Goal: Task Accomplishment & Management: Complete application form

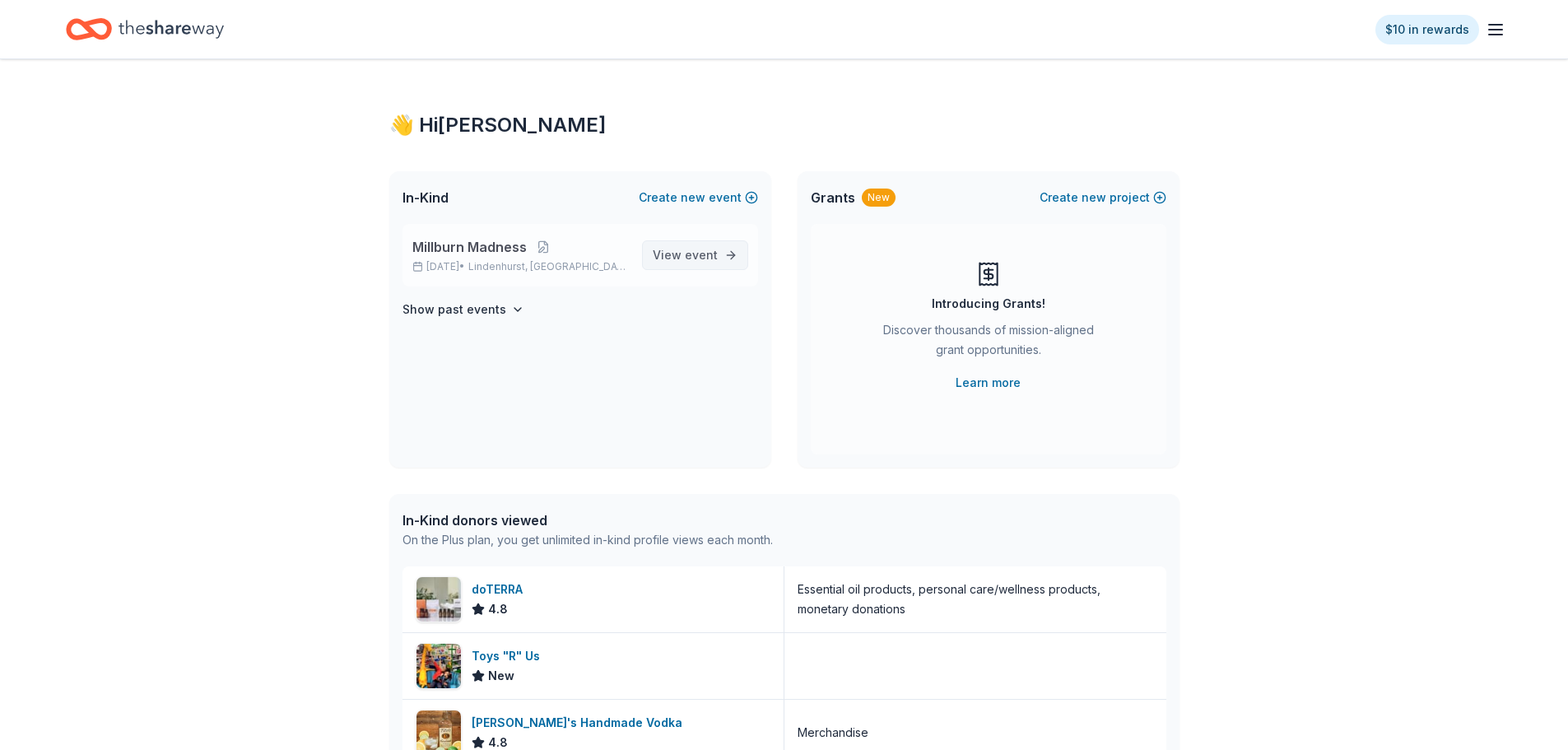
click at [731, 244] on link "View event" at bounding box center [695, 254] width 106 height 30
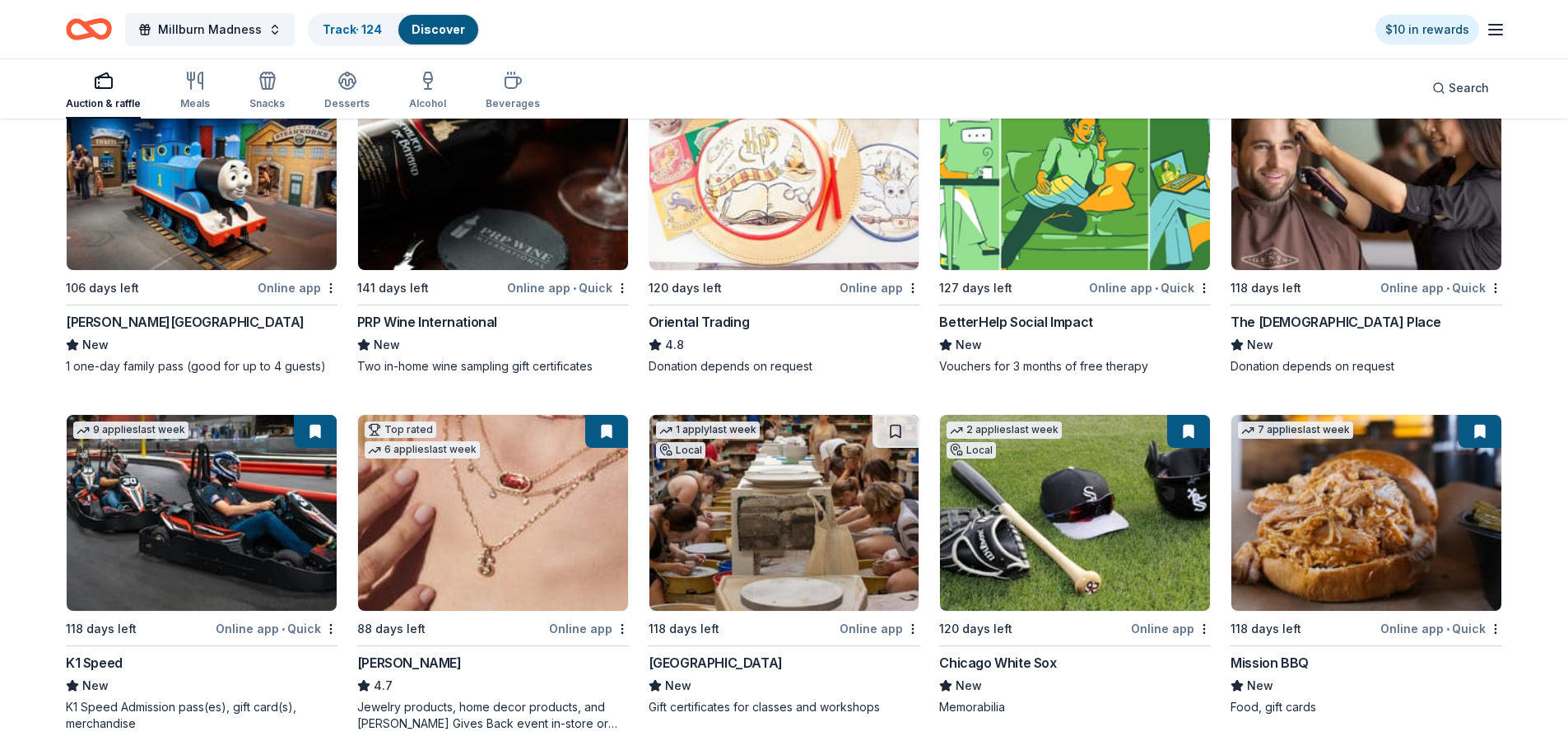
scroll to position [247, 0]
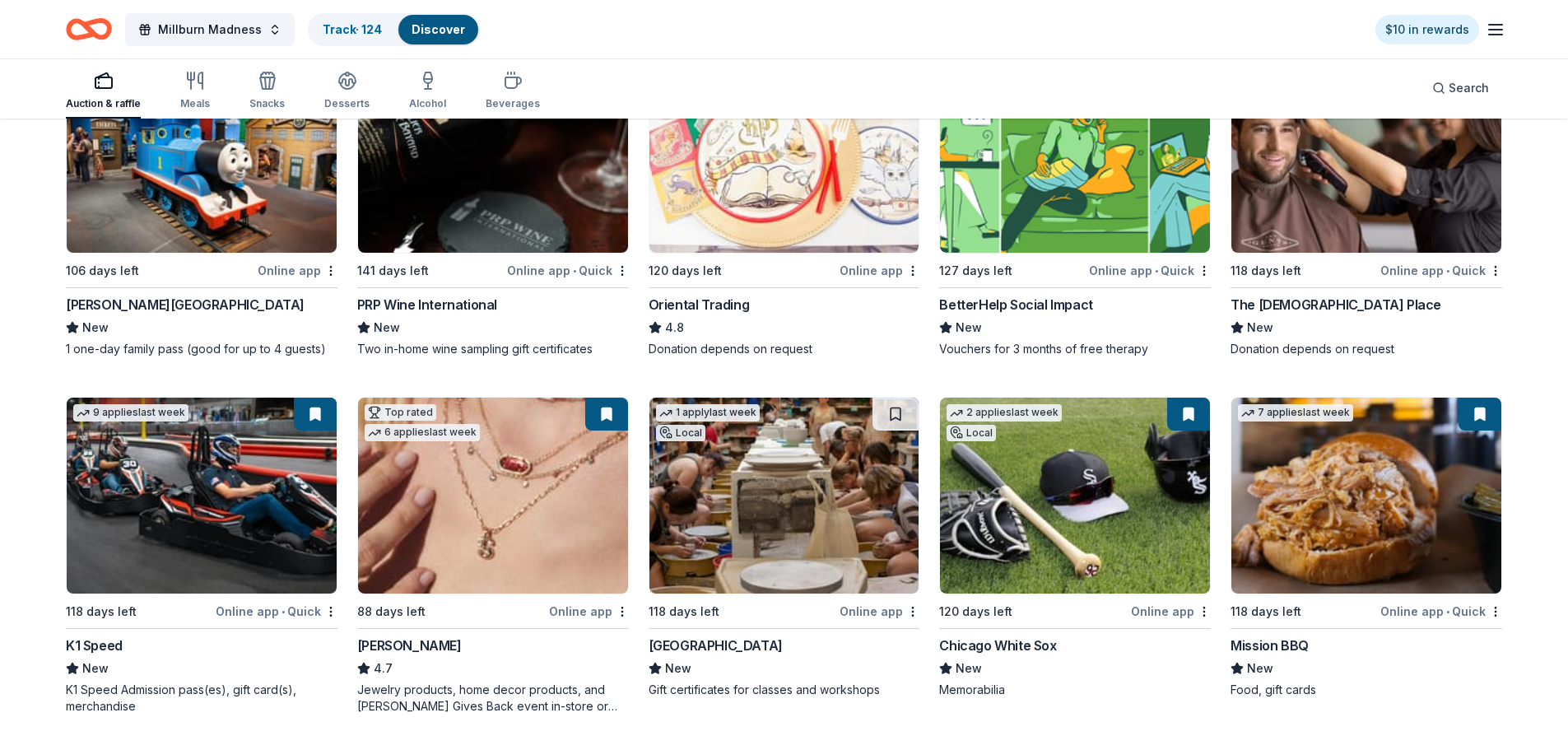
click at [1068, 526] on img at bounding box center [1075, 496] width 270 height 196
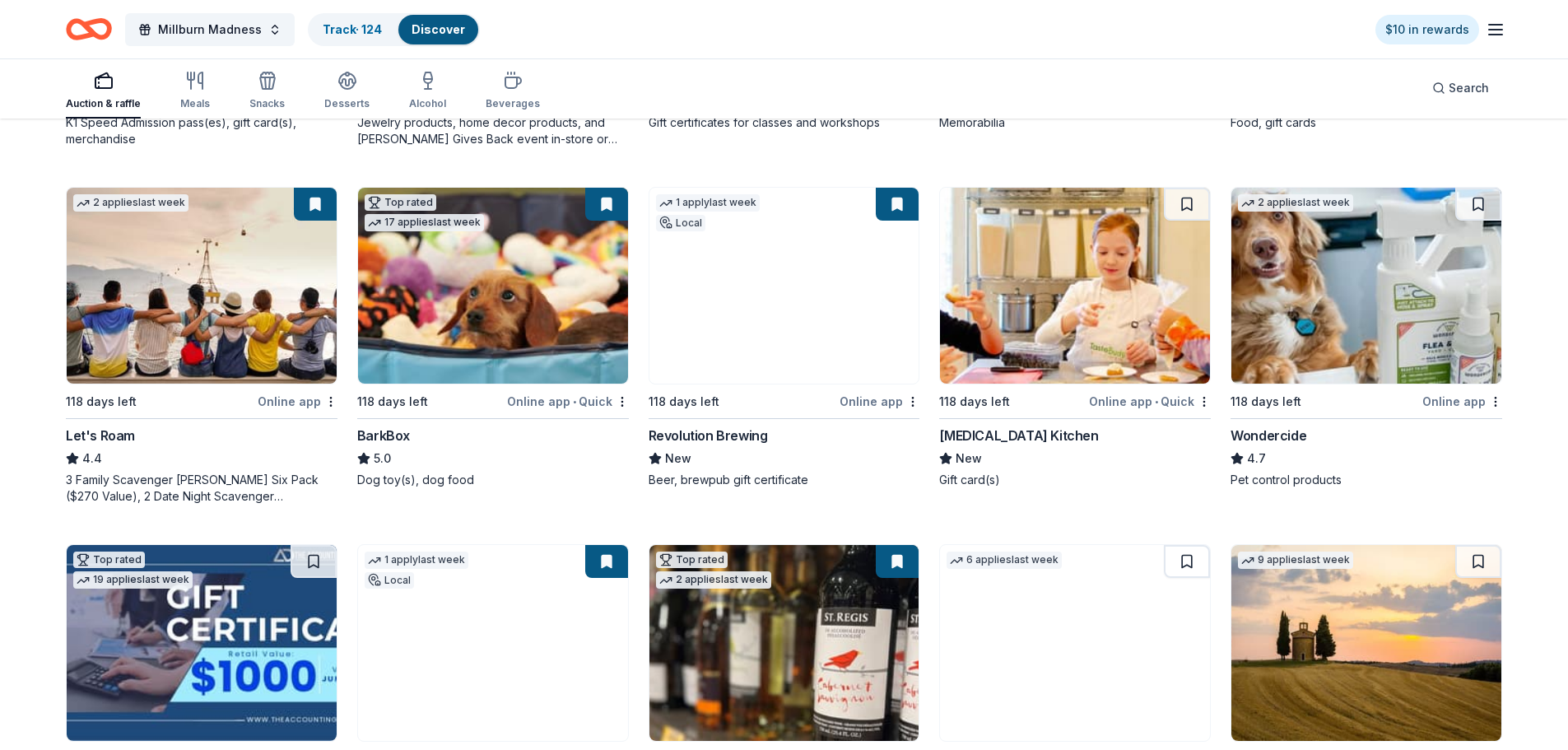
scroll to position [1058, 0]
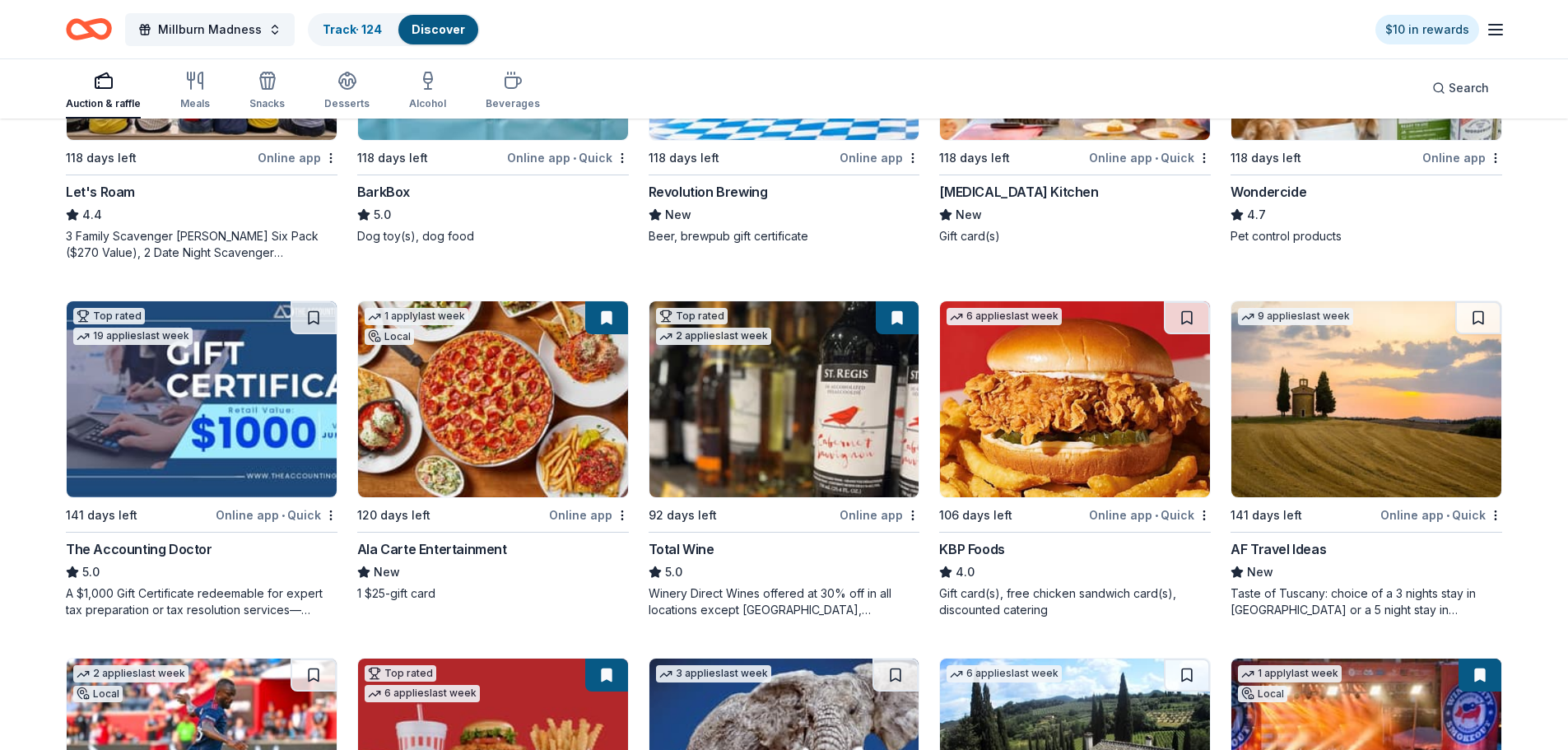
click at [445, 405] on img at bounding box center [493, 399] width 270 height 196
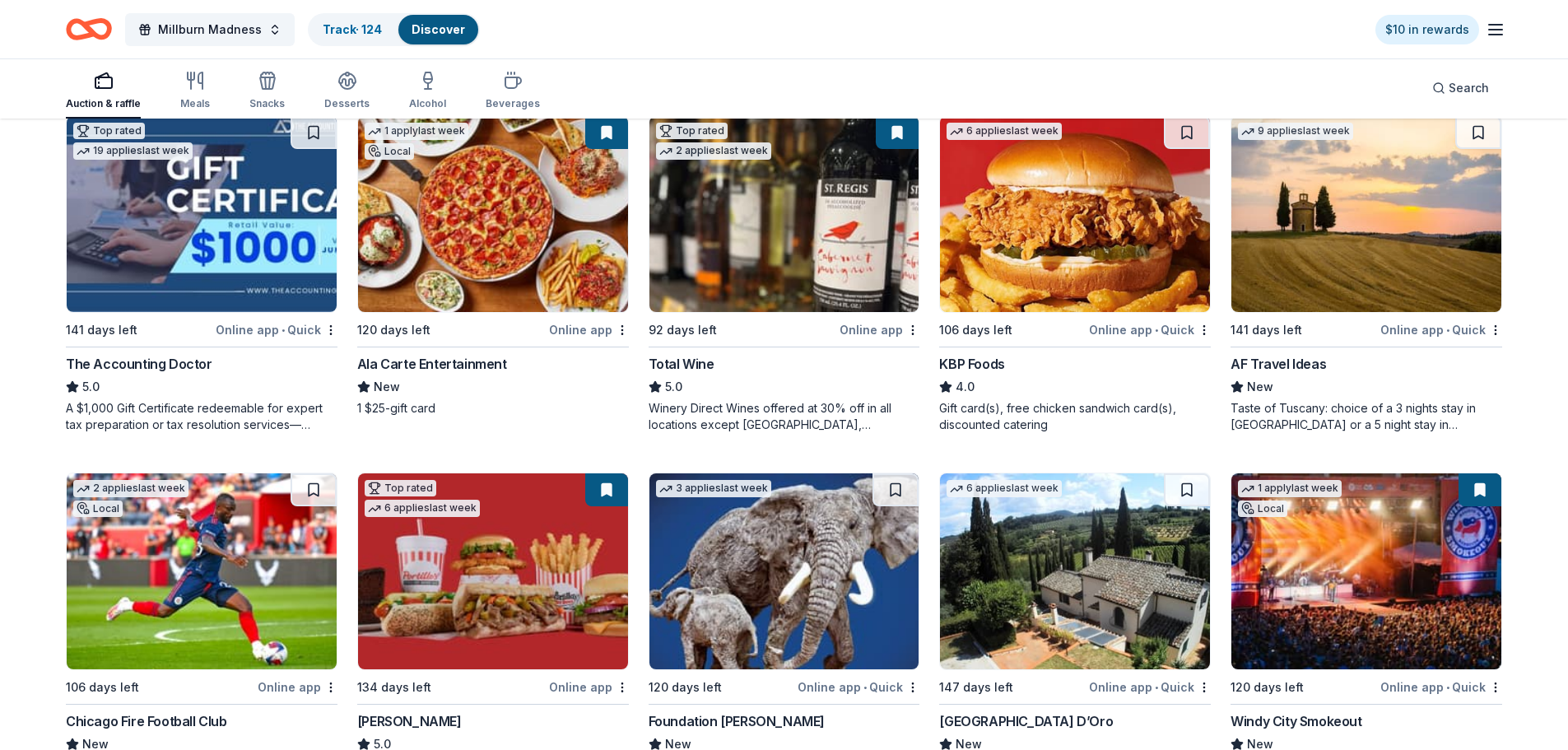
scroll to position [1470, 0]
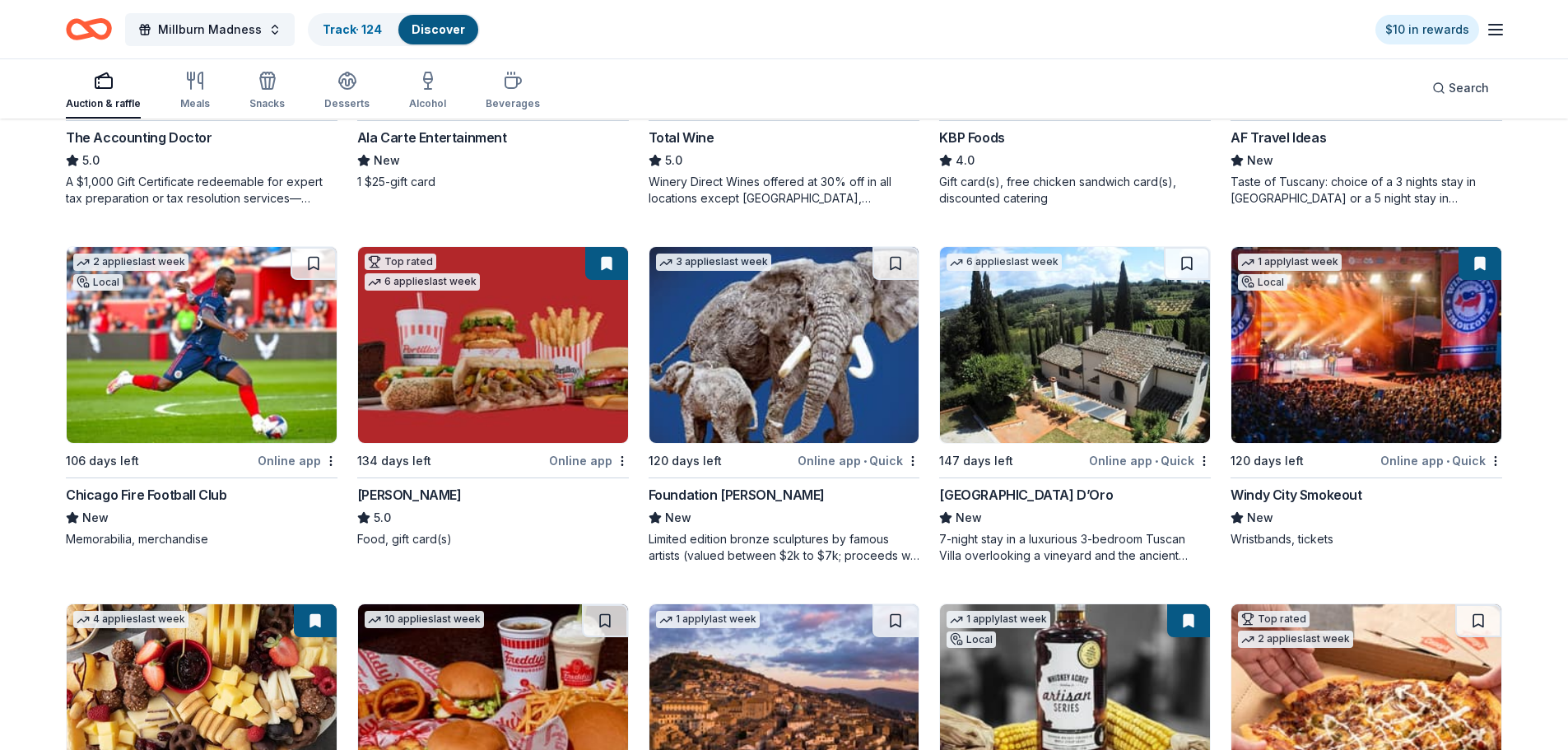
click at [442, 364] on img at bounding box center [493, 344] width 270 height 196
click at [556, 386] on img at bounding box center [493, 344] width 270 height 196
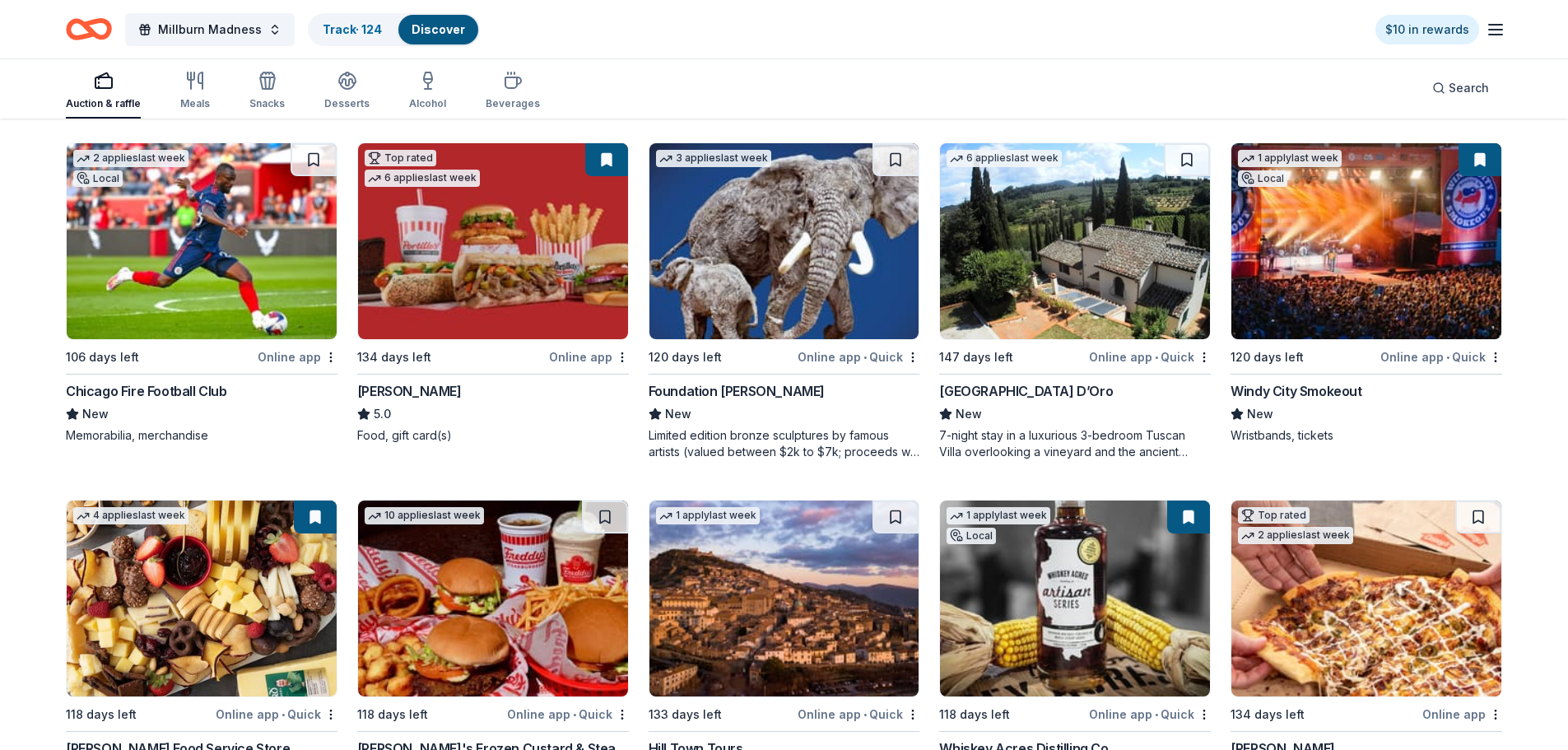
scroll to position [1774, 0]
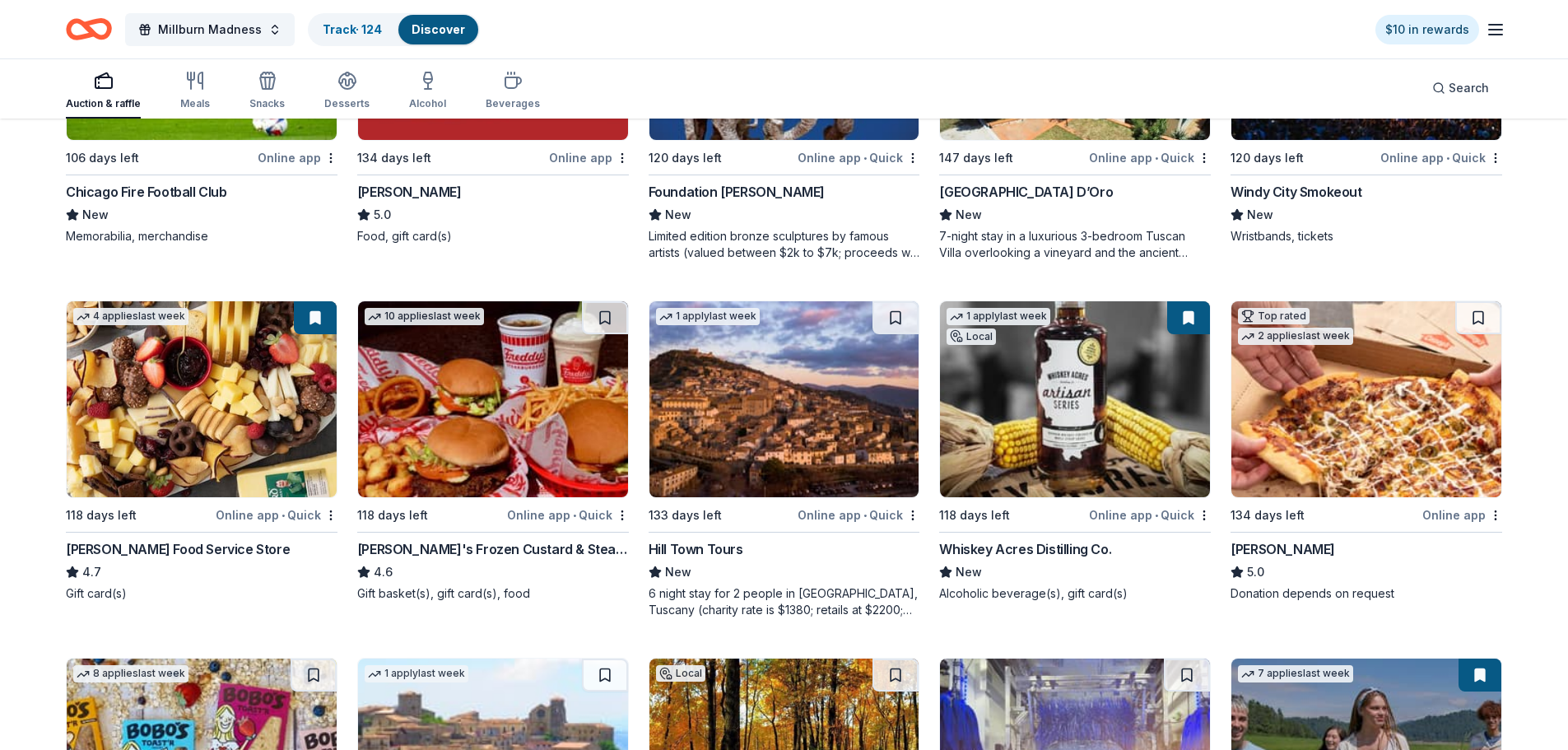
click at [483, 406] on img at bounding box center [493, 399] width 270 height 196
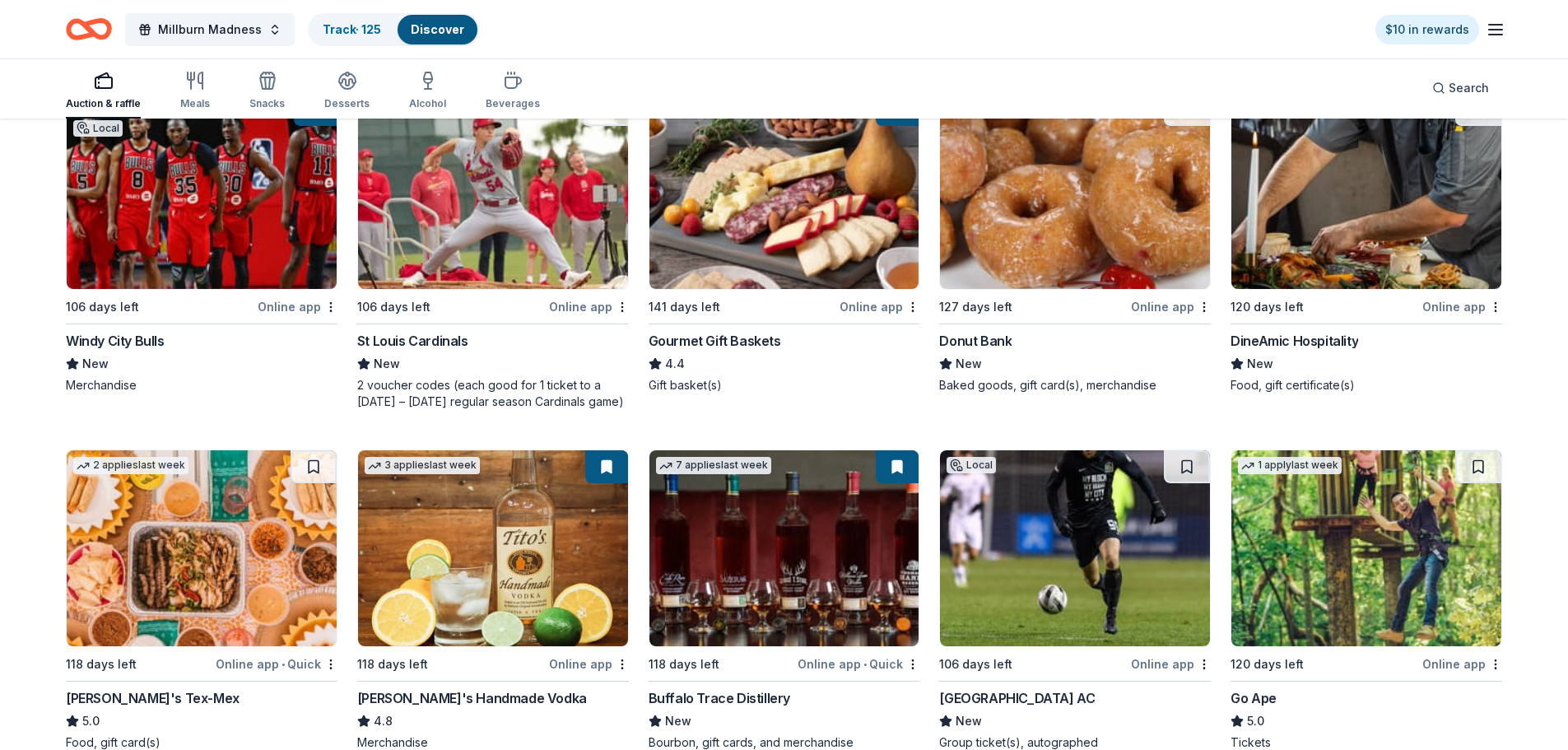
scroll to position [3204, 0]
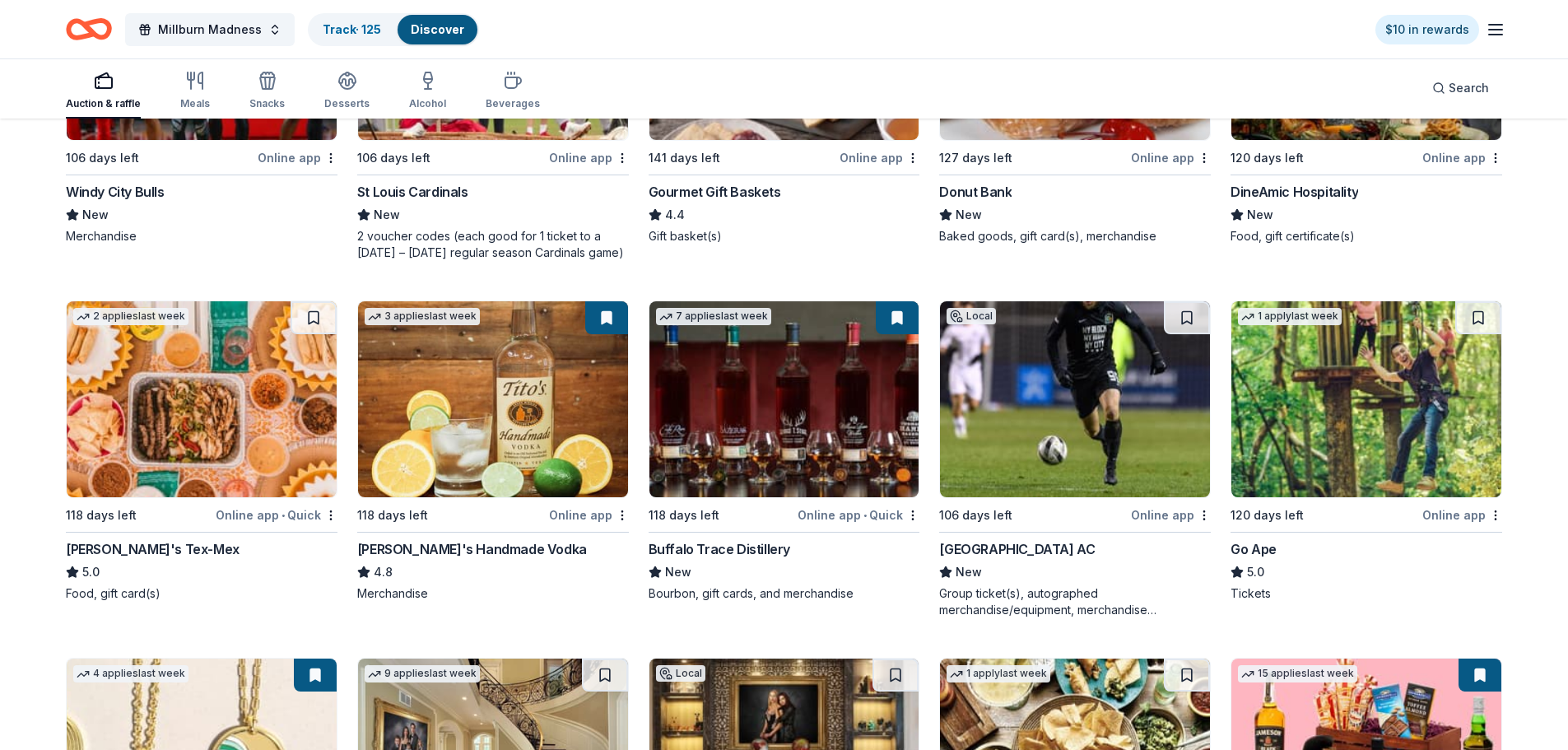
click at [544, 370] on img at bounding box center [493, 399] width 270 height 196
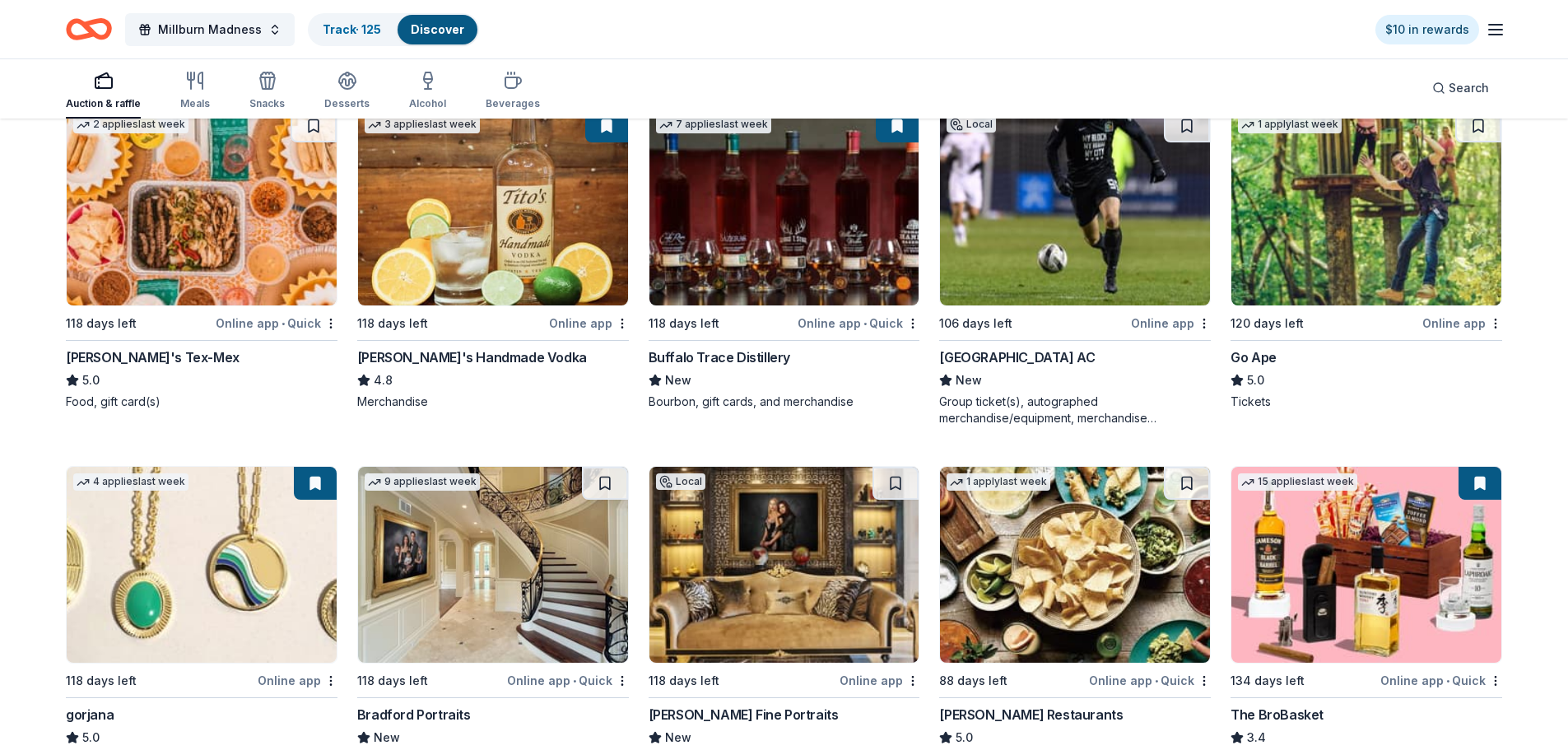
scroll to position [3615, 0]
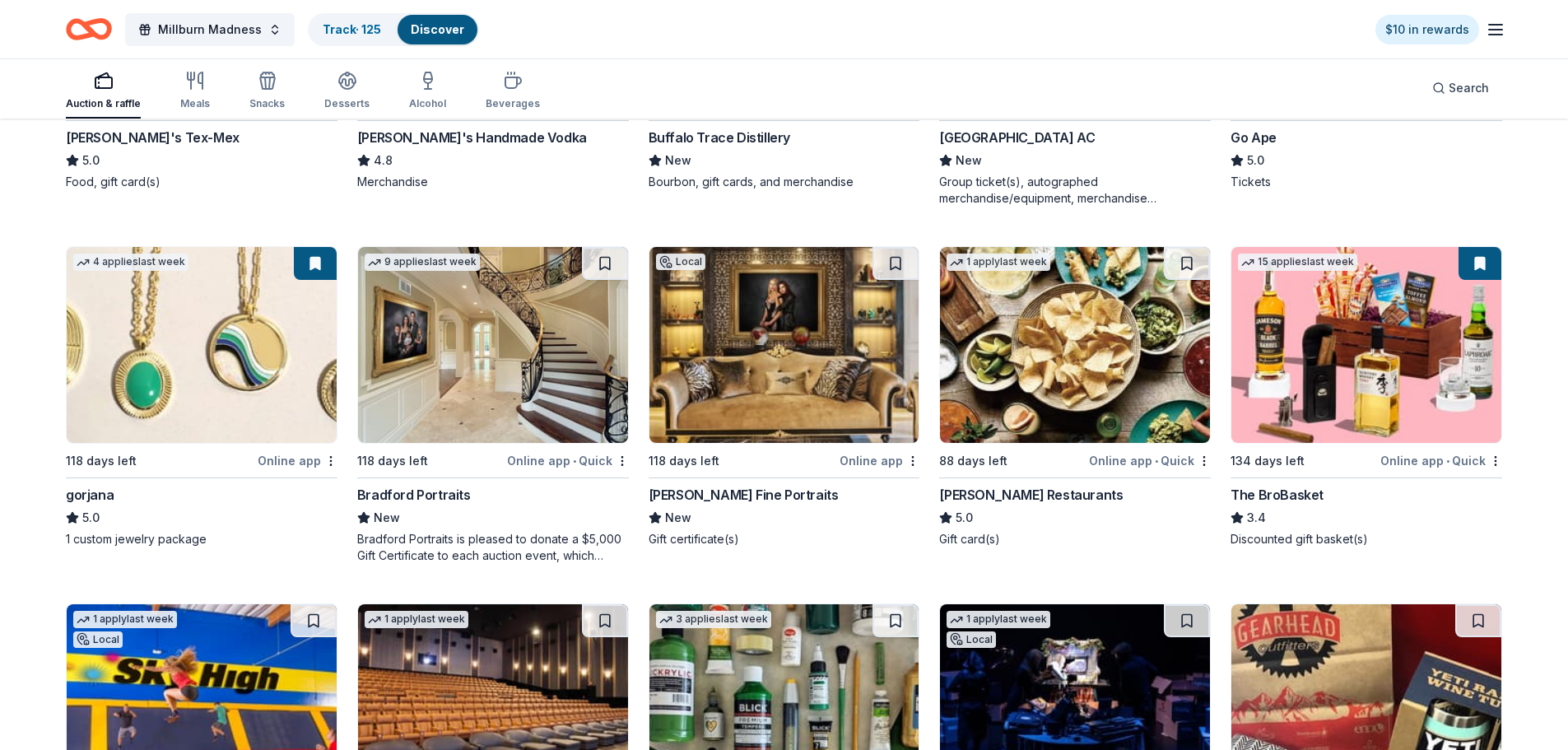
click at [1366, 342] on img at bounding box center [1366, 344] width 270 height 196
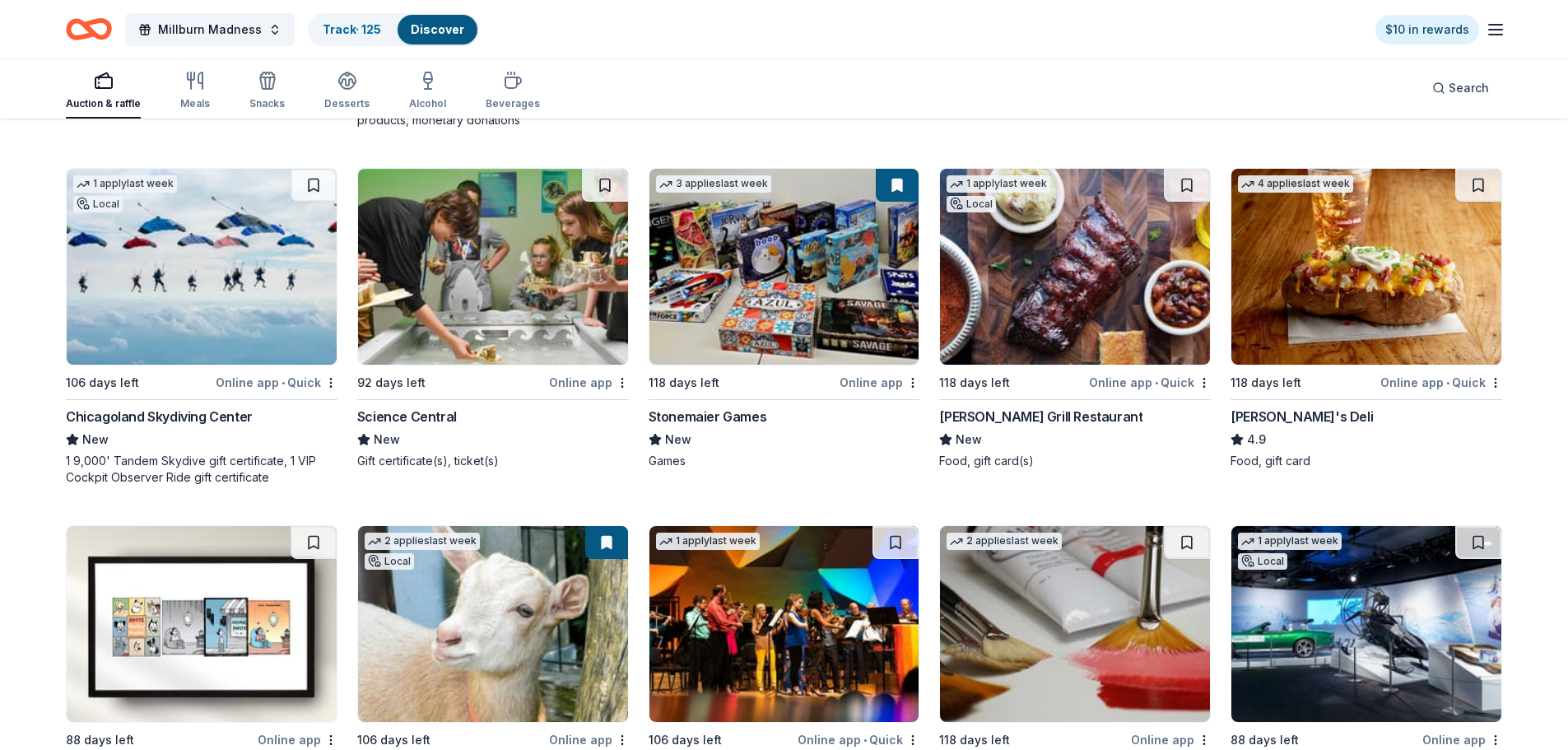
scroll to position [5292, 0]
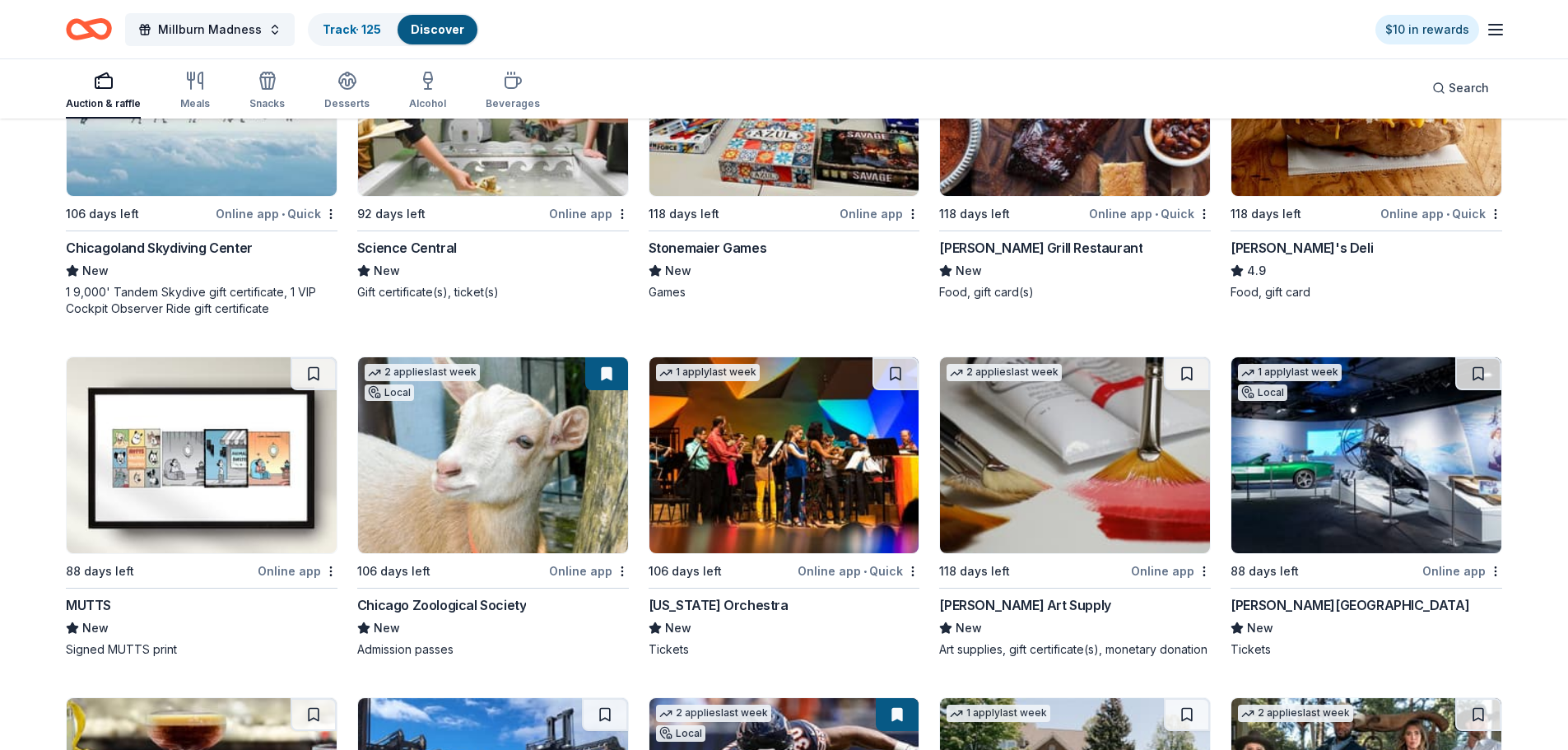
click at [130, 496] on img at bounding box center [202, 455] width 270 height 196
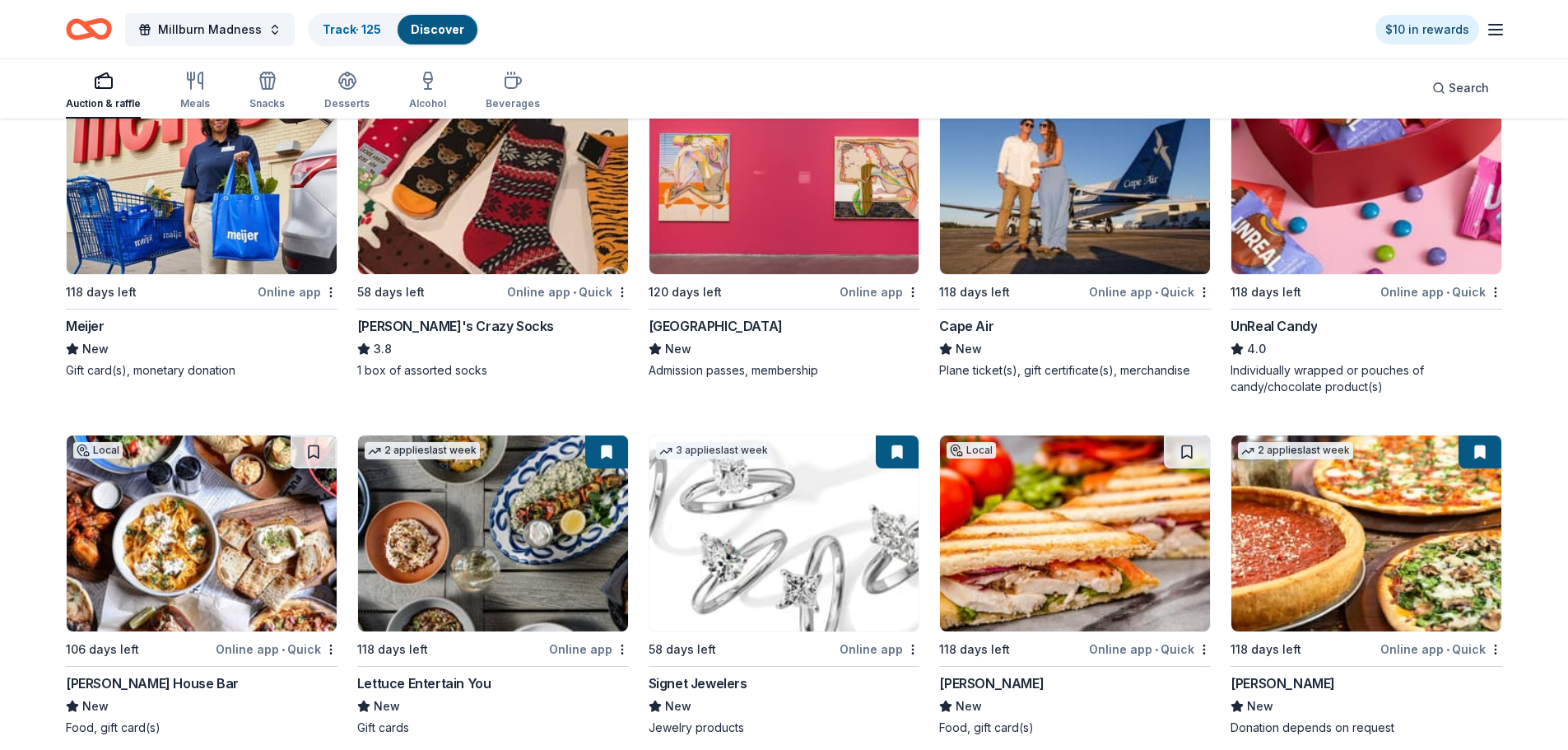
scroll to position [7105, 0]
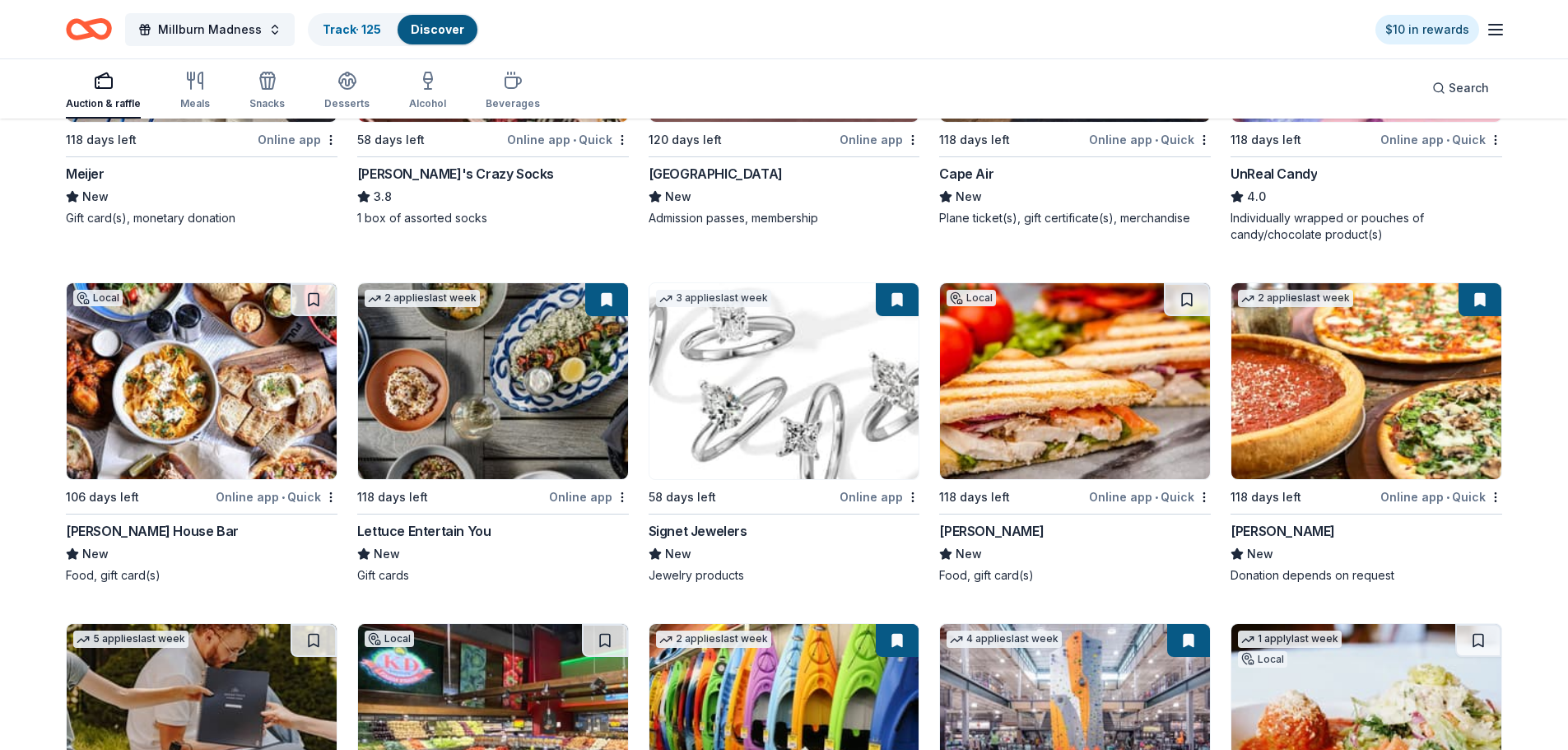
click at [804, 389] on img at bounding box center [784, 381] width 270 height 196
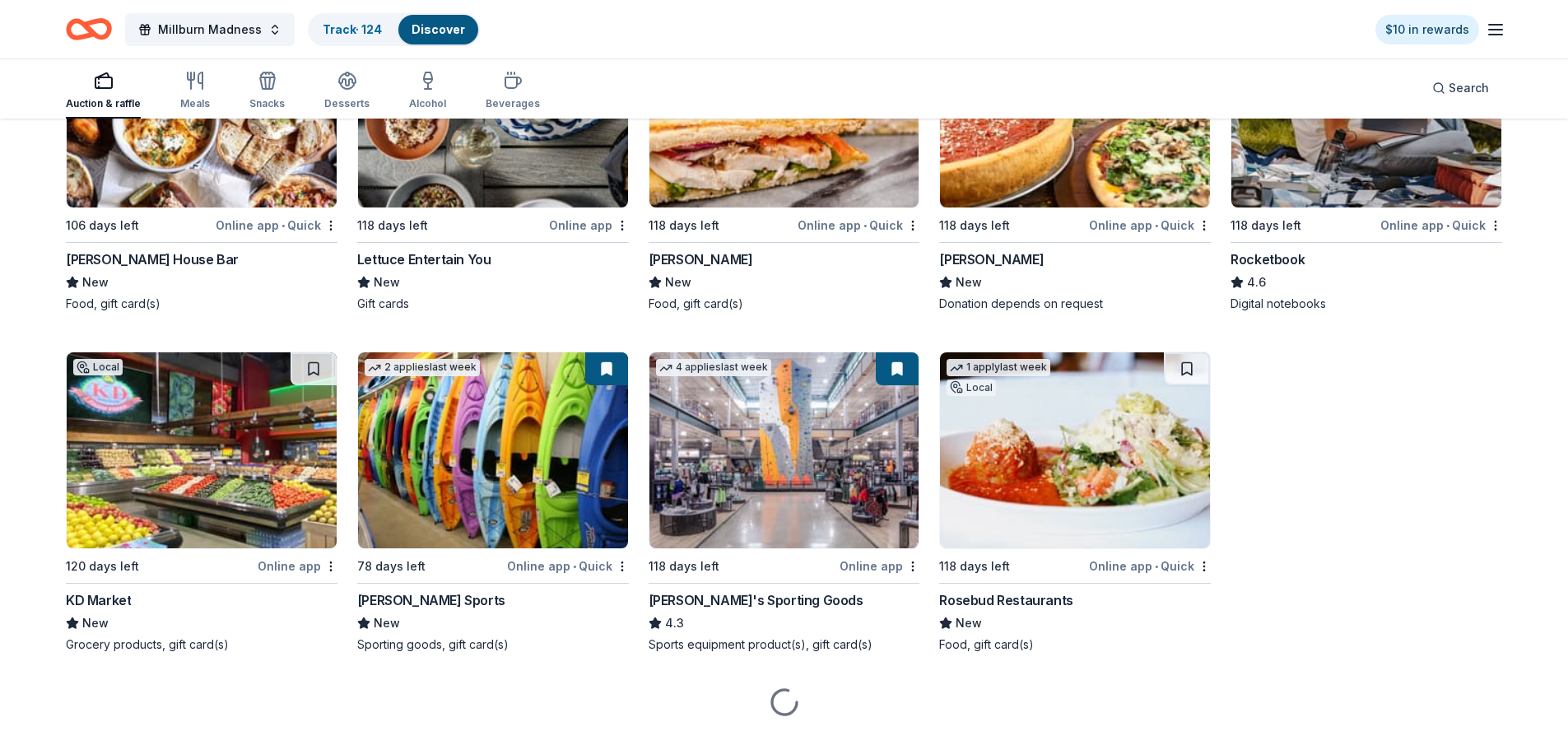
scroll to position [7411, 0]
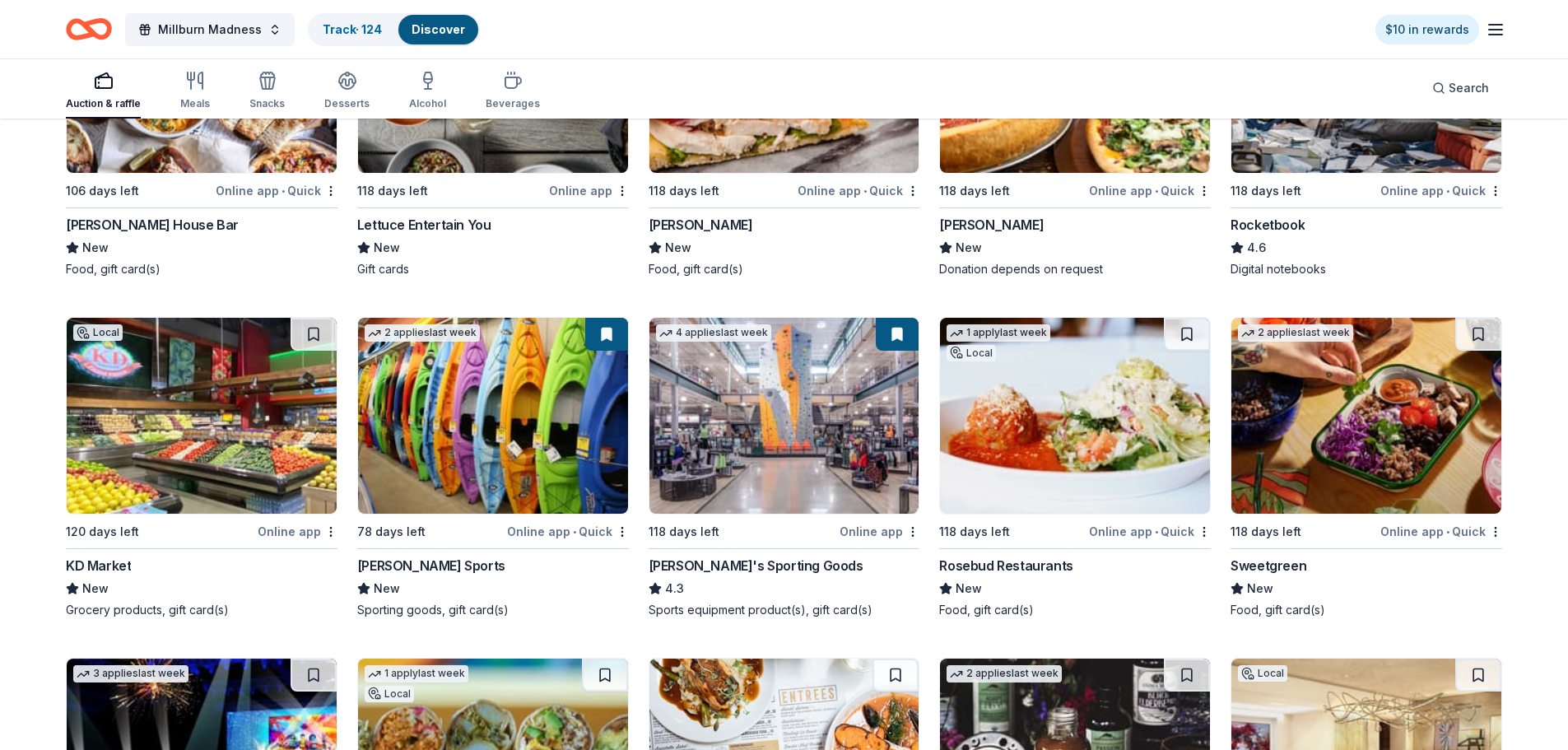
click at [517, 404] on img at bounding box center [493, 415] width 270 height 196
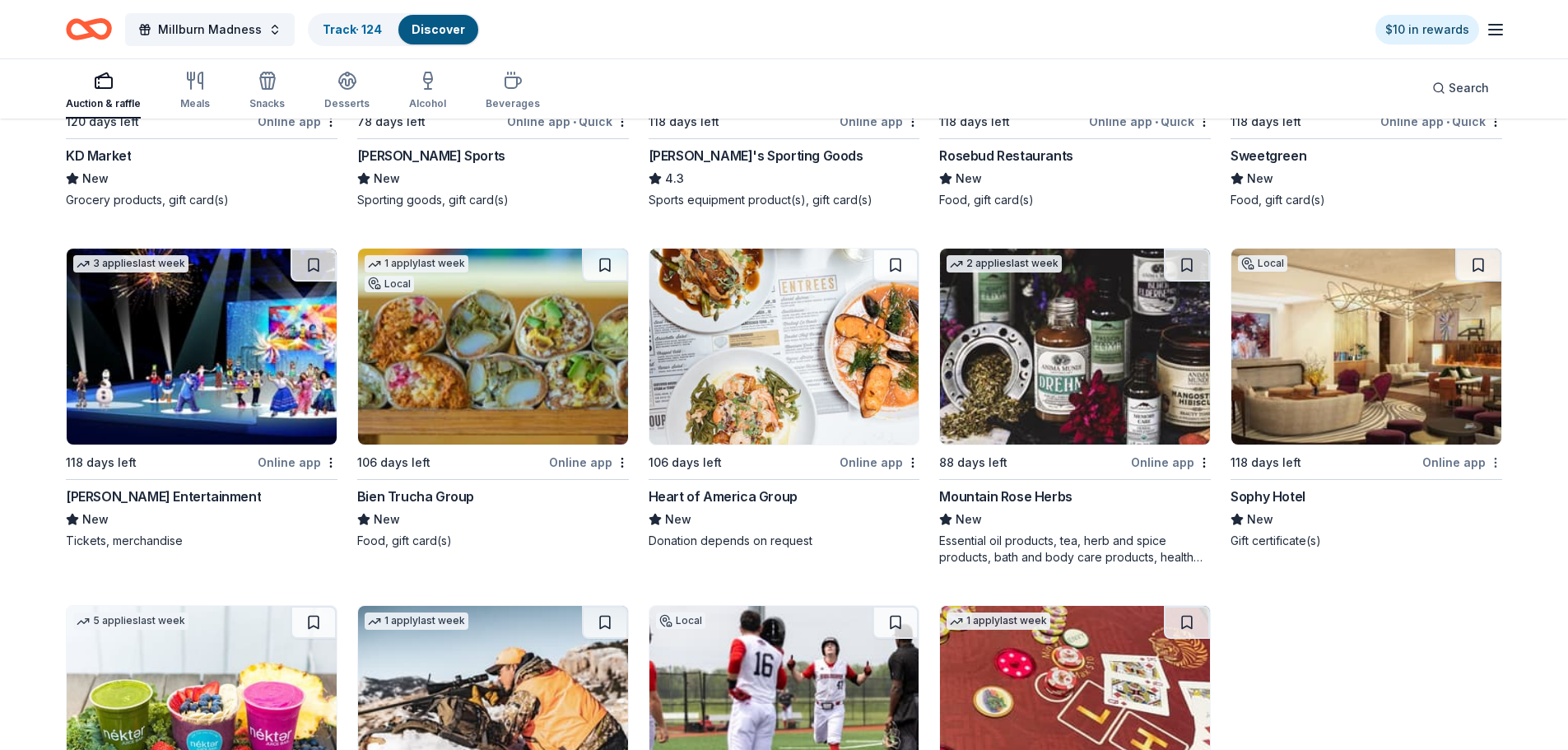
scroll to position [7823, 0]
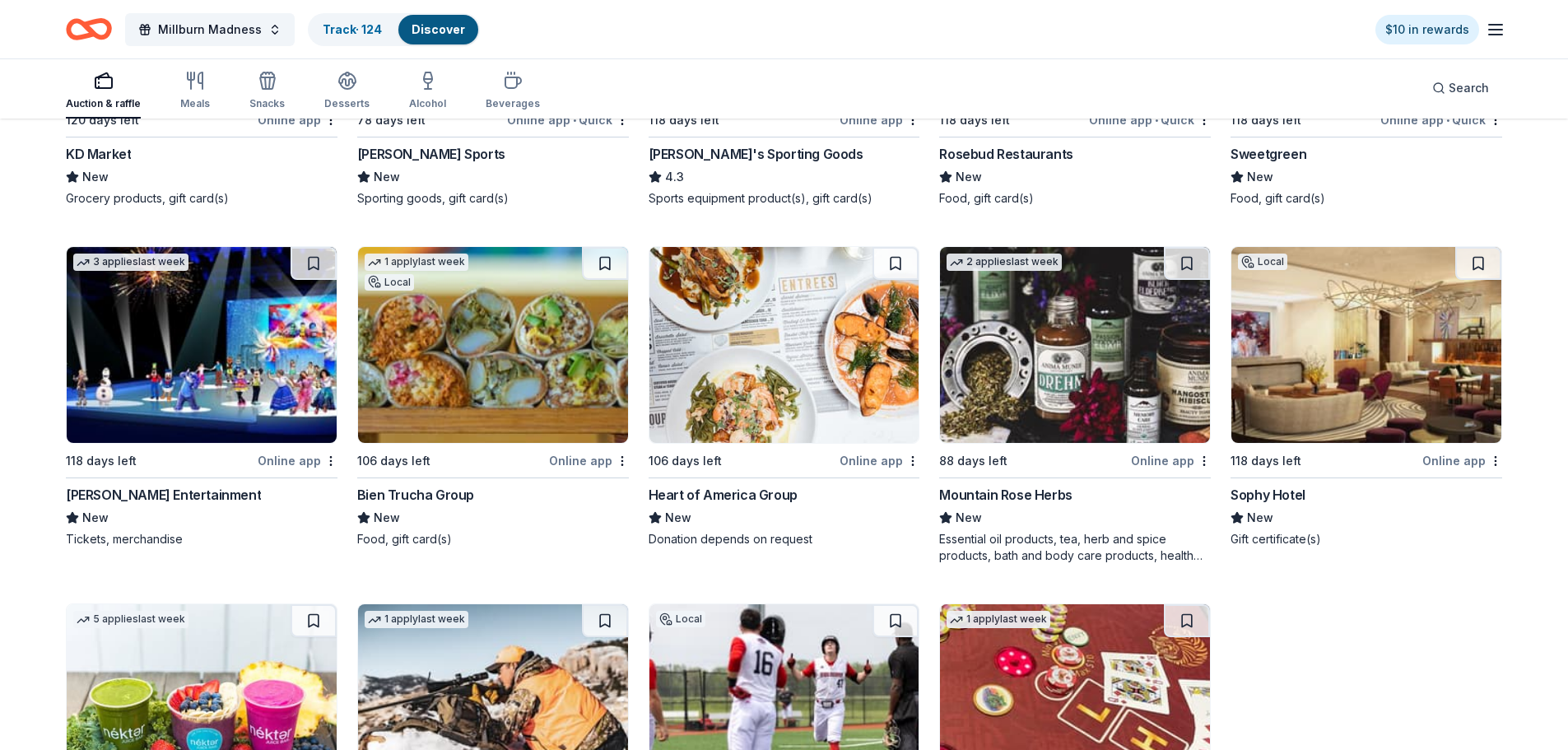
click at [189, 374] on img at bounding box center [202, 344] width 270 height 196
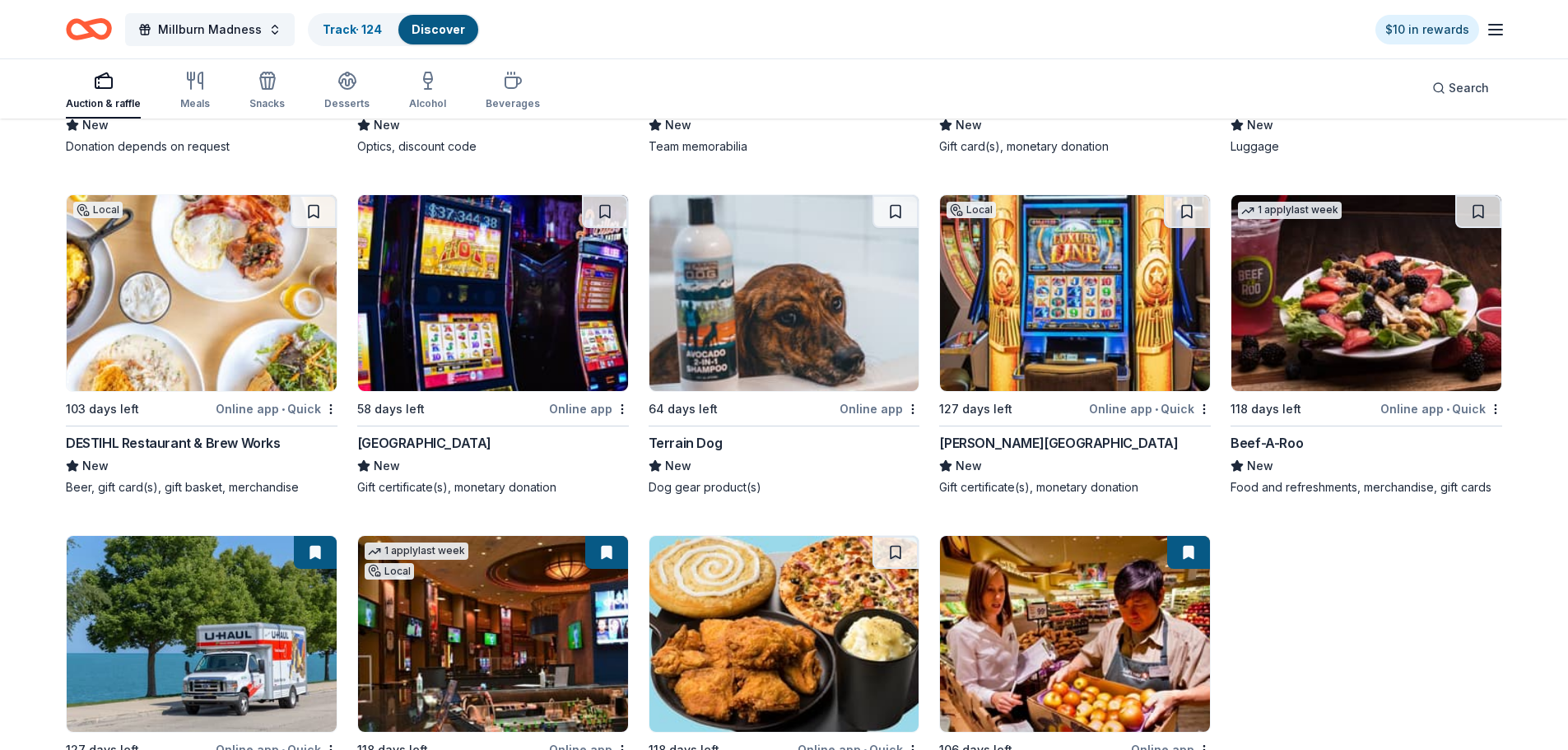
scroll to position [8729, 0]
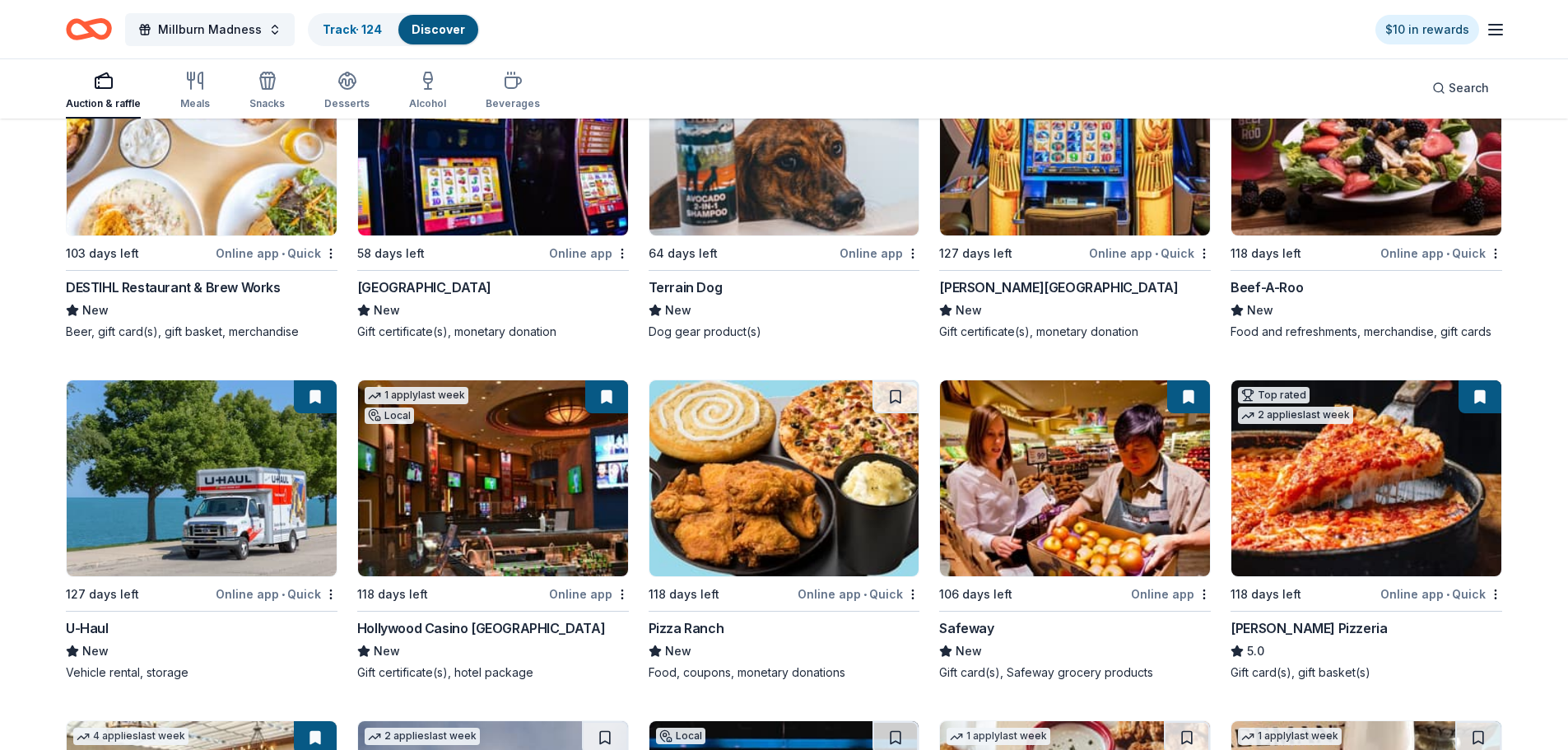
click at [1352, 501] on img at bounding box center [1366, 478] width 270 height 196
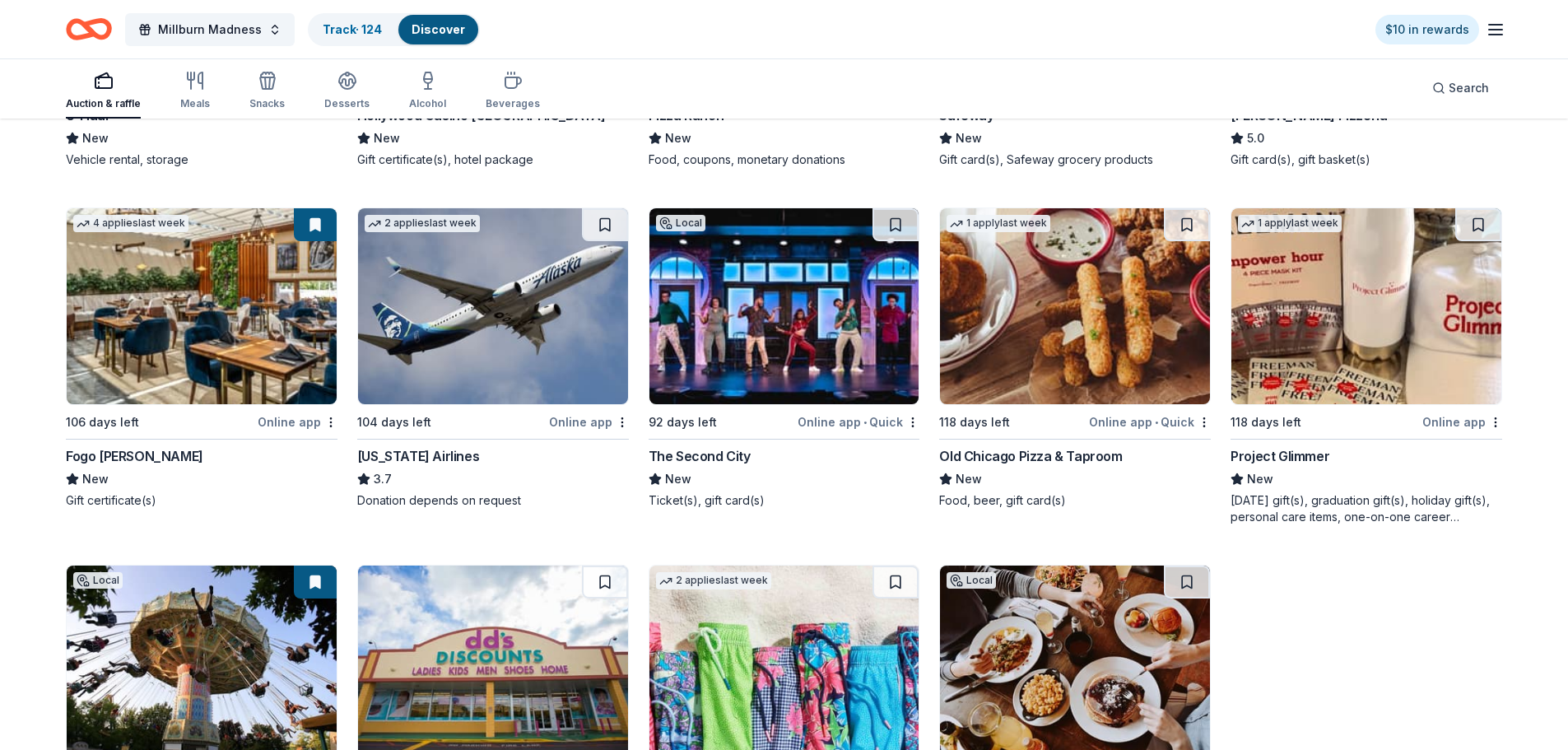
scroll to position [9388, 0]
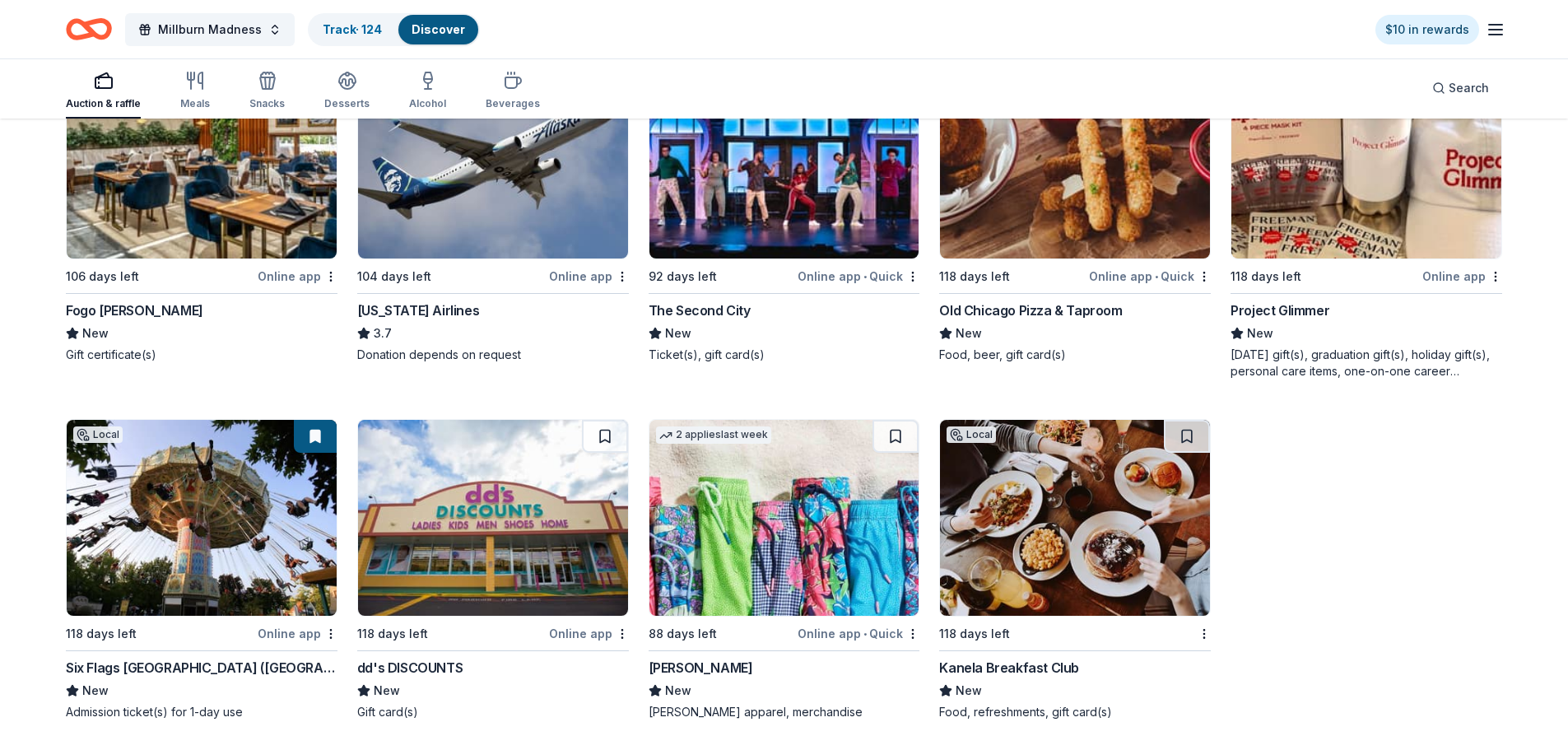
click at [144, 201] on img at bounding box center [202, 160] width 270 height 196
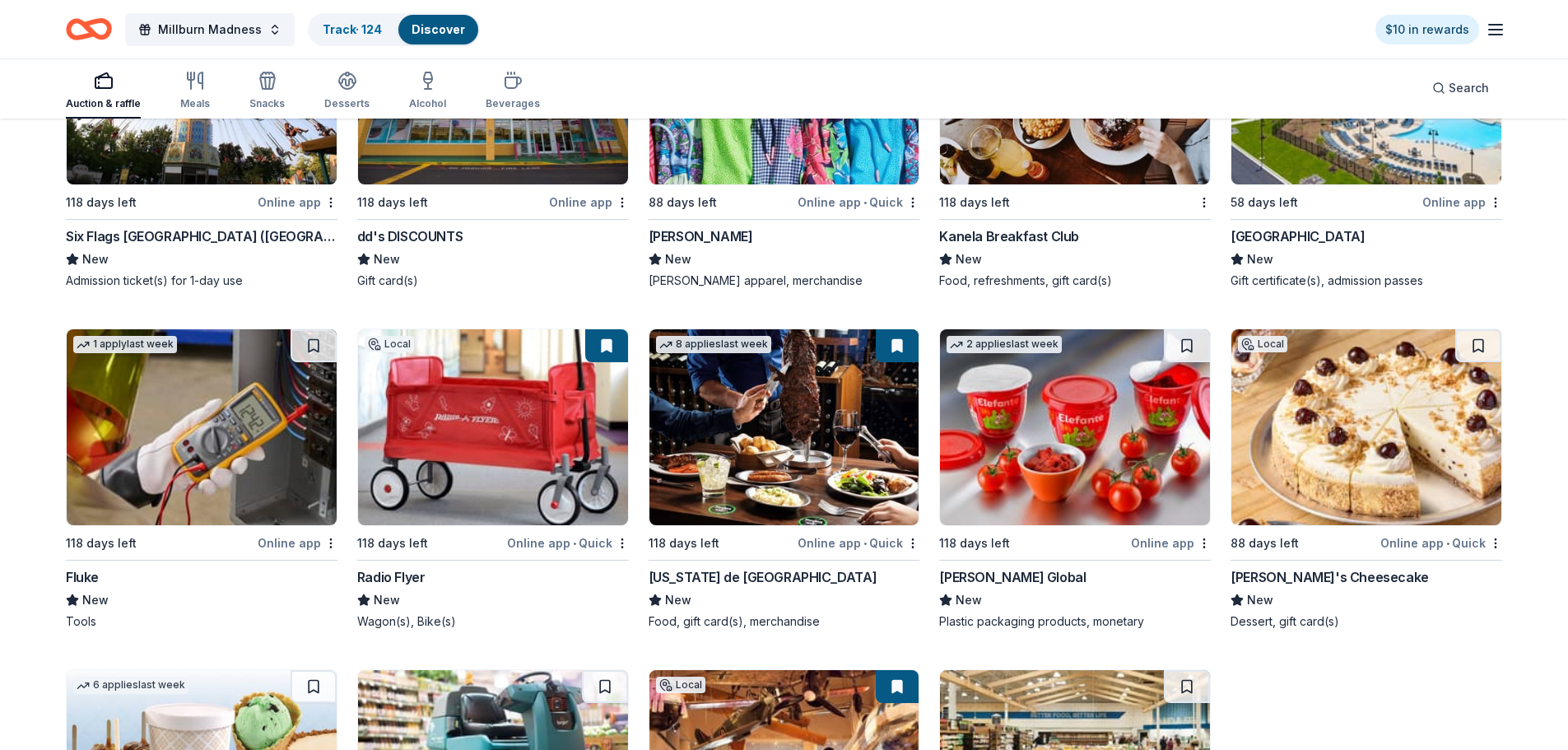
scroll to position [9964, 0]
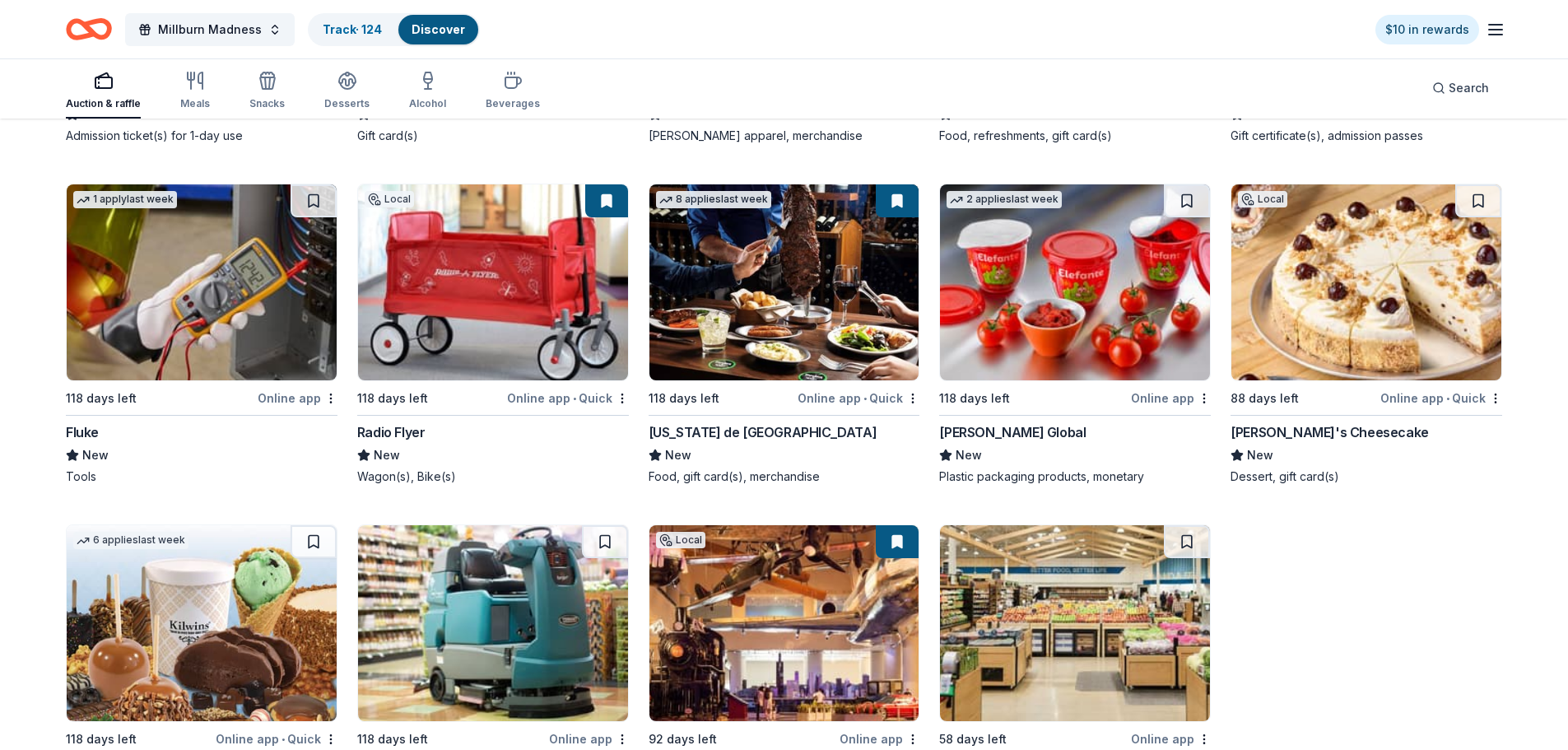
click at [453, 259] on img at bounding box center [493, 282] width 270 height 196
click at [560, 339] on img at bounding box center [493, 282] width 270 height 196
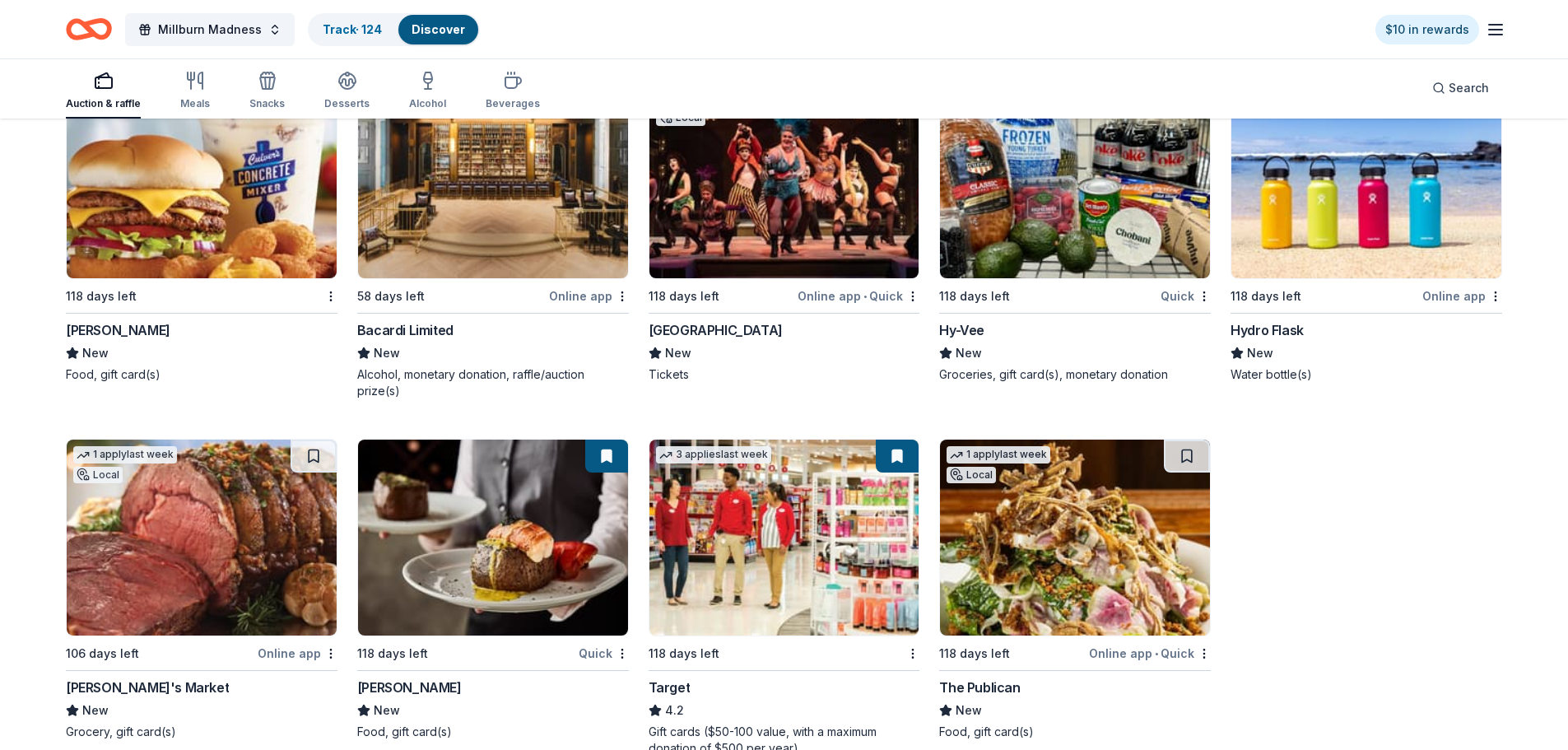
scroll to position [11283, 0]
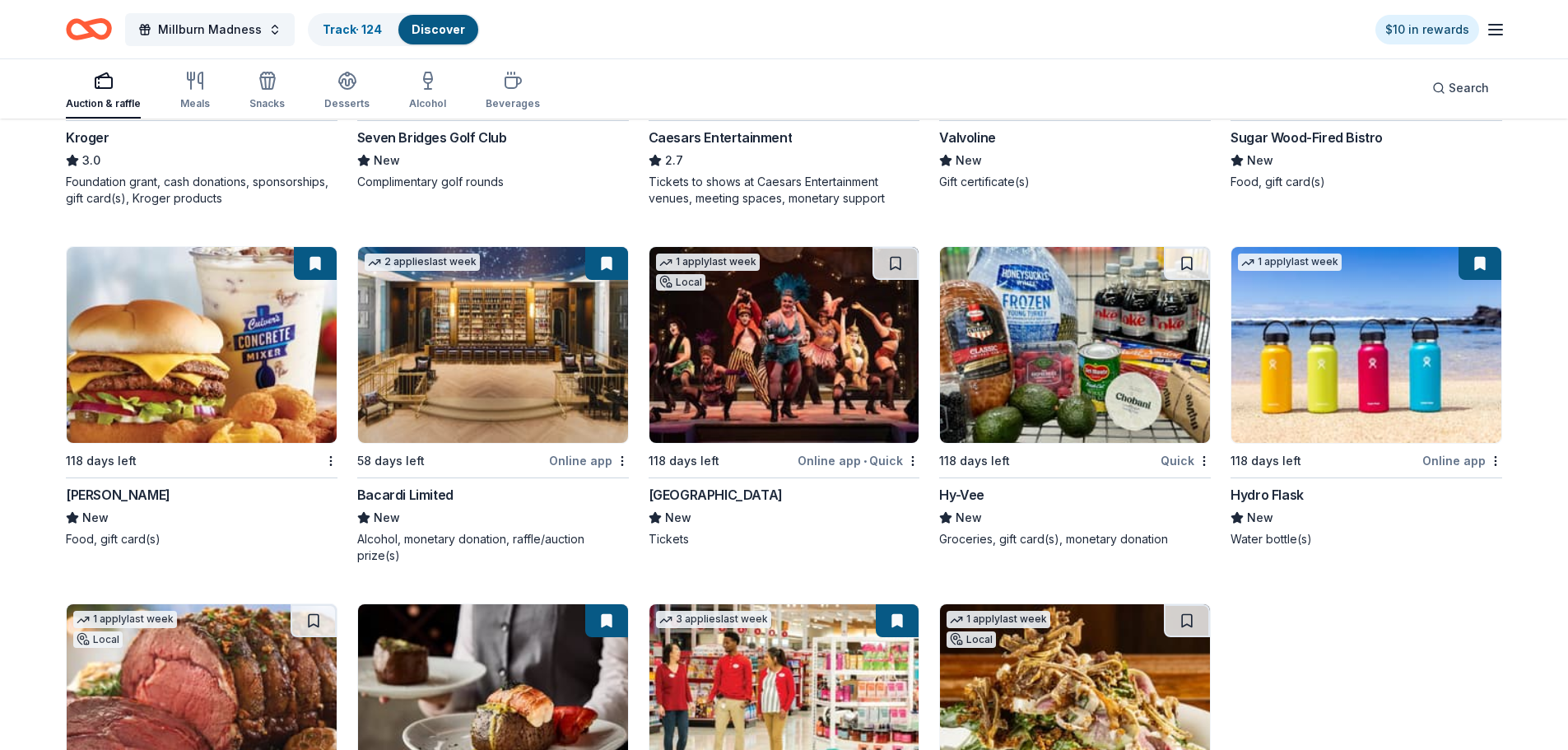
click at [189, 362] on img at bounding box center [202, 344] width 270 height 196
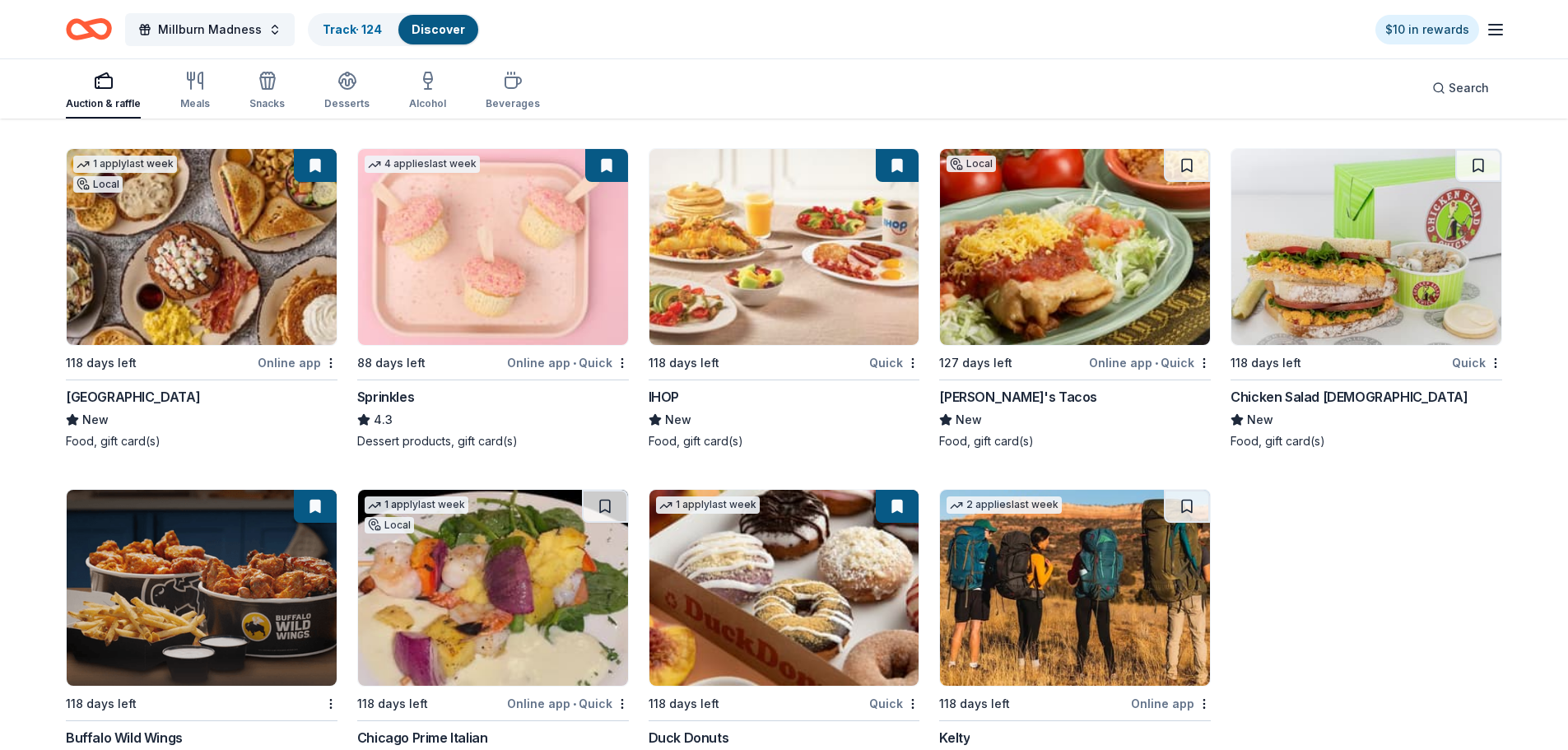
scroll to position [12927, 0]
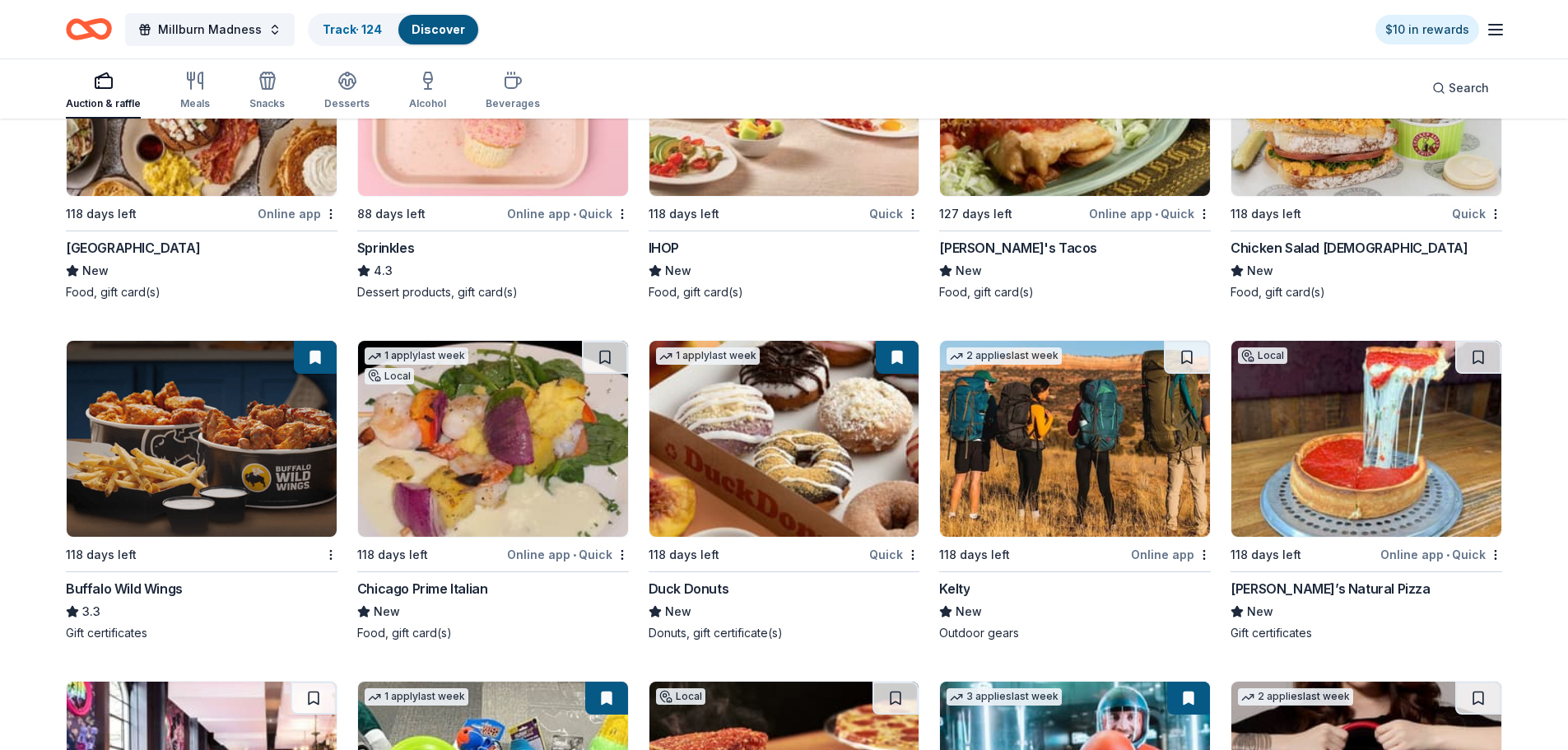
click at [159, 460] on img at bounding box center [202, 438] width 270 height 196
click at [690, 432] on img at bounding box center [784, 438] width 270 height 196
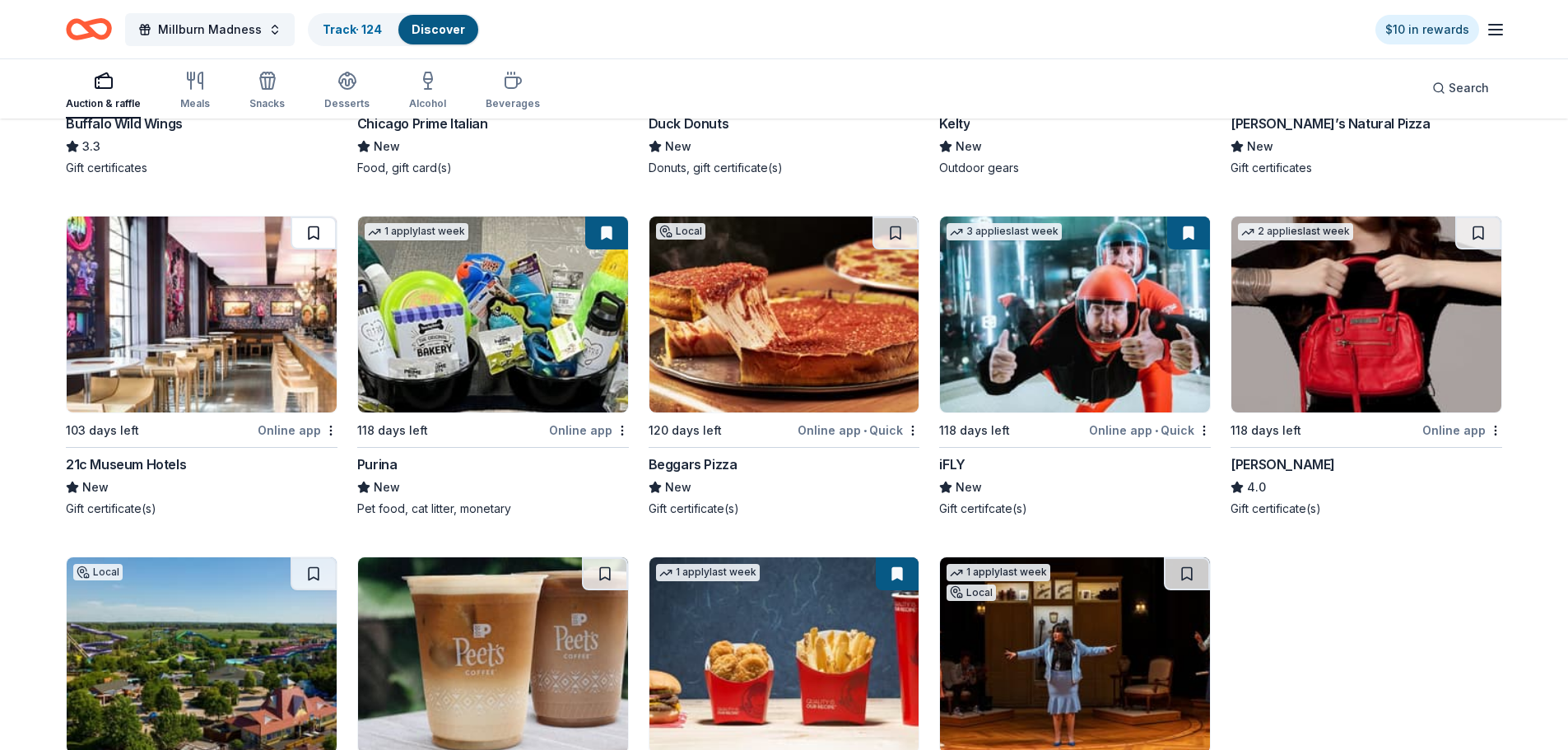
scroll to position [13422, 0]
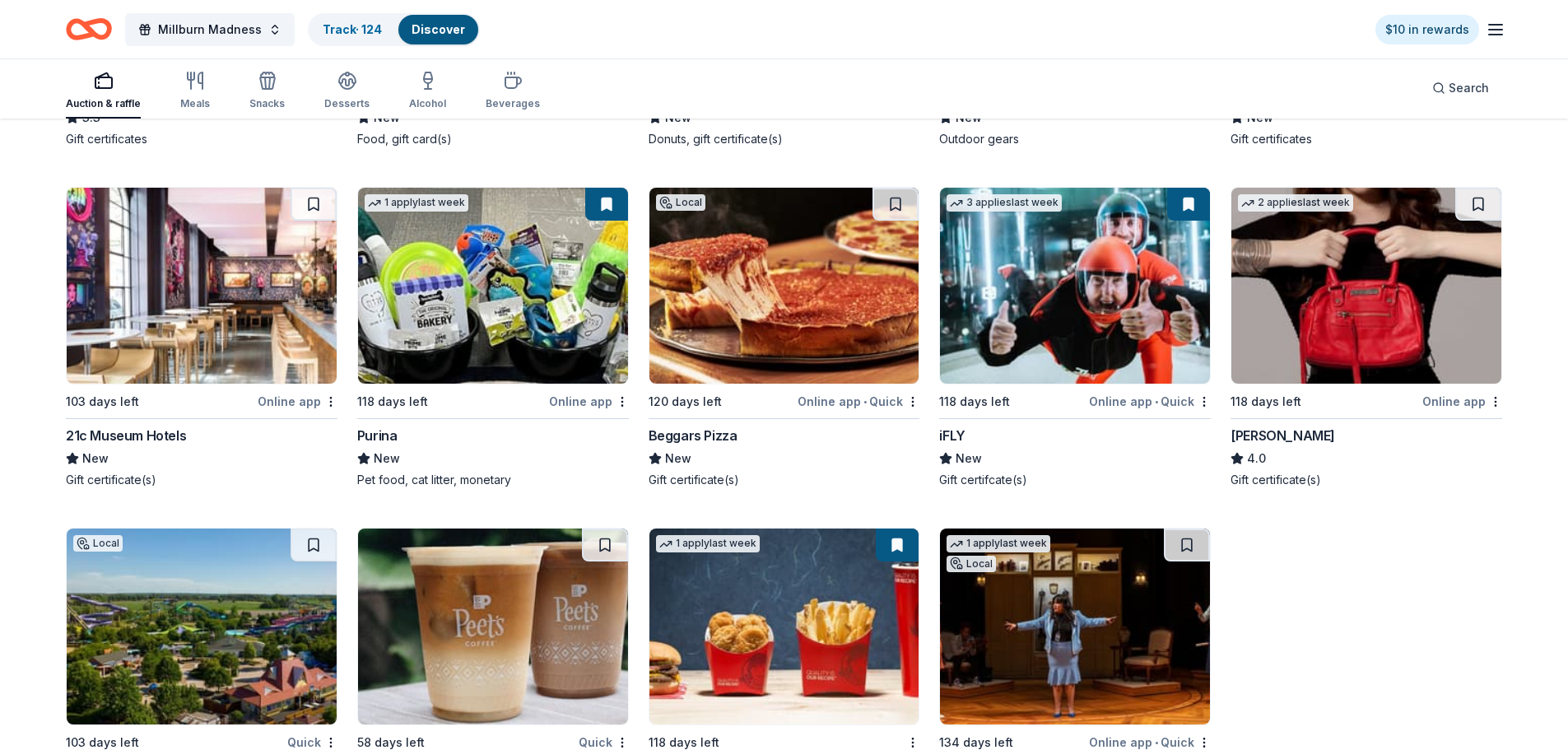
click at [179, 286] on img at bounding box center [202, 285] width 270 height 196
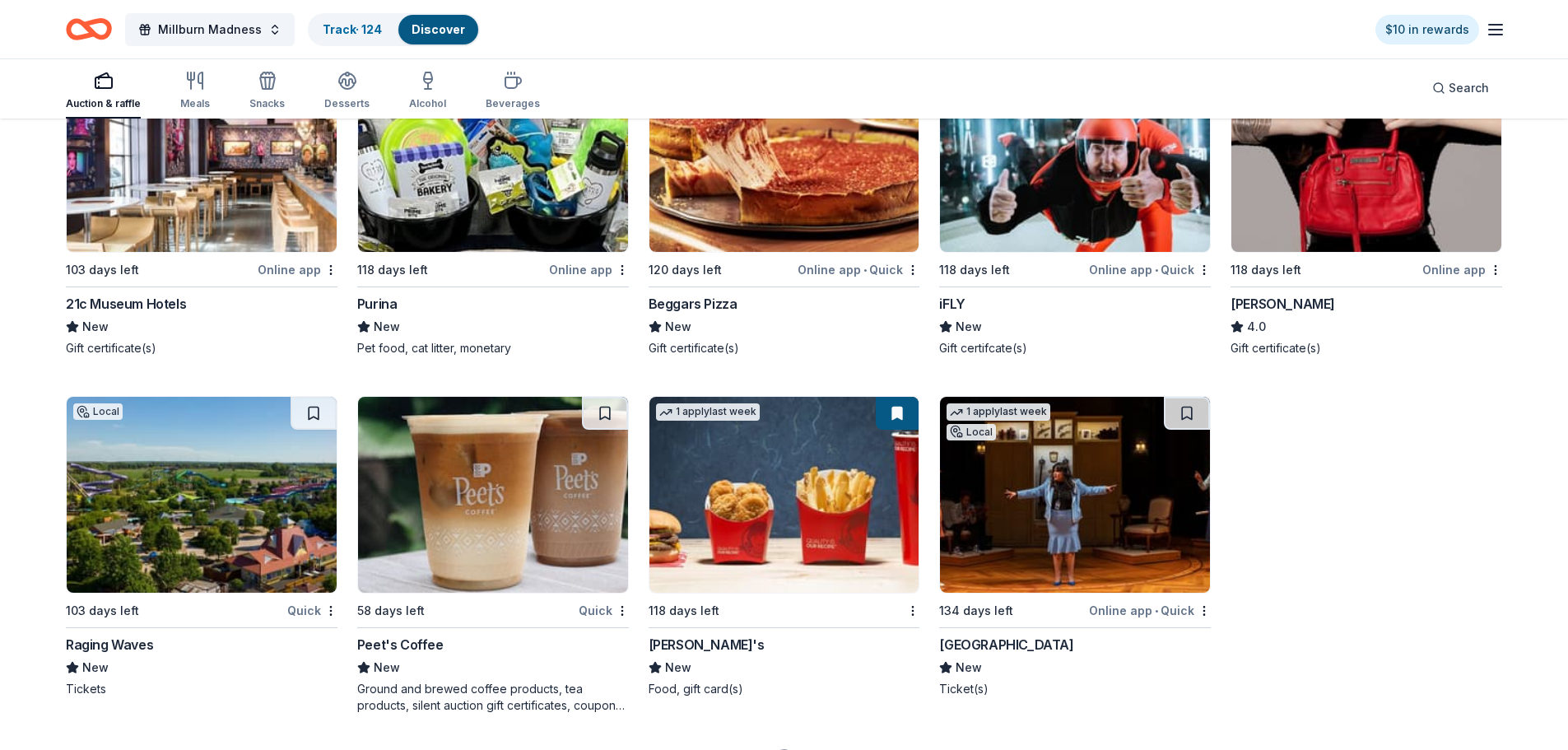
scroll to position [13648, 0]
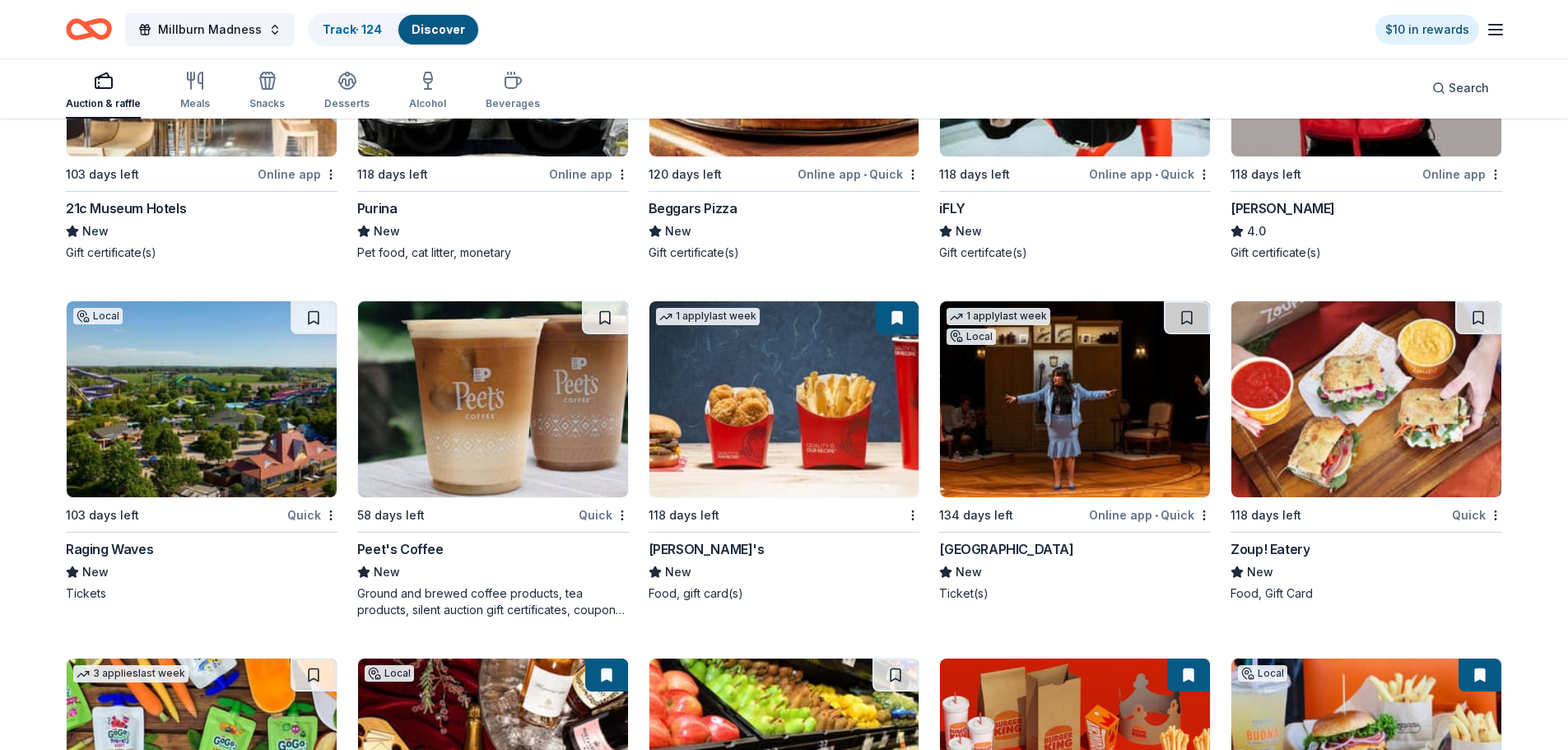
click at [210, 403] on img at bounding box center [202, 399] width 270 height 196
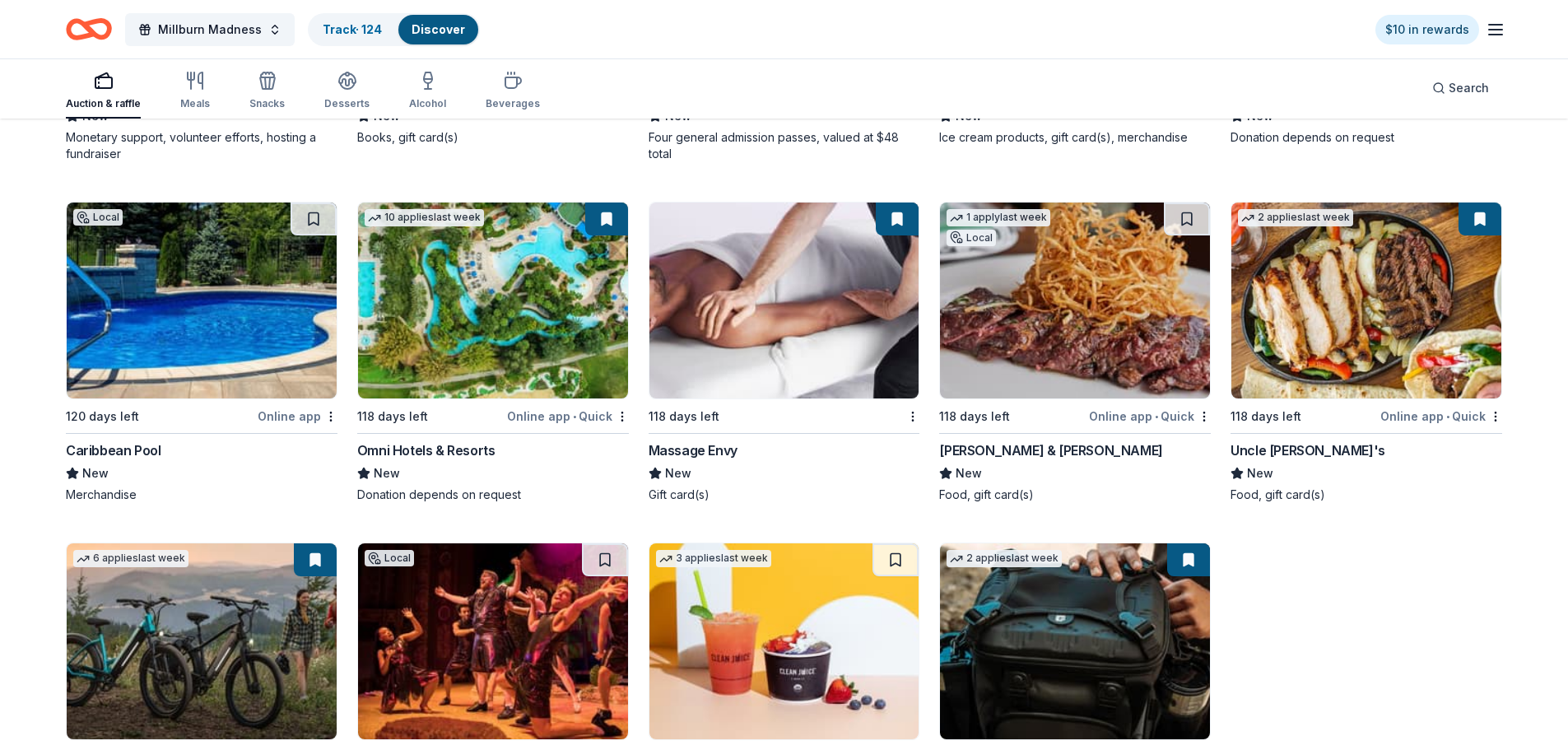
scroll to position [14841, 0]
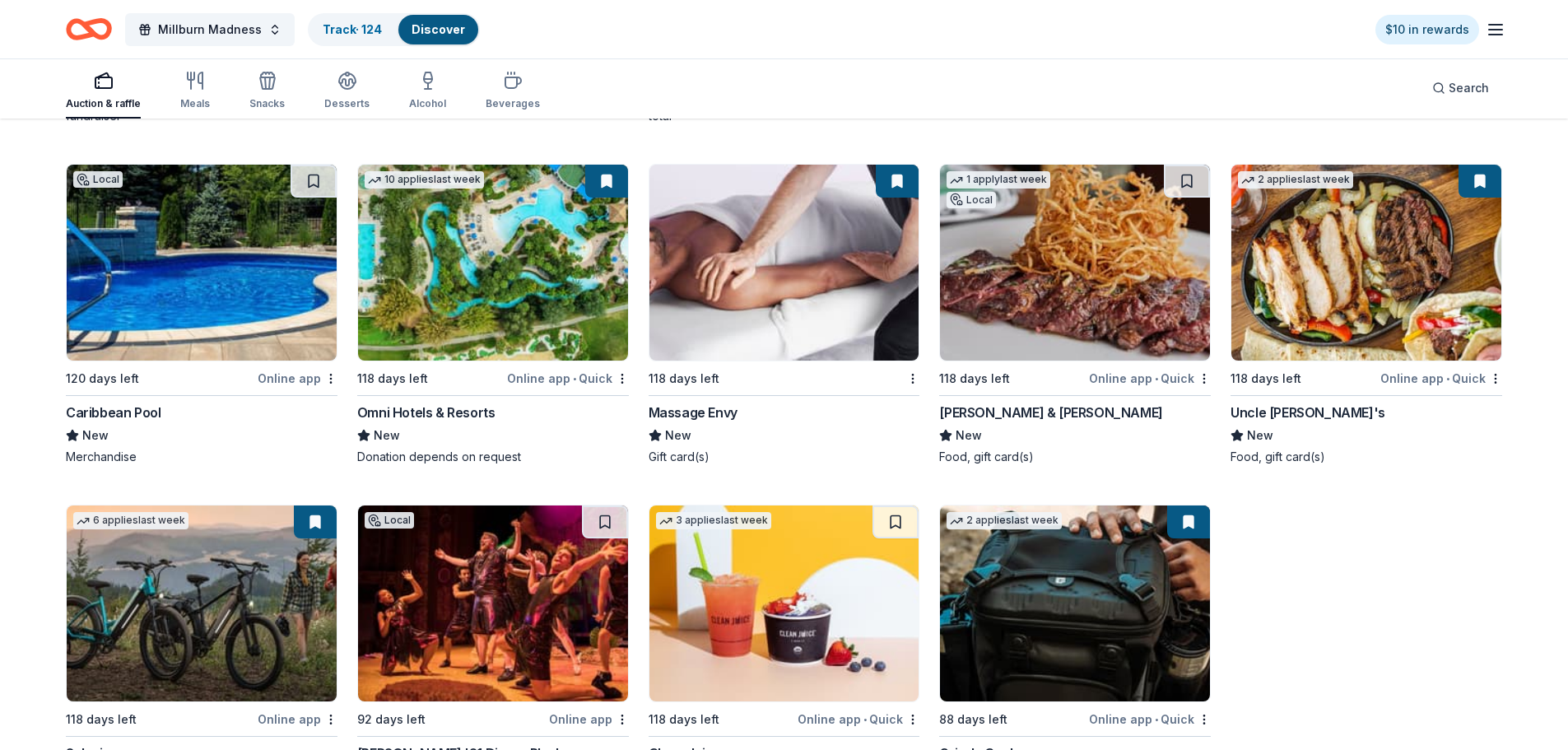
click at [791, 285] on img at bounding box center [784, 262] width 270 height 196
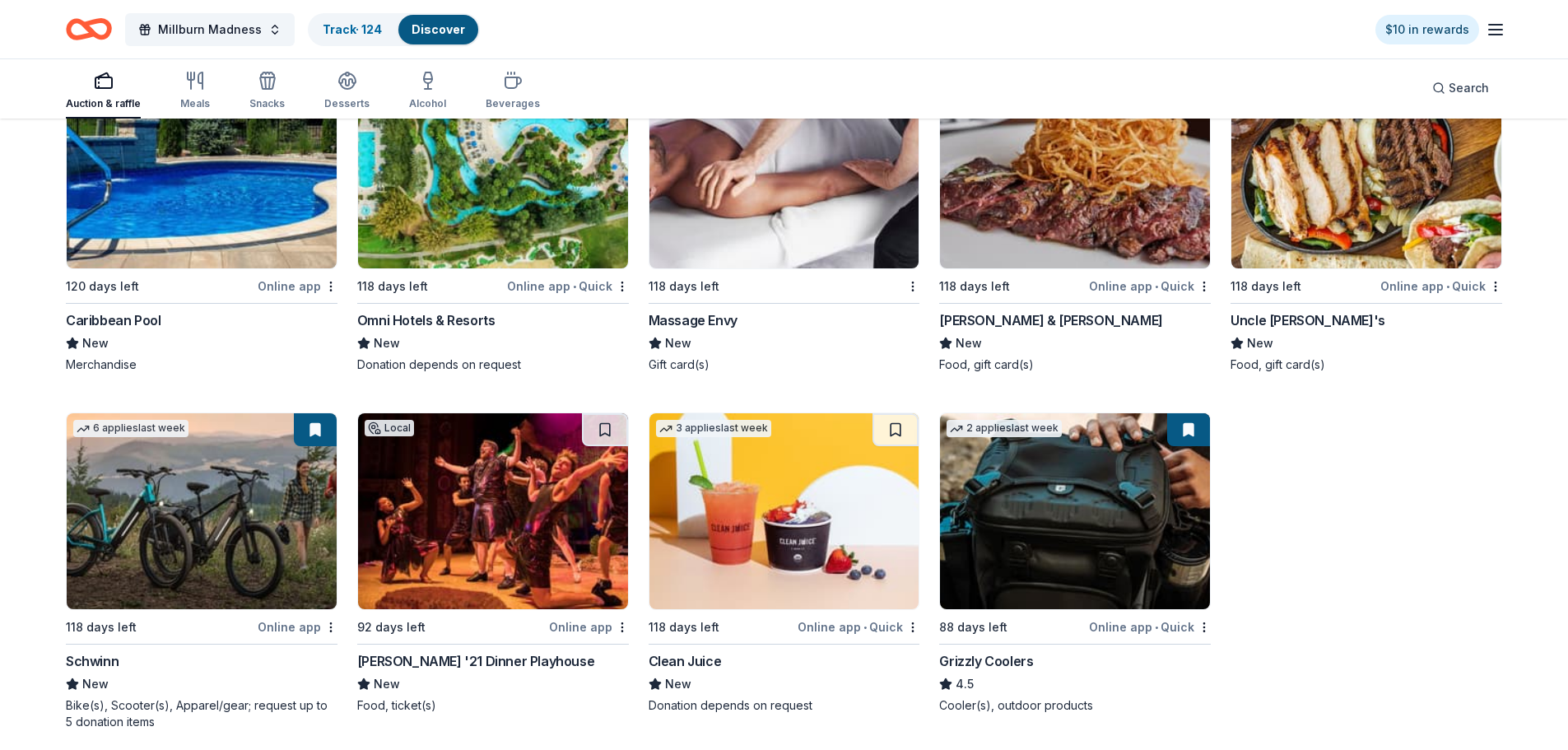
scroll to position [15046, 0]
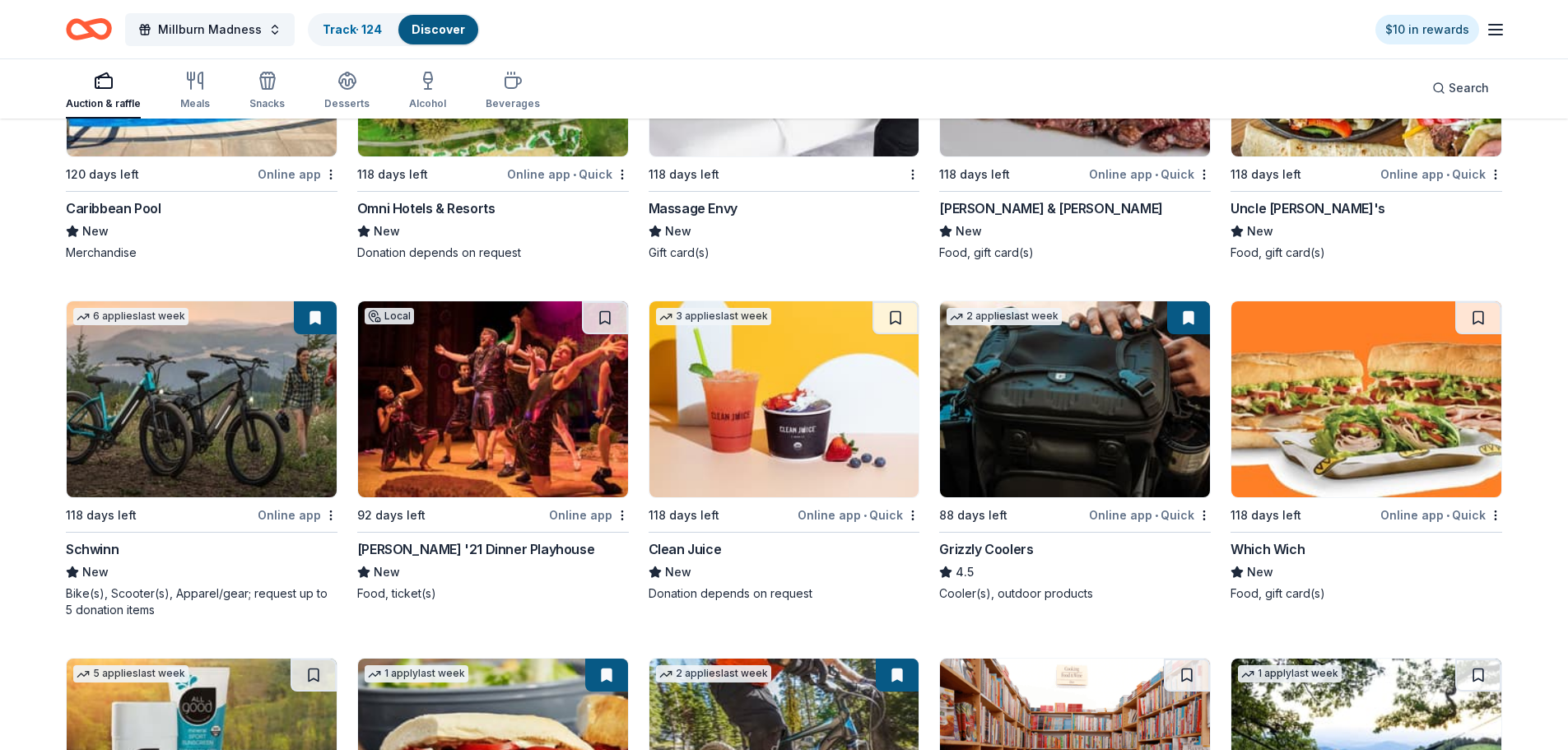
click at [186, 424] on img at bounding box center [202, 399] width 270 height 196
click at [240, 395] on img at bounding box center [202, 399] width 270 height 196
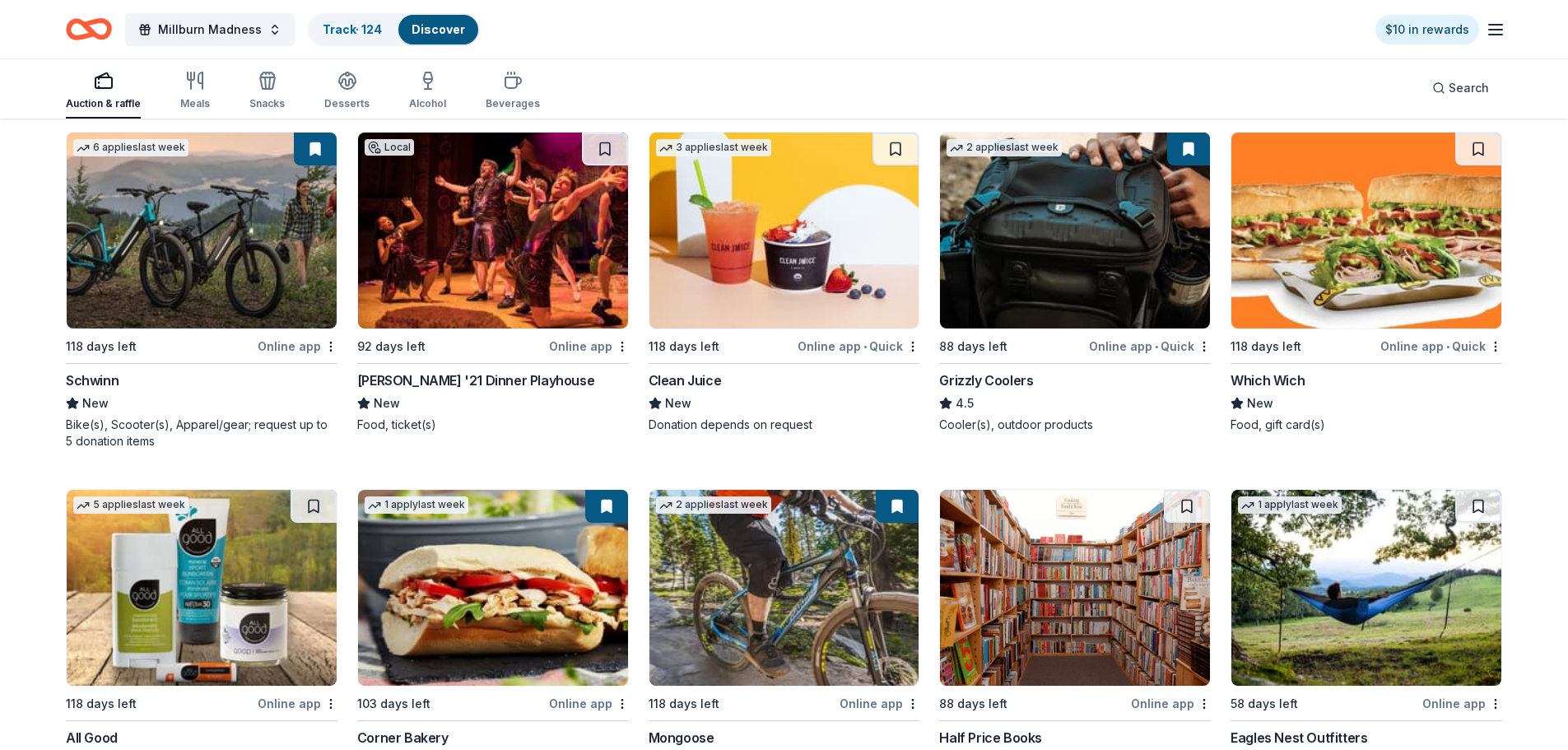
scroll to position [15375, 0]
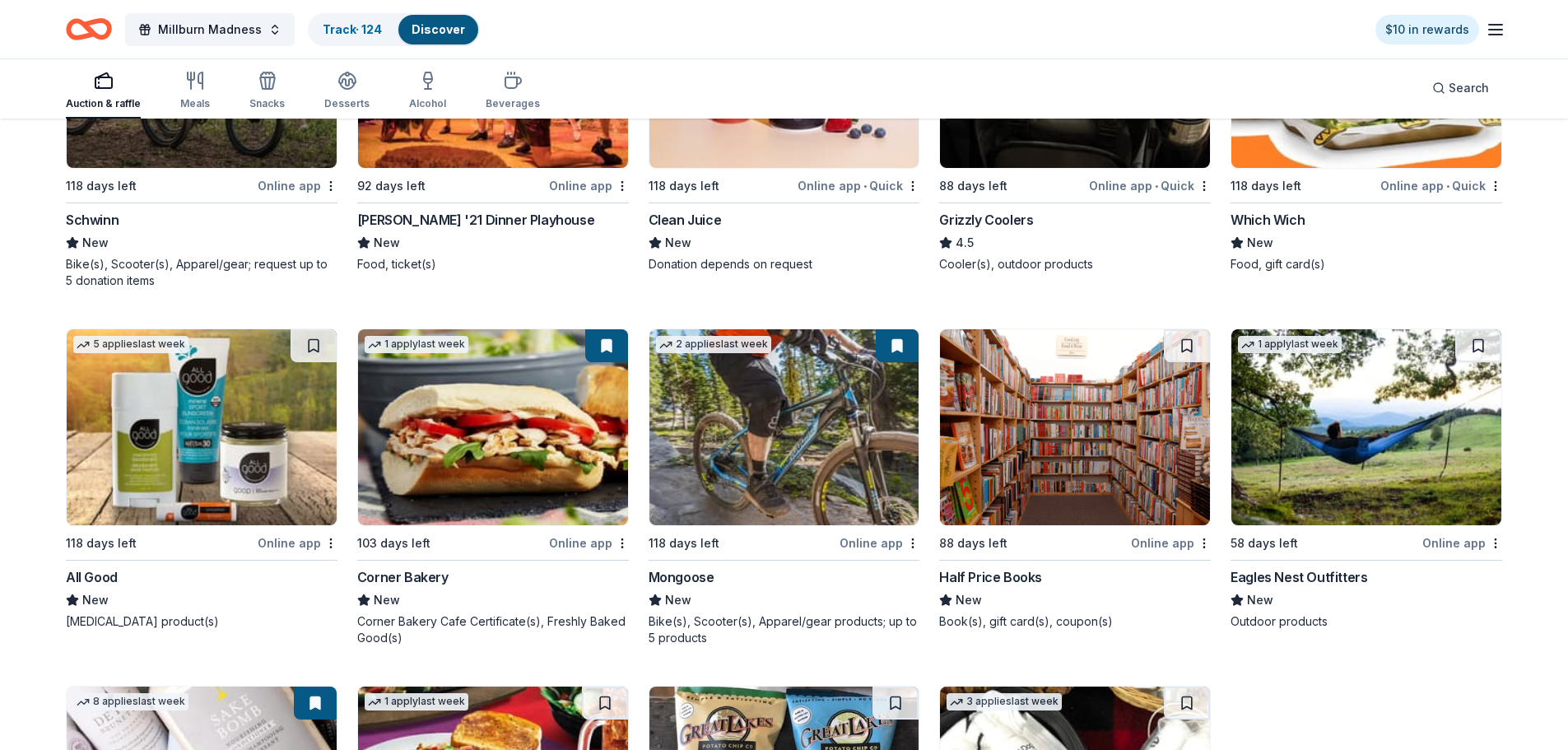
click at [208, 415] on img at bounding box center [202, 427] width 270 height 196
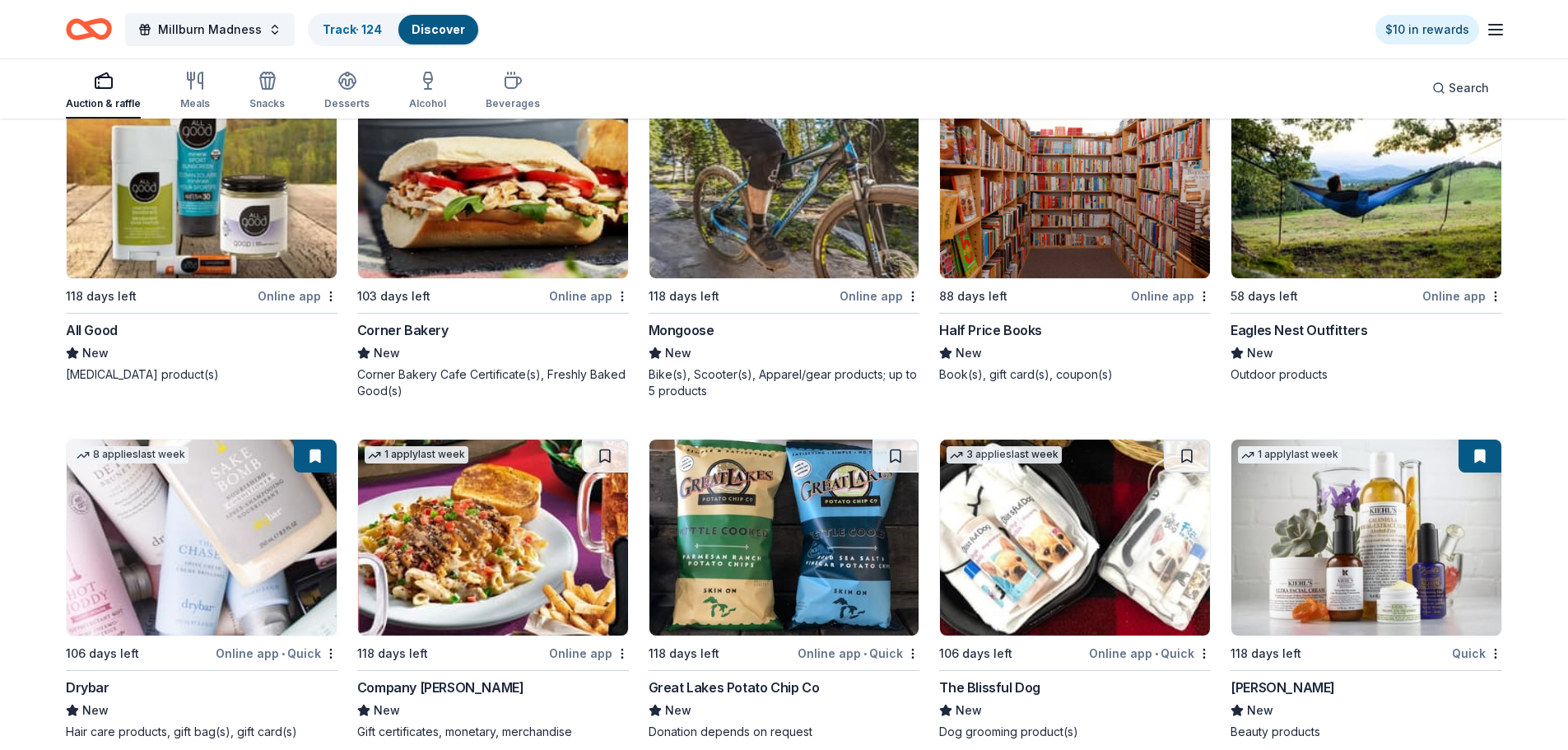
scroll to position [15704, 0]
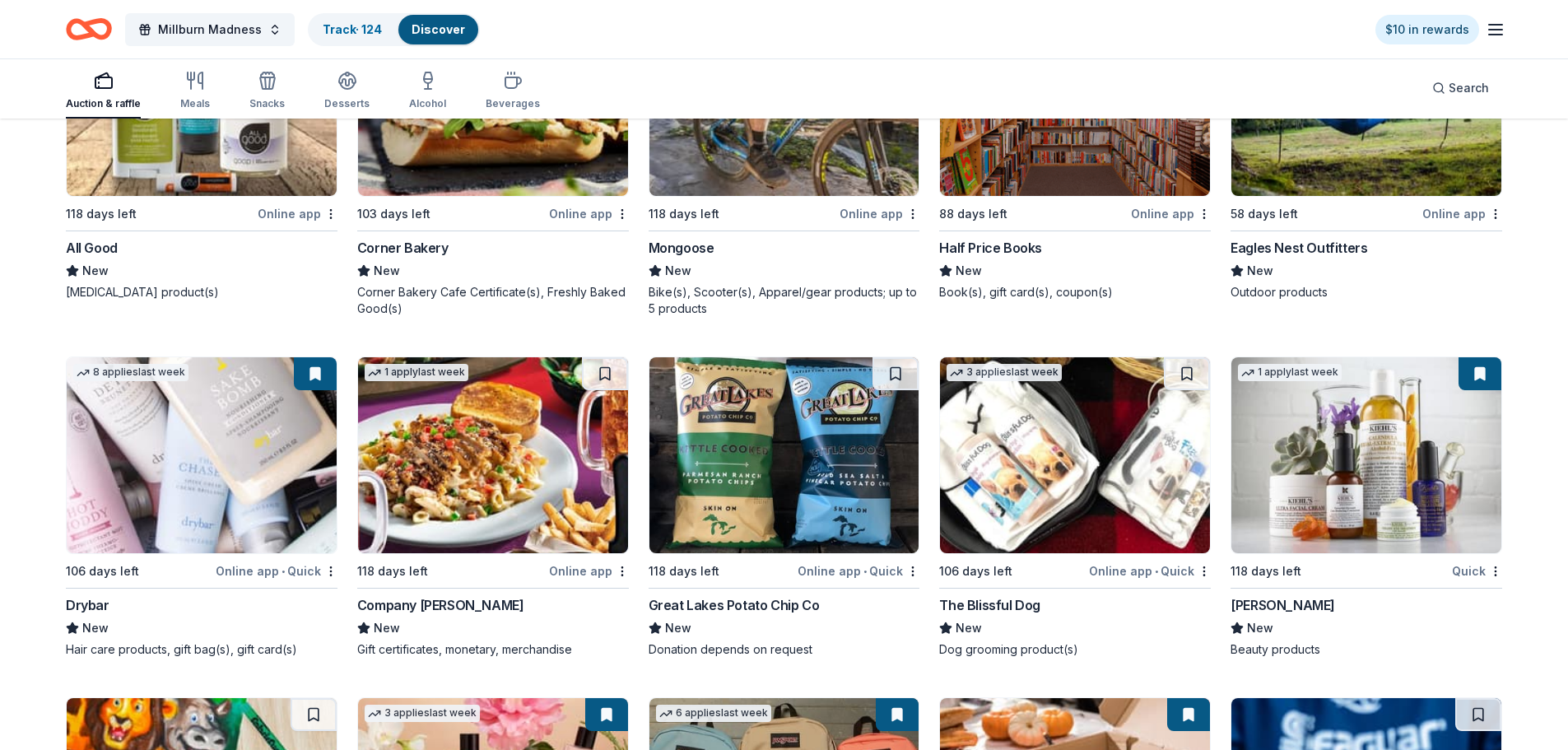
click at [1354, 461] on img at bounding box center [1366, 455] width 270 height 196
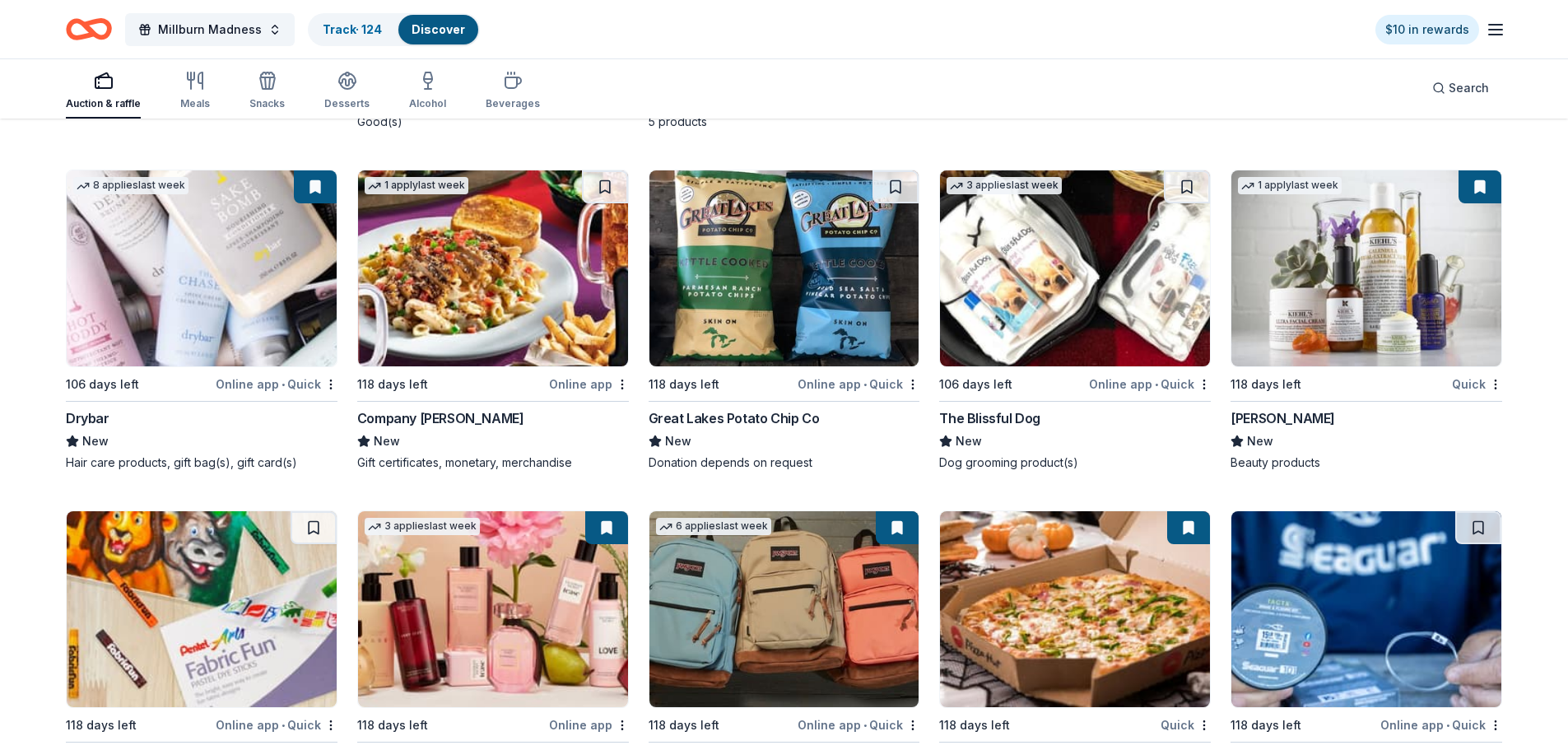
scroll to position [16034, 0]
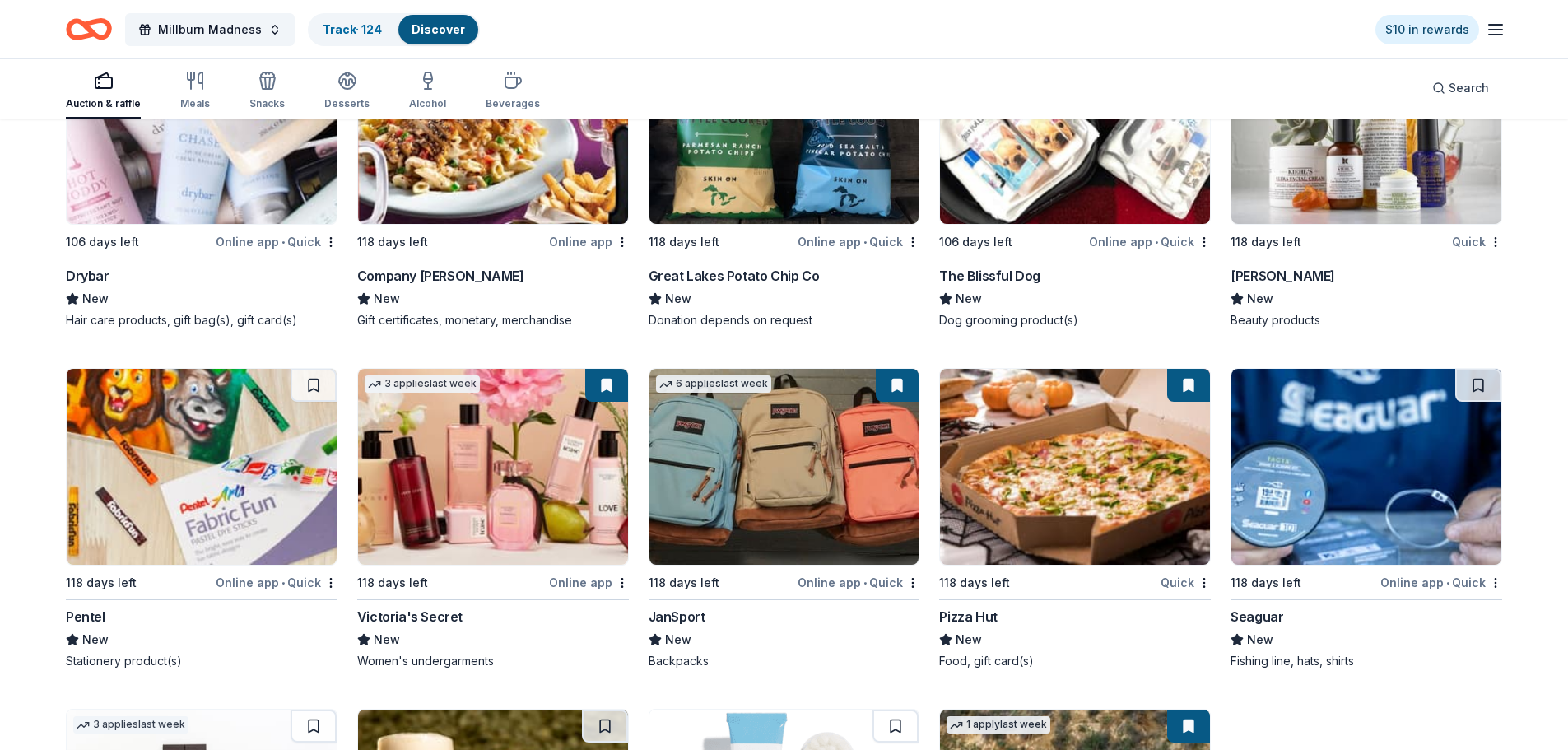
click at [471, 477] on img at bounding box center [493, 467] width 270 height 196
click at [841, 498] on img at bounding box center [784, 467] width 270 height 196
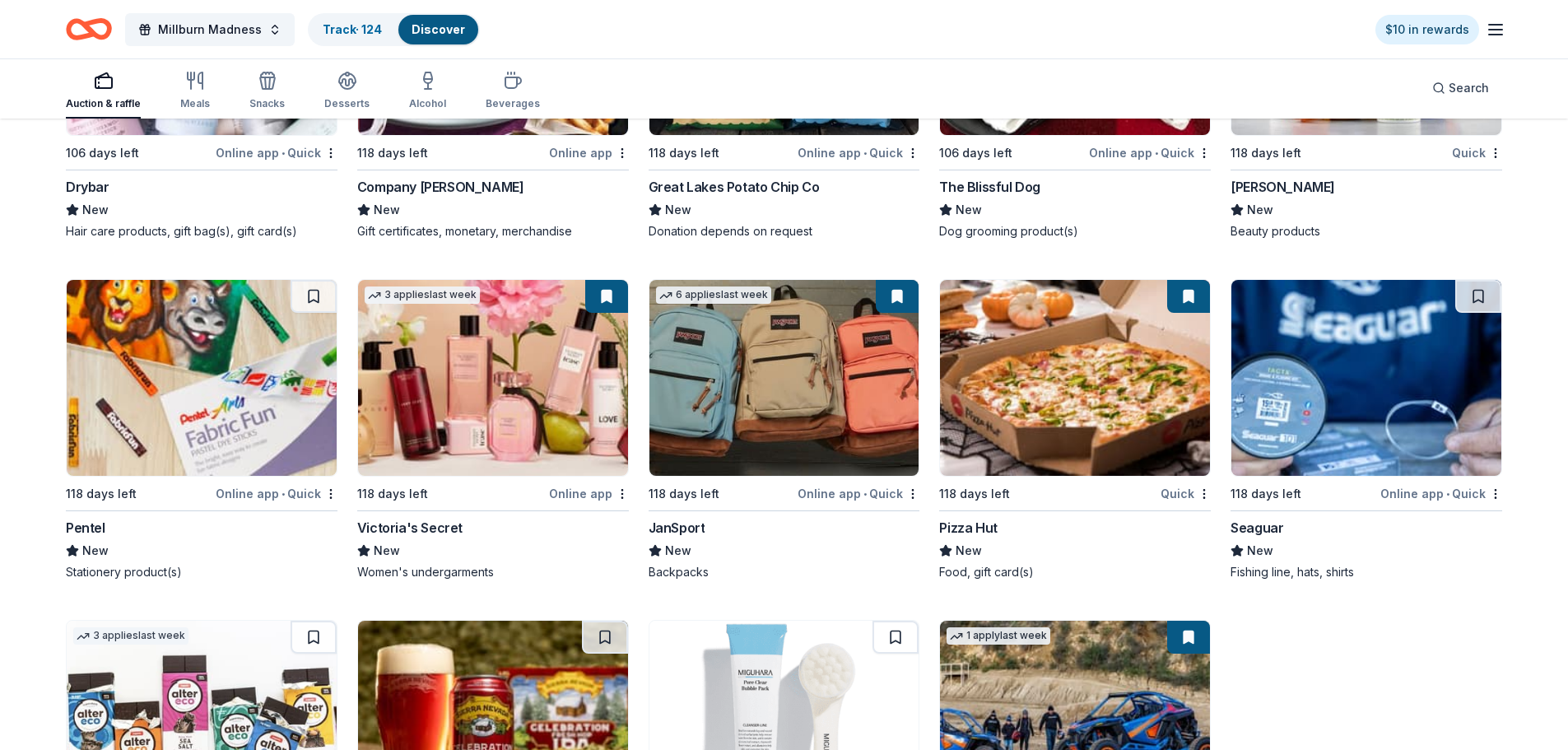
scroll to position [16363, 0]
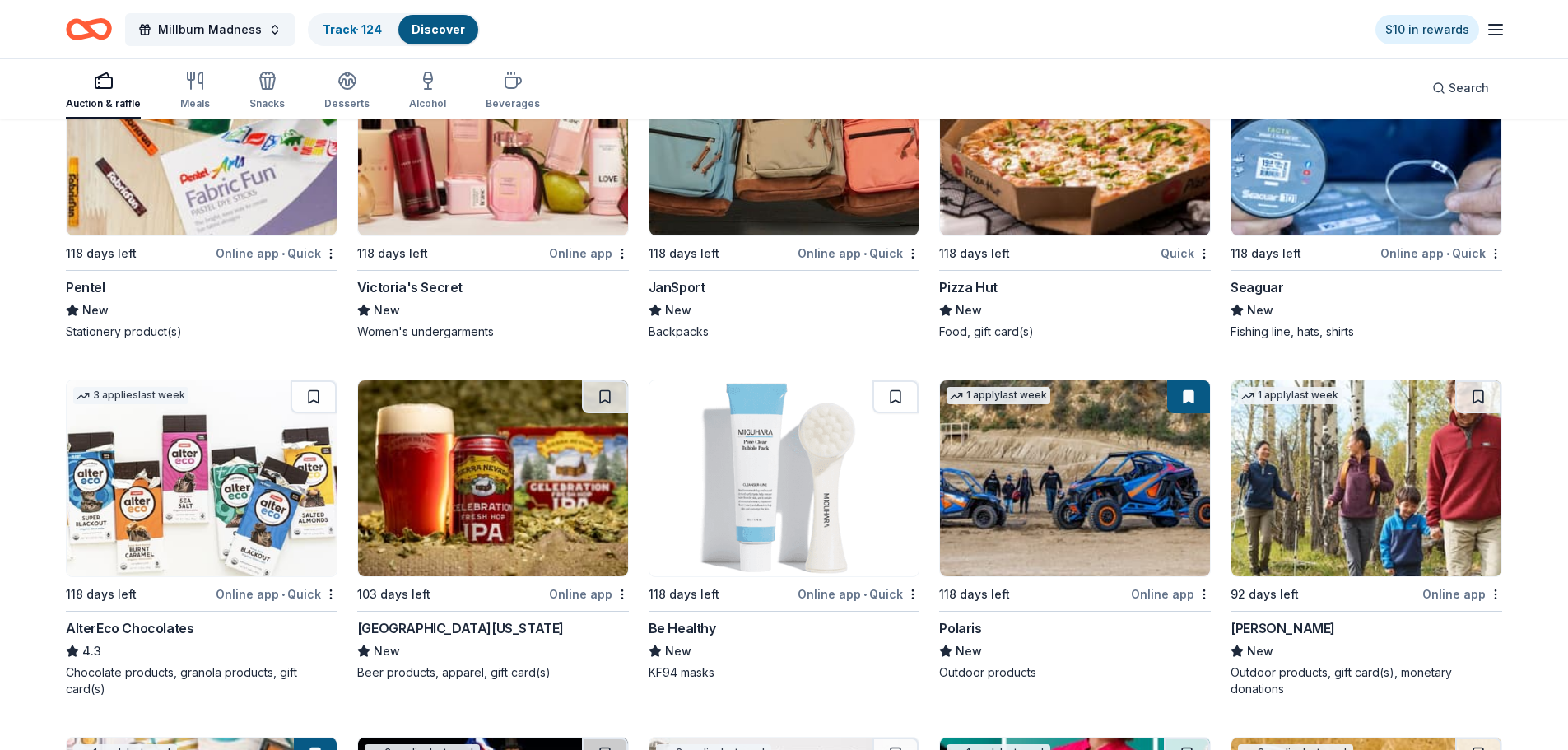
click at [1041, 498] on img at bounding box center [1075, 478] width 270 height 196
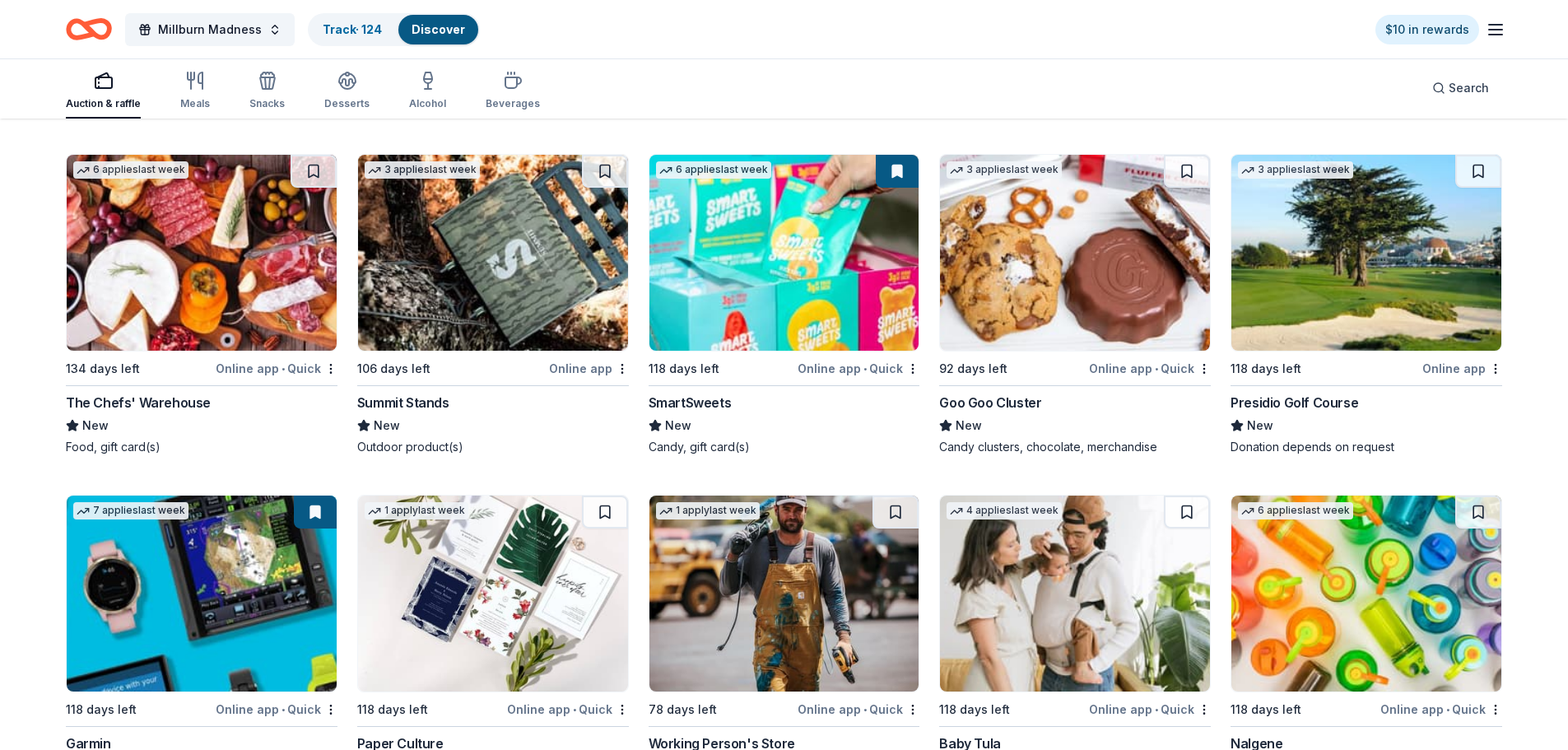
scroll to position [17599, 0]
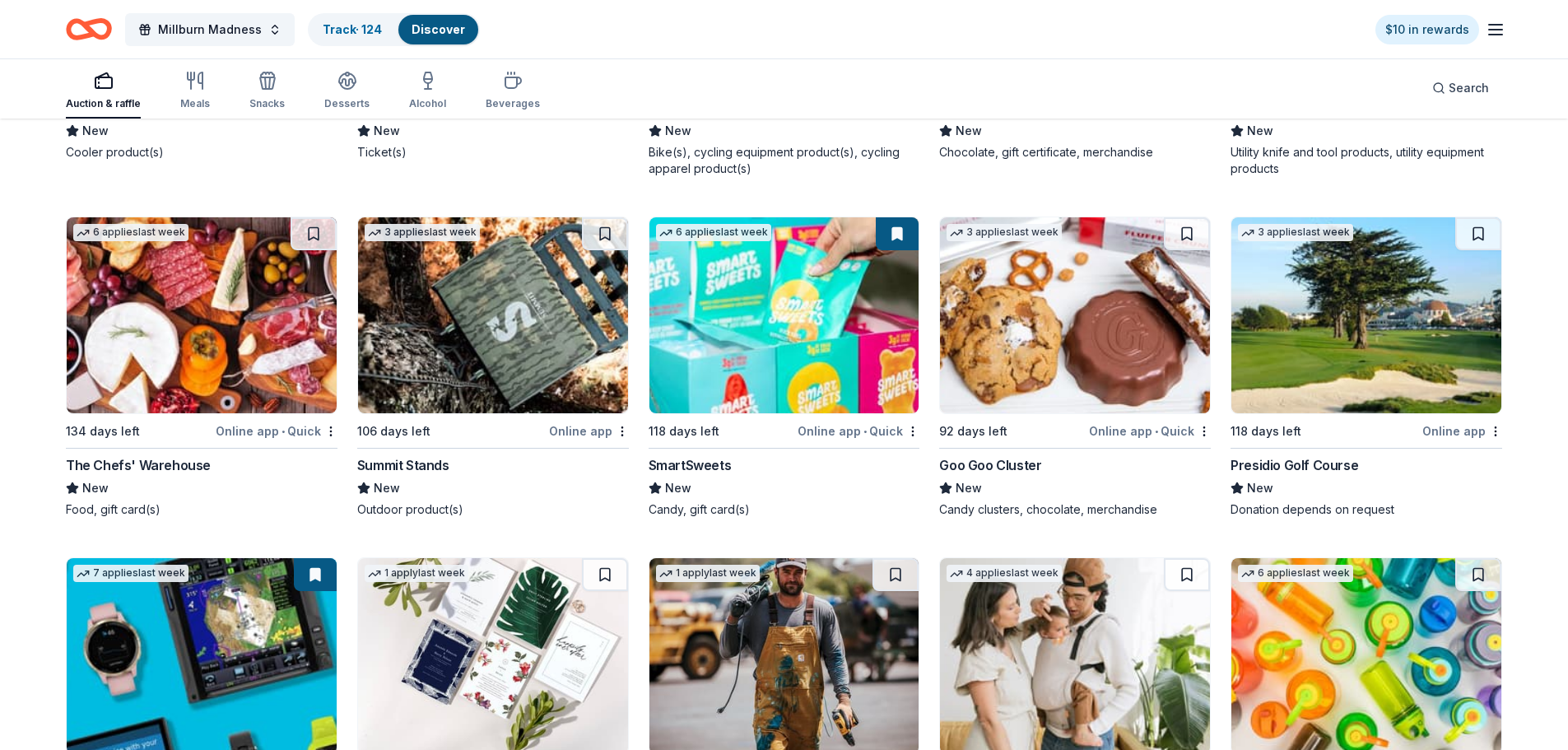
click at [694, 357] on img at bounding box center [784, 315] width 270 height 196
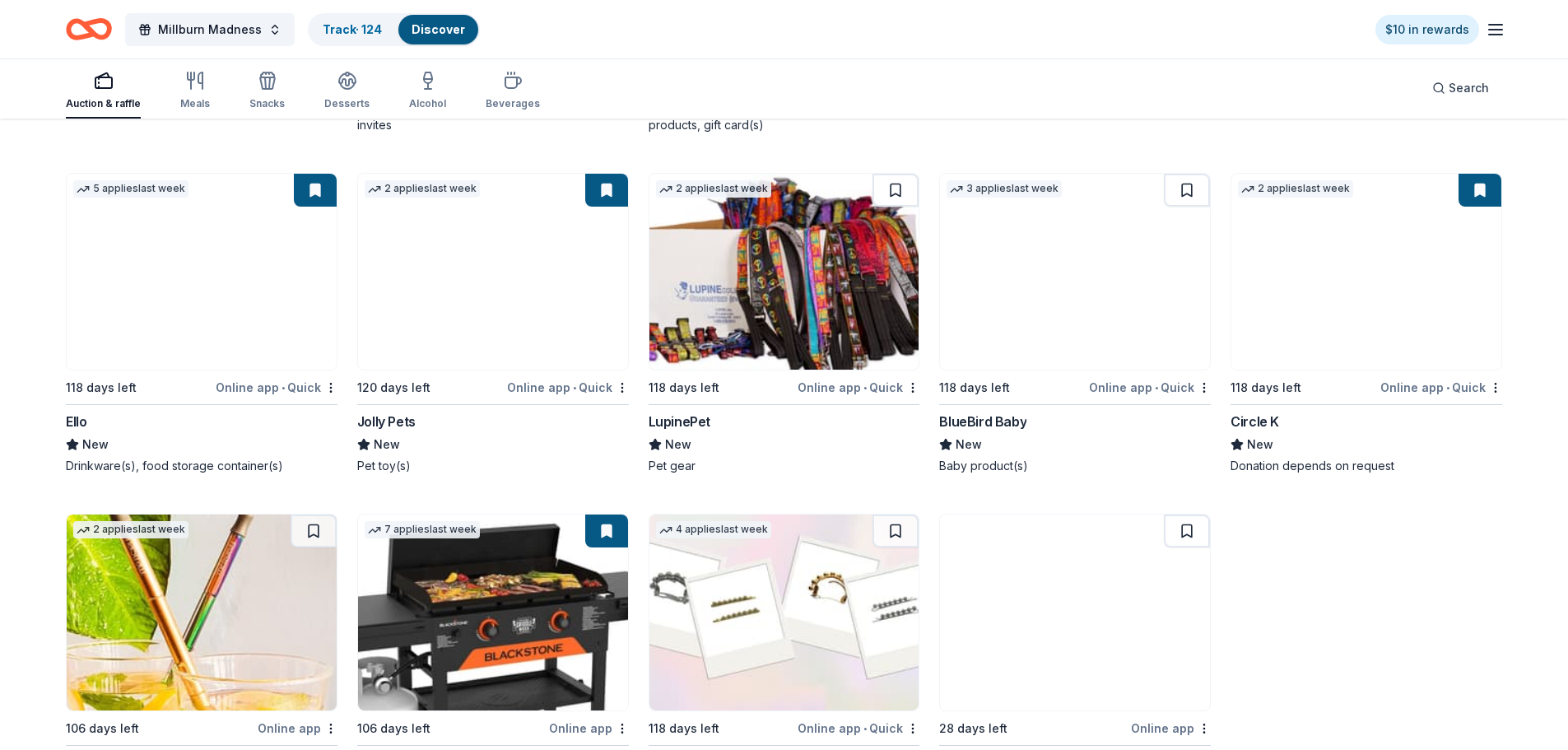
scroll to position [18539, 0]
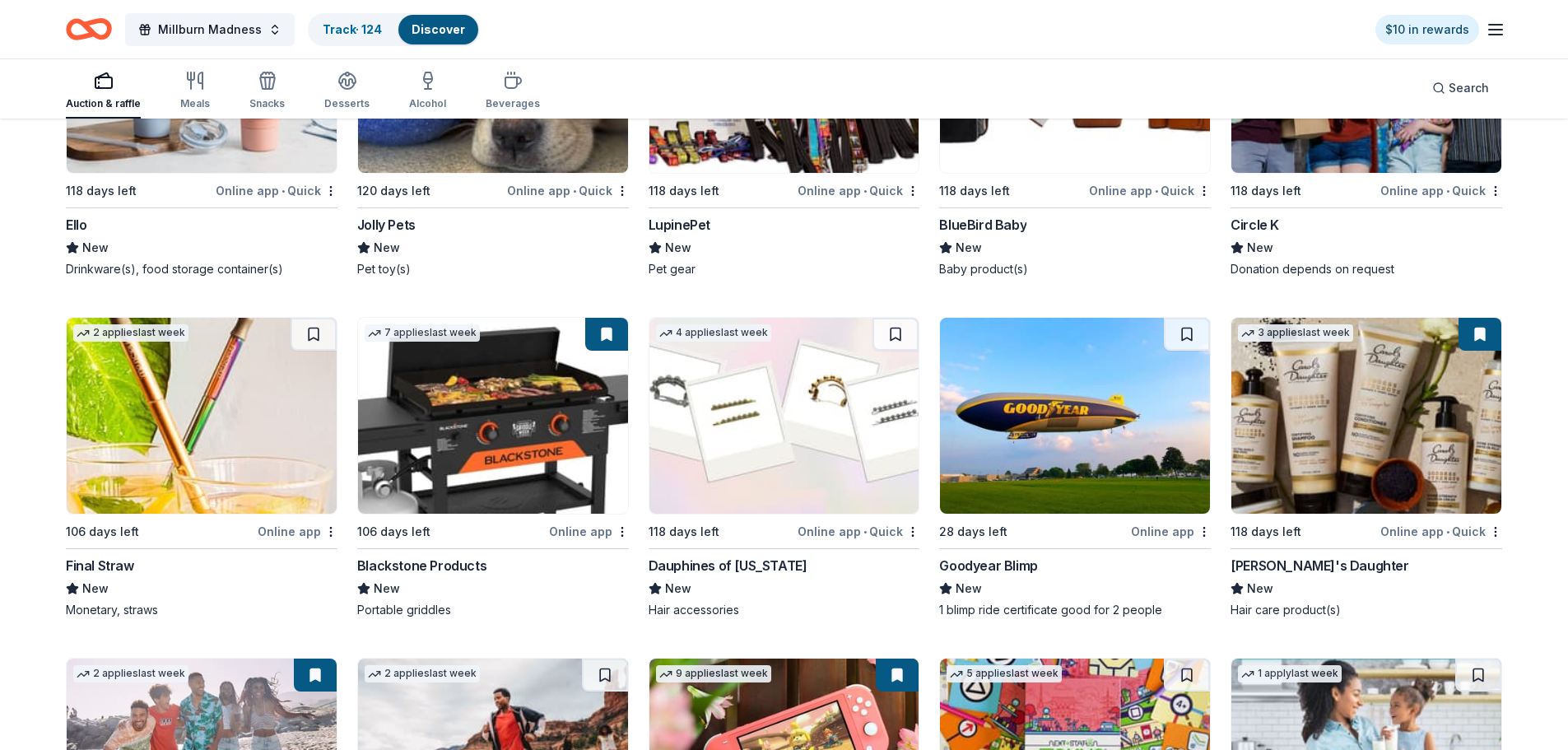
click at [1064, 383] on img at bounding box center [1075, 415] width 270 height 196
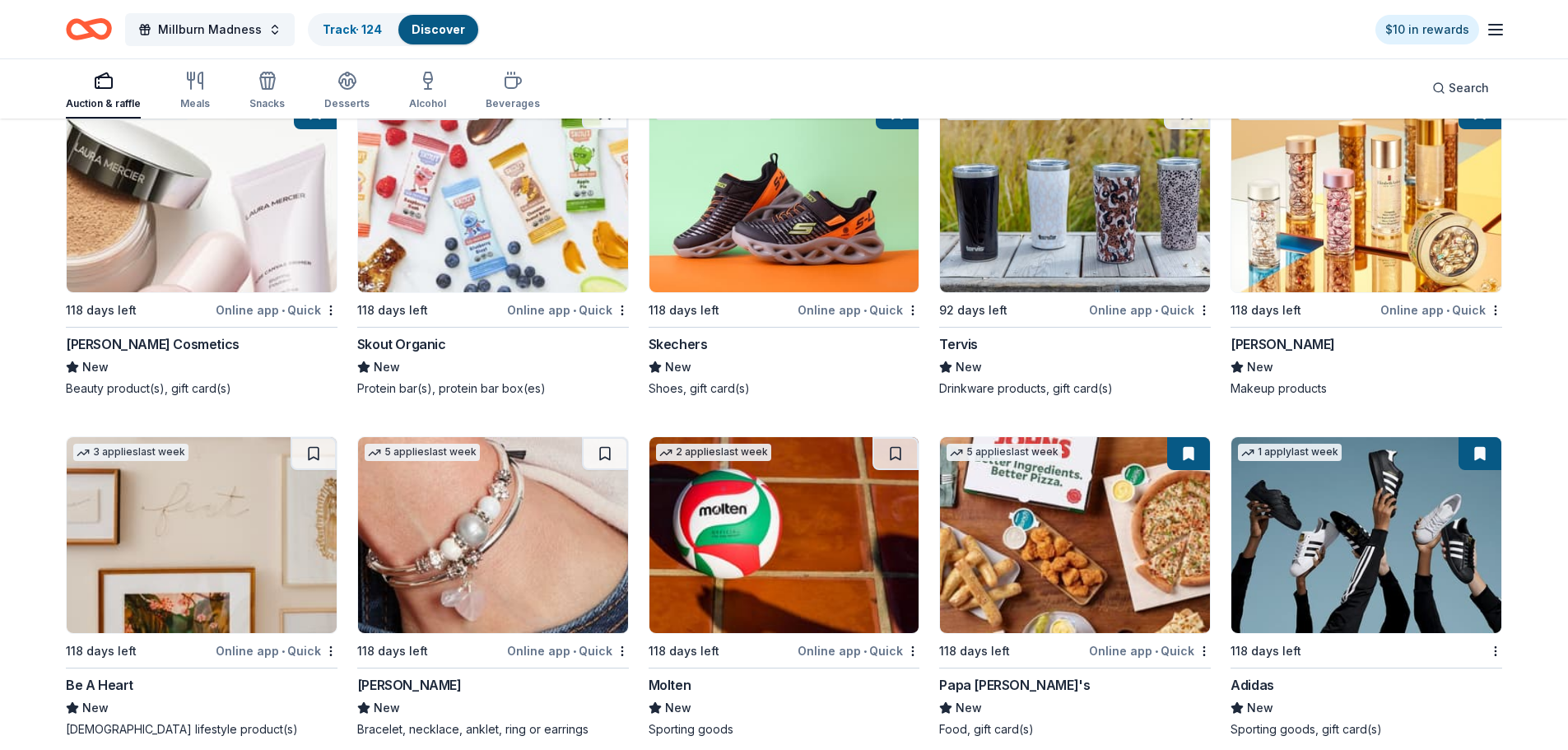
scroll to position [19319, 0]
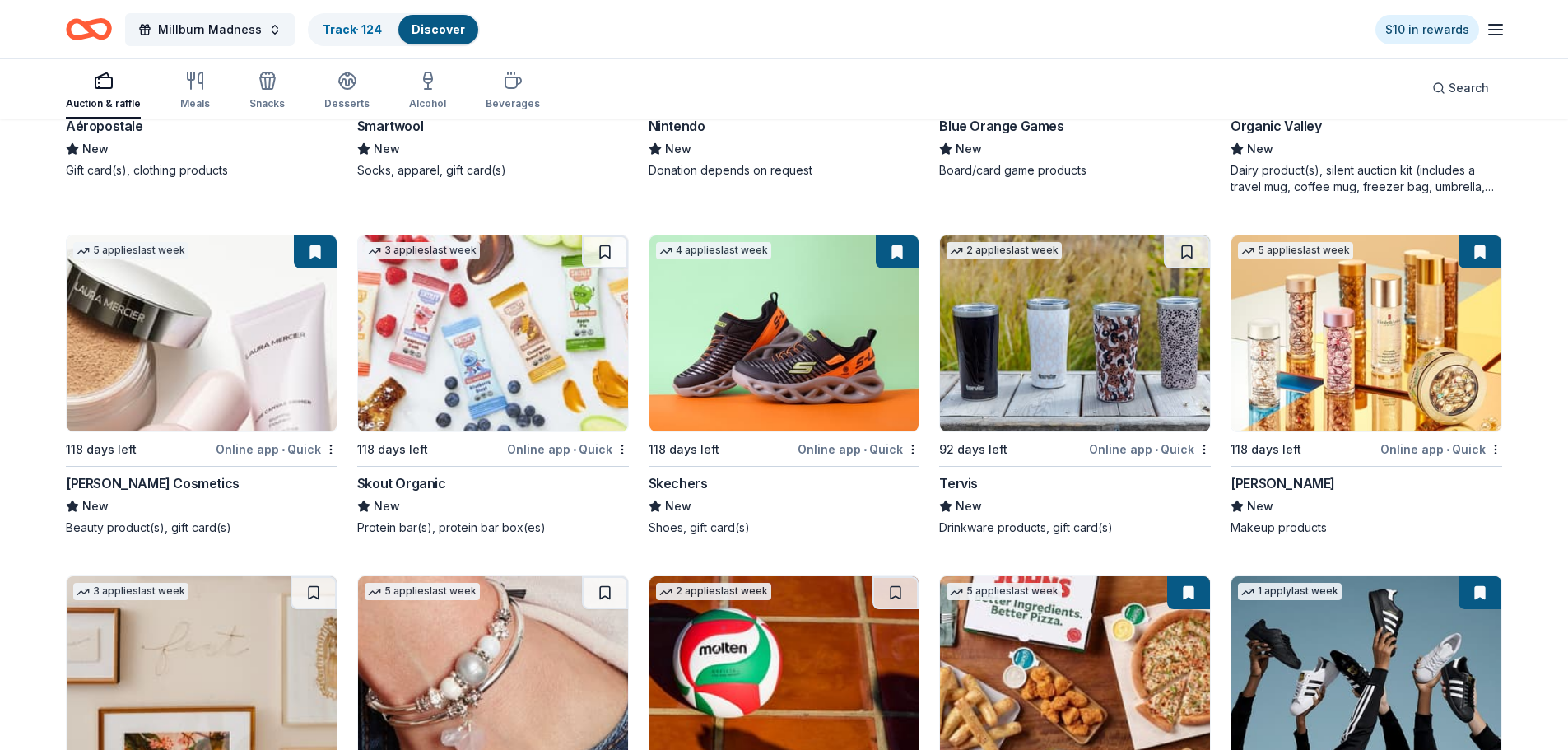
click at [1312, 354] on img at bounding box center [1366, 333] width 270 height 196
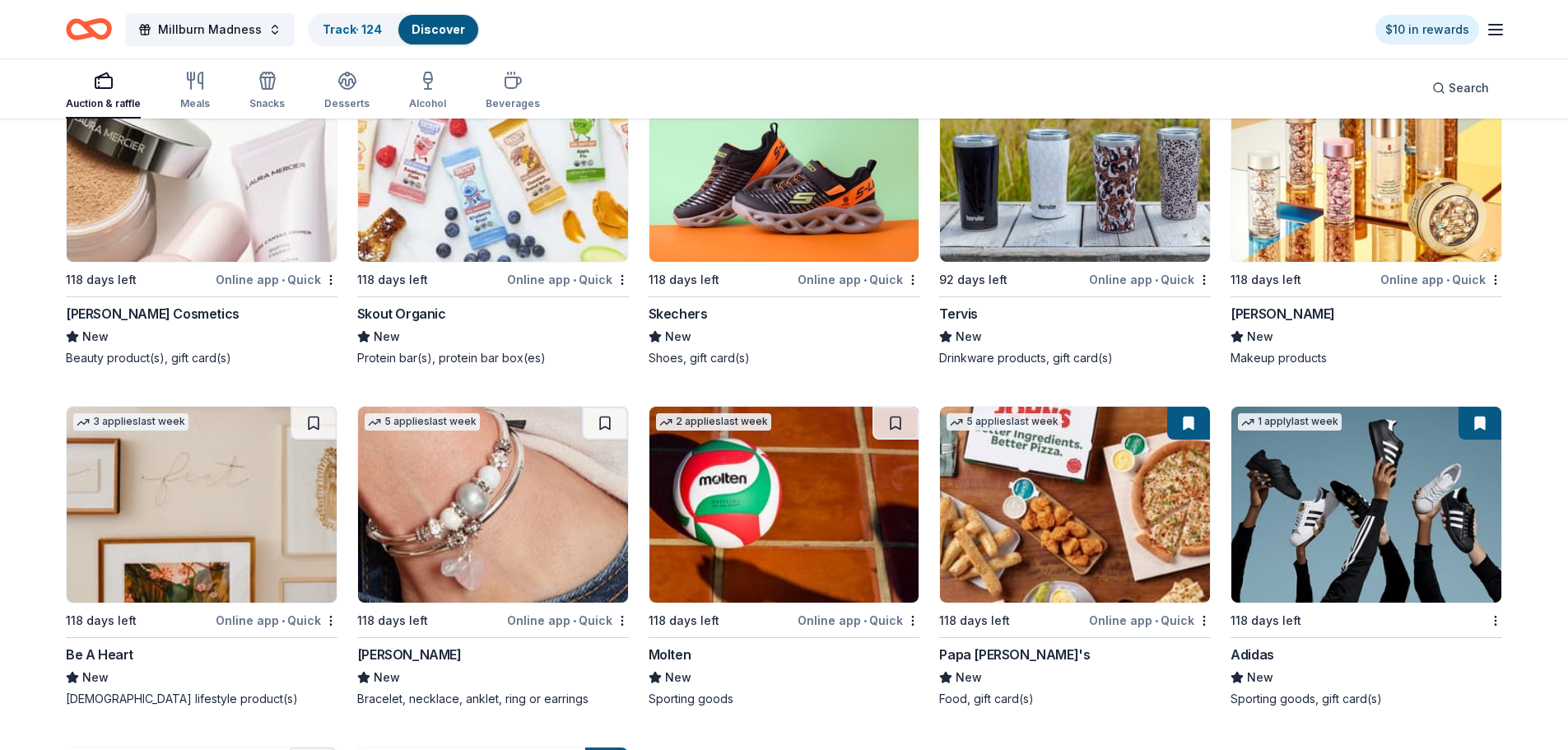
scroll to position [19484, 0]
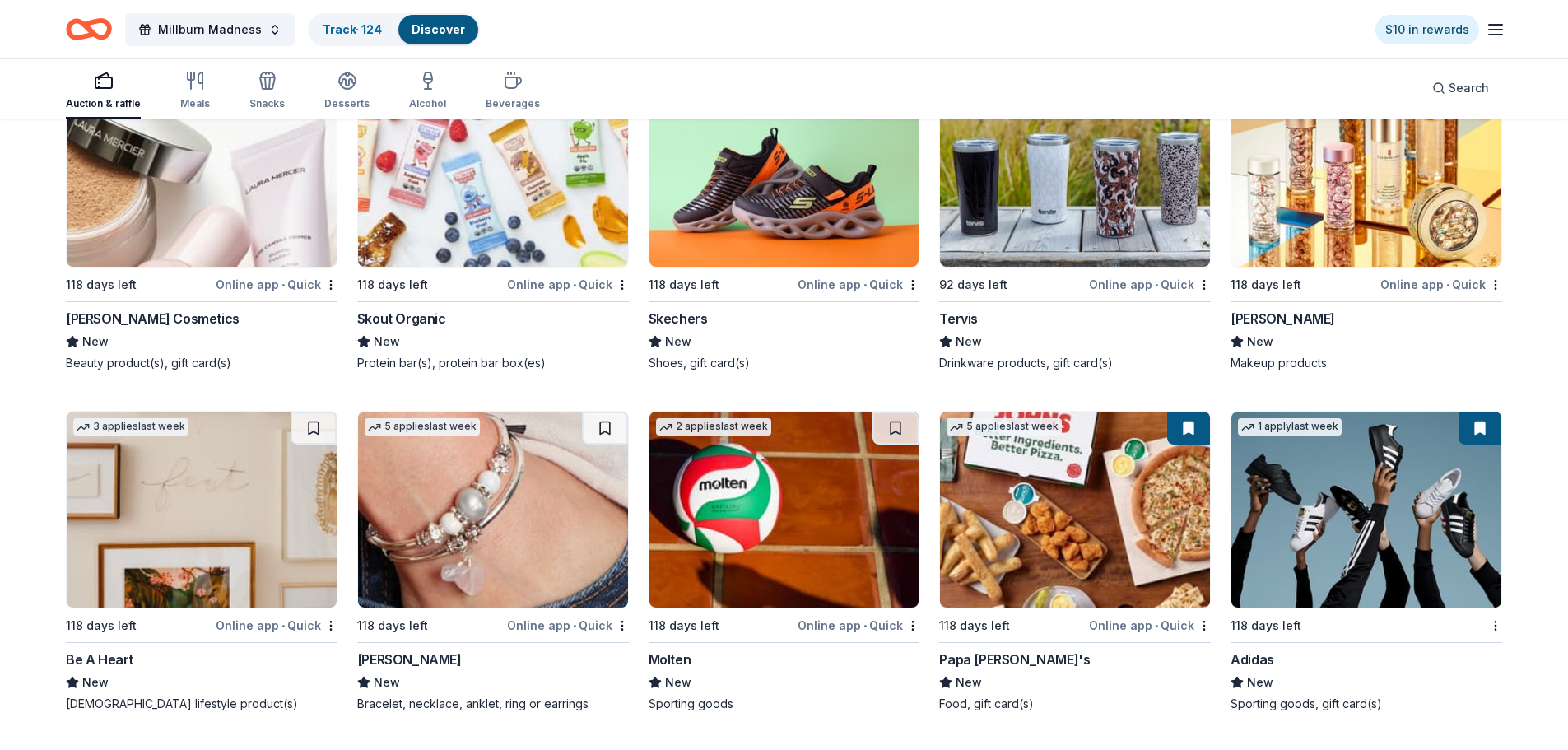
click at [1021, 492] on img at bounding box center [1075, 510] width 270 height 196
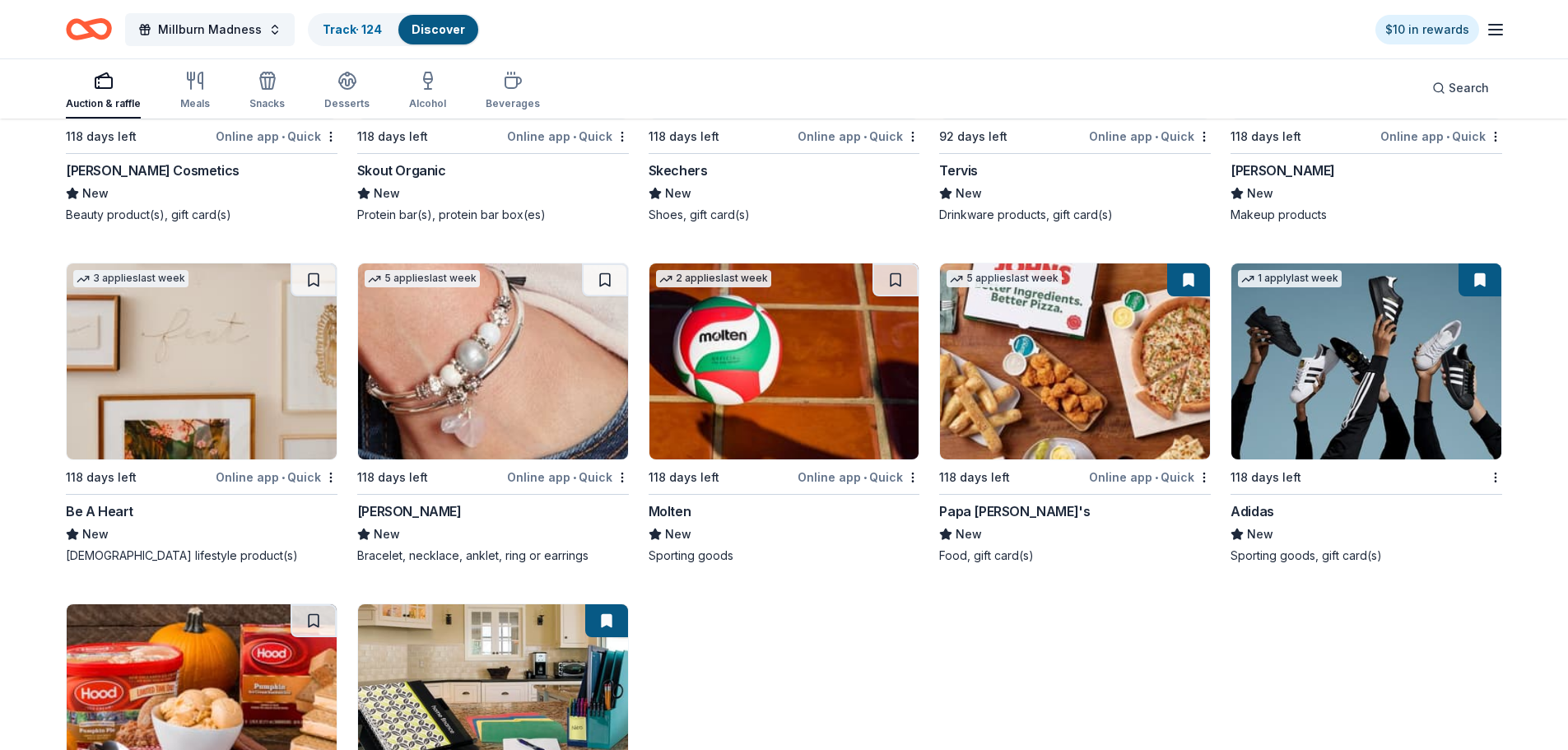
scroll to position [19408, 0]
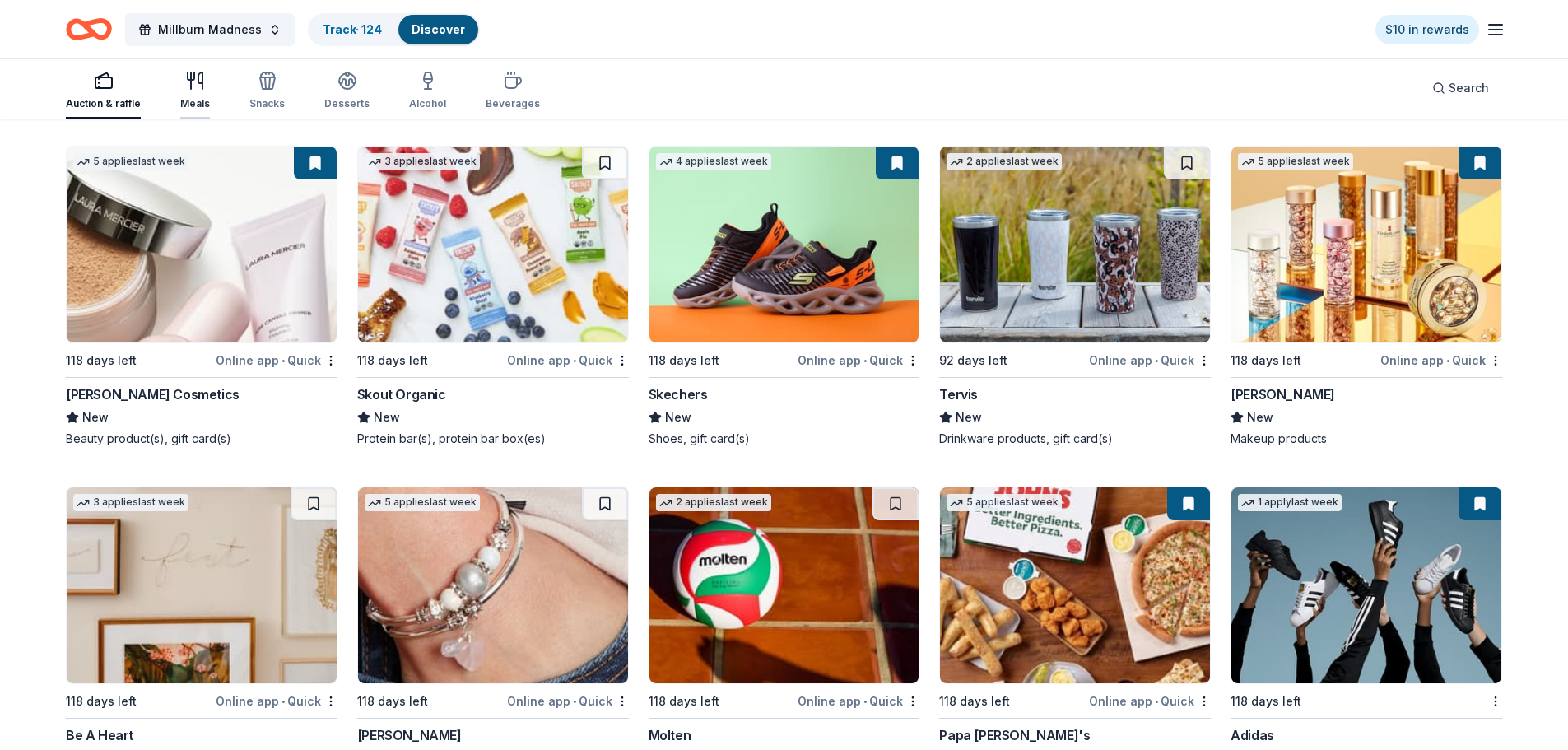
click at [185, 86] on icon "button" at bounding box center [195, 80] width 20 height 20
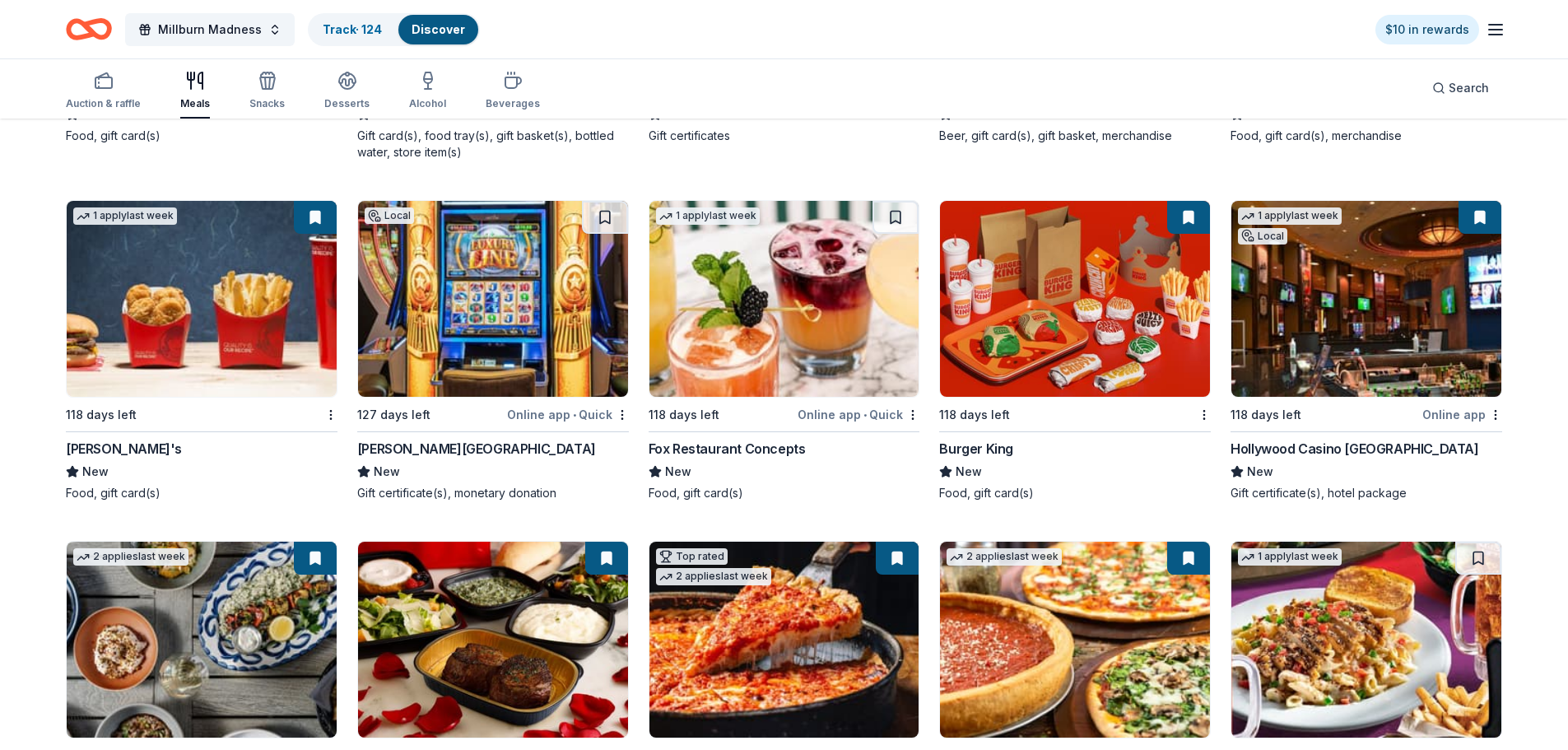
scroll to position [2752, 0]
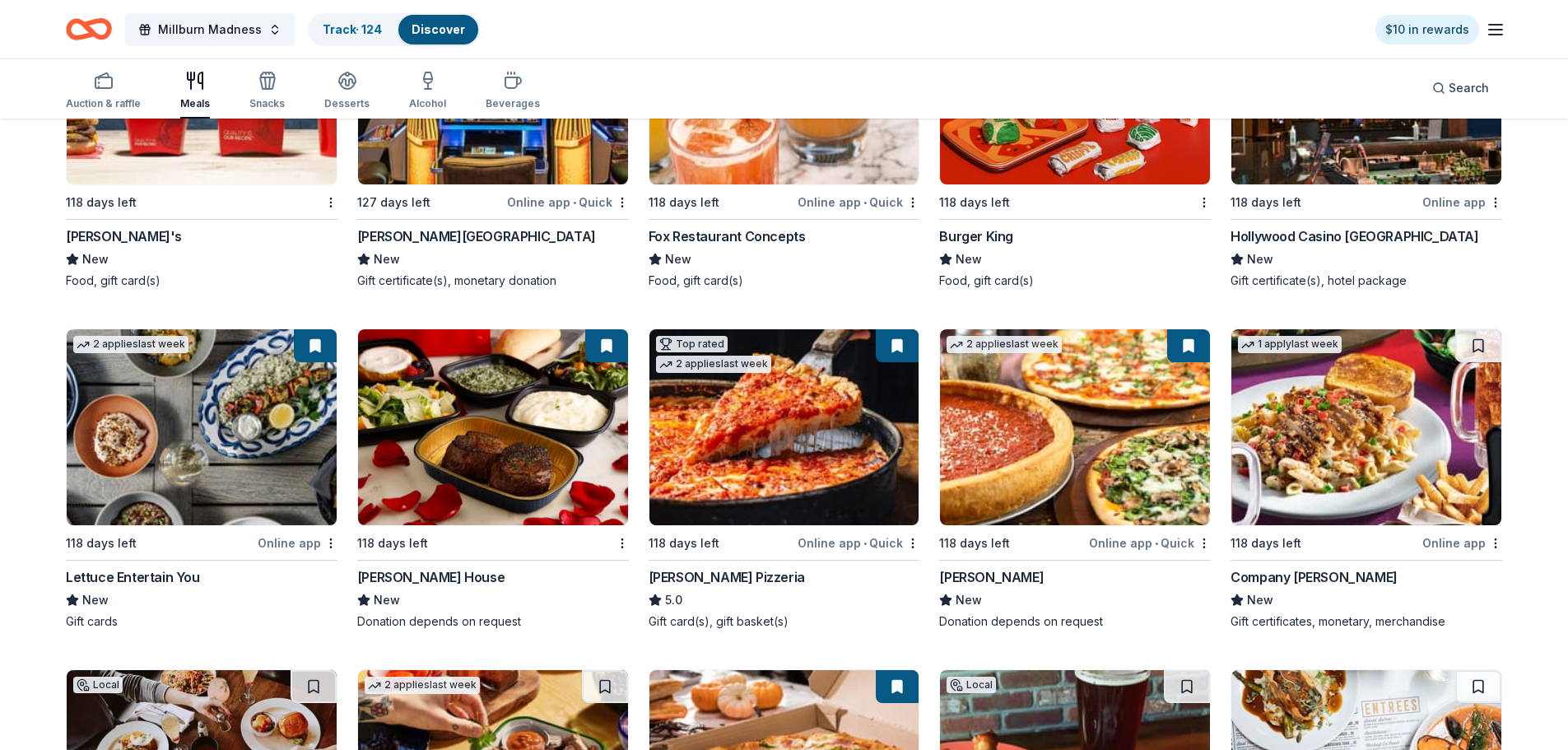
click at [1038, 447] on img at bounding box center [1075, 427] width 270 height 196
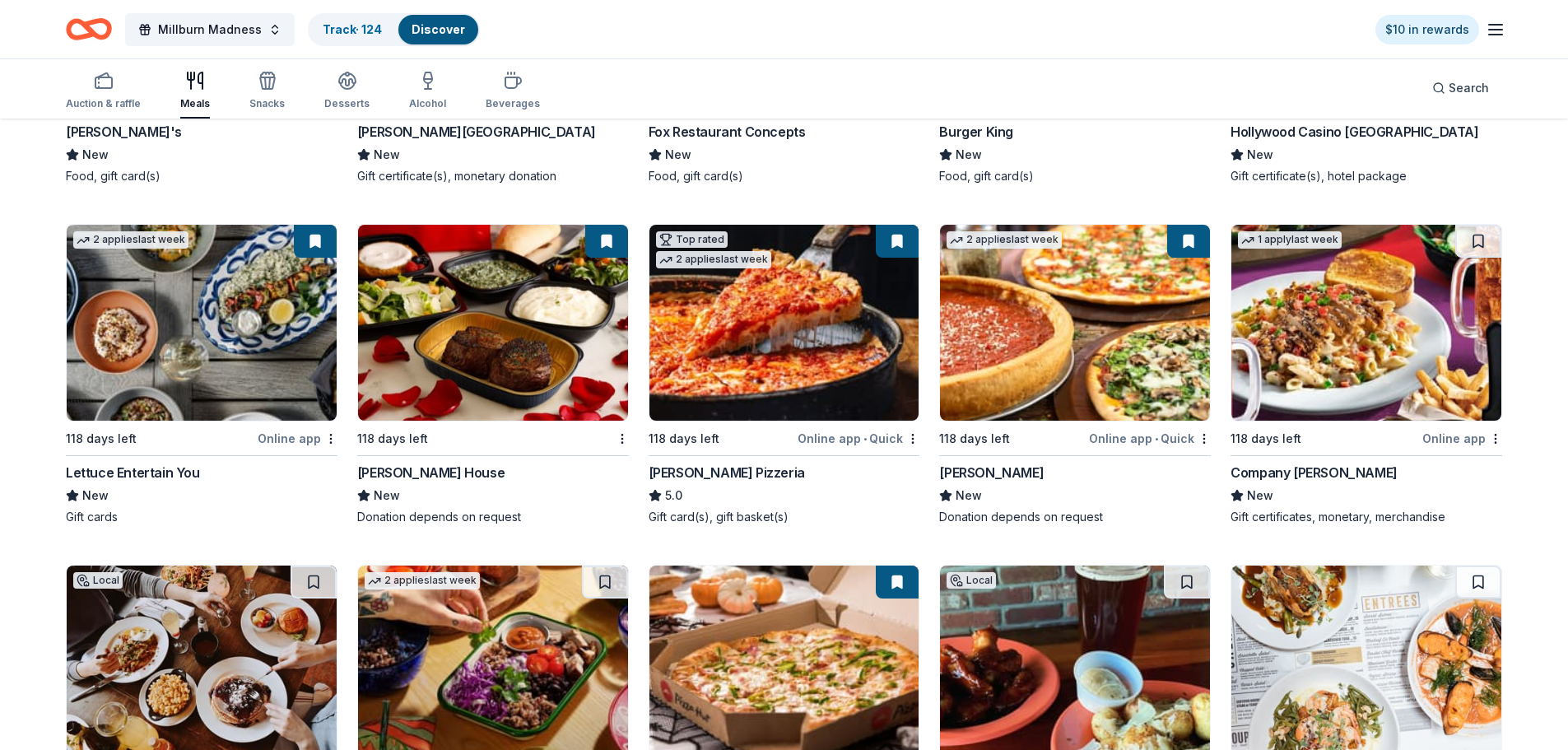
scroll to position [3081, 0]
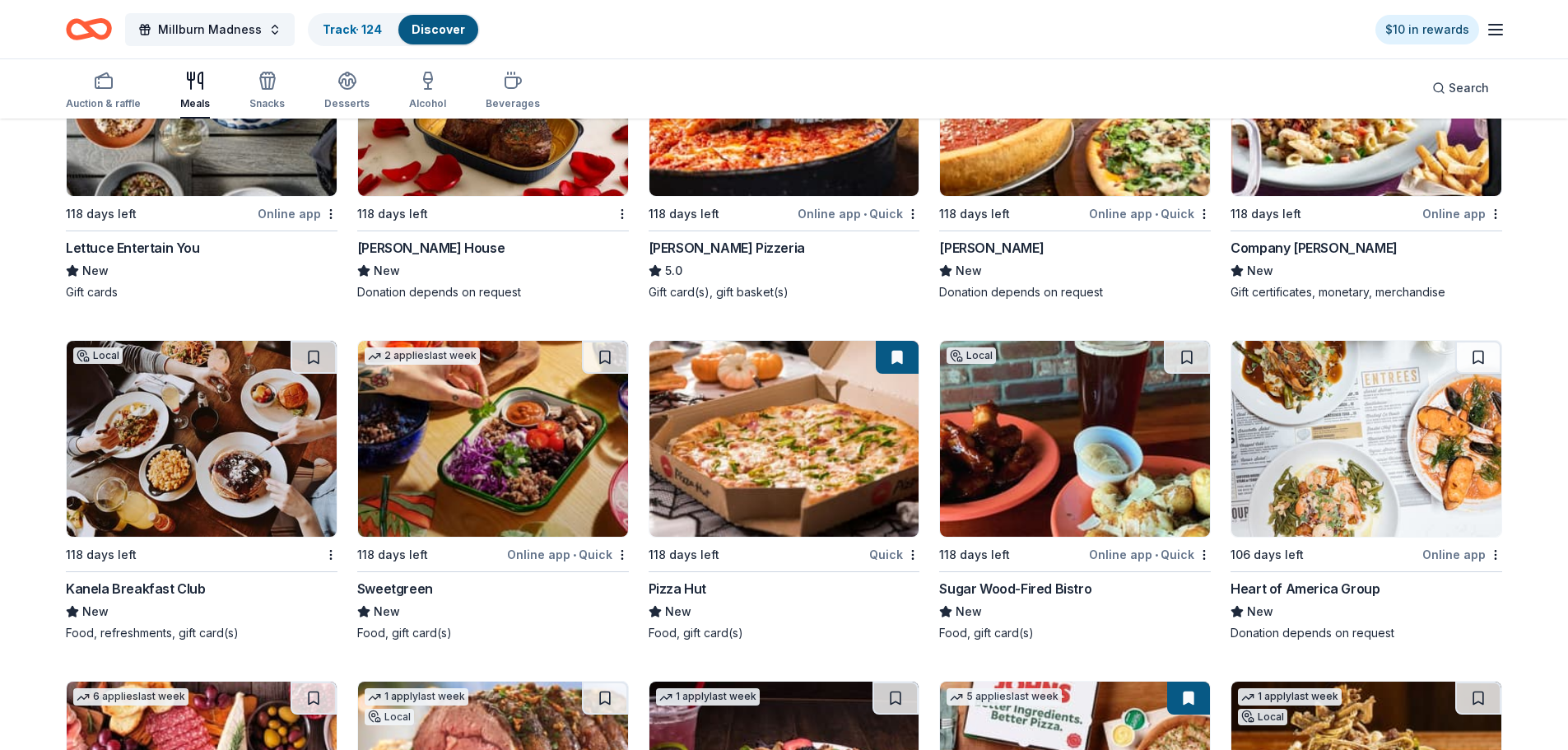
click at [773, 413] on img at bounding box center [784, 438] width 270 height 196
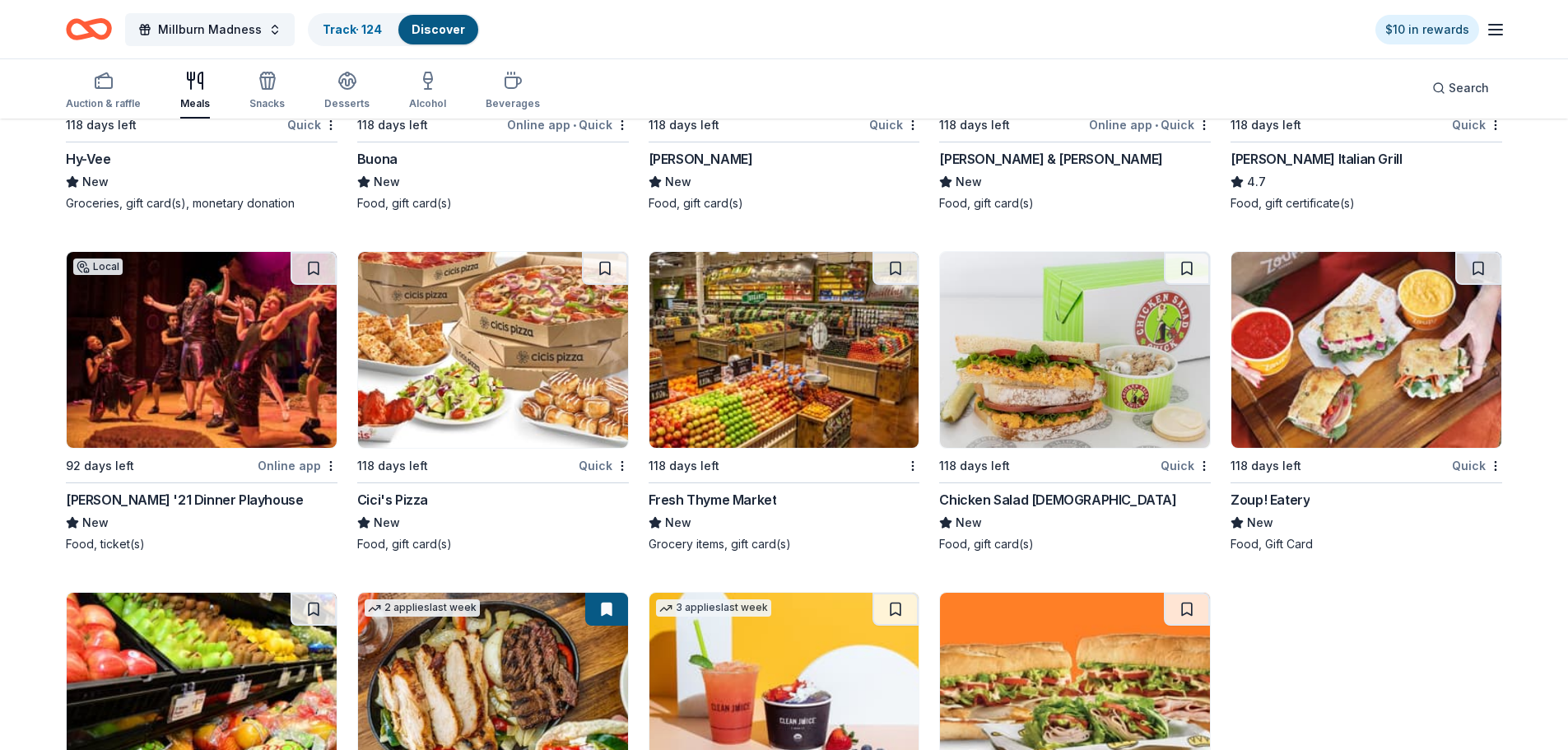
scroll to position [5052, 0]
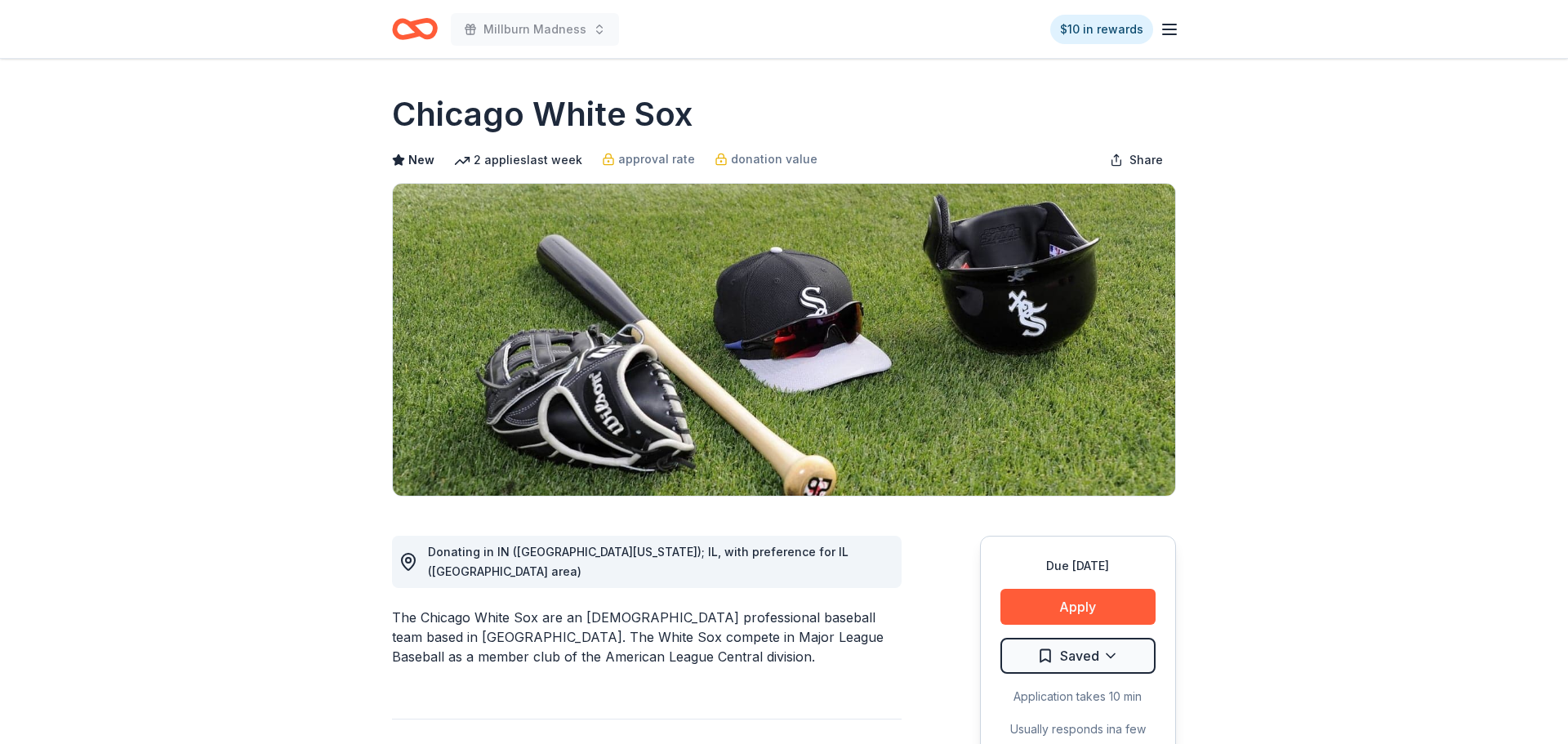
click at [1090, 652] on html "Millburn Madness $10 in rewards Due [DATE] Share Chicago White Sox New 2 applie…" at bounding box center [784, 372] width 1568 height 744
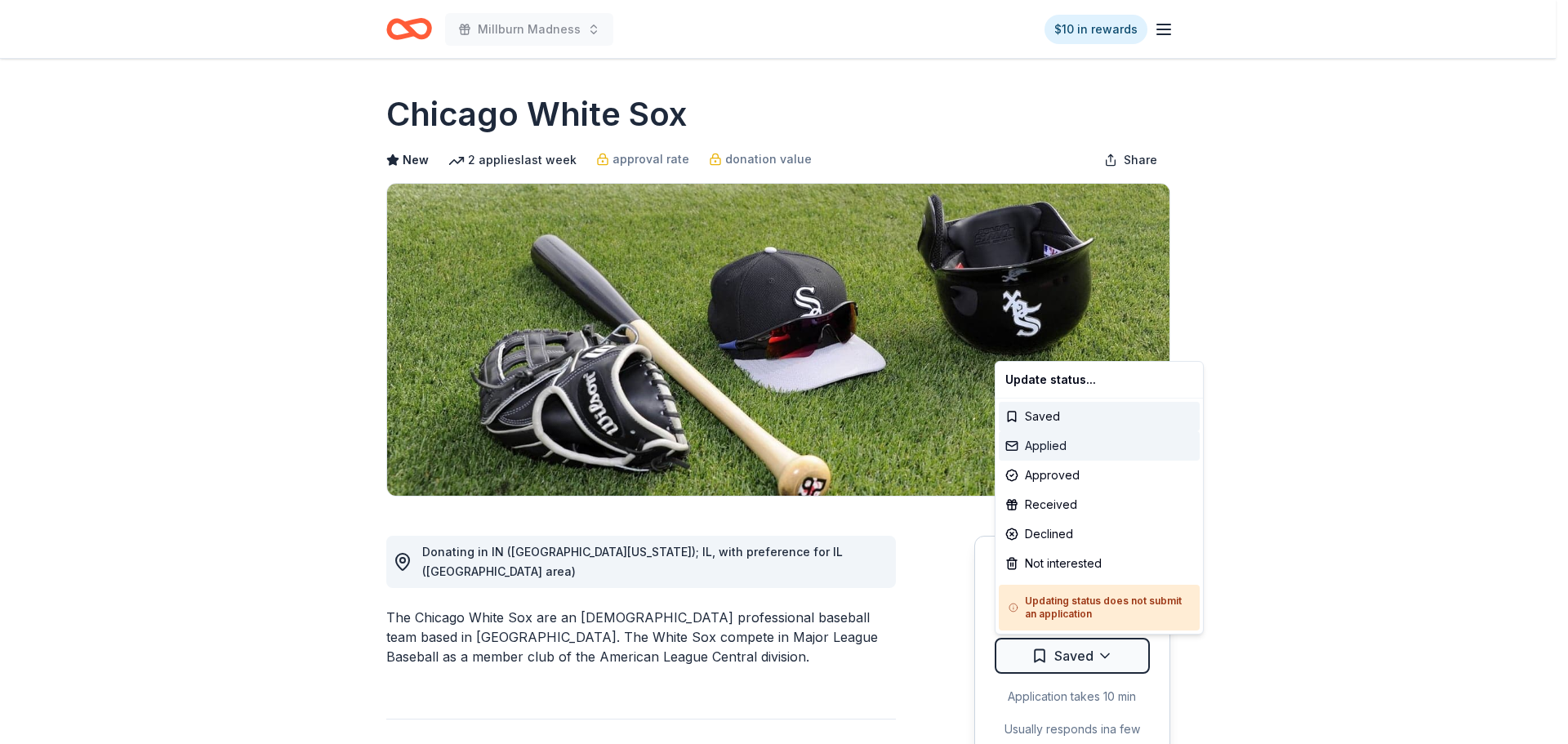
click at [1049, 448] on div "Applied" at bounding box center [1099, 446] width 201 height 29
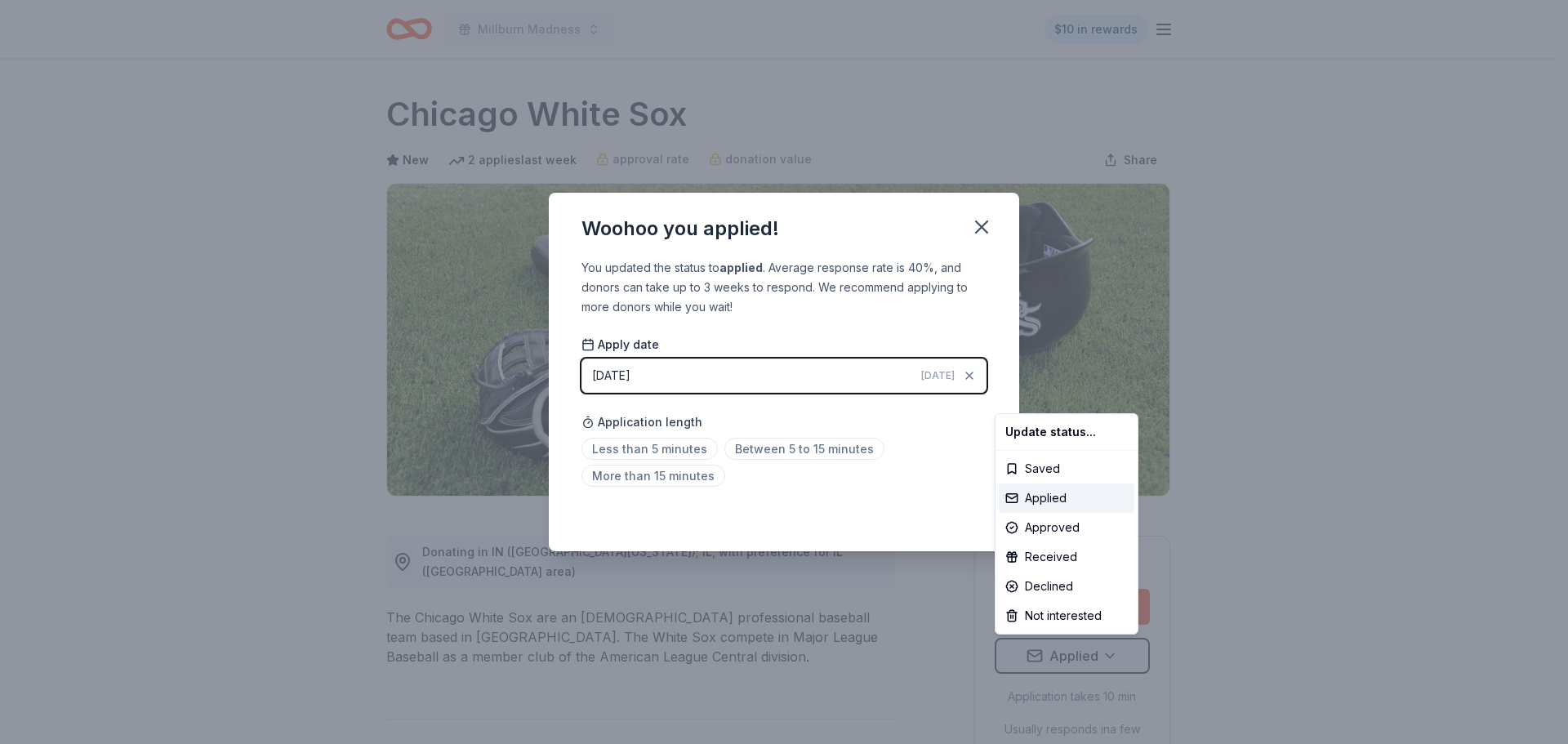
click at [977, 227] on html "Millburn Madness $10 in rewards Due in 120 days Share Chicago White Sox New 2 a…" at bounding box center [784, 372] width 1568 height 744
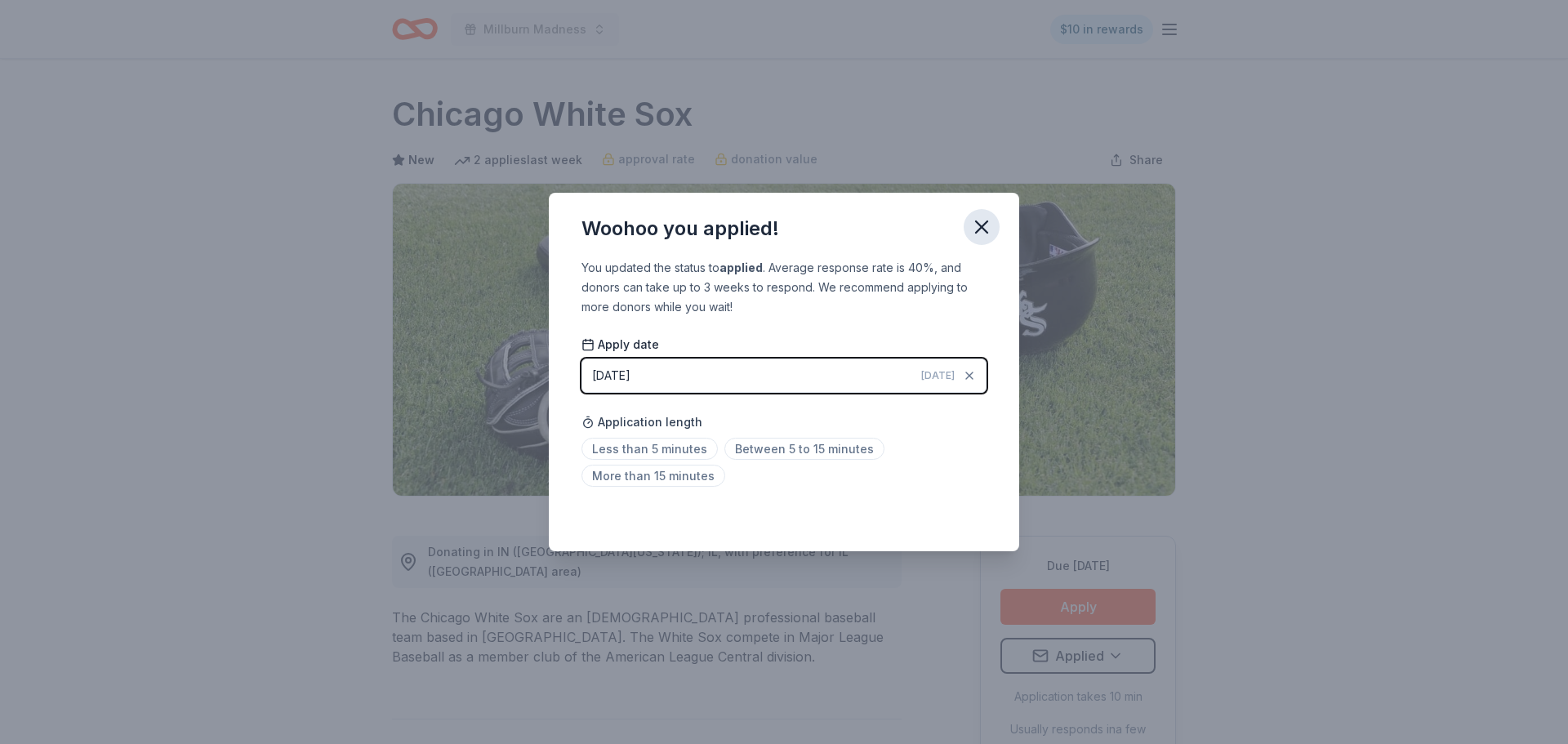
click at [984, 232] on icon "button" at bounding box center [982, 227] width 23 height 23
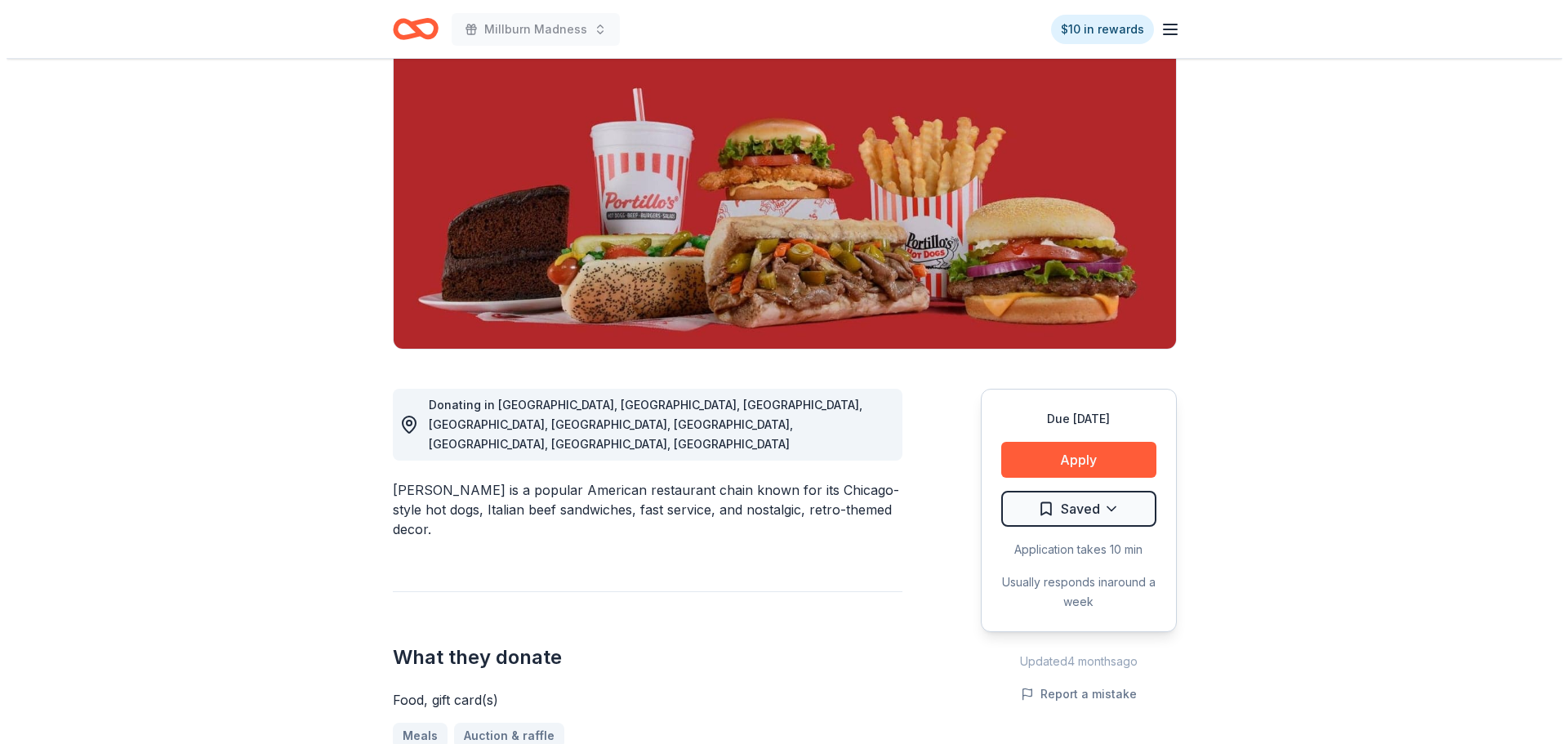
scroll to position [409, 0]
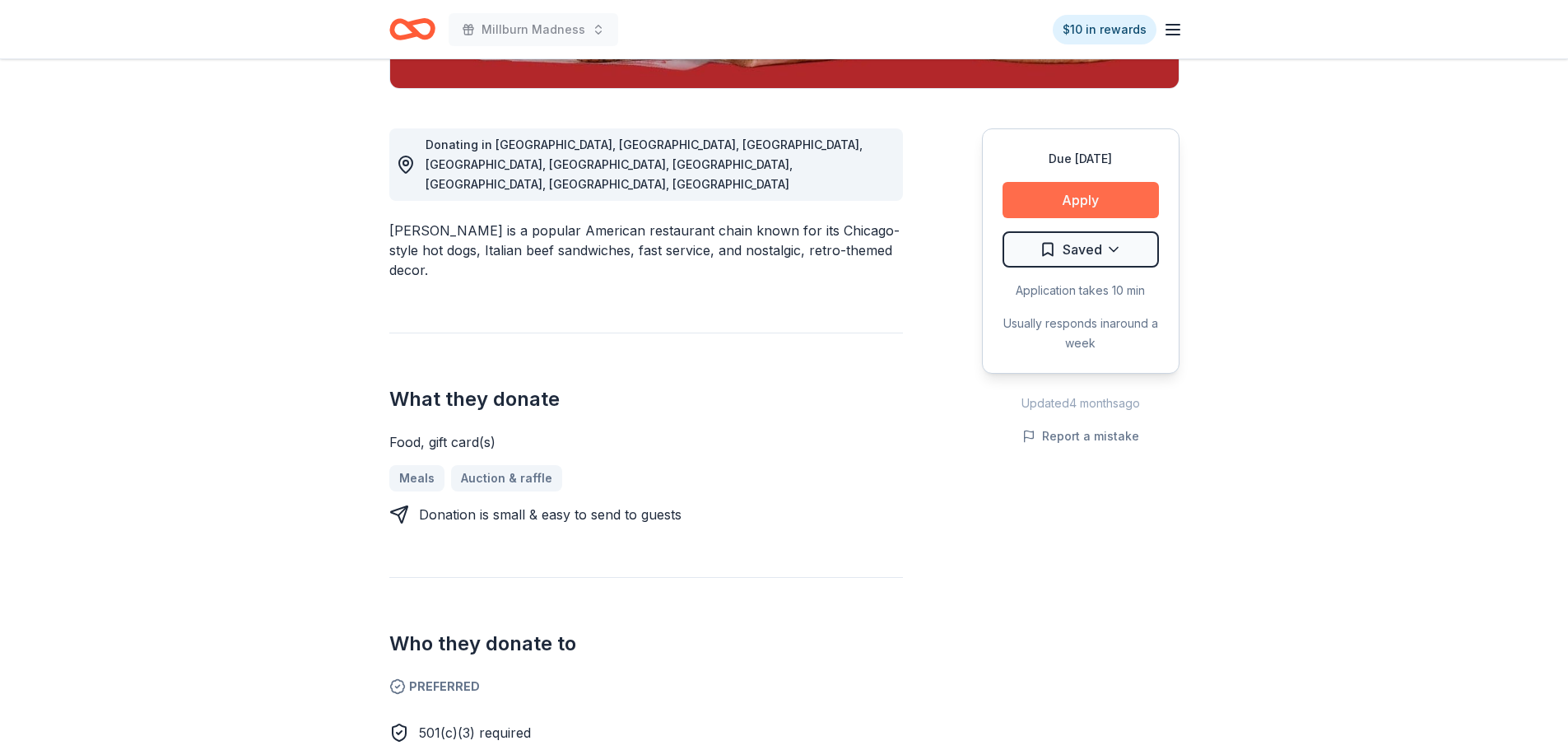
click at [1084, 199] on button "Apply" at bounding box center [1081, 200] width 157 height 36
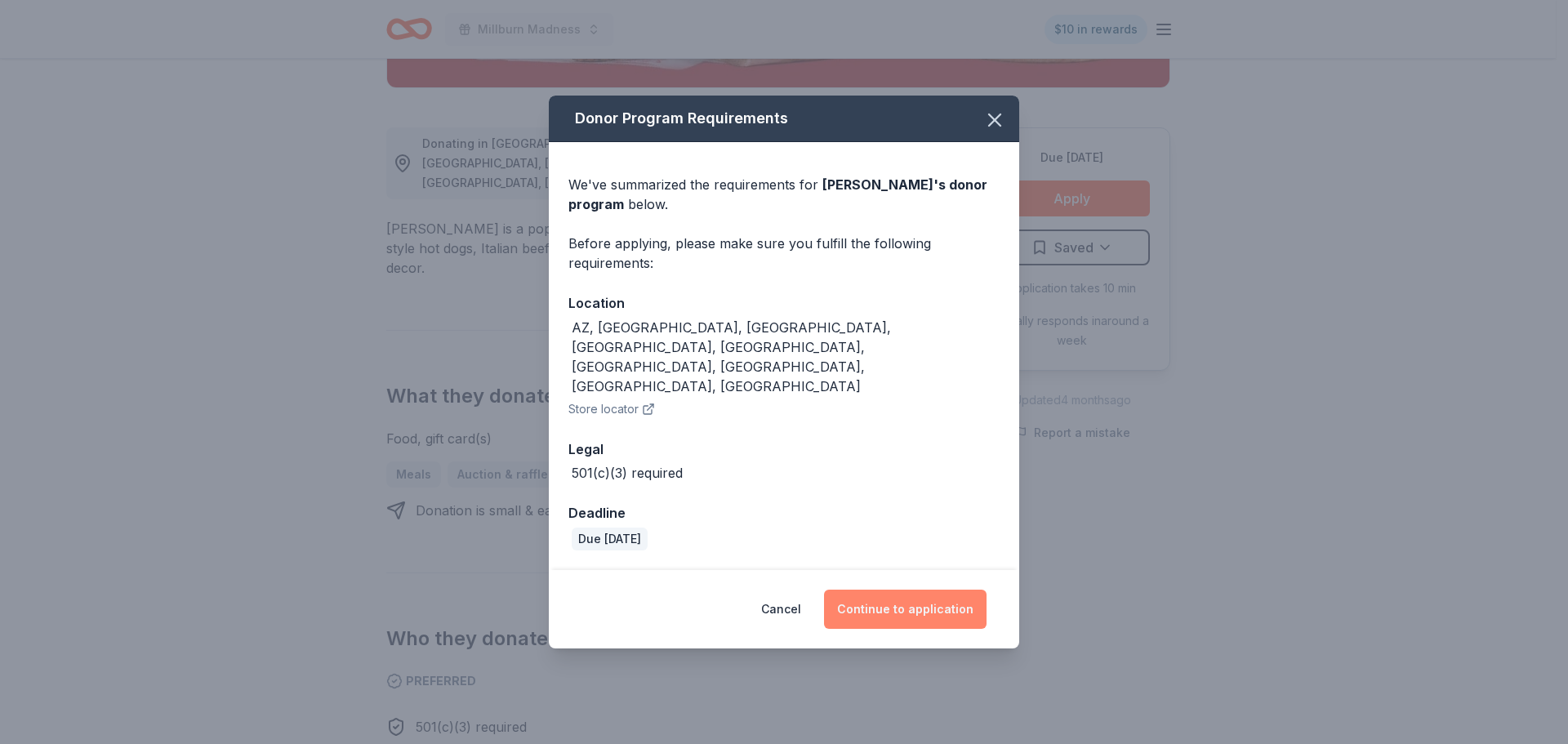
click at [911, 590] on button "Continue to application" at bounding box center [905, 609] width 162 height 39
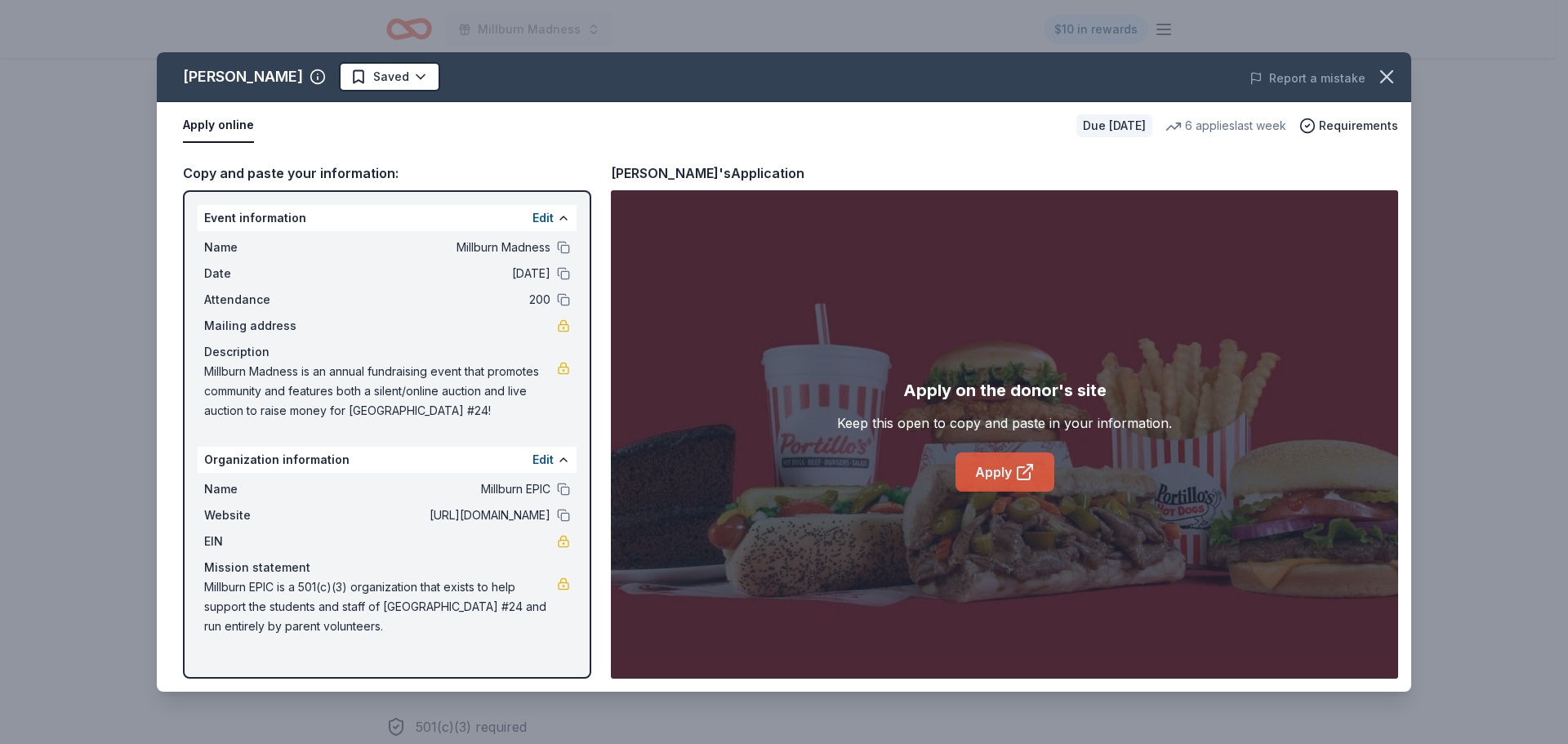
click at [1032, 462] on link "Apply" at bounding box center [1005, 472] width 99 height 39
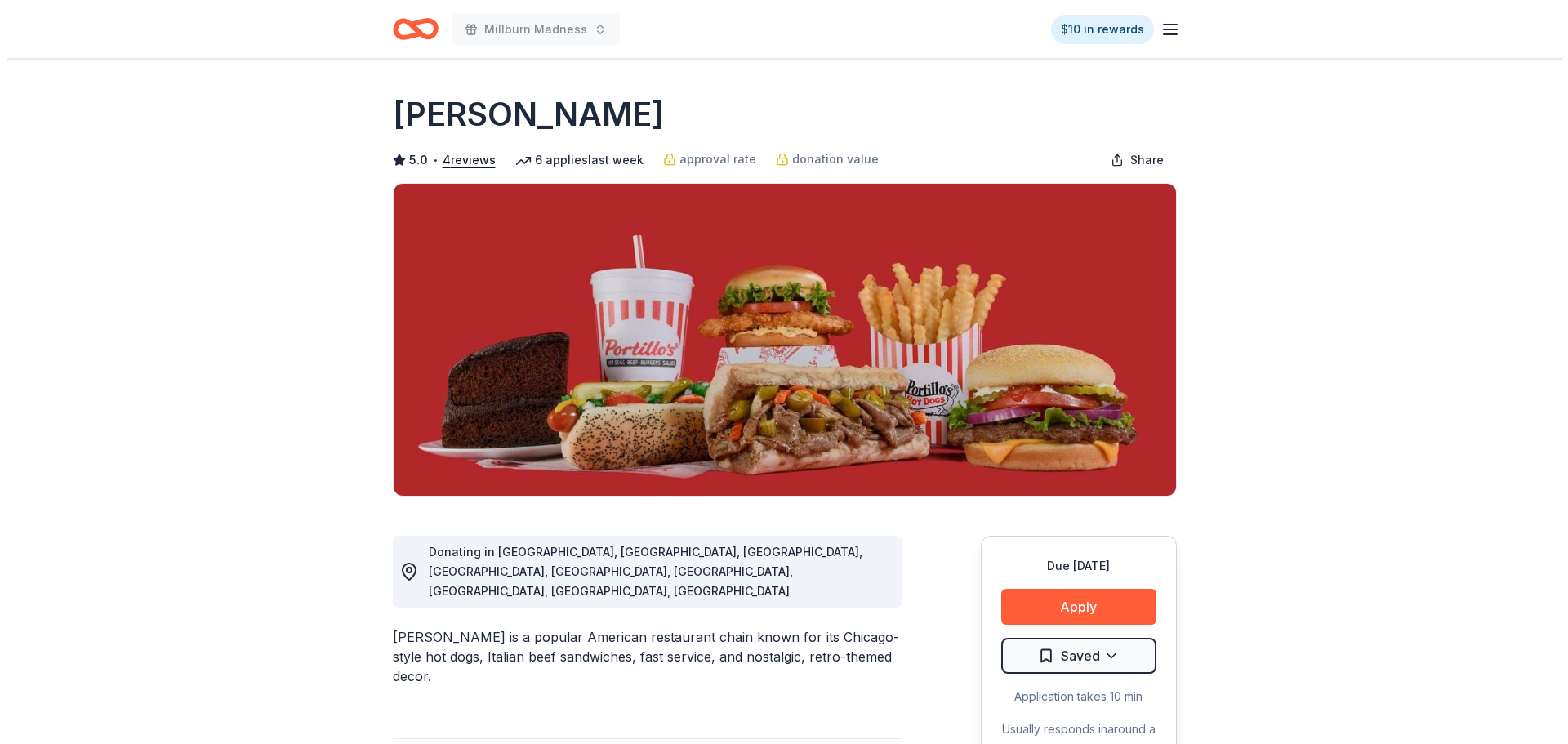
scroll to position [245, 0]
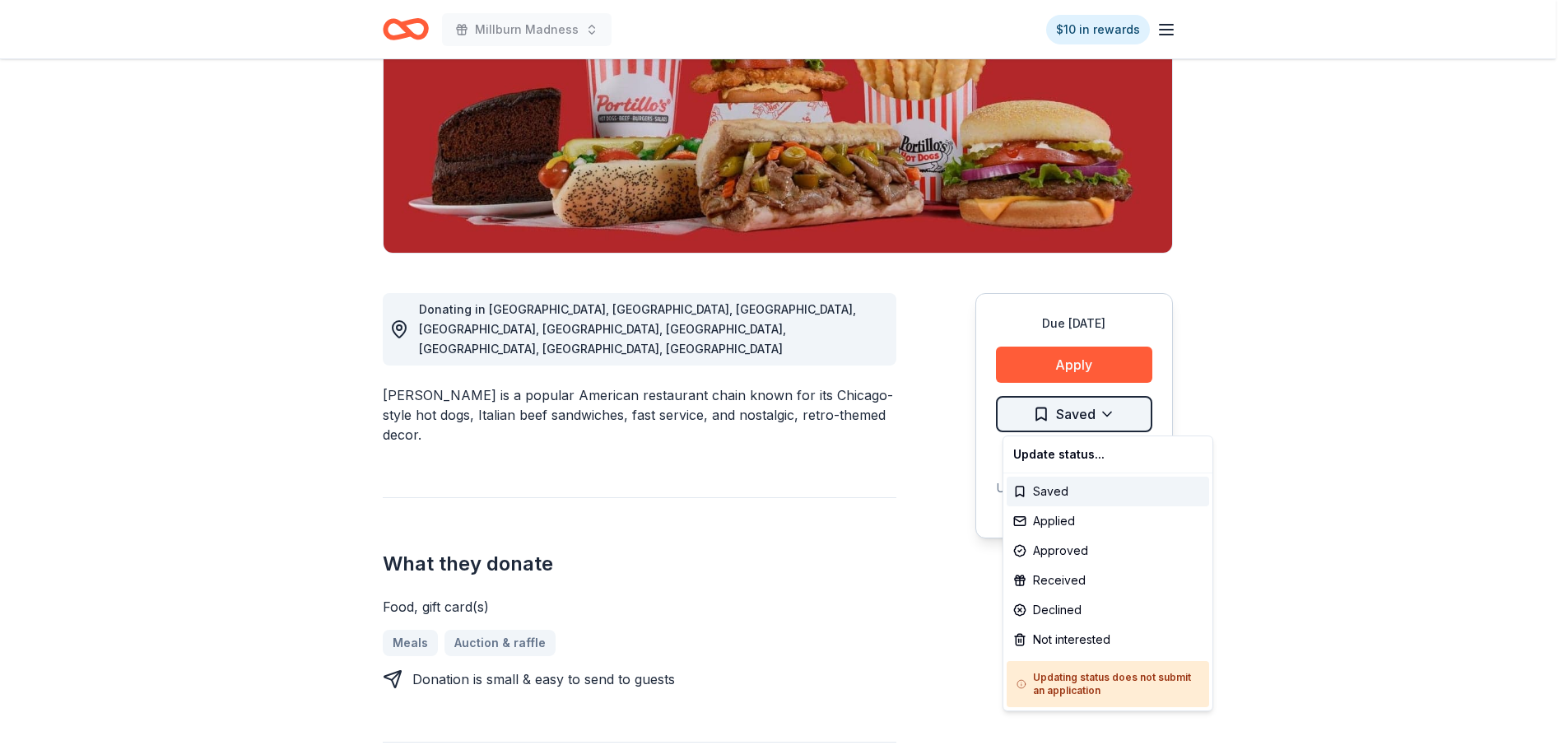
click at [1083, 403] on html "Millburn Madness $10 in rewards Due [DATE] Share [PERSON_NAME] 5.0 • 4 reviews …" at bounding box center [784, 128] width 1568 height 750
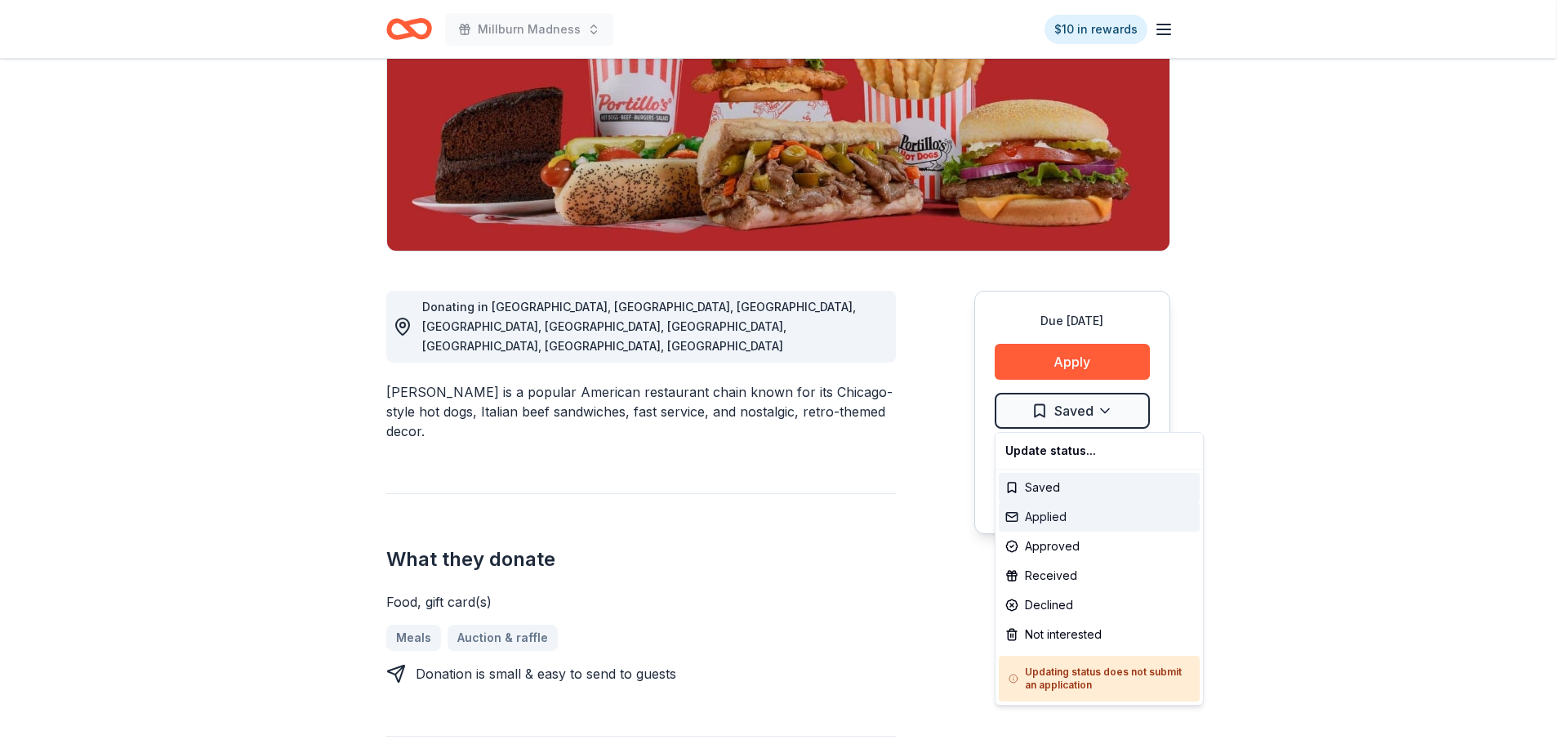
click at [1048, 523] on div "Applied" at bounding box center [1099, 517] width 201 height 29
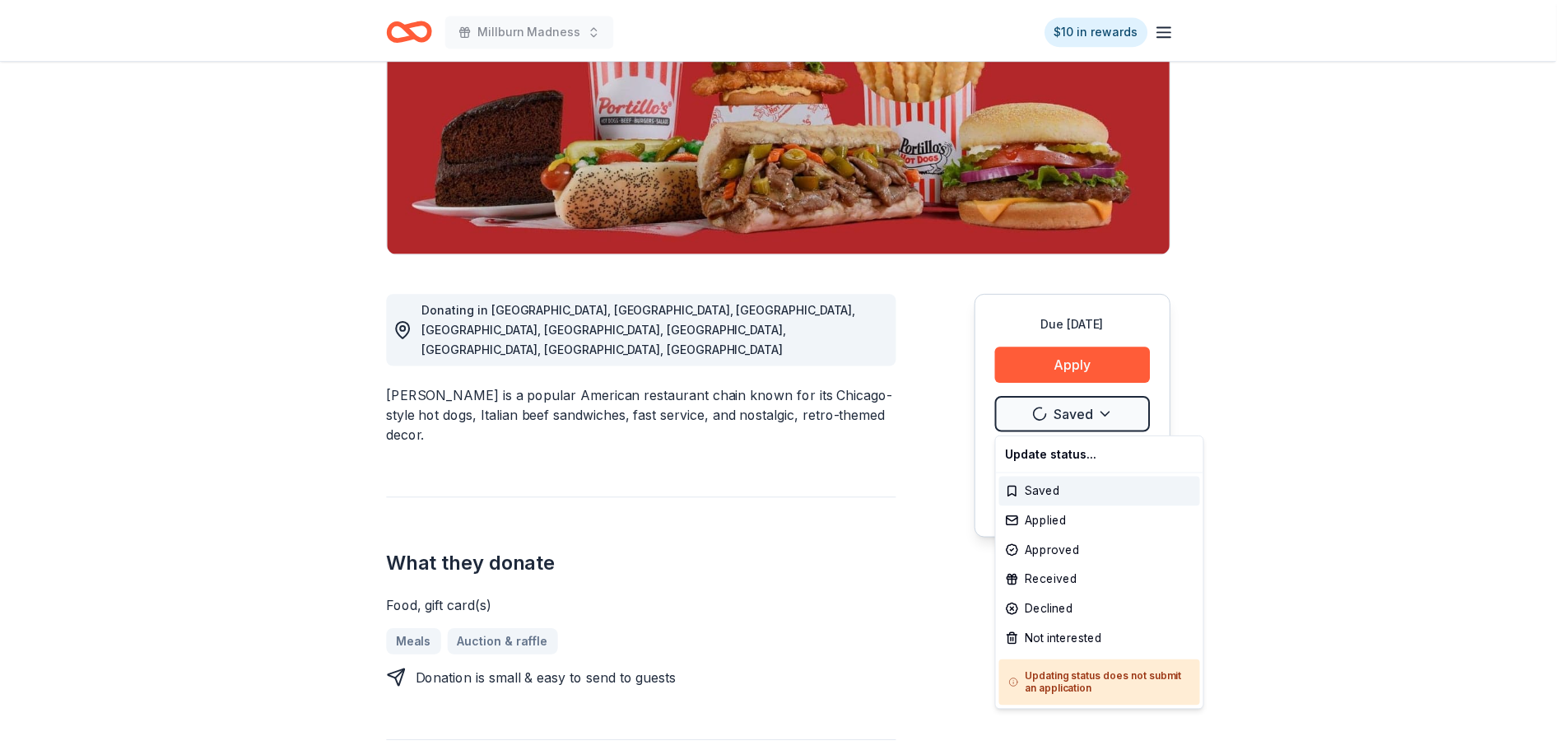
scroll to position [0, 0]
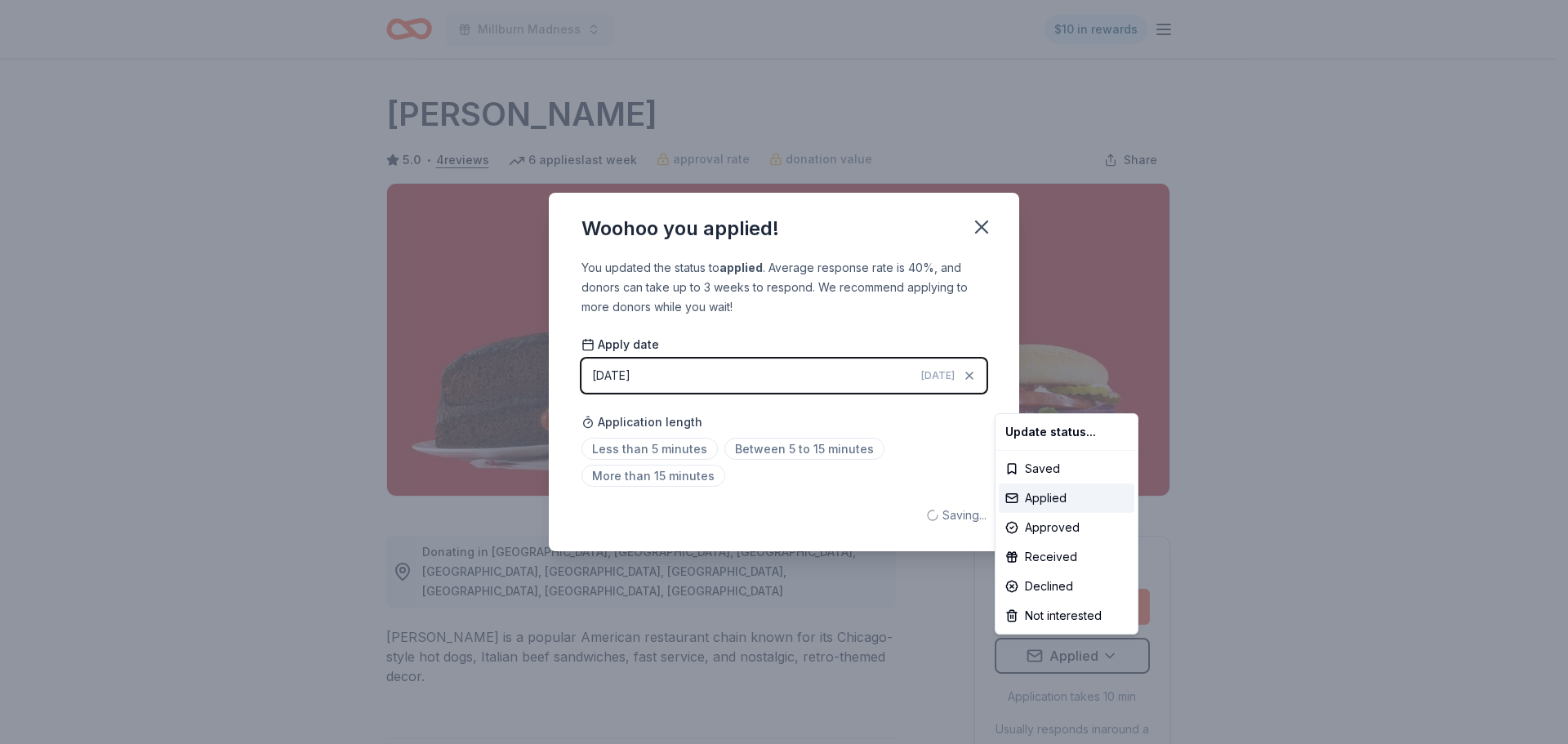
click at [1273, 394] on html "Millburn Madness $10 in rewards Due in 134 days Share Portillo's 5.0 • 4 review…" at bounding box center [784, 372] width 1568 height 744
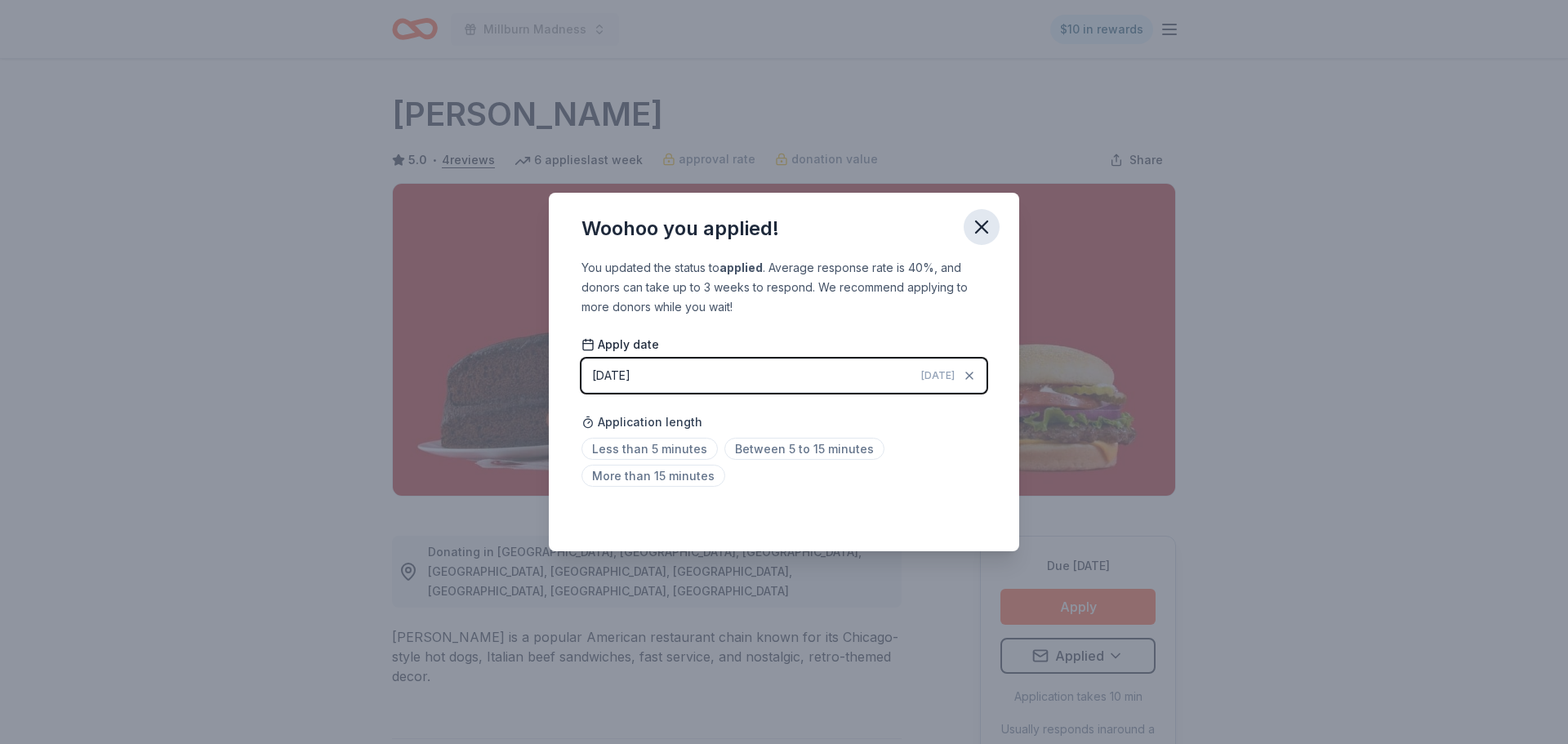
click at [973, 225] on icon "button" at bounding box center [982, 227] width 23 height 23
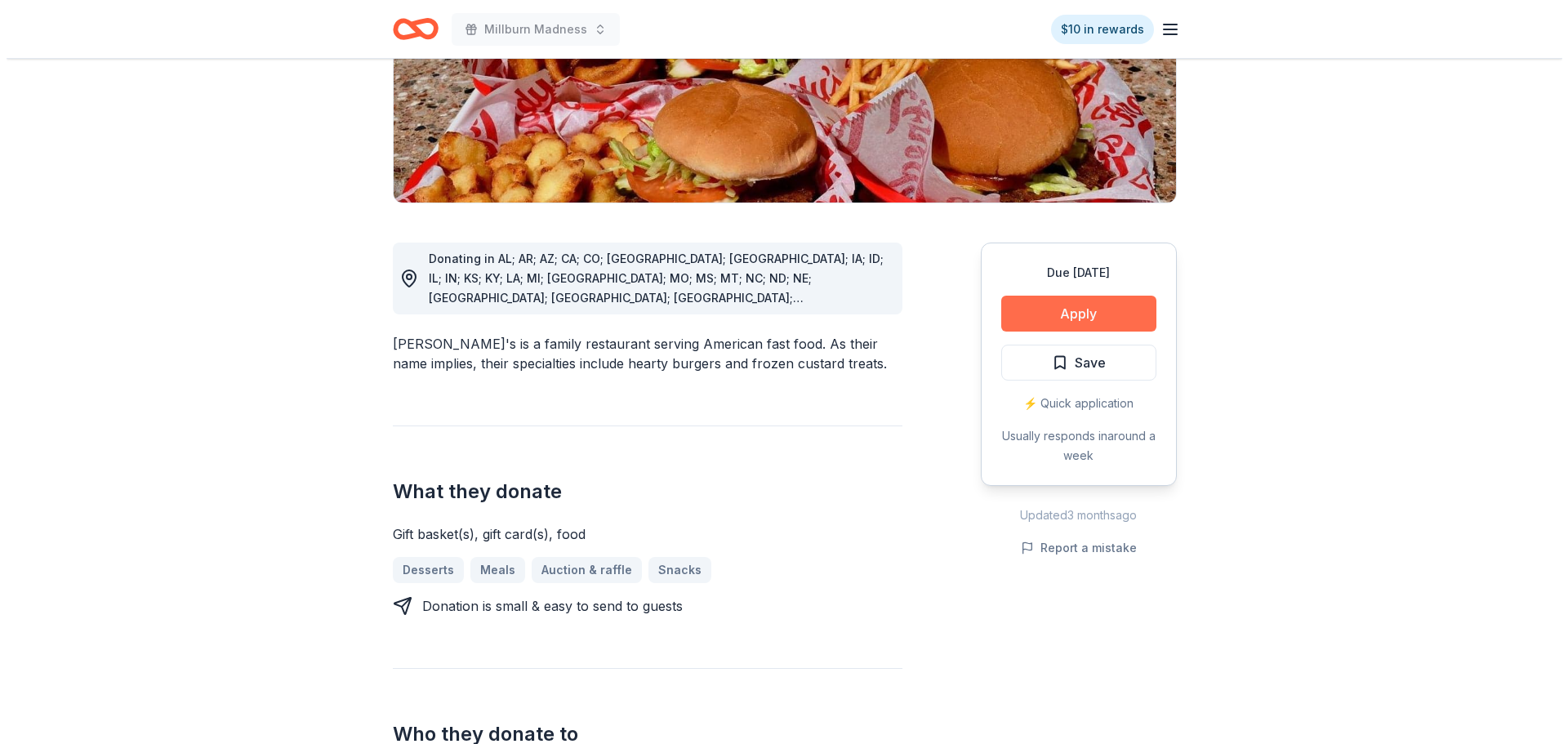
scroll to position [326, 0]
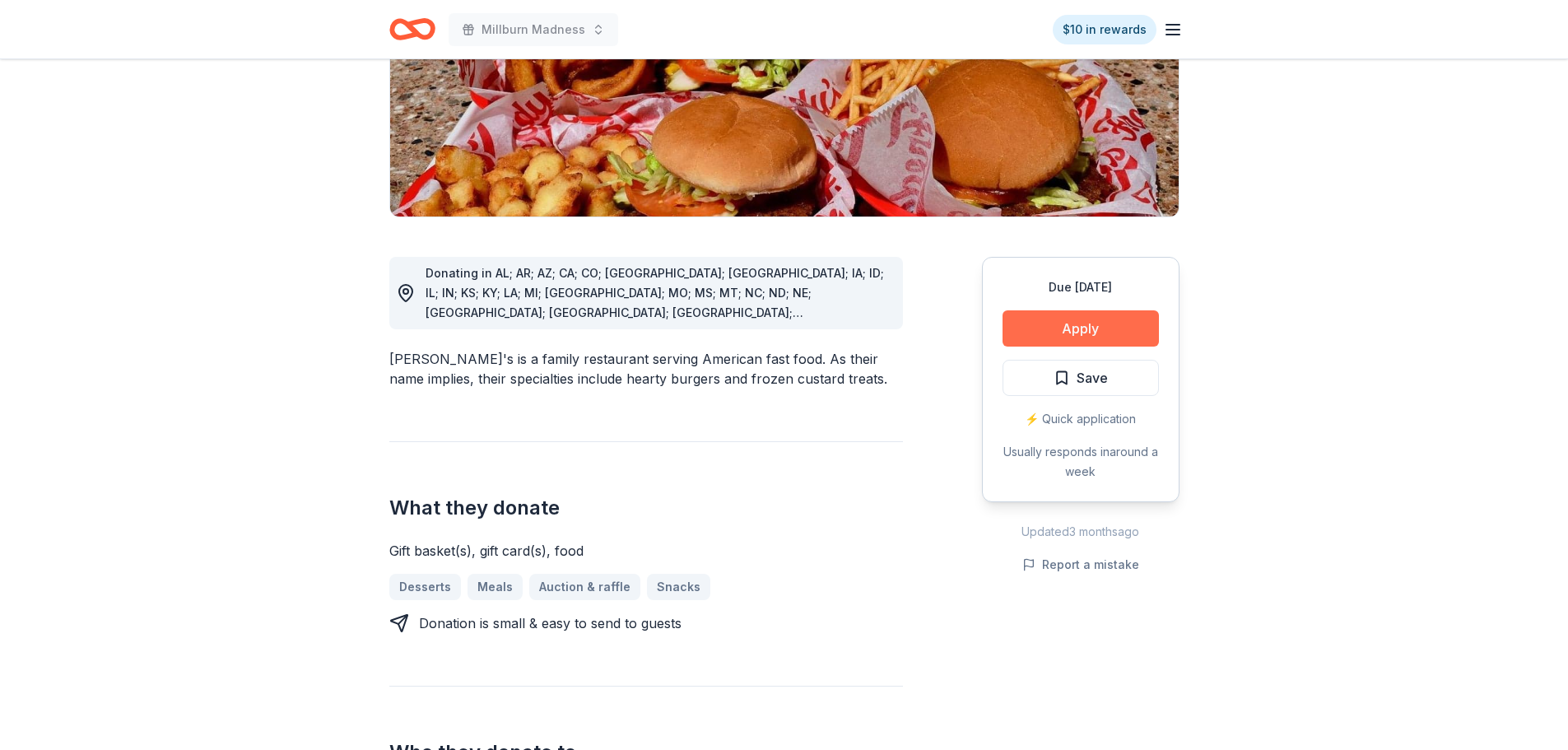
click at [1098, 311] on button "Apply" at bounding box center [1081, 329] width 157 height 36
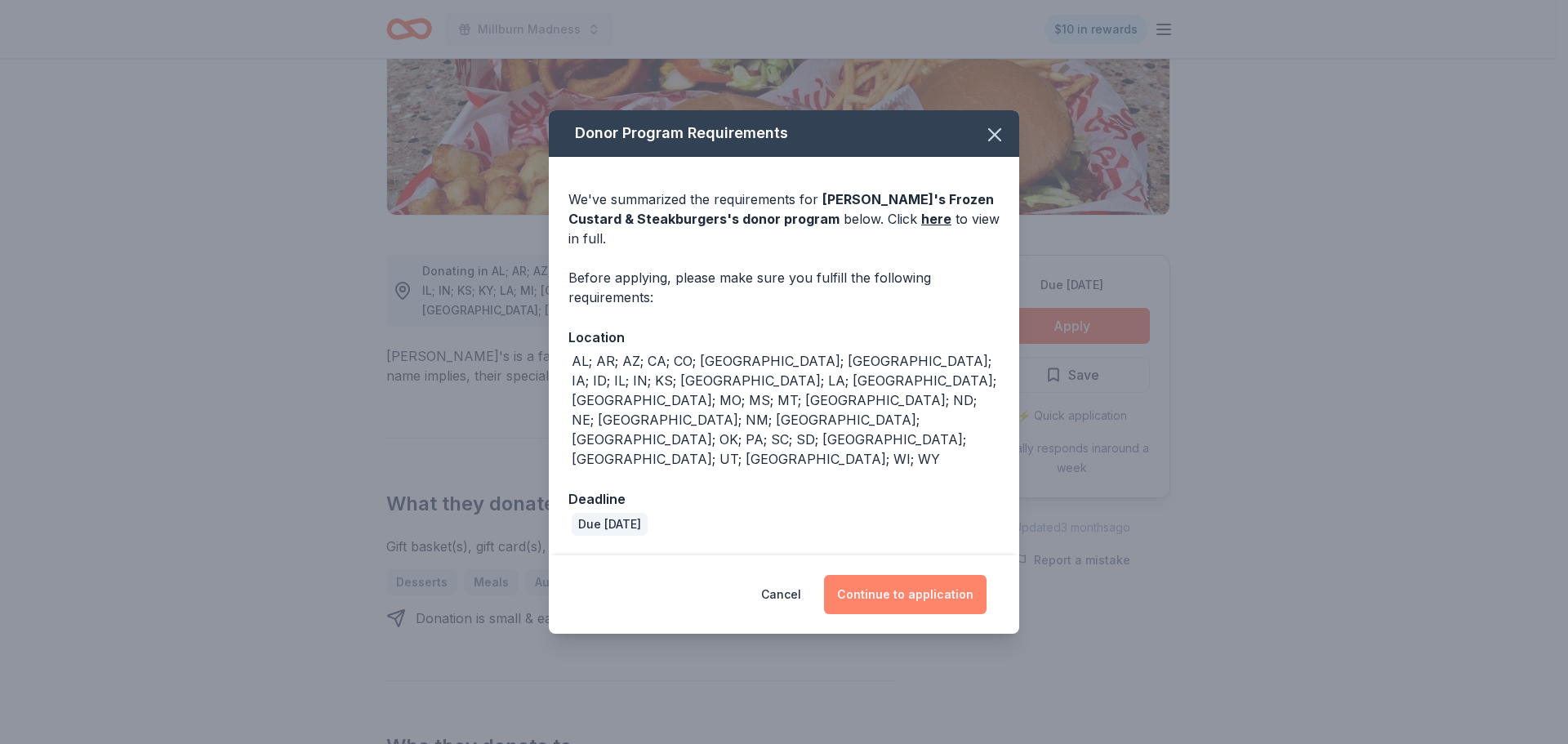
click at [906, 575] on button "Continue to application" at bounding box center [905, 594] width 162 height 39
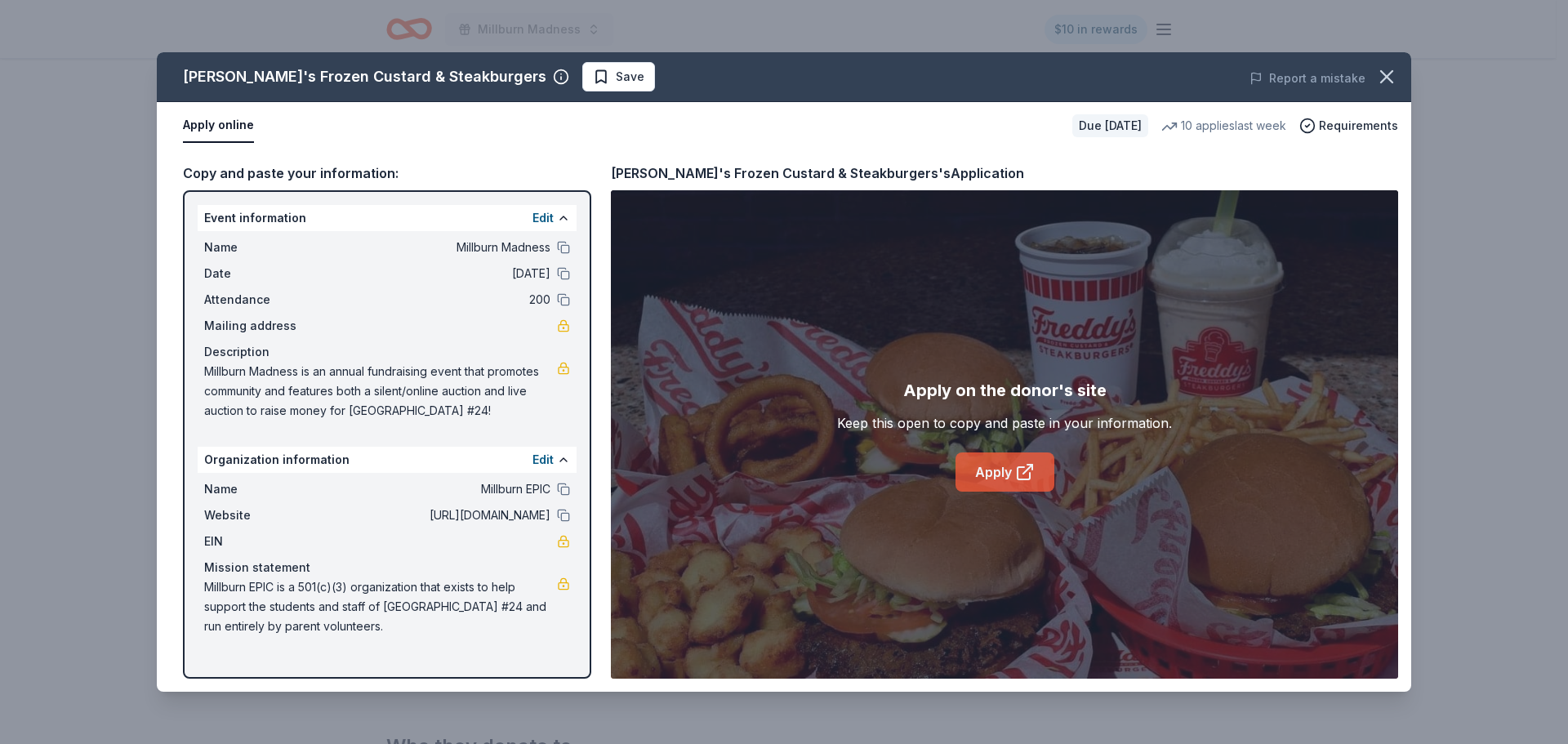
click at [1006, 474] on link "Apply" at bounding box center [1005, 472] width 99 height 39
click at [1382, 77] on icon "button" at bounding box center [1387, 77] width 23 height 23
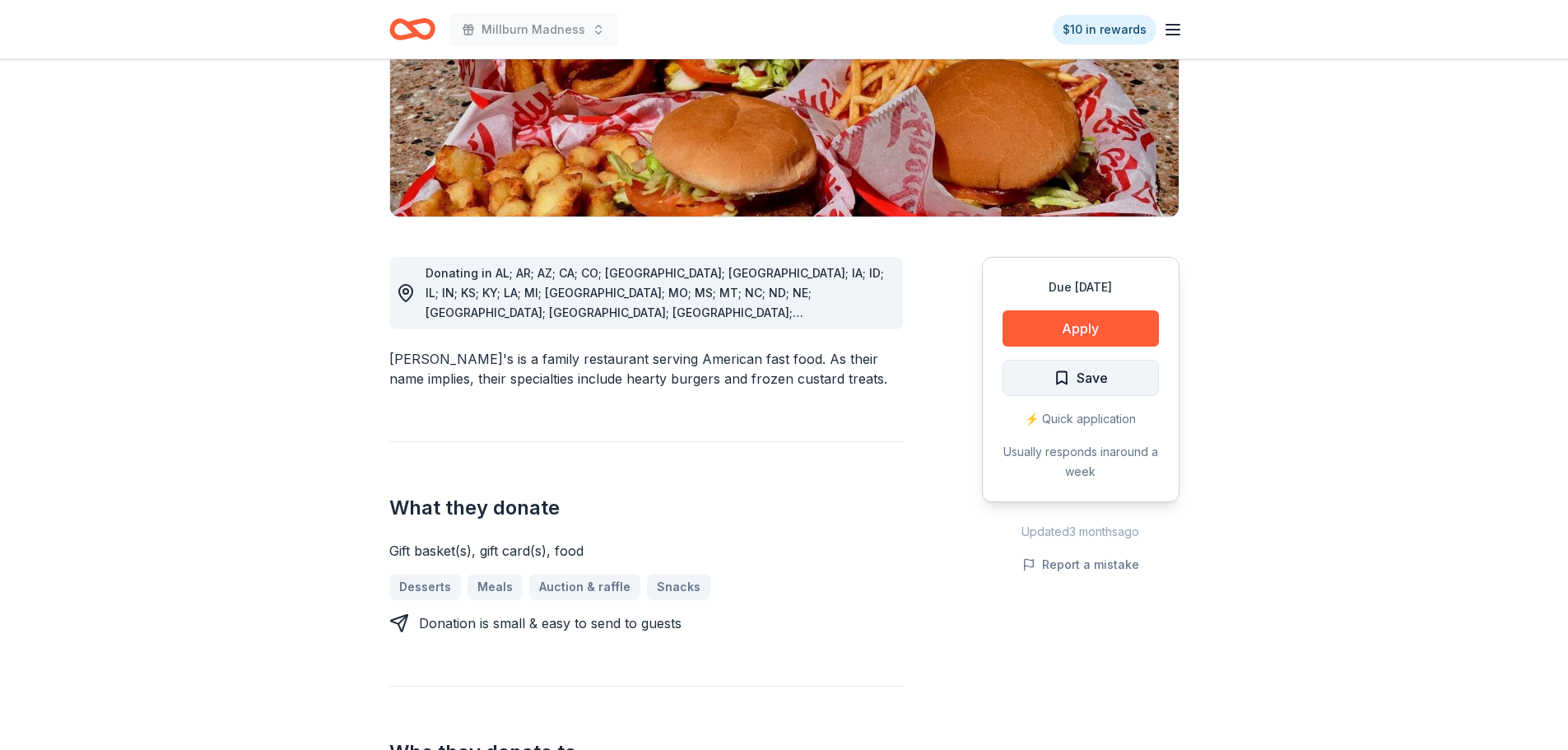
click at [1078, 367] on span "Save" at bounding box center [1092, 378] width 32 height 21
click at [1091, 334] on html "Millburn Madness $10 in rewards Due in 118 days Share Freddy's Frozen Custard &…" at bounding box center [784, 46] width 1568 height 750
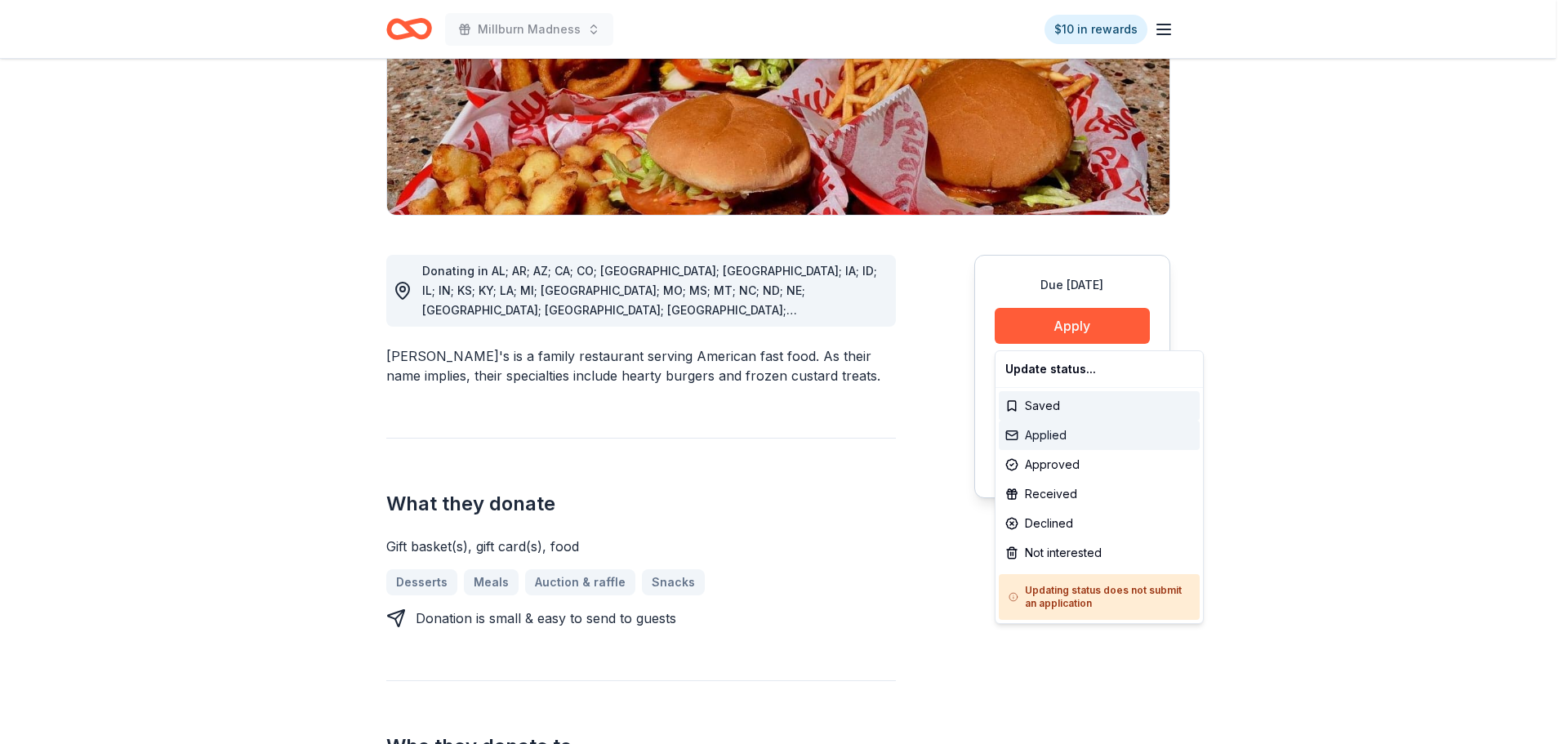
click at [1049, 428] on div "Applied" at bounding box center [1099, 435] width 201 height 29
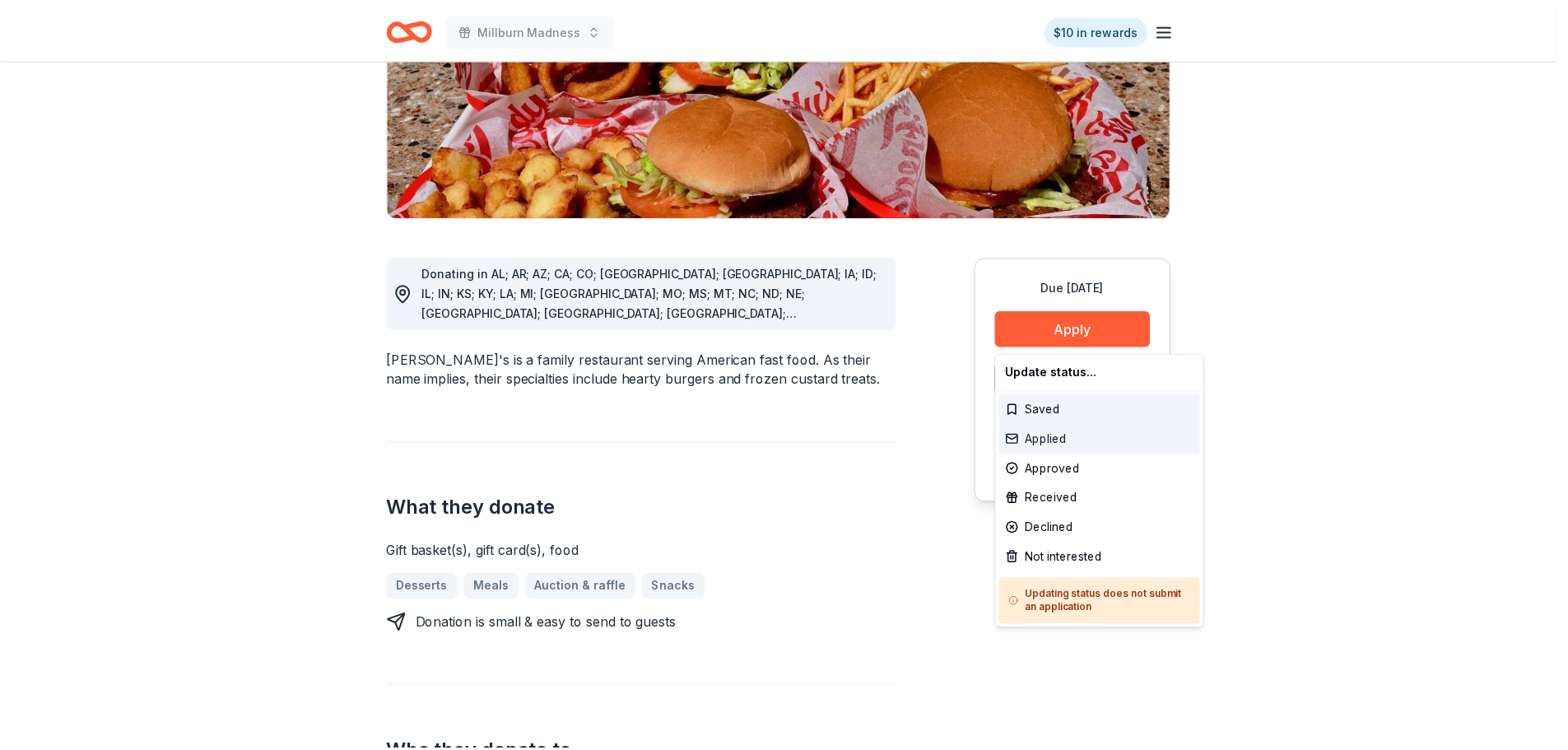
scroll to position [0, 0]
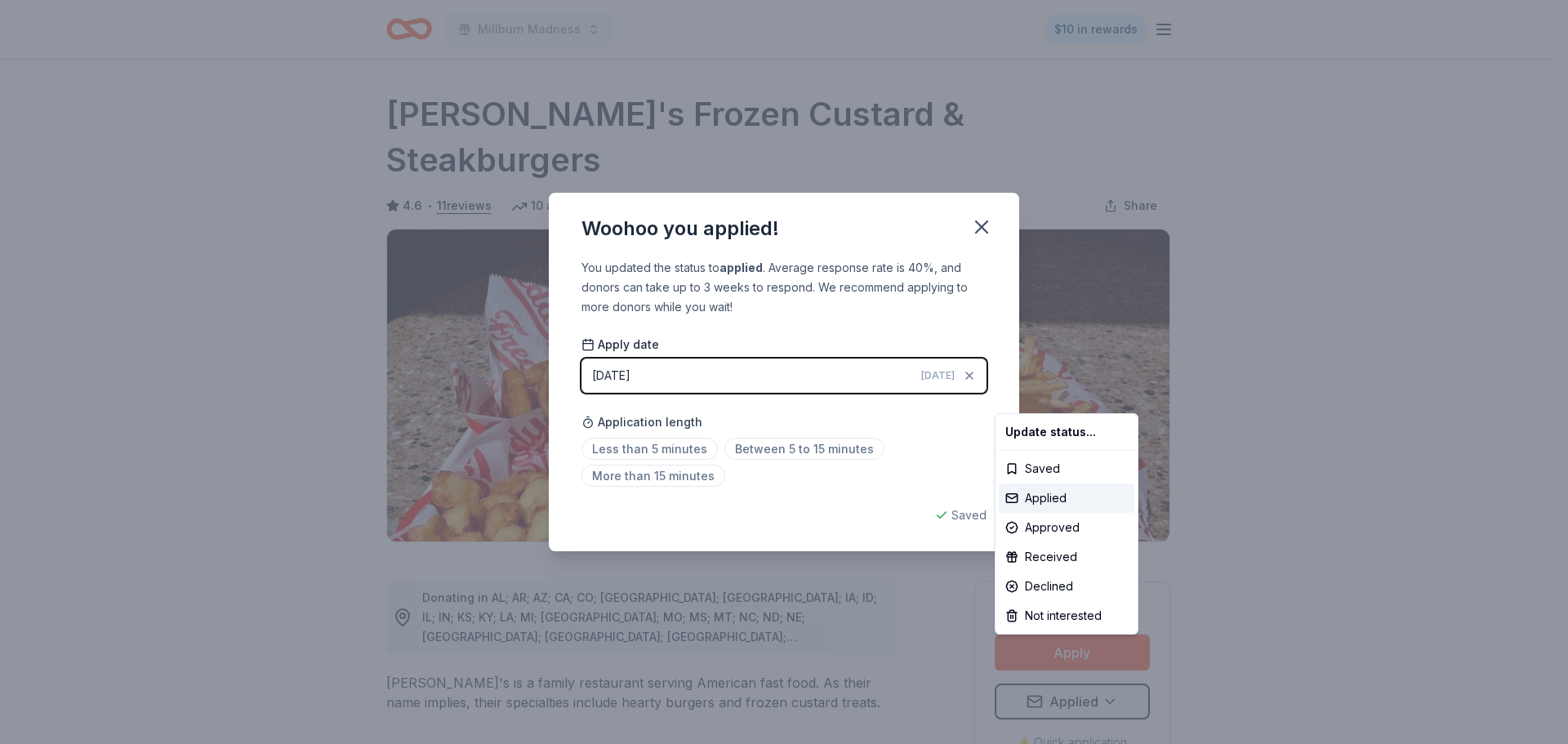
click at [985, 228] on html "Millburn Madness $10 in rewards Due in 118 days Share Freddy's Frozen Custard &…" at bounding box center [784, 372] width 1568 height 744
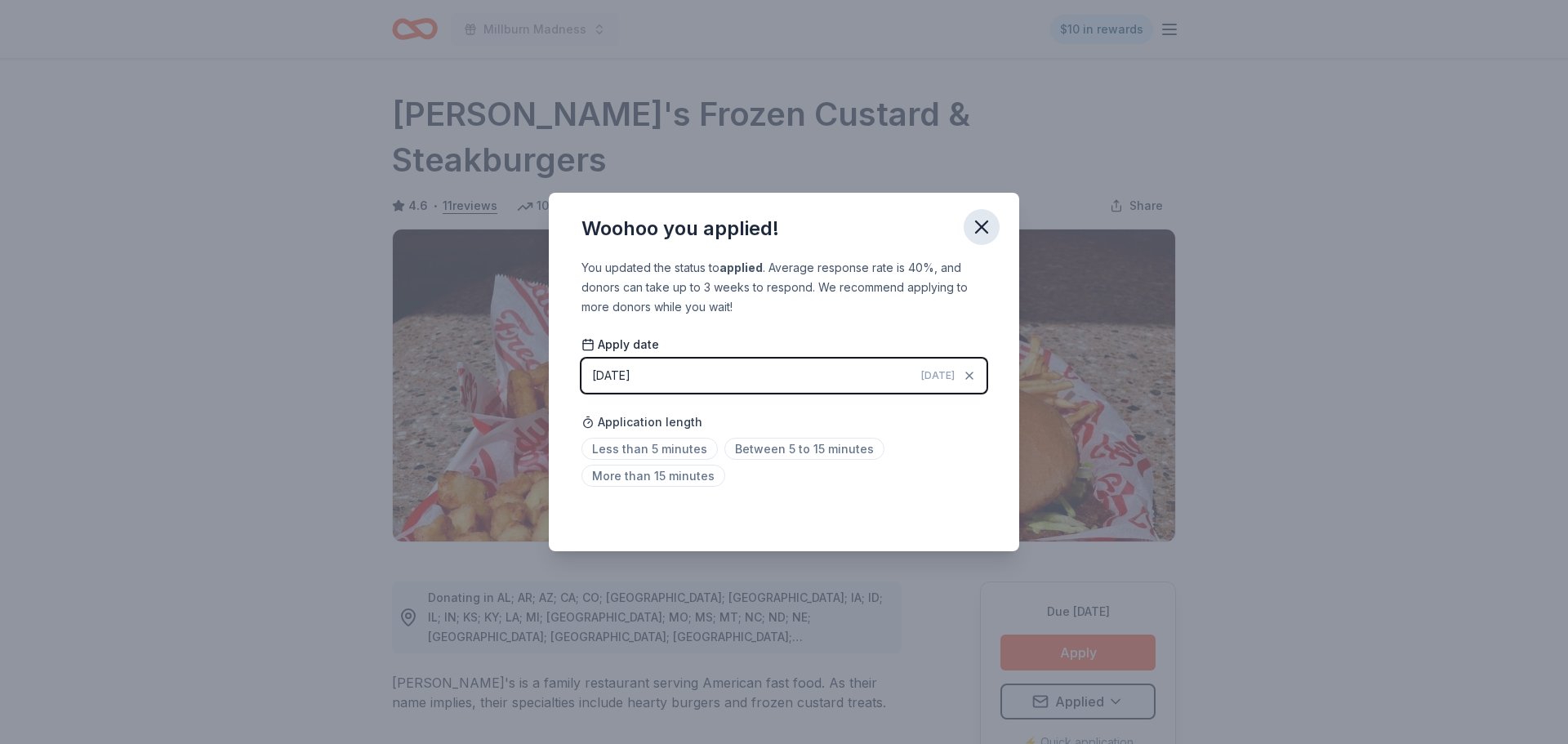
click at [981, 223] on icon "button" at bounding box center [982, 227] width 23 height 23
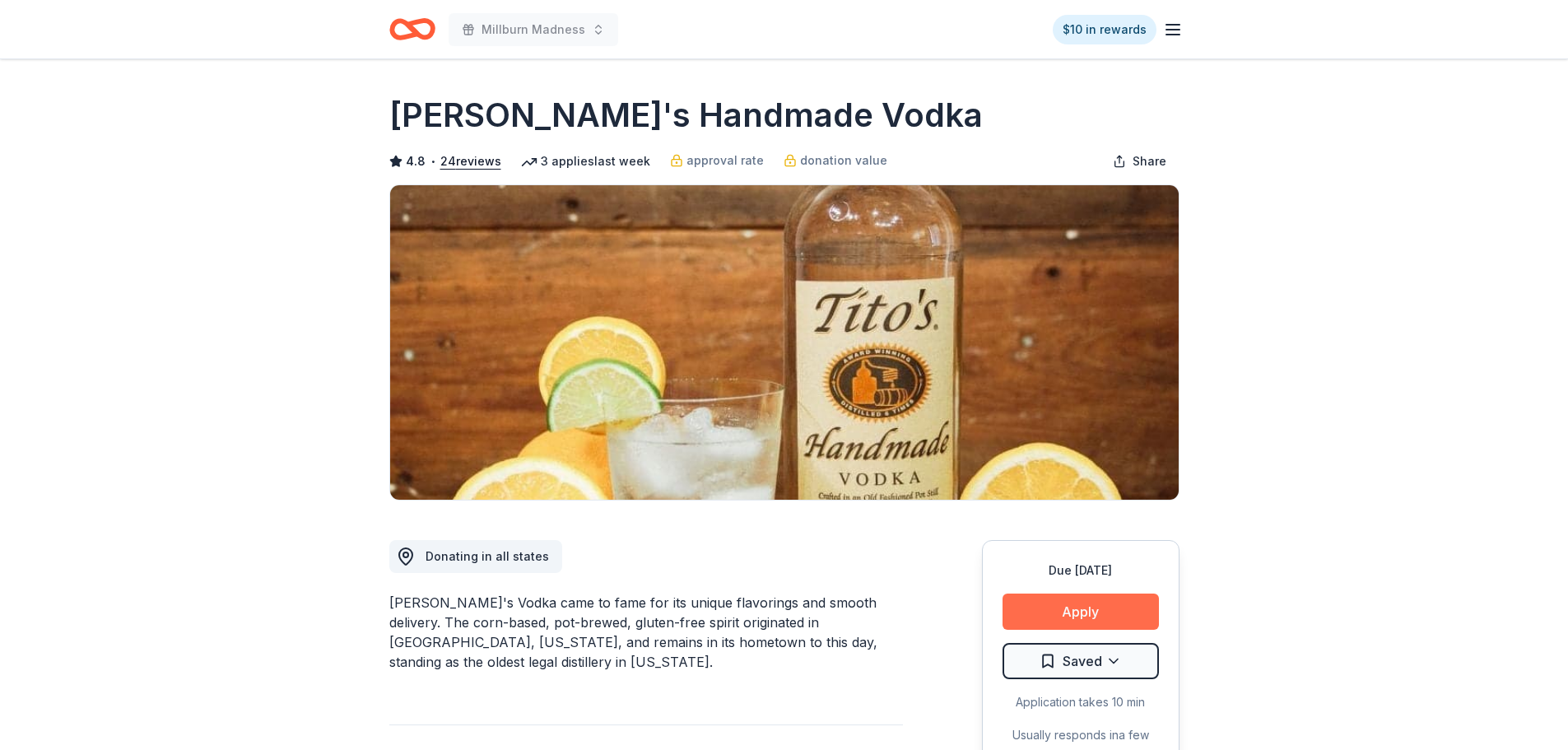
click at [1042, 607] on button "Apply" at bounding box center [1081, 612] width 157 height 36
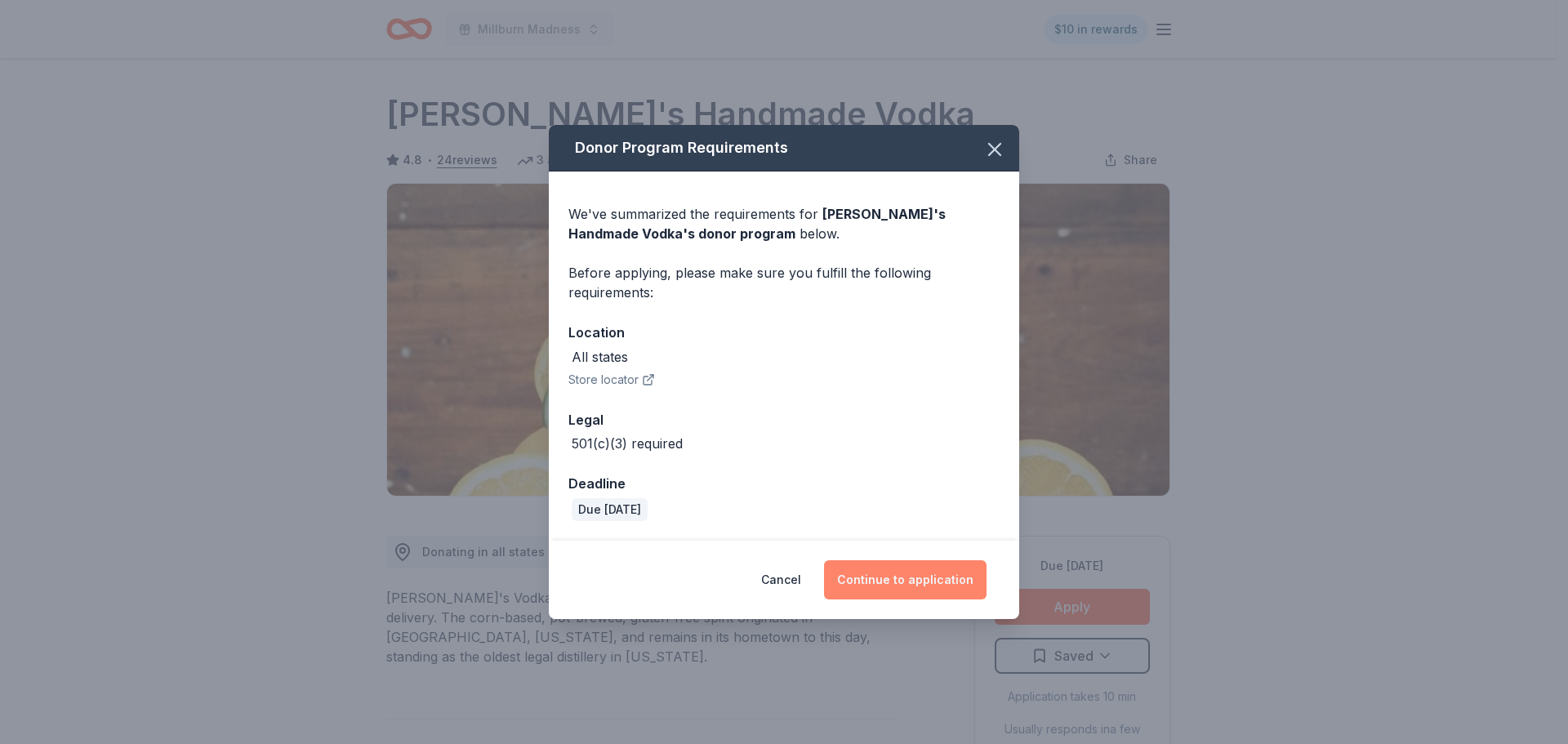
click at [904, 578] on button "Continue to application" at bounding box center [905, 580] width 162 height 39
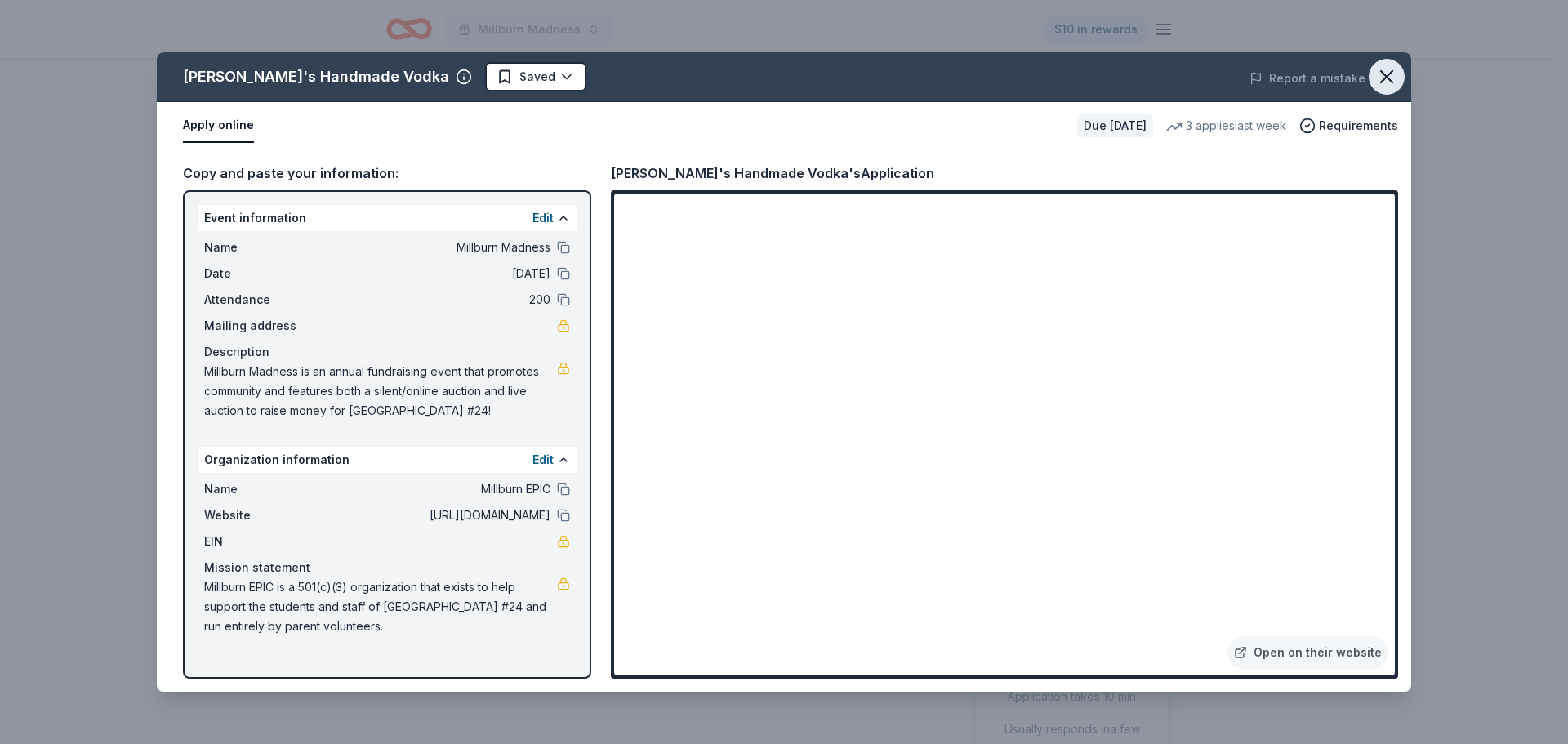
click at [1393, 79] on icon "button" at bounding box center [1387, 77] width 23 height 23
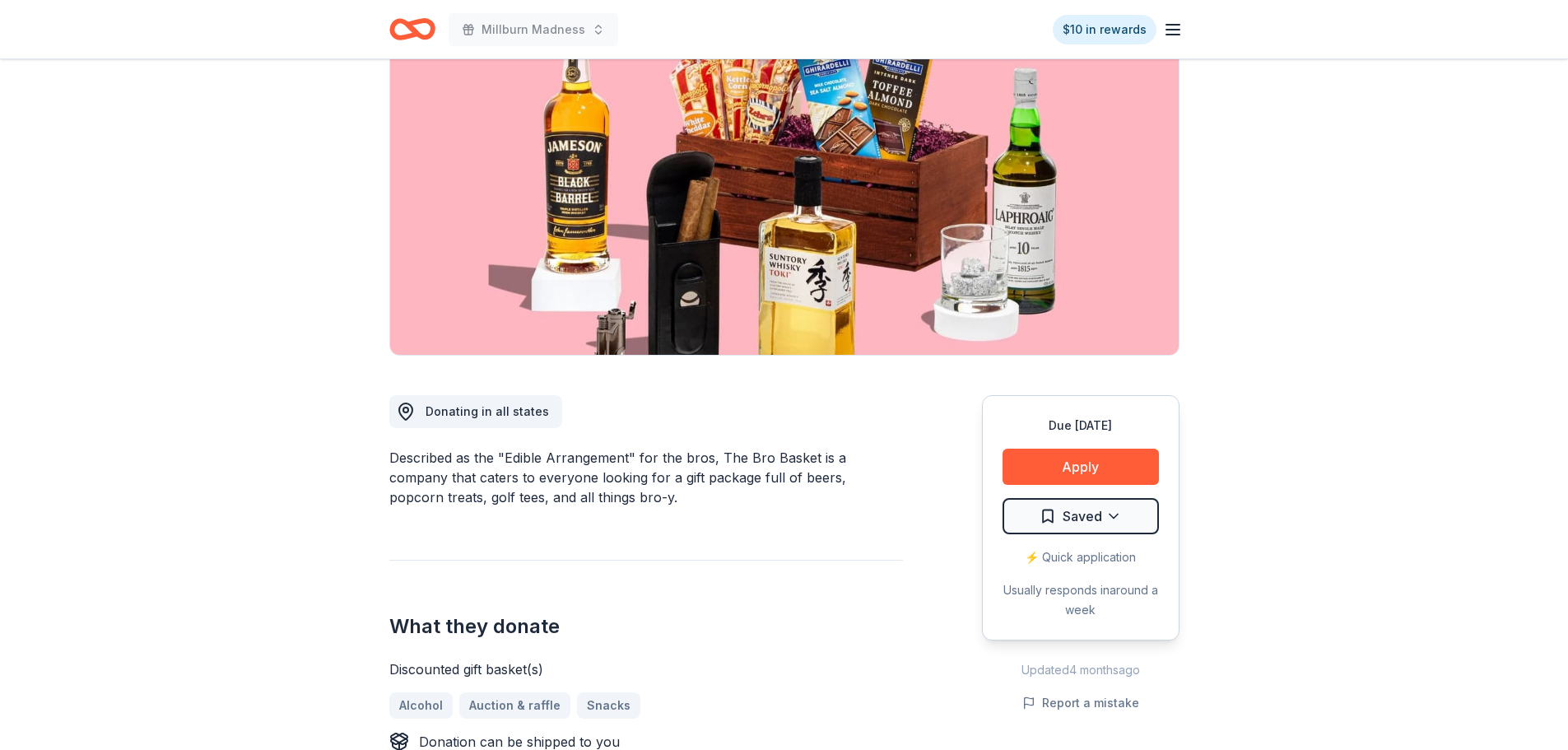
scroll to position [412, 0]
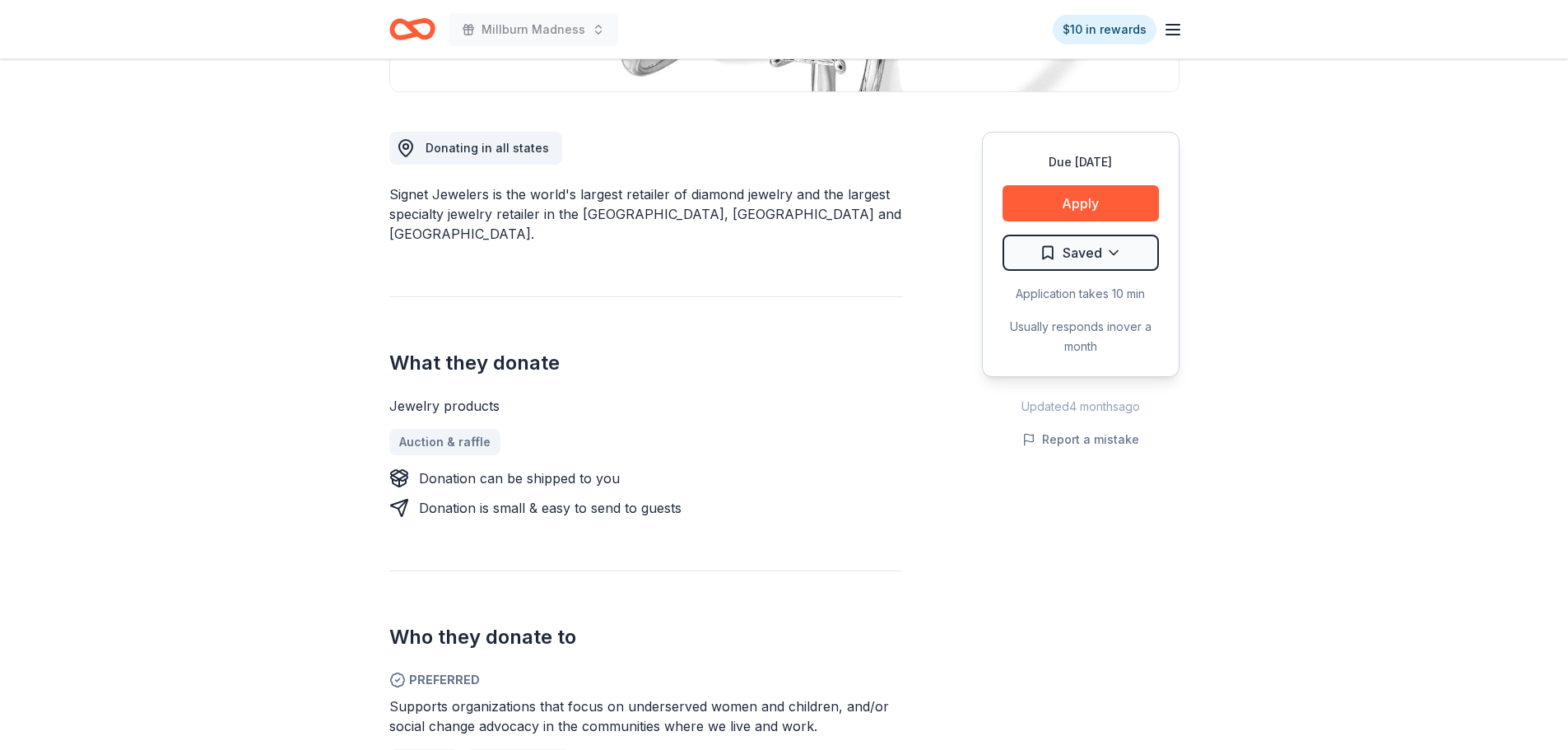
scroll to position [412, 0]
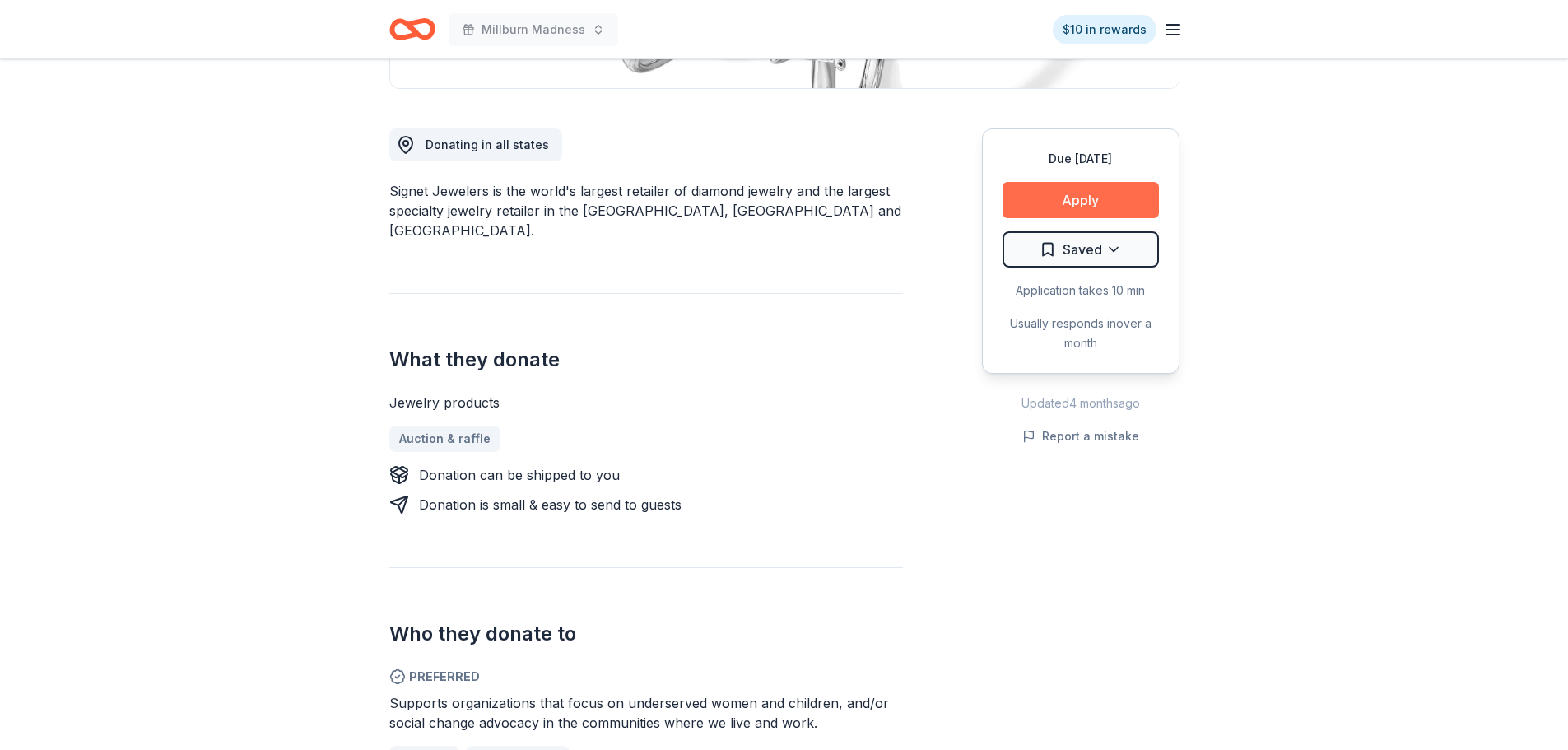
click at [1075, 204] on button "Apply" at bounding box center [1081, 200] width 157 height 36
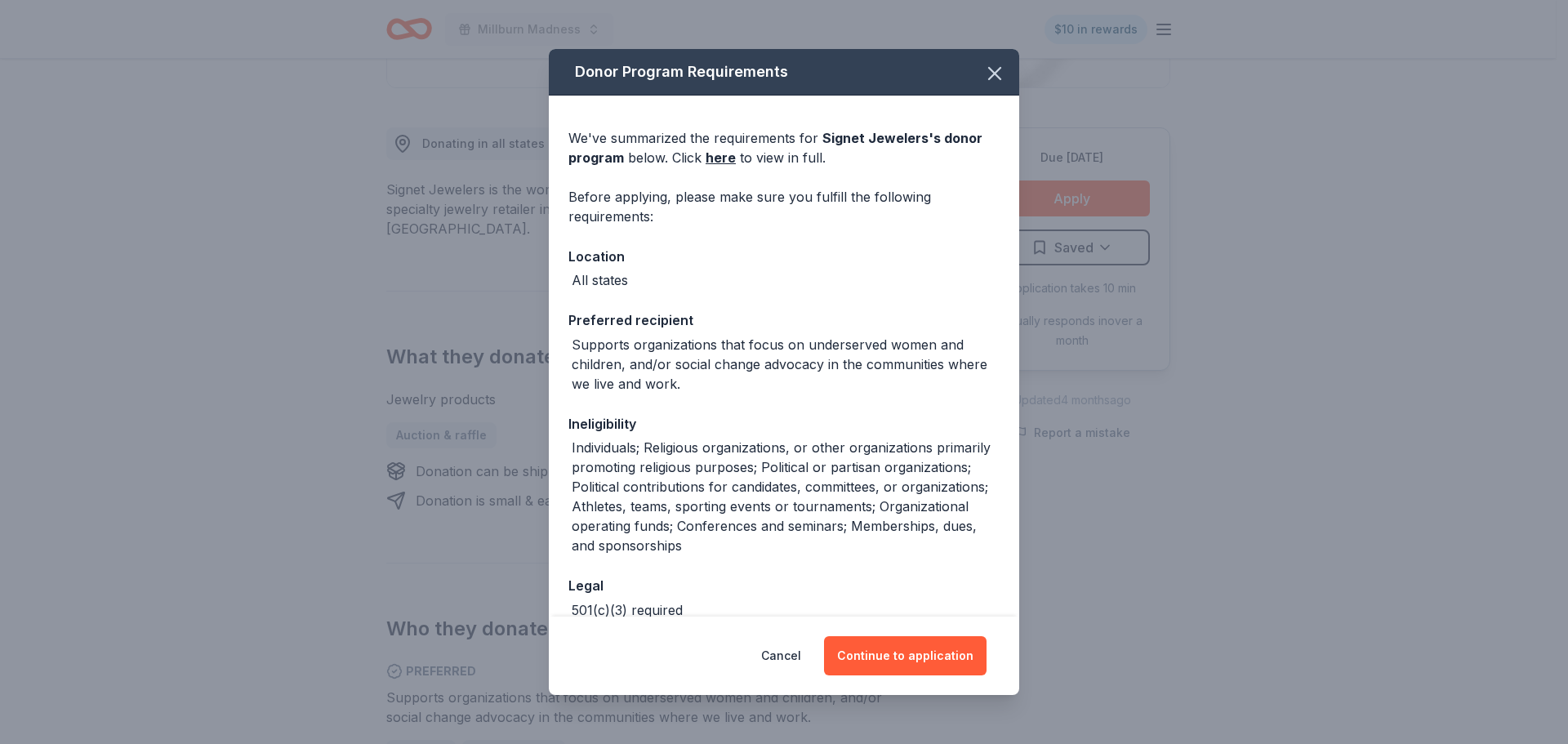
click at [902, 636] on div "Cancel Continue to application" at bounding box center [784, 656] width 470 height 79
click at [895, 652] on button "Continue to application" at bounding box center [905, 656] width 162 height 39
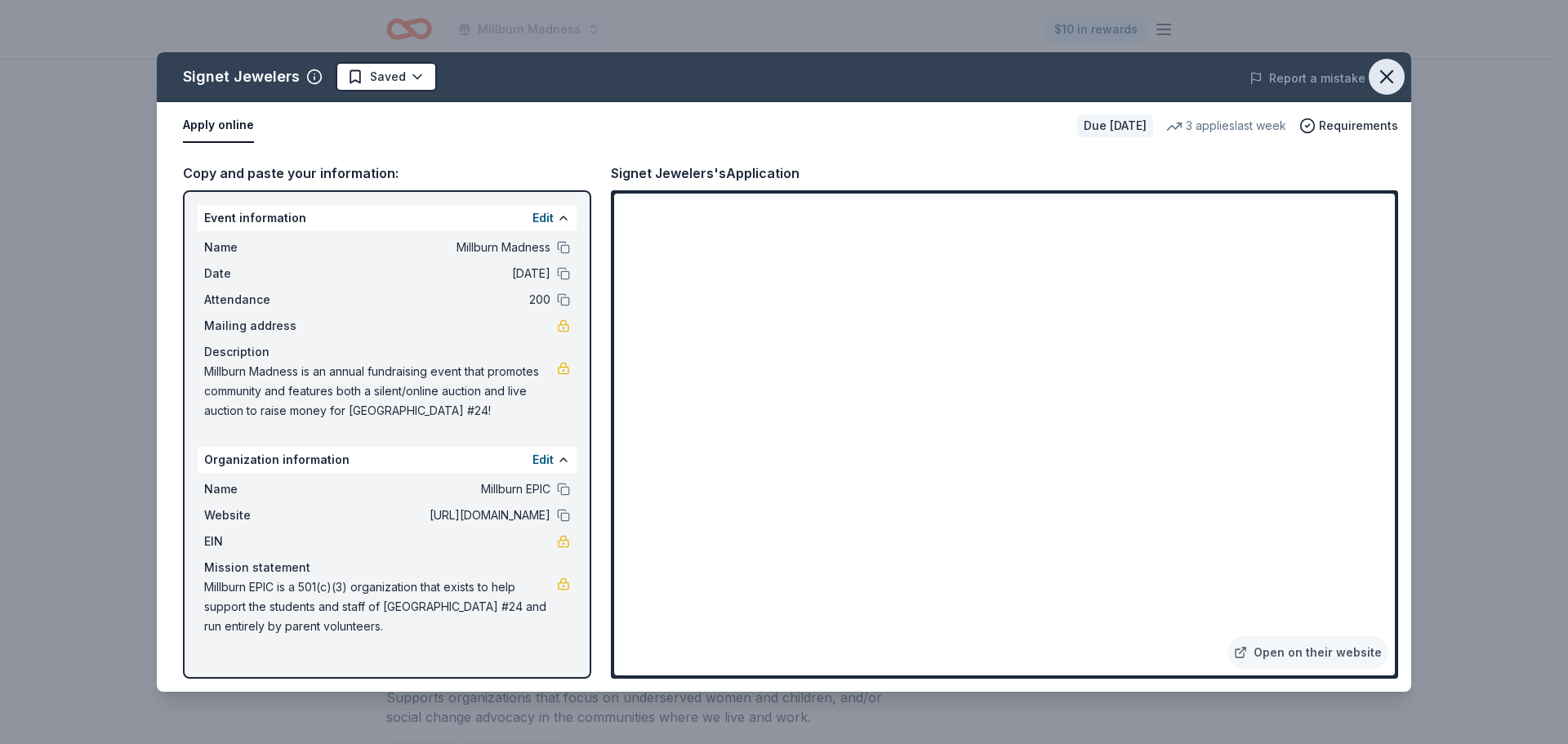
click at [1380, 82] on icon "button" at bounding box center [1387, 77] width 23 height 23
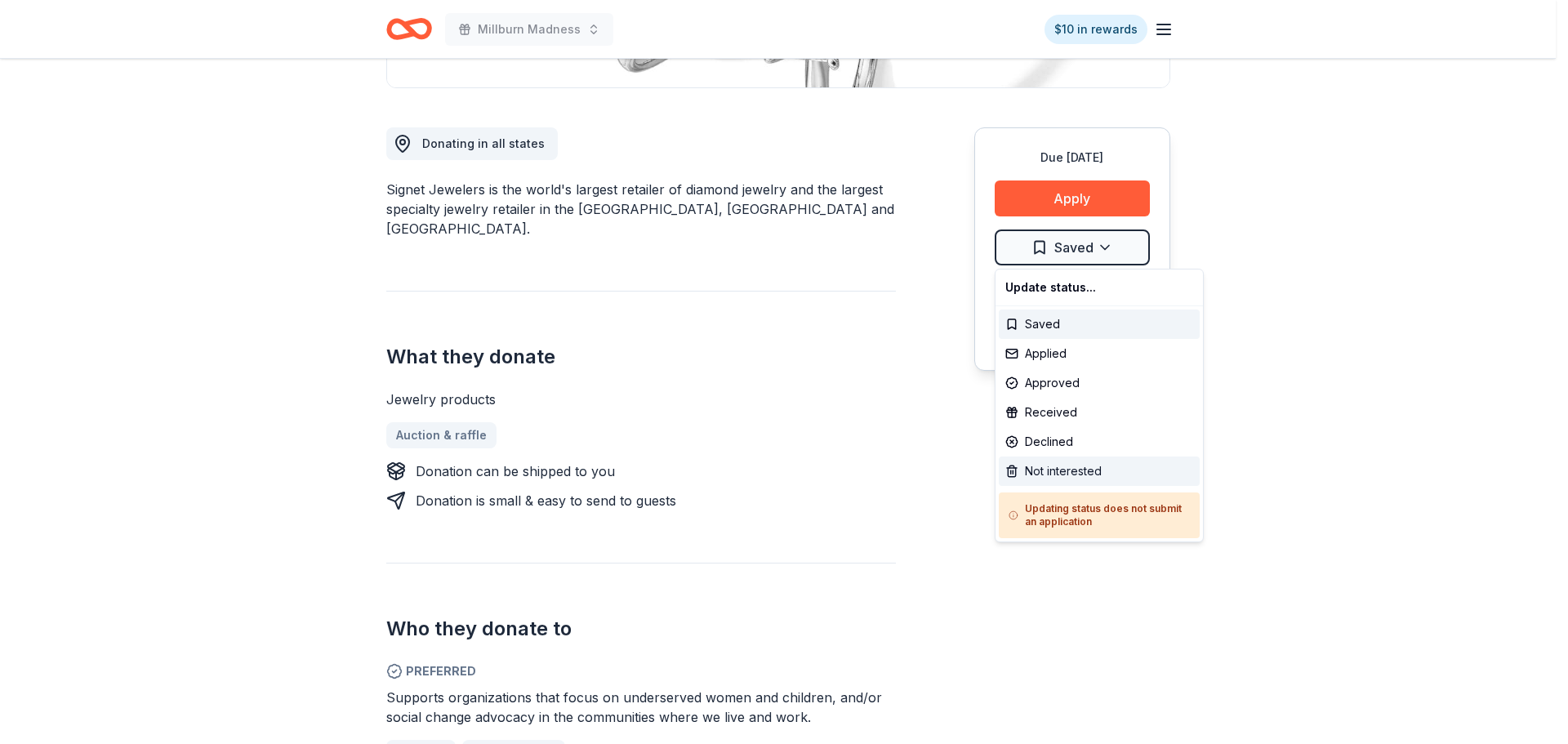
click at [1048, 471] on div "Not interested" at bounding box center [1099, 471] width 201 height 29
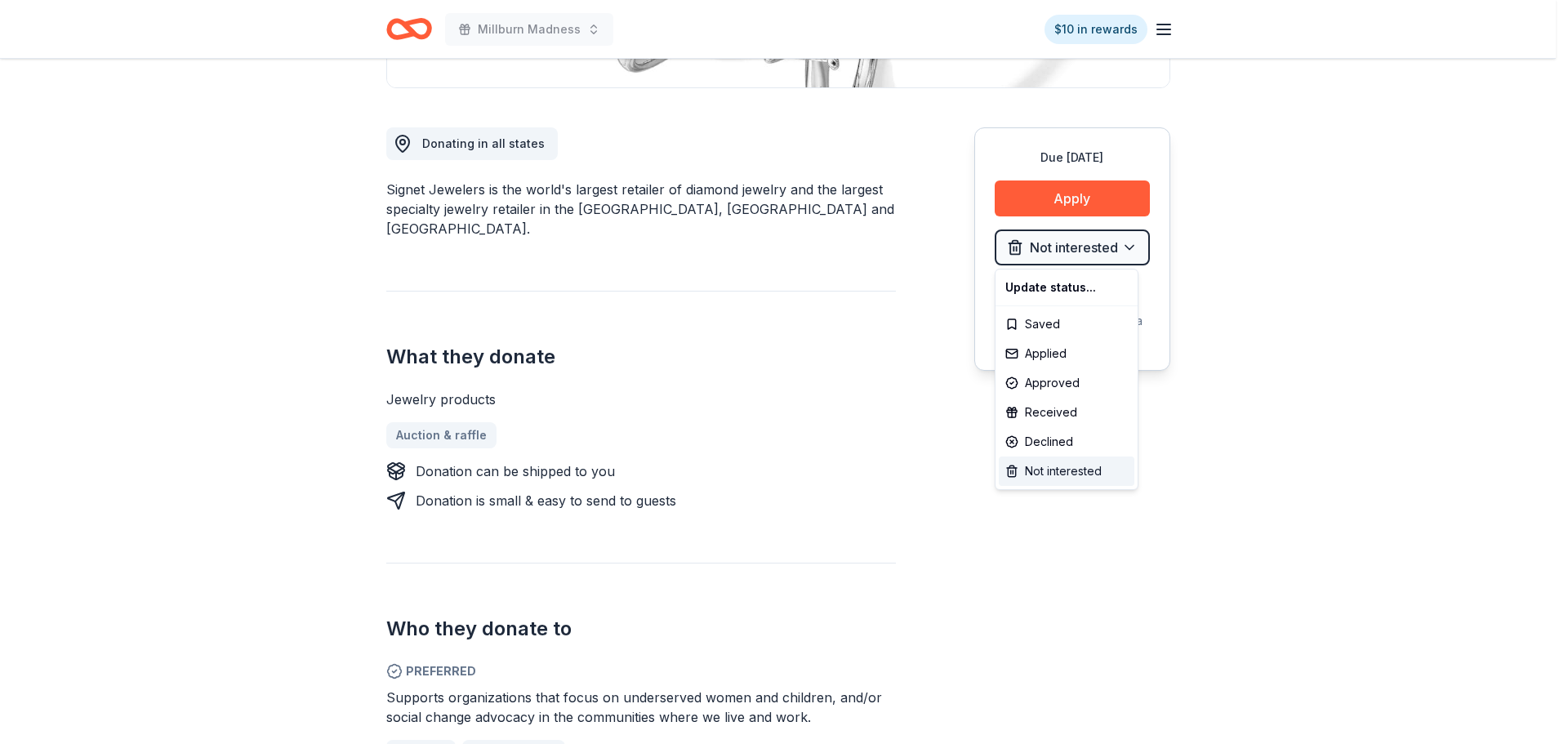
click at [1062, 470] on div "Not interested" at bounding box center [1066, 471] width 136 height 29
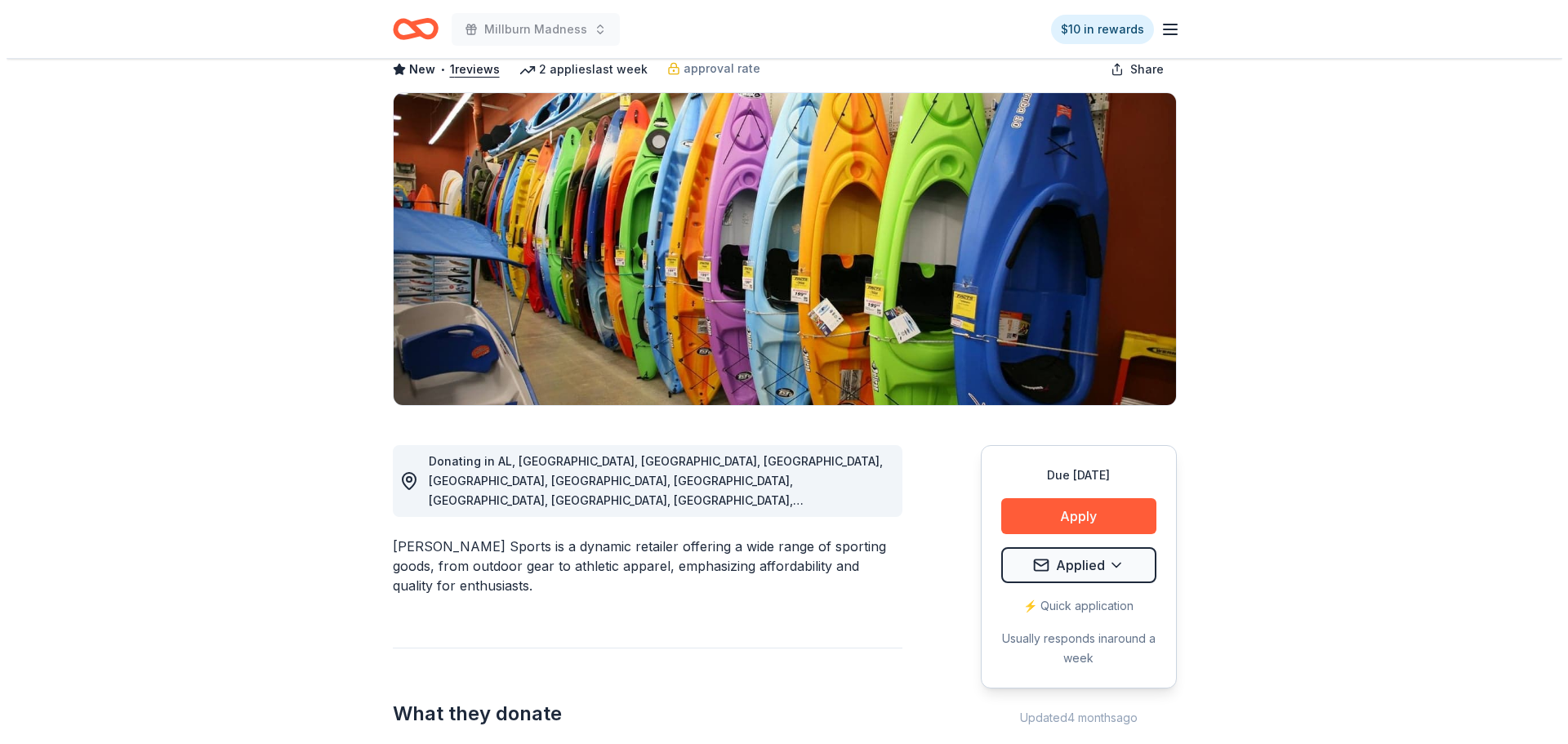
scroll to position [163, 0]
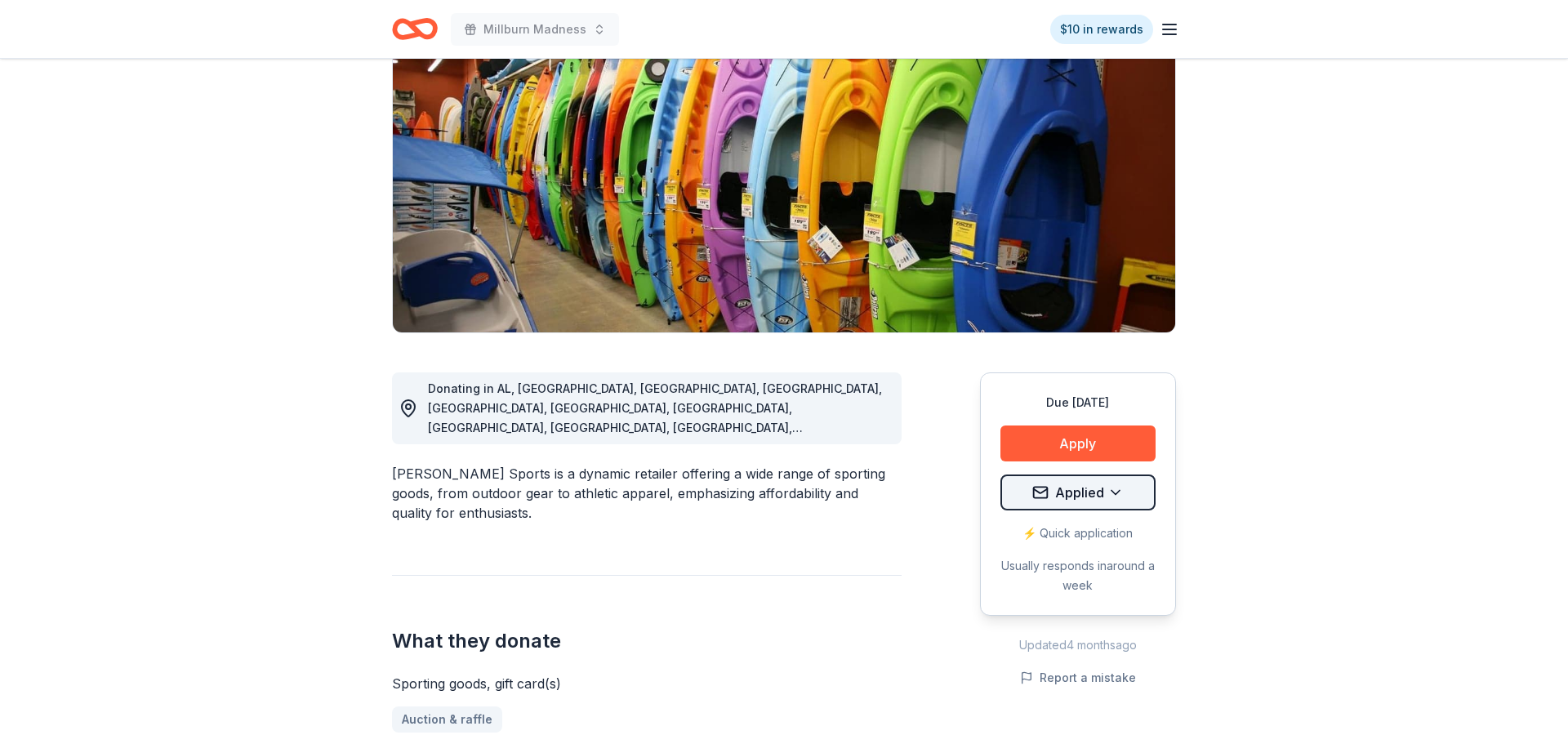
click at [1026, 497] on html "Millburn Madness $10 in rewards Due [DATE] Share [PERSON_NAME] Sports New • 1 r…" at bounding box center [784, 209] width 1568 height 744
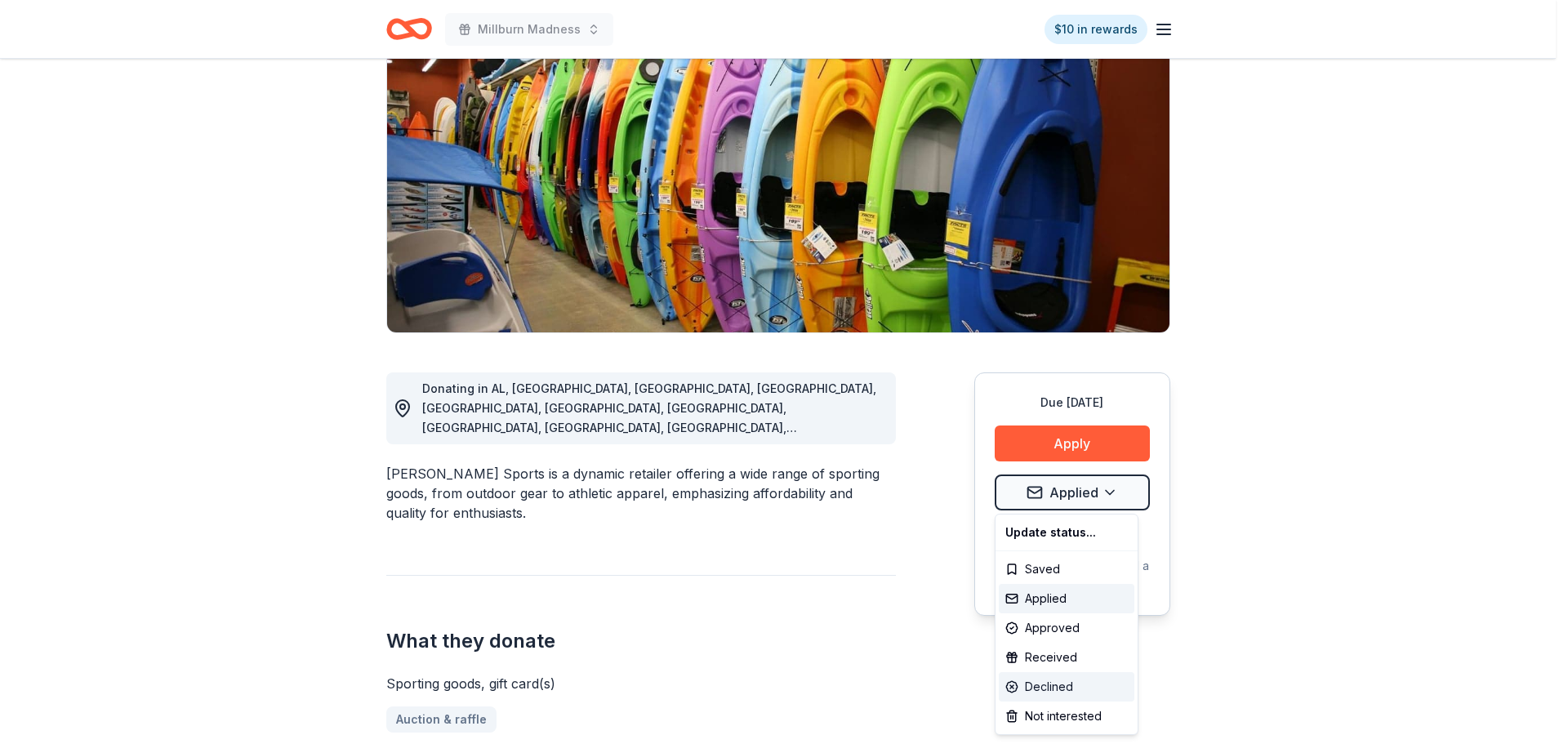
click at [1051, 678] on div "Declined" at bounding box center [1066, 687] width 136 height 29
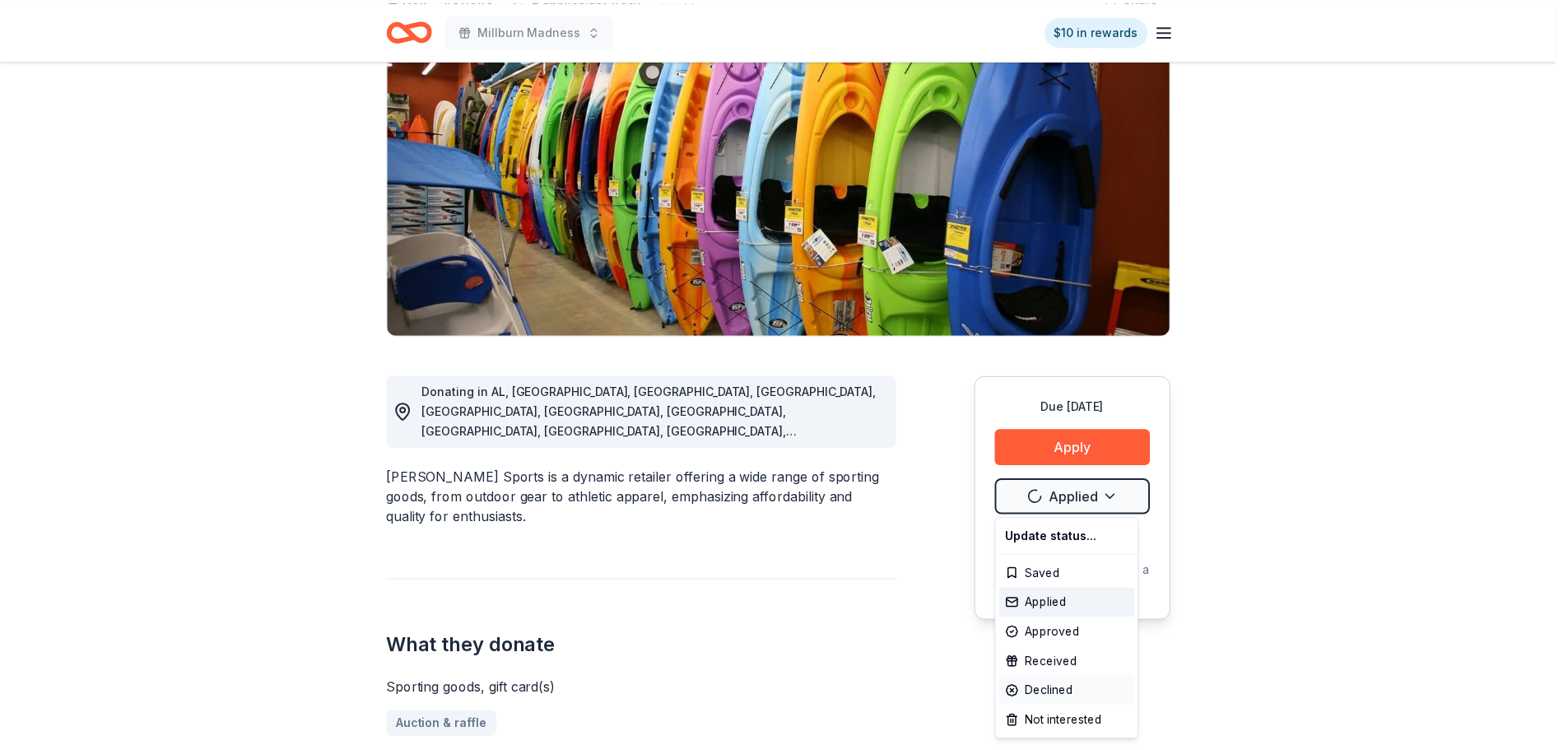
scroll to position [0, 0]
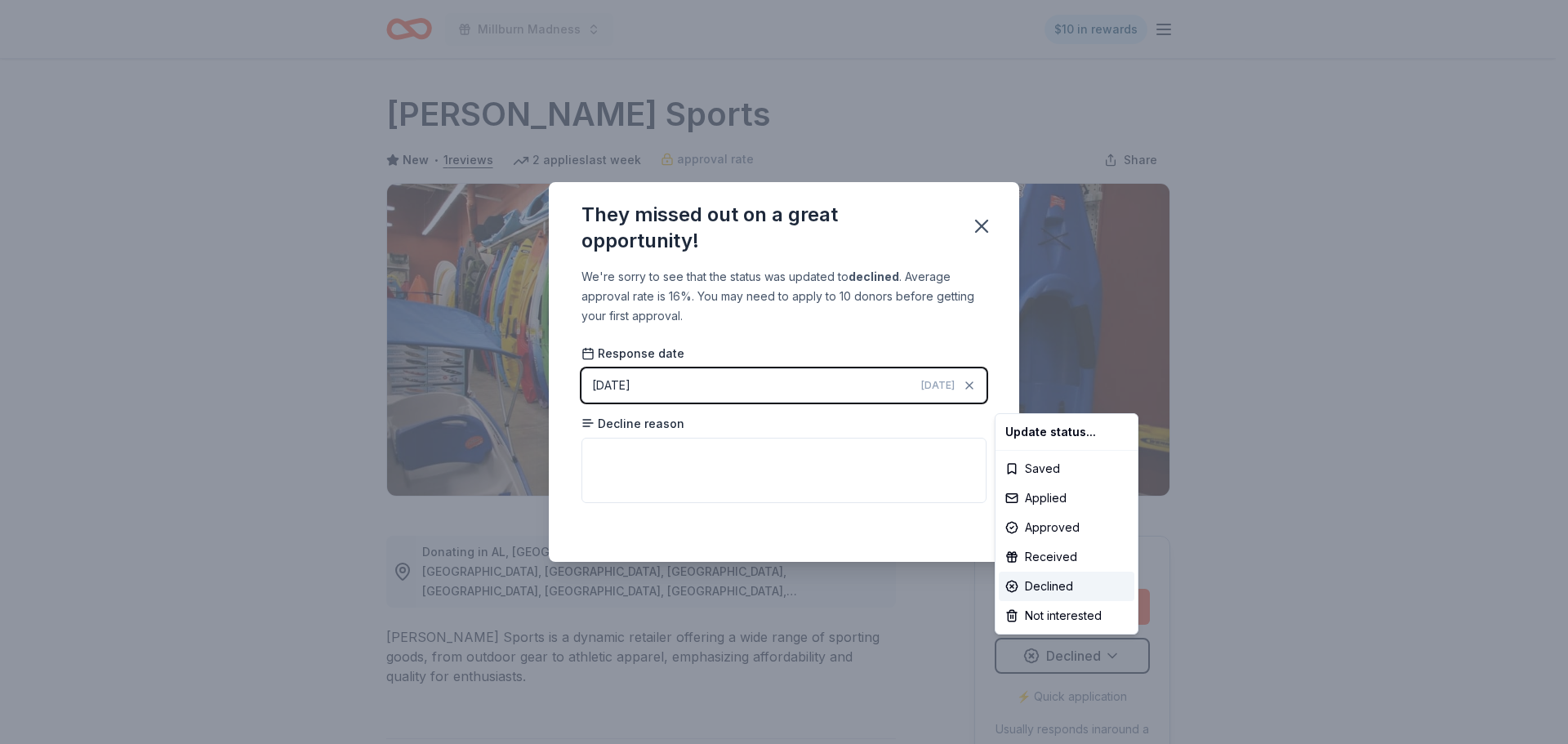
click at [987, 232] on html "Millburn Madness $10 in rewards Due in 78 days Share Dunham's Sports New • 1 re…" at bounding box center [784, 372] width 1568 height 744
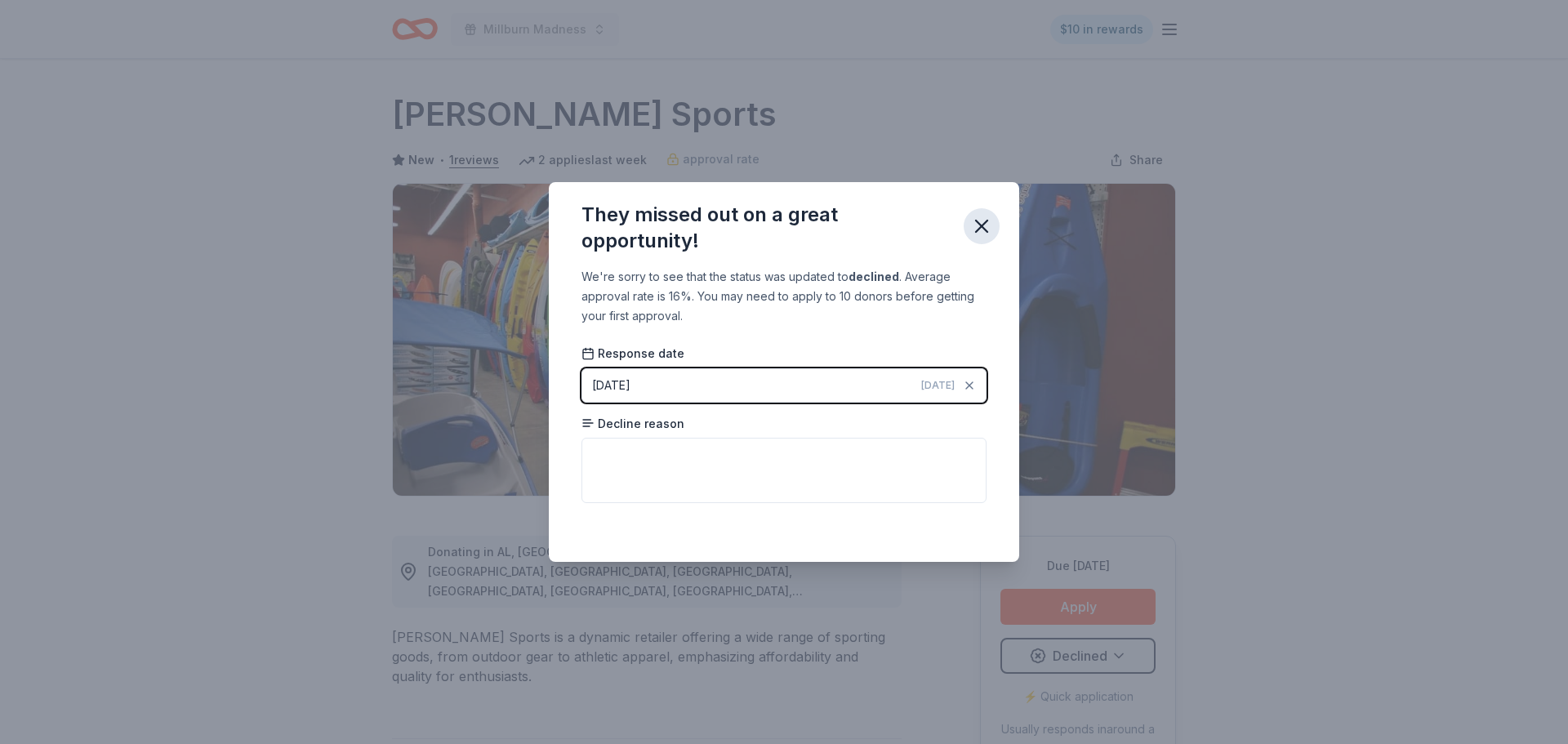
click at [977, 228] on icon "button" at bounding box center [982, 226] width 23 height 23
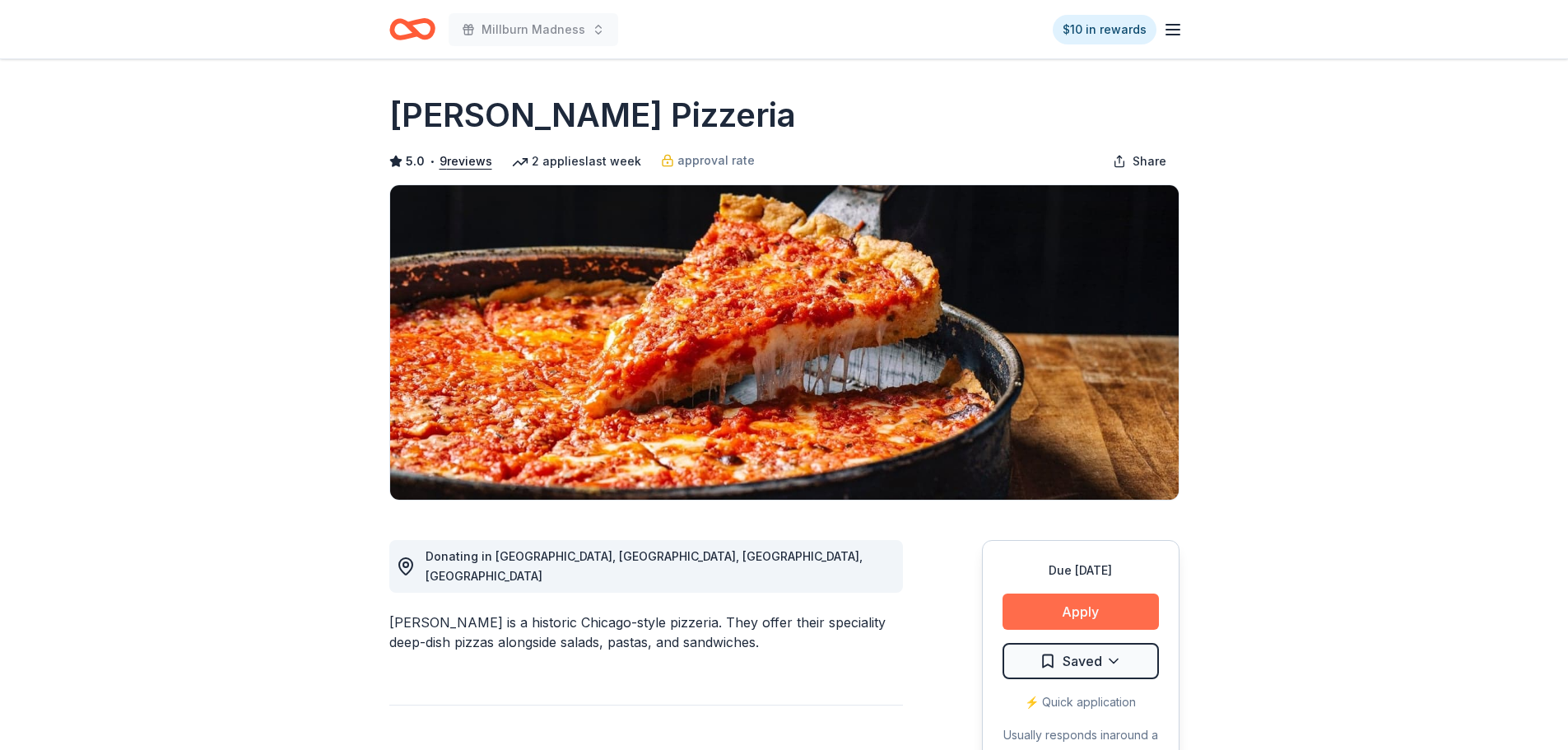
click at [1091, 622] on button "Apply" at bounding box center [1081, 612] width 157 height 36
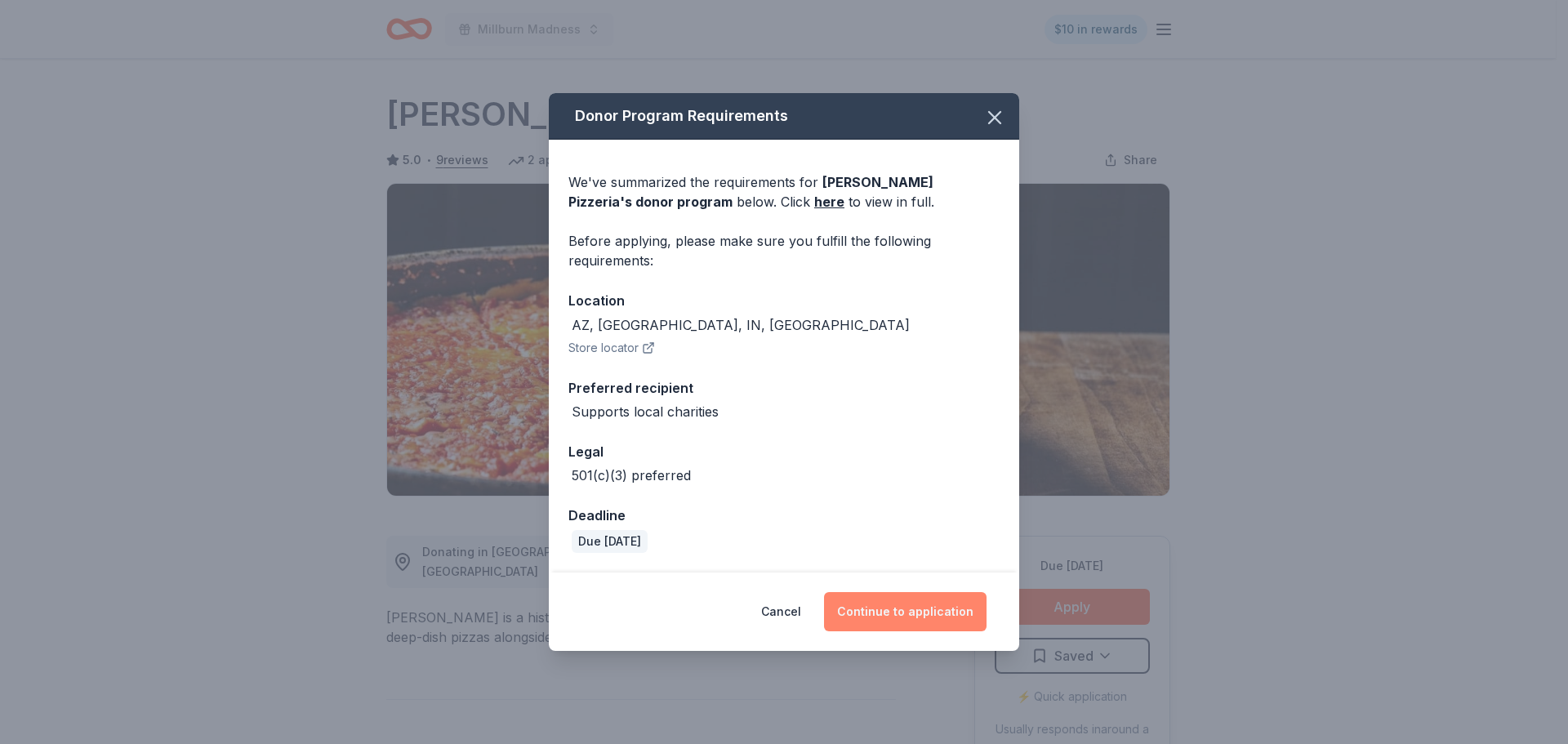
click at [894, 613] on button "Continue to application" at bounding box center [905, 611] width 162 height 39
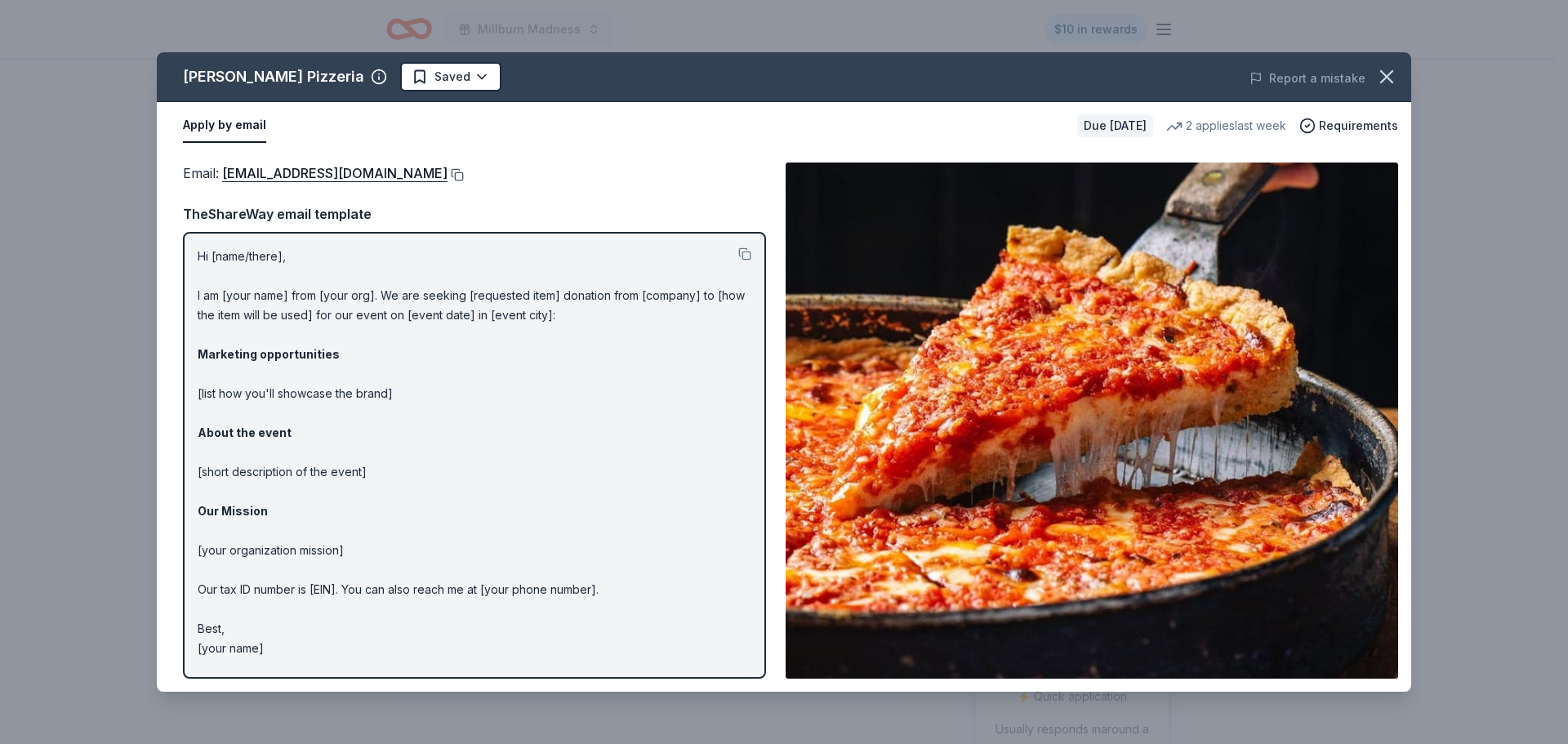
click at [448, 174] on button at bounding box center [455, 175] width 16 height 13
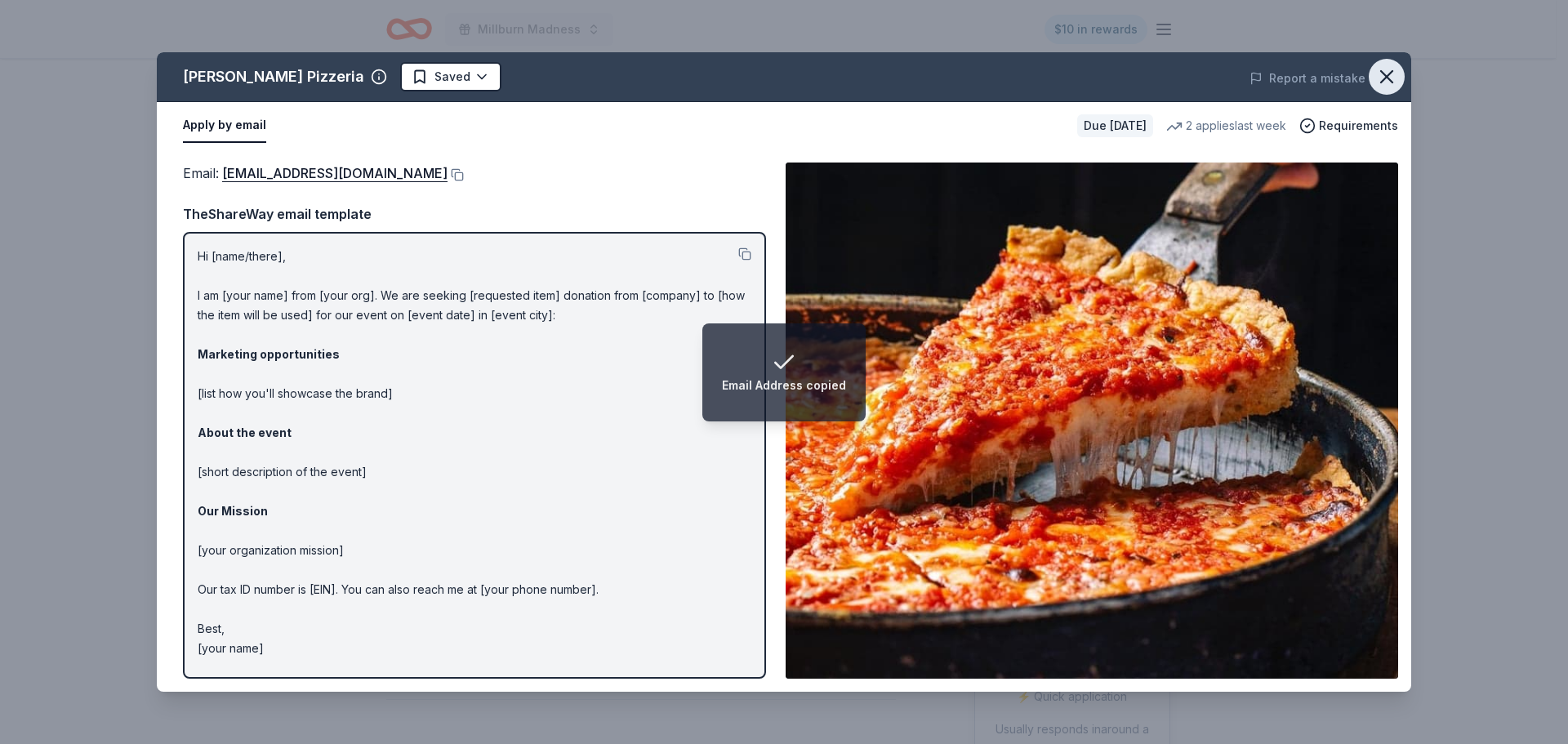
click at [1383, 83] on icon "button" at bounding box center [1387, 77] width 23 height 23
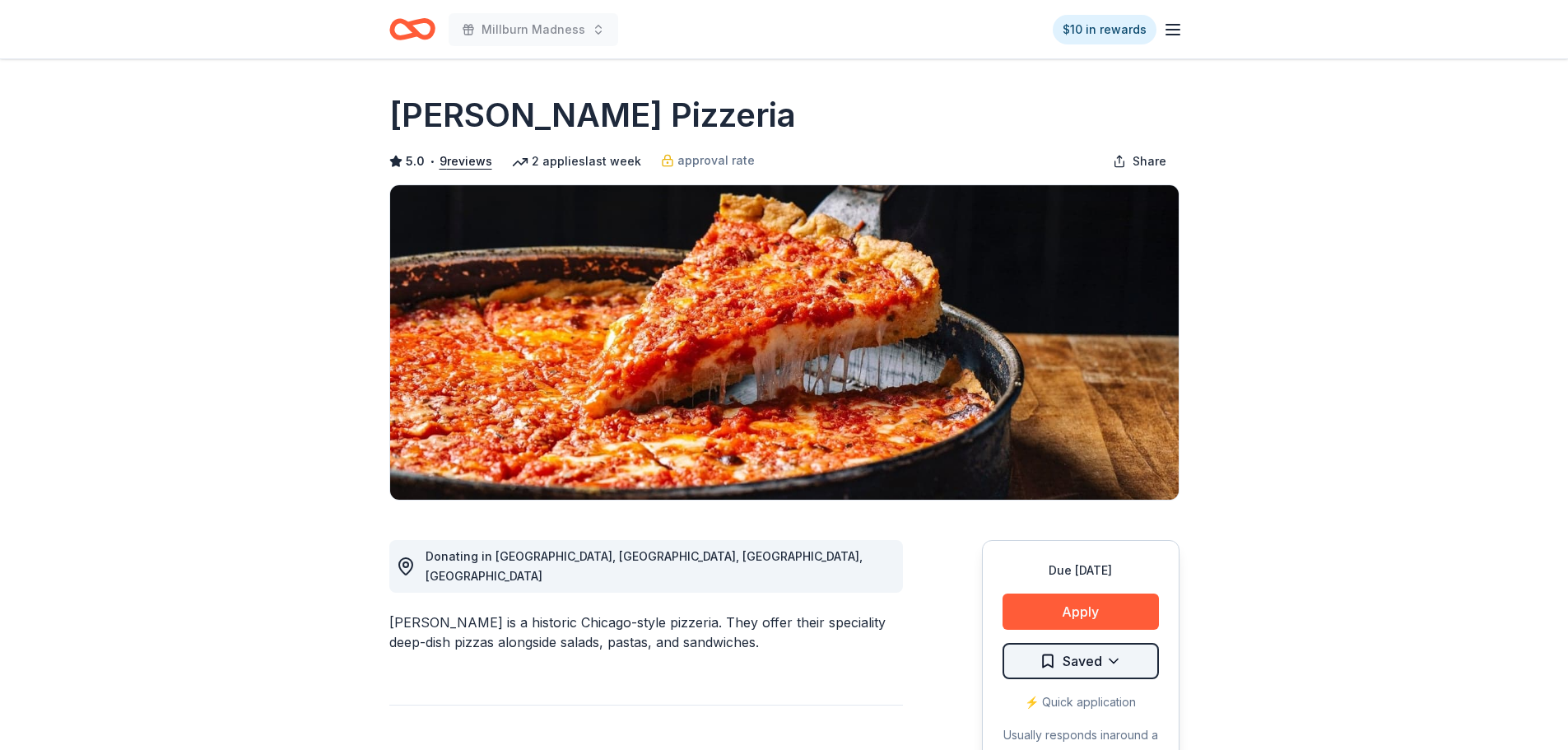
click at [1082, 674] on html "Millburn Madness $10 in rewards Due in 118 days Share Lou Malnati's Pizzeria 5.…" at bounding box center [784, 375] width 1568 height 750
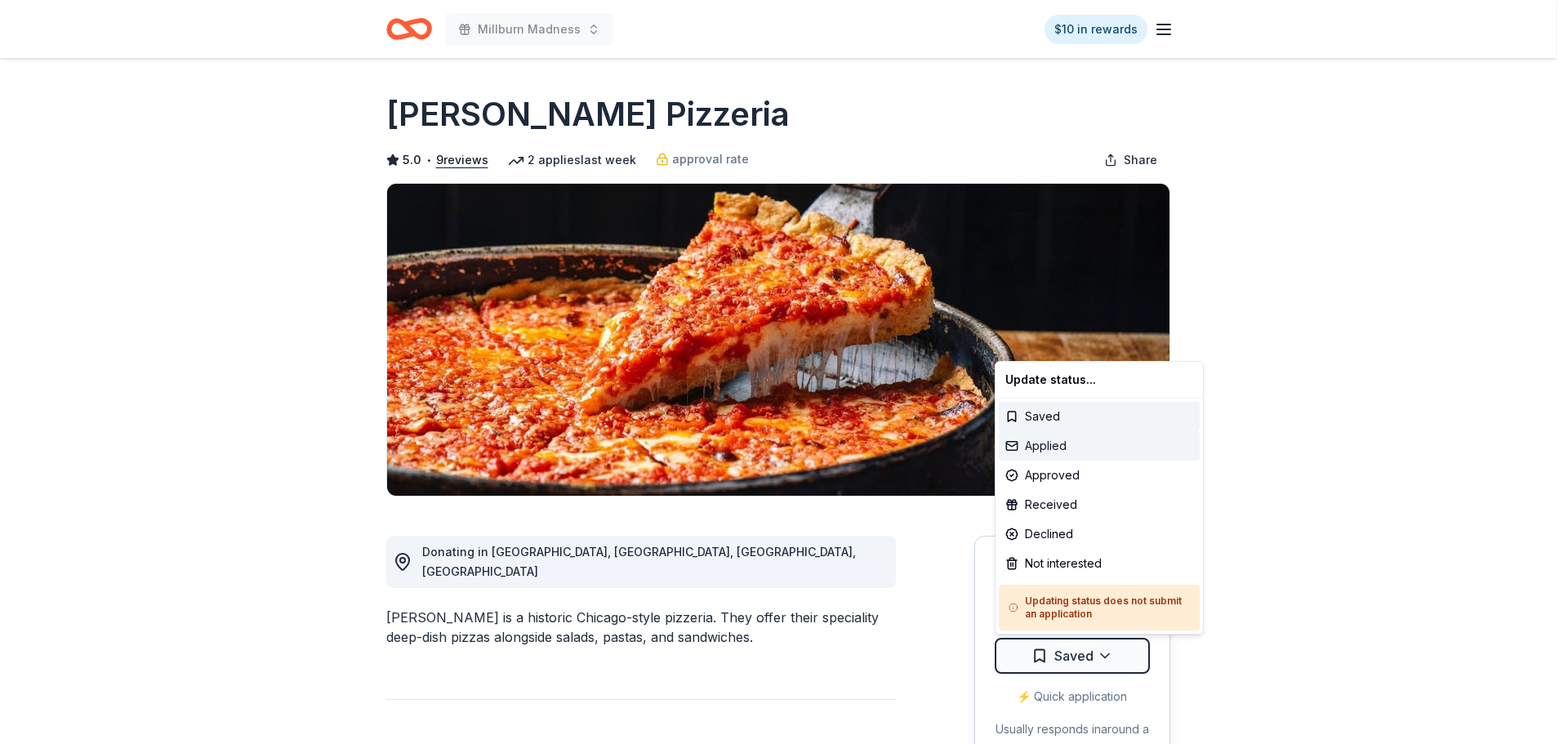
click at [1056, 444] on div "Applied" at bounding box center [1099, 446] width 201 height 29
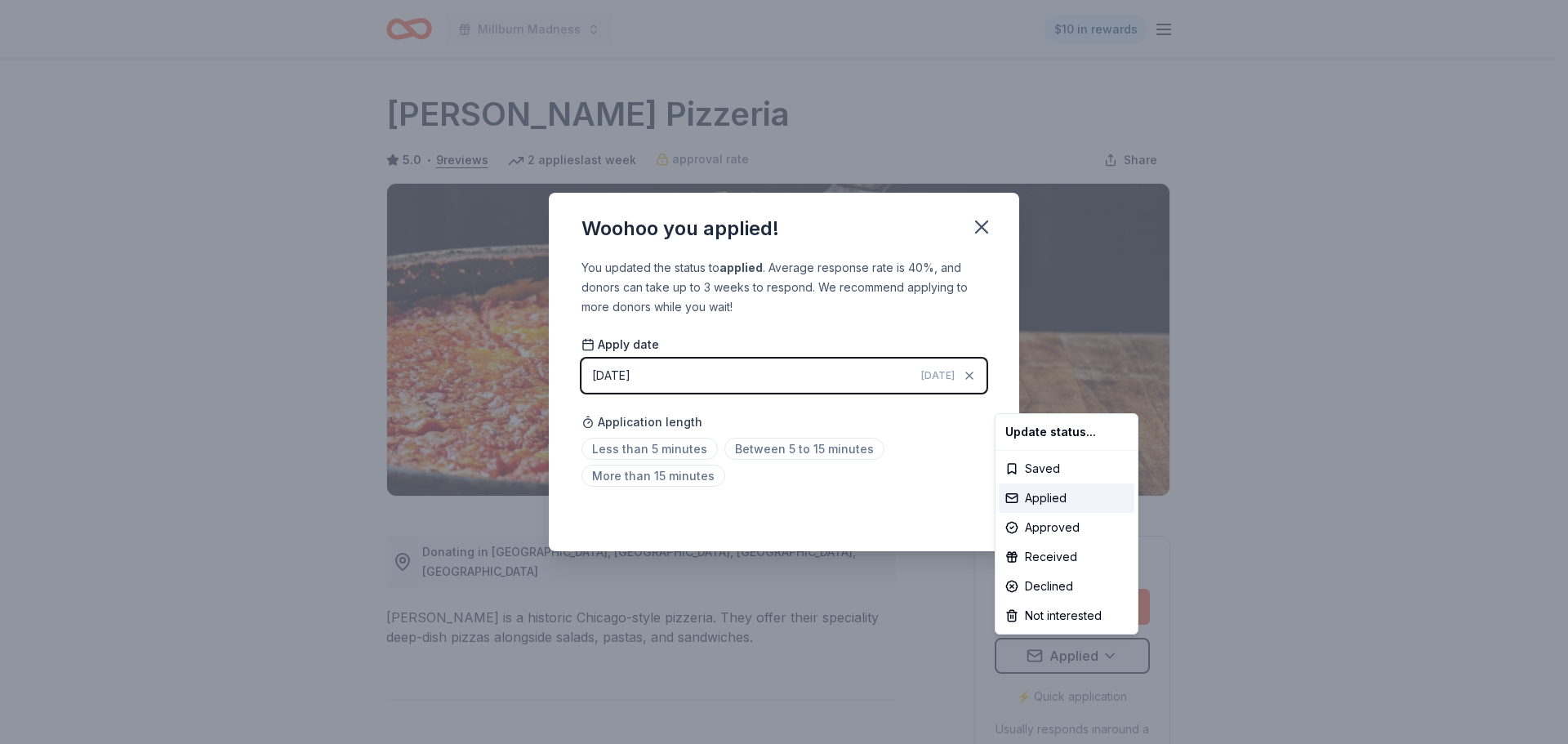
click at [986, 230] on html "Millburn Madness $10 in rewards Due in 118 days Share Lou Malnati's Pizzeria 5.…" at bounding box center [784, 372] width 1568 height 744
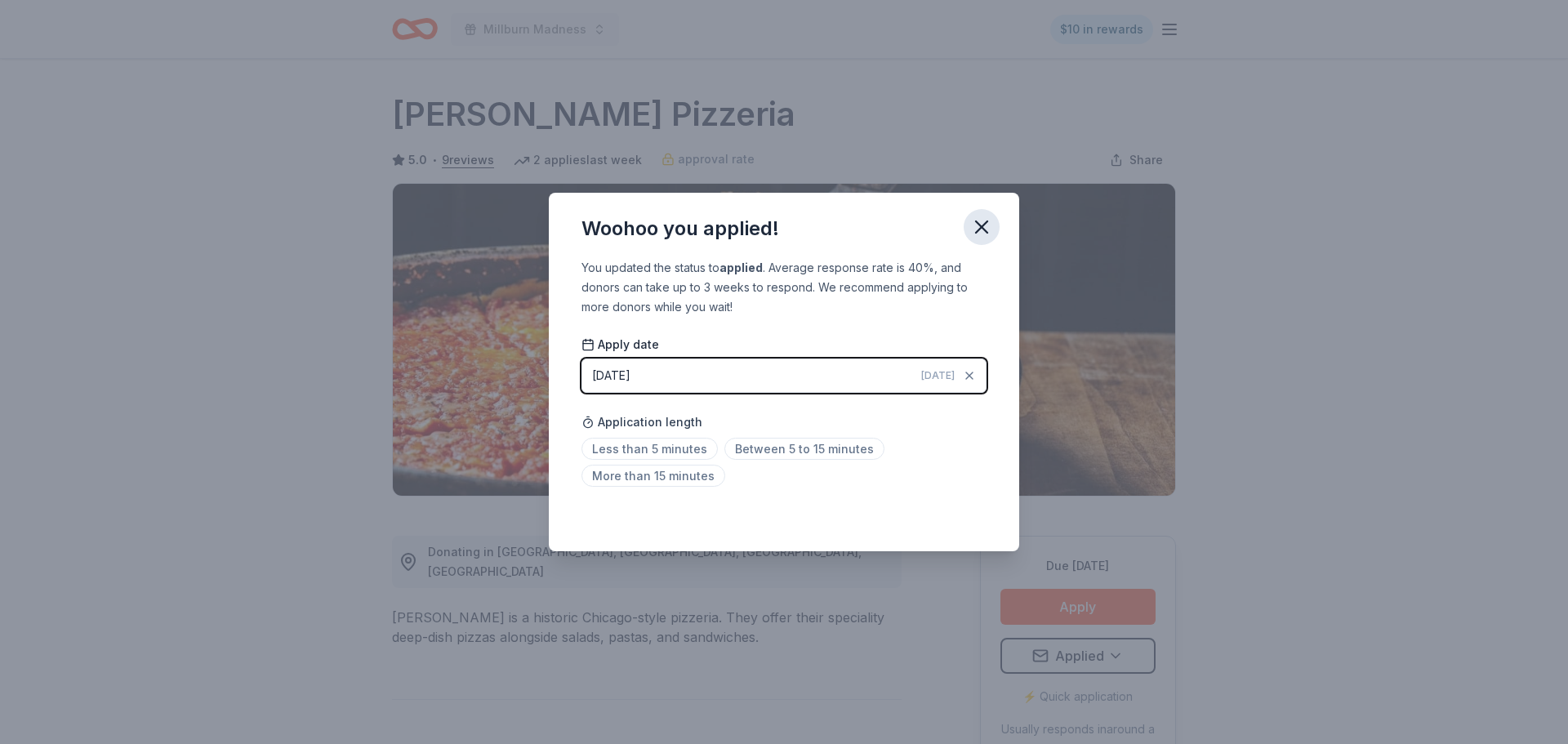
click at [979, 232] on icon "button" at bounding box center [982, 227] width 23 height 23
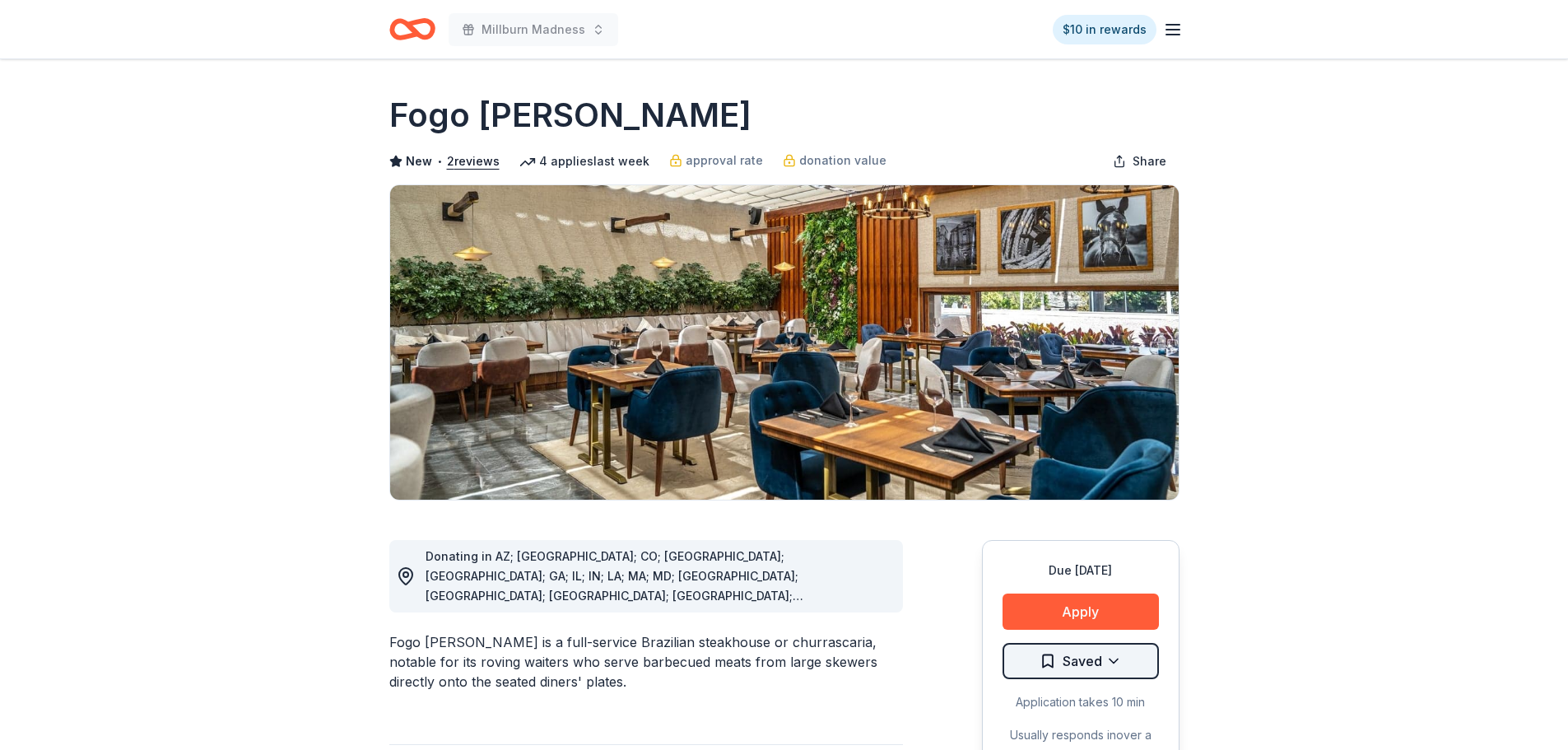
click at [1106, 667] on html "Millburn Madness $10 in rewards Due [DATE] Share Fogo [PERSON_NAME] New • 2 rev…" at bounding box center [784, 375] width 1568 height 750
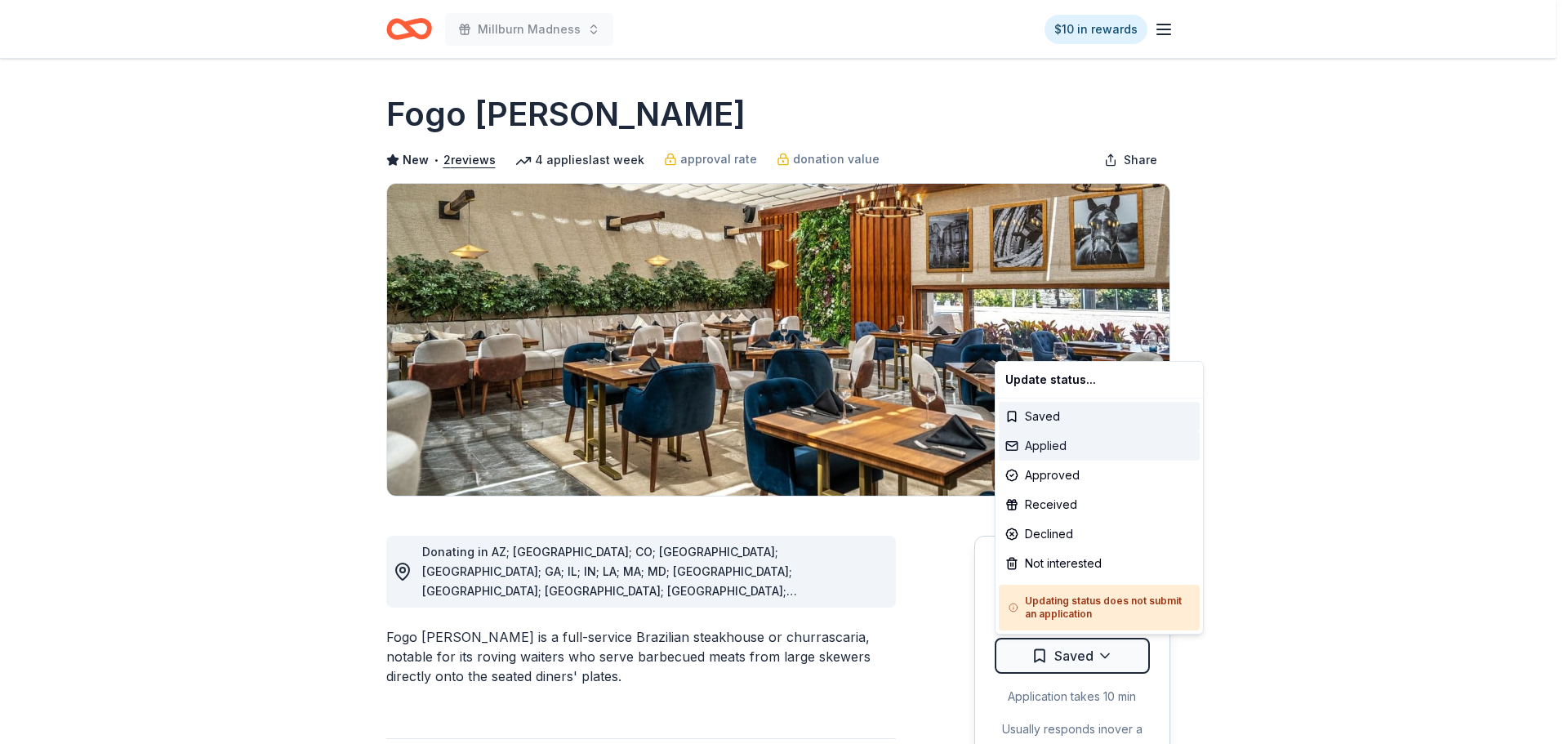
click at [1044, 446] on div "Applied" at bounding box center [1099, 446] width 201 height 29
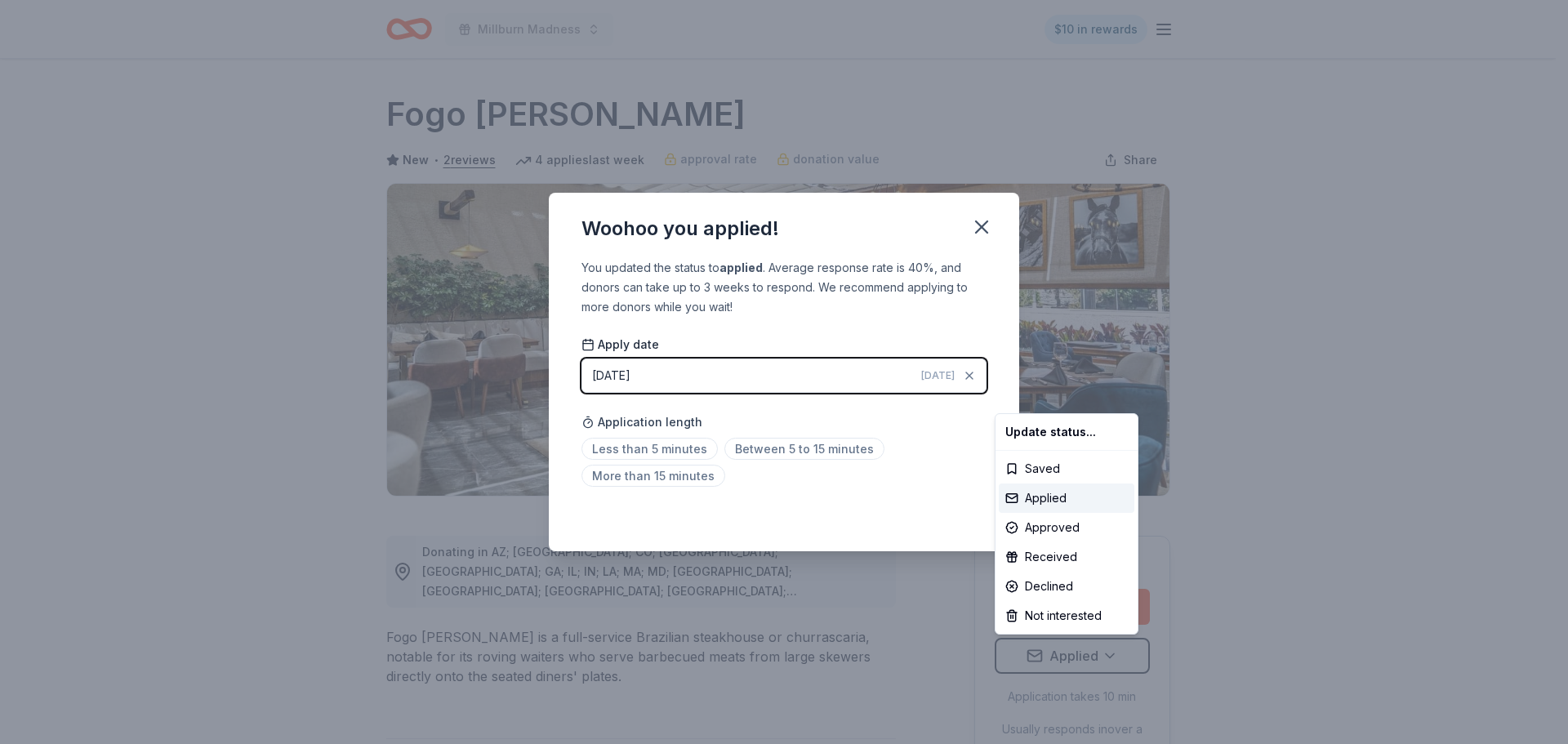
click at [982, 226] on html "Millburn Madness $10 in rewards Due [DATE] Share Fogo [PERSON_NAME] New • 2 rev…" at bounding box center [784, 372] width 1568 height 744
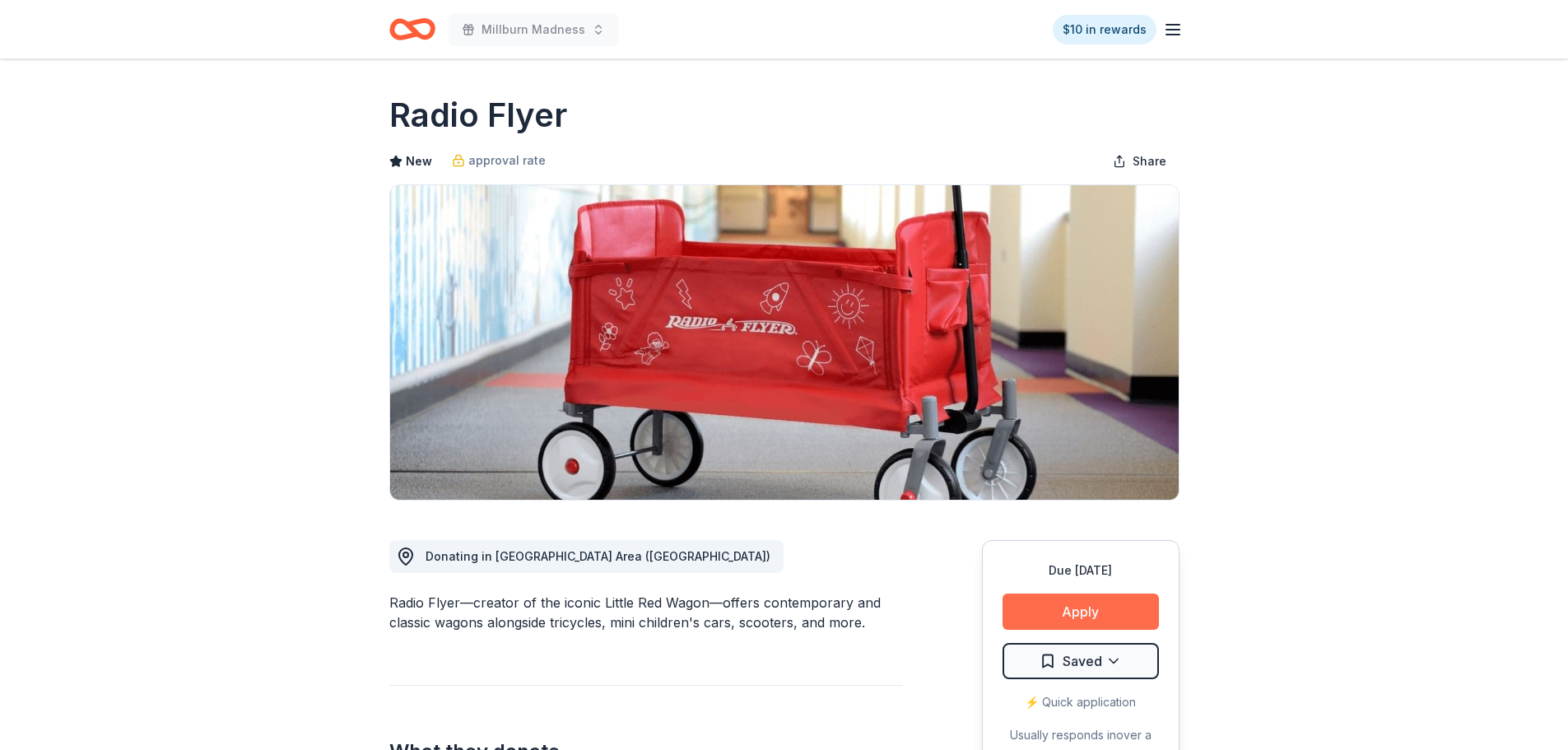
click at [1078, 616] on button "Apply" at bounding box center [1081, 612] width 157 height 36
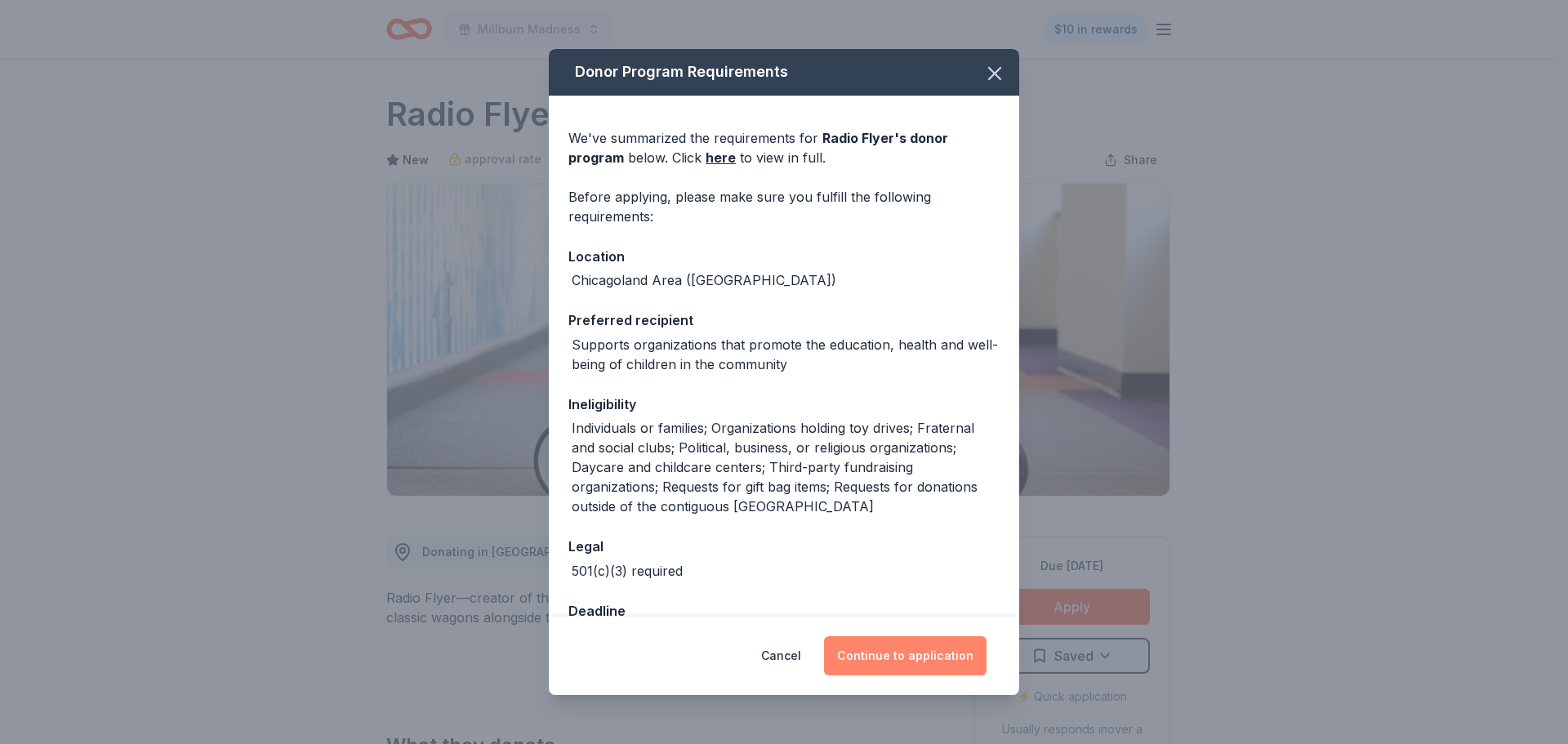
click at [904, 657] on button "Continue to application" at bounding box center [905, 656] width 162 height 39
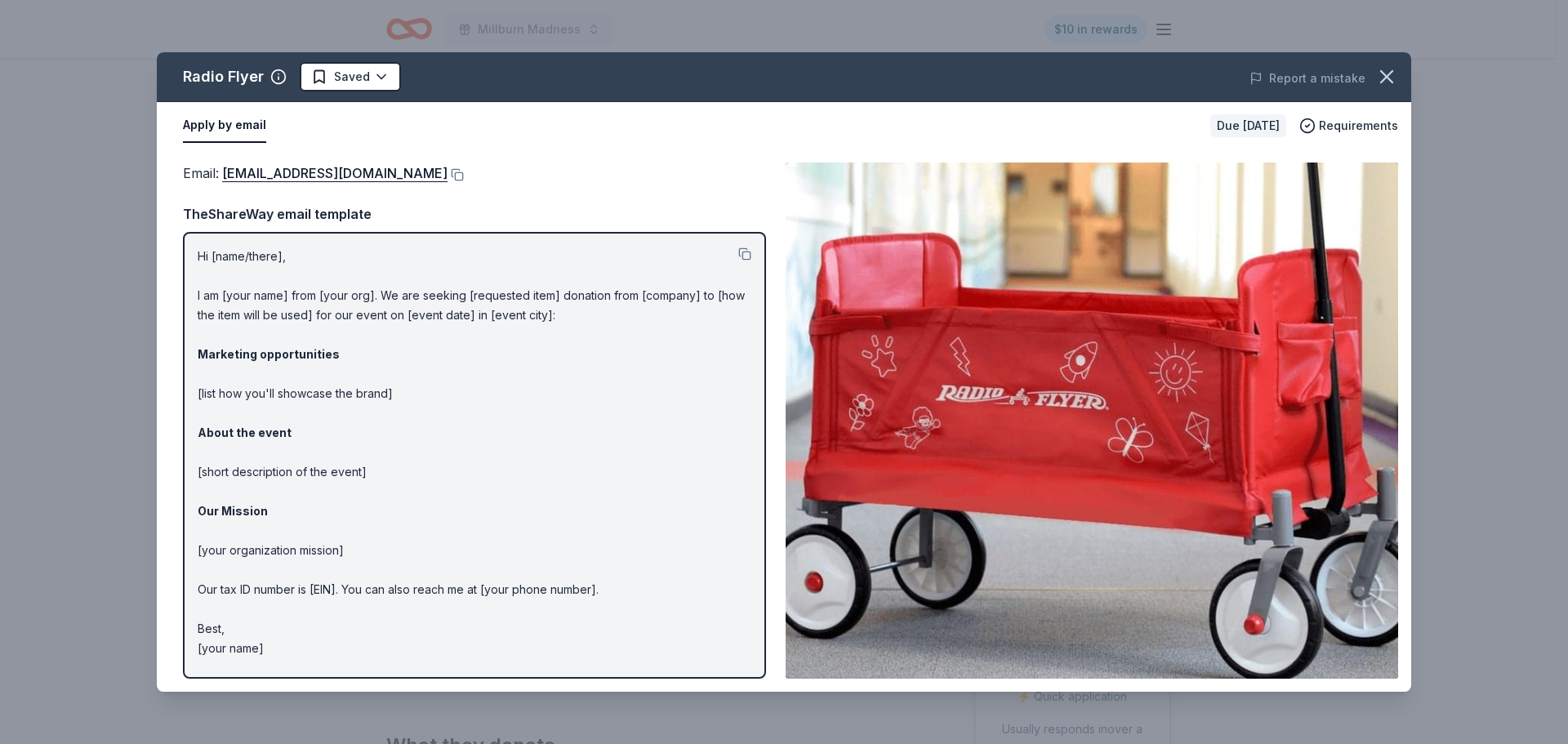
drag, startPoint x: 389, startPoint y: 176, endPoint x: 493, endPoint y: 201, distance: 107.0
click at [507, 208] on div "Email : donations@radioflyer.com TheShareWay email template Hi [name/there], I …" at bounding box center [474, 420] width 583 height 516
click at [448, 175] on button at bounding box center [455, 175] width 16 height 13
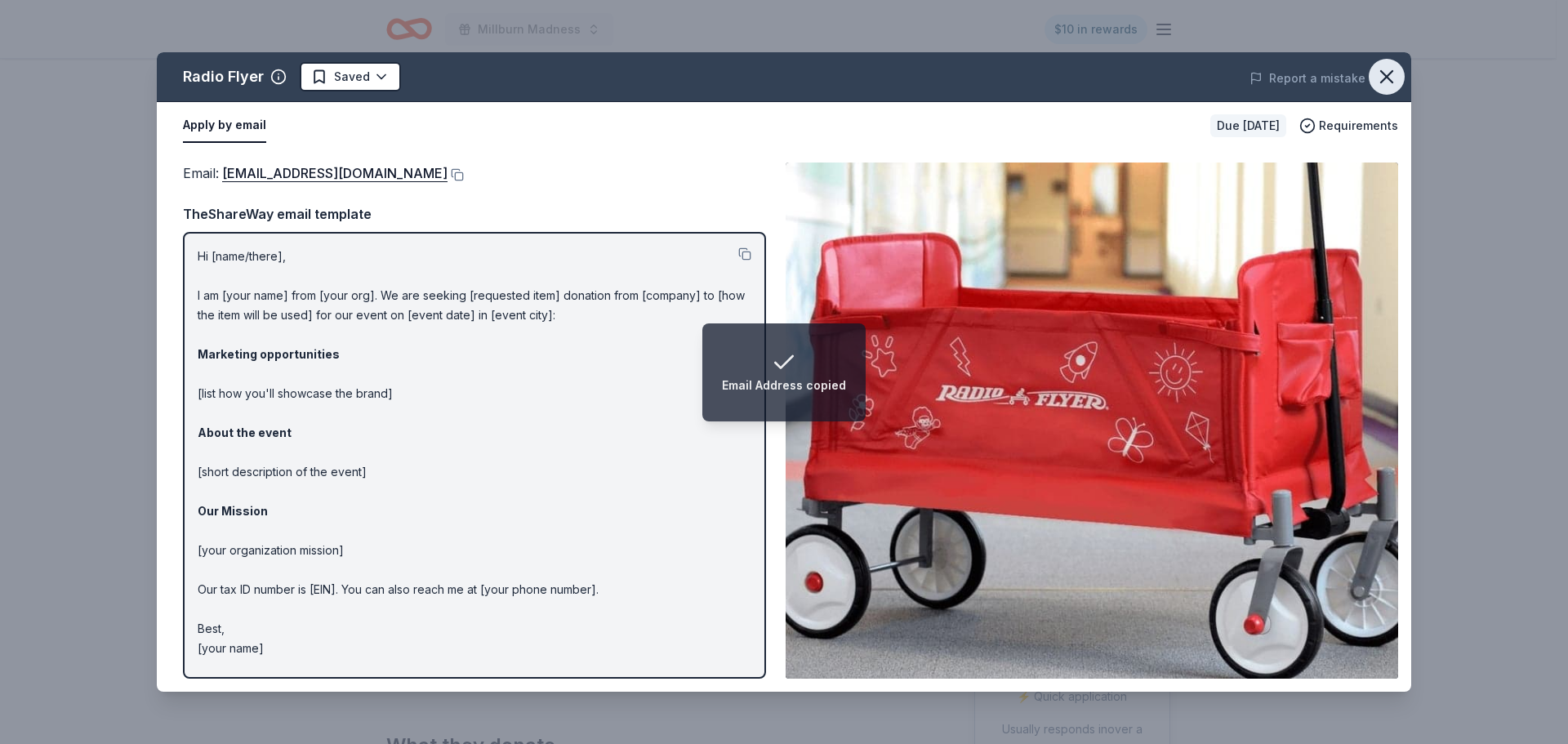
click at [1383, 77] on icon "button" at bounding box center [1387, 77] width 23 height 23
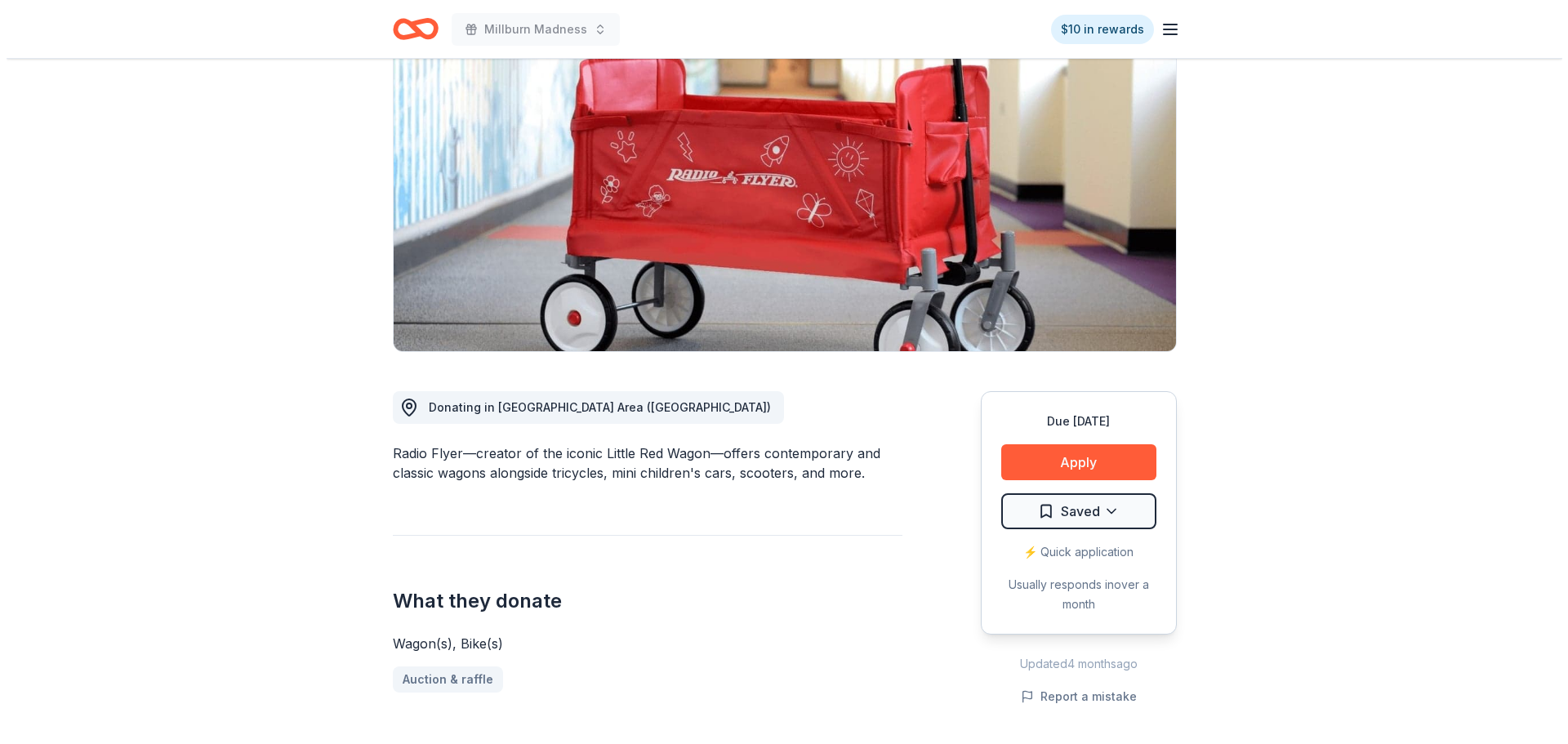
scroll to position [245, 0]
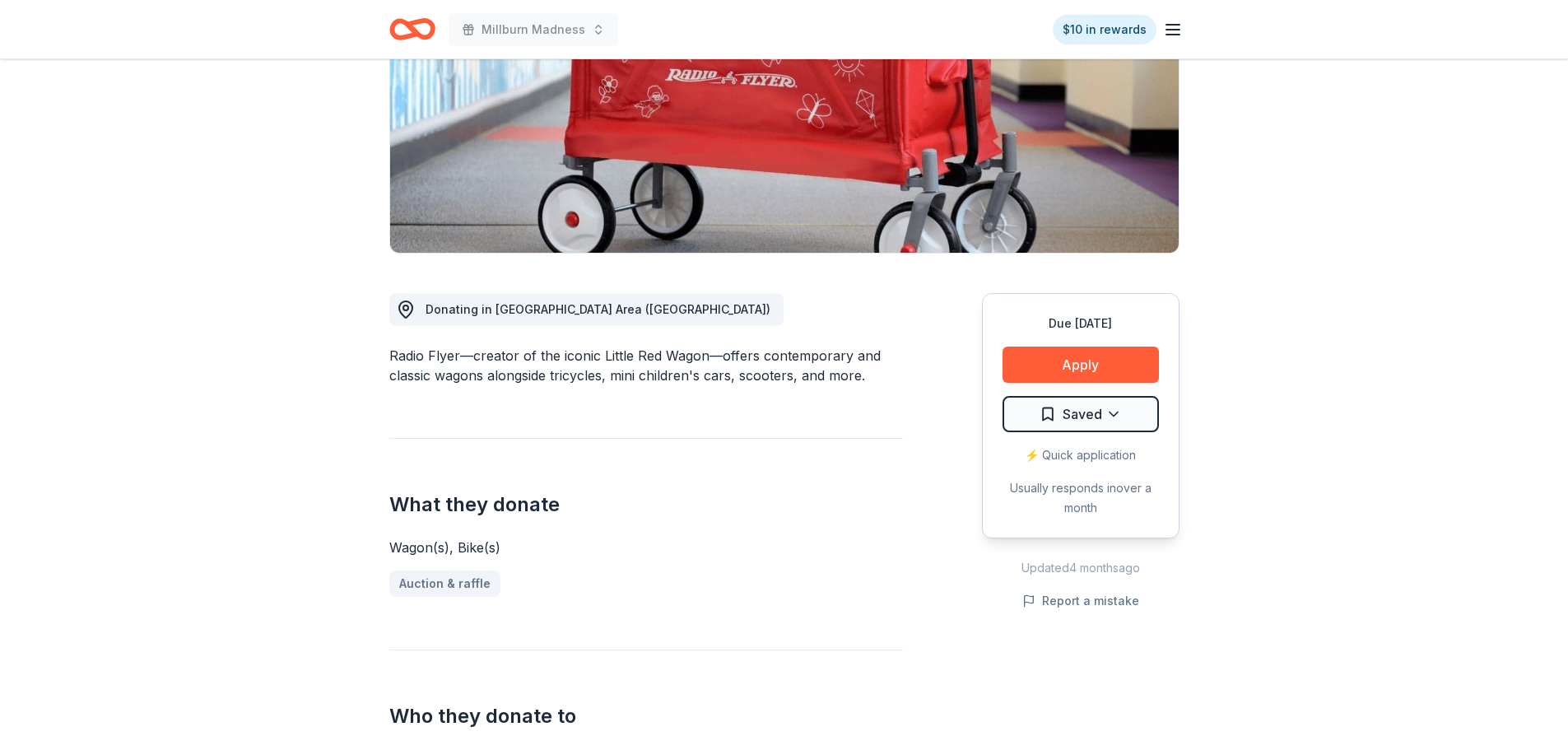
click at [1086, 424] on html "Millburn Madness $10 in rewards Due [DATE] Share Radio Flyer New approval rate …" at bounding box center [784, 128] width 1568 height 750
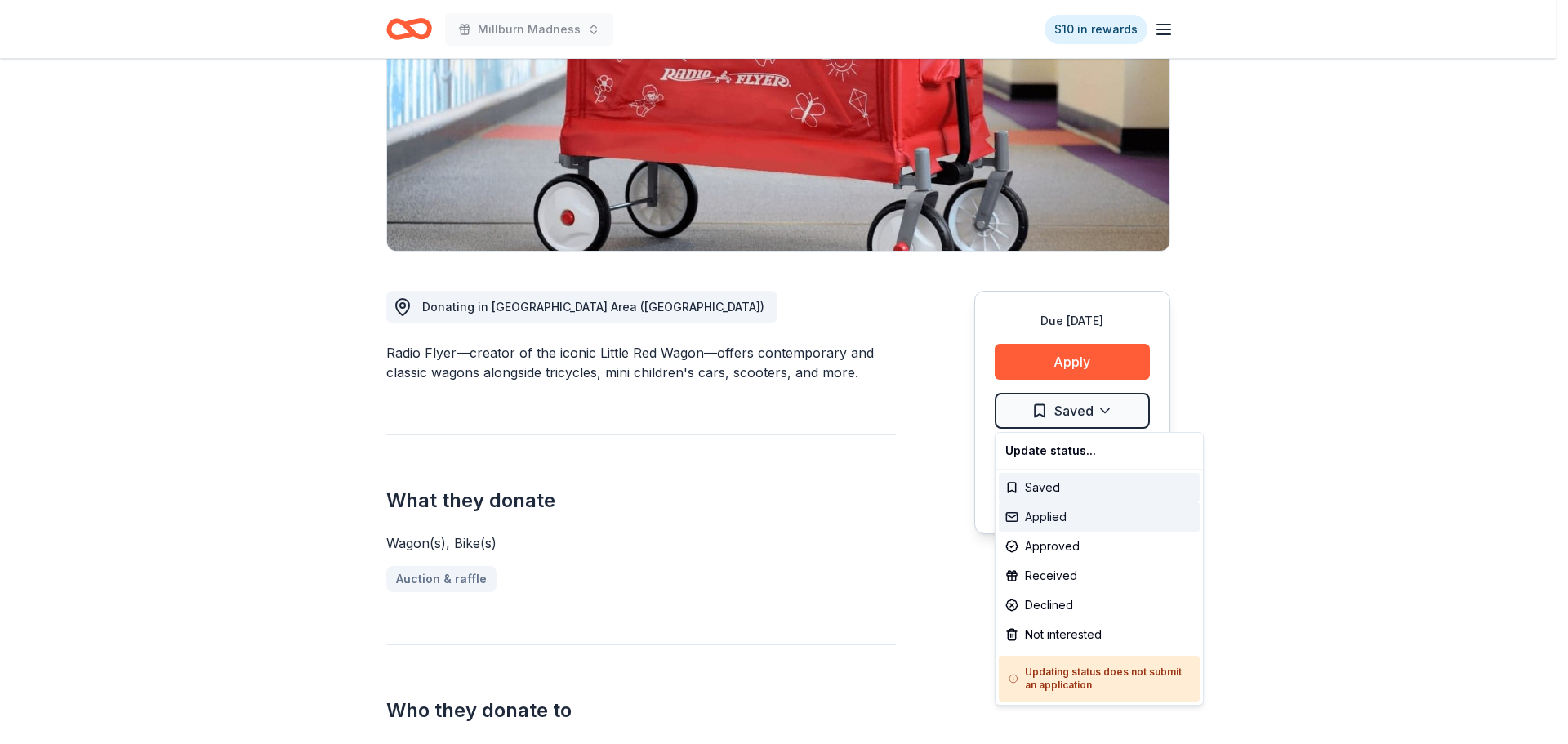
click at [1061, 520] on div "Applied" at bounding box center [1099, 517] width 201 height 29
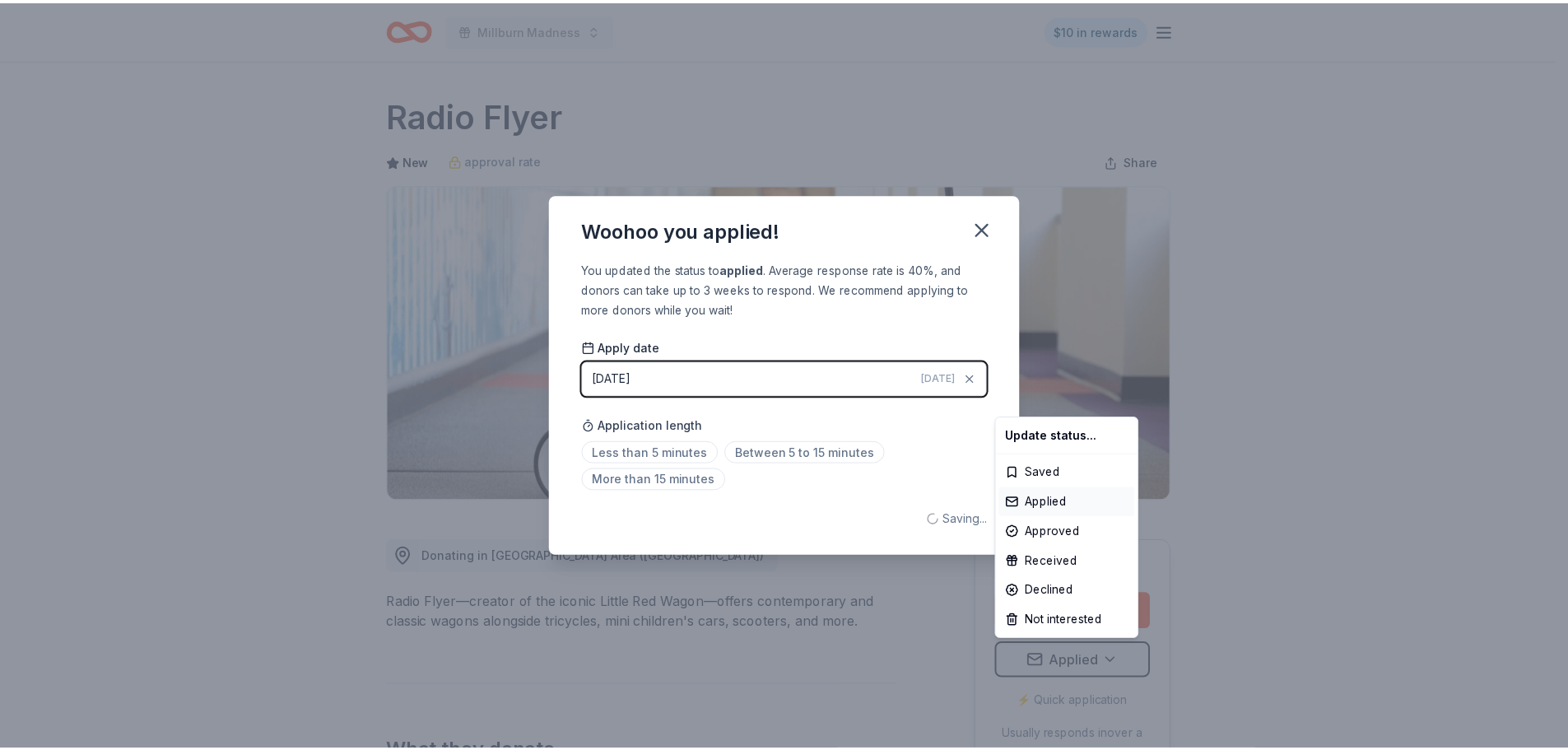
scroll to position [0, 0]
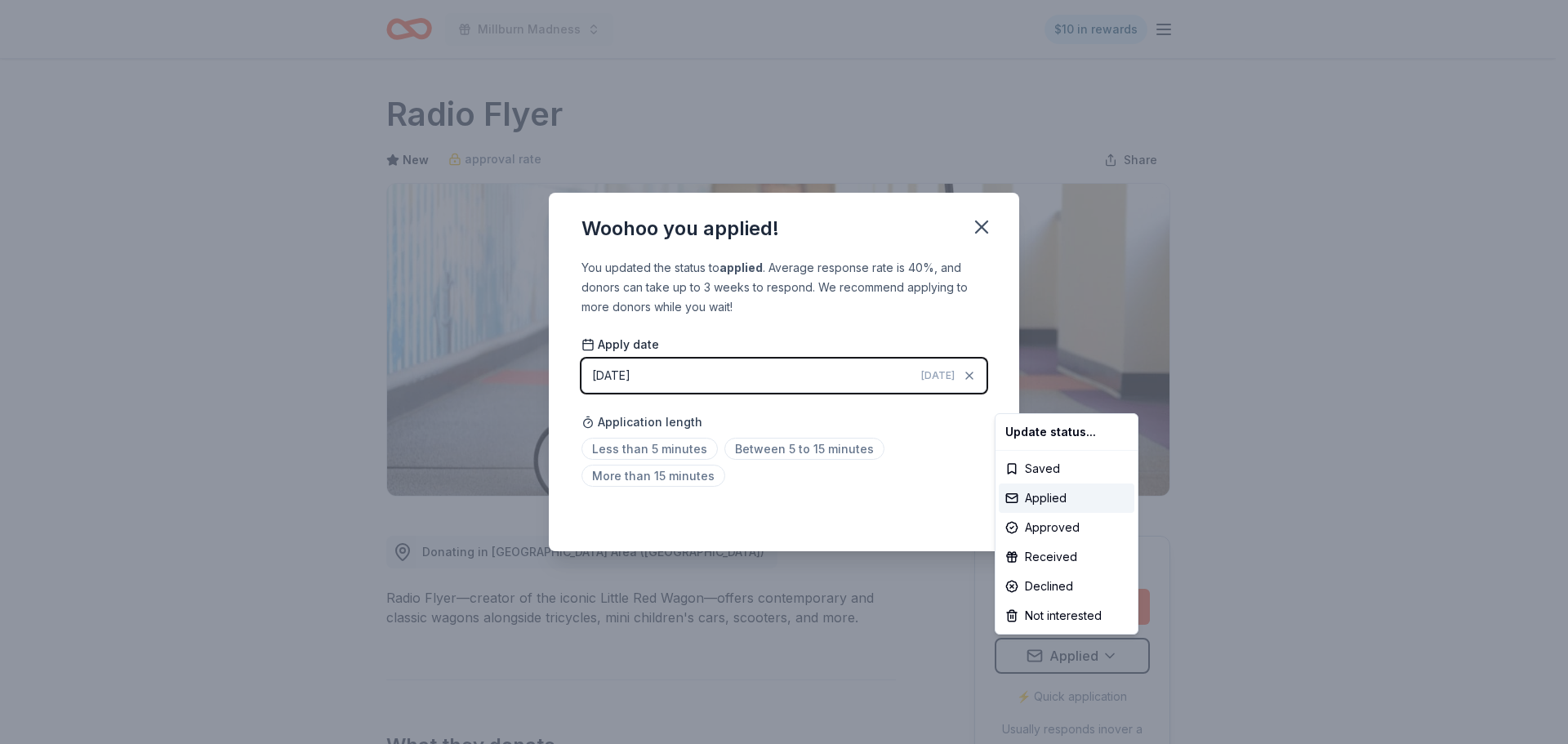
click at [975, 226] on html "Millburn Madness $10 in rewards Due in 118 days Share Radio Flyer New approval …" at bounding box center [784, 372] width 1568 height 744
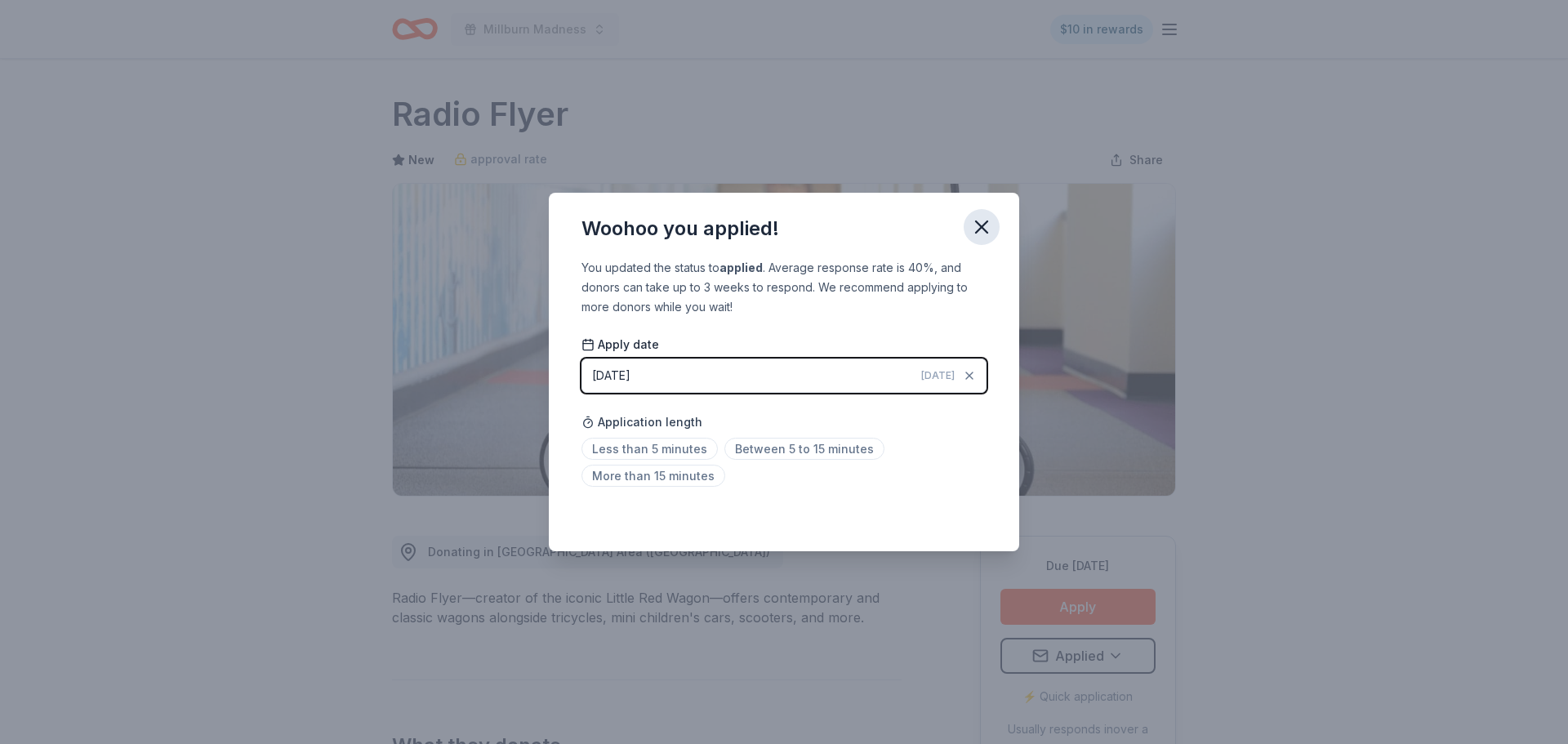
click at [980, 232] on icon "button" at bounding box center [982, 227] width 23 height 23
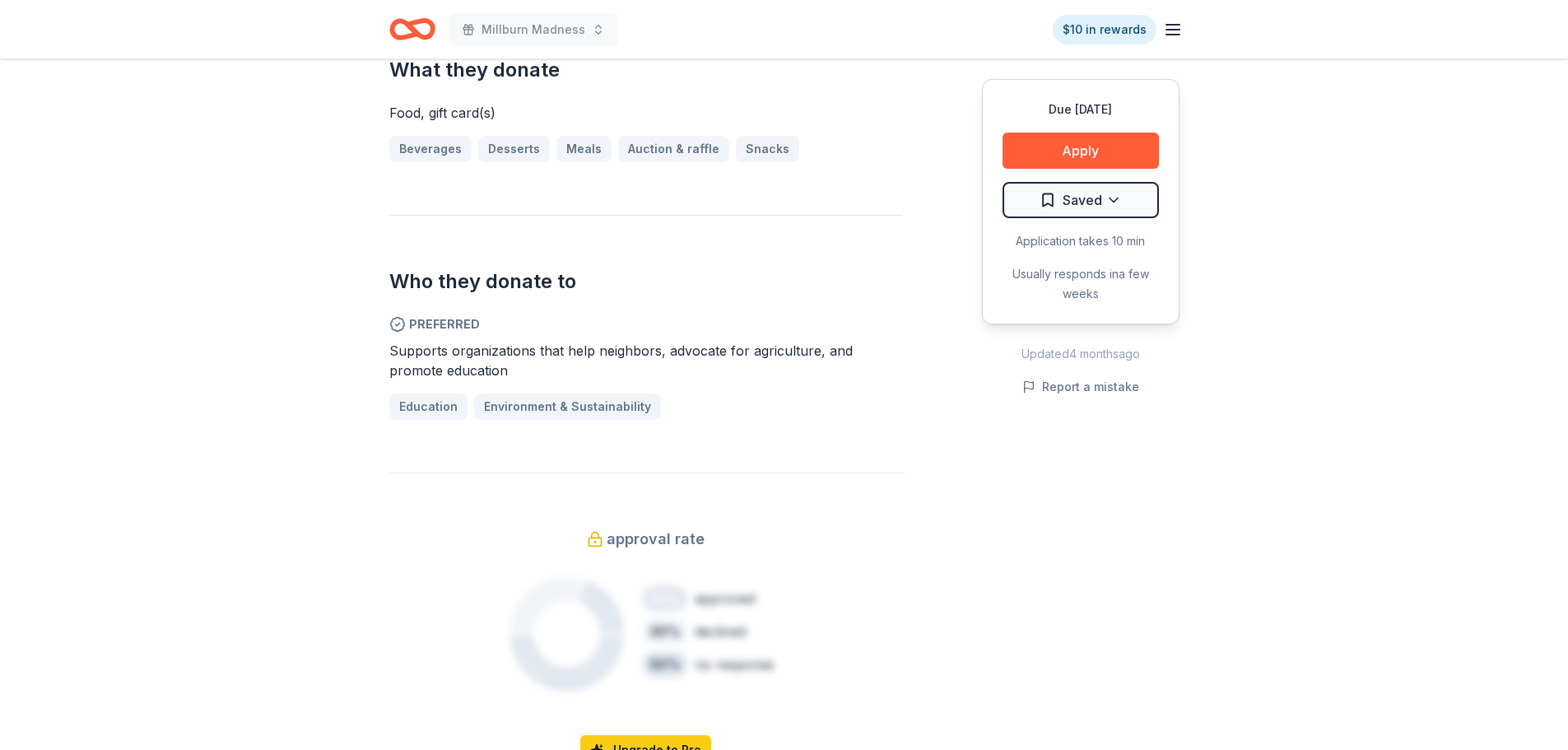
scroll to position [412, 0]
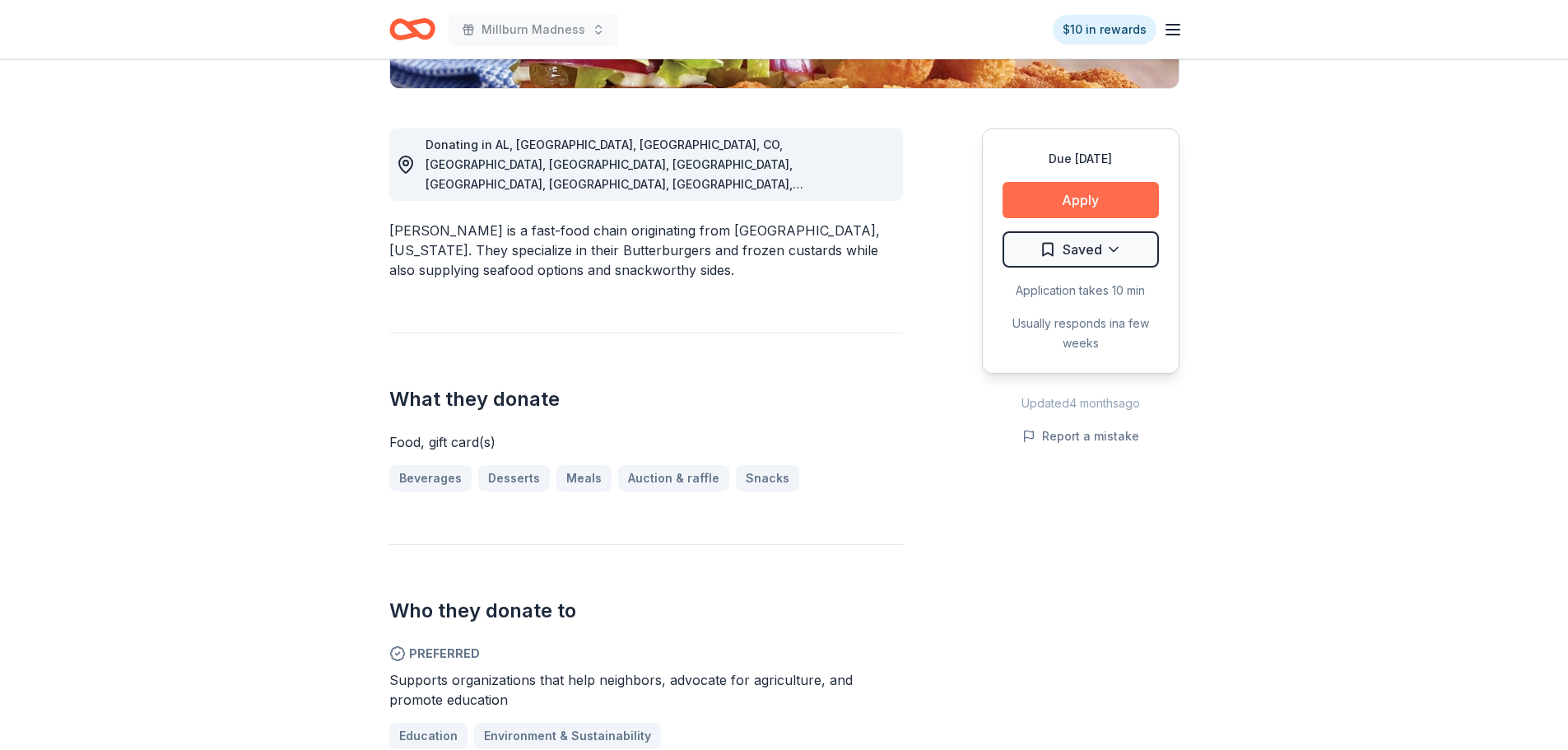
click at [1049, 206] on button "Apply" at bounding box center [1081, 200] width 157 height 36
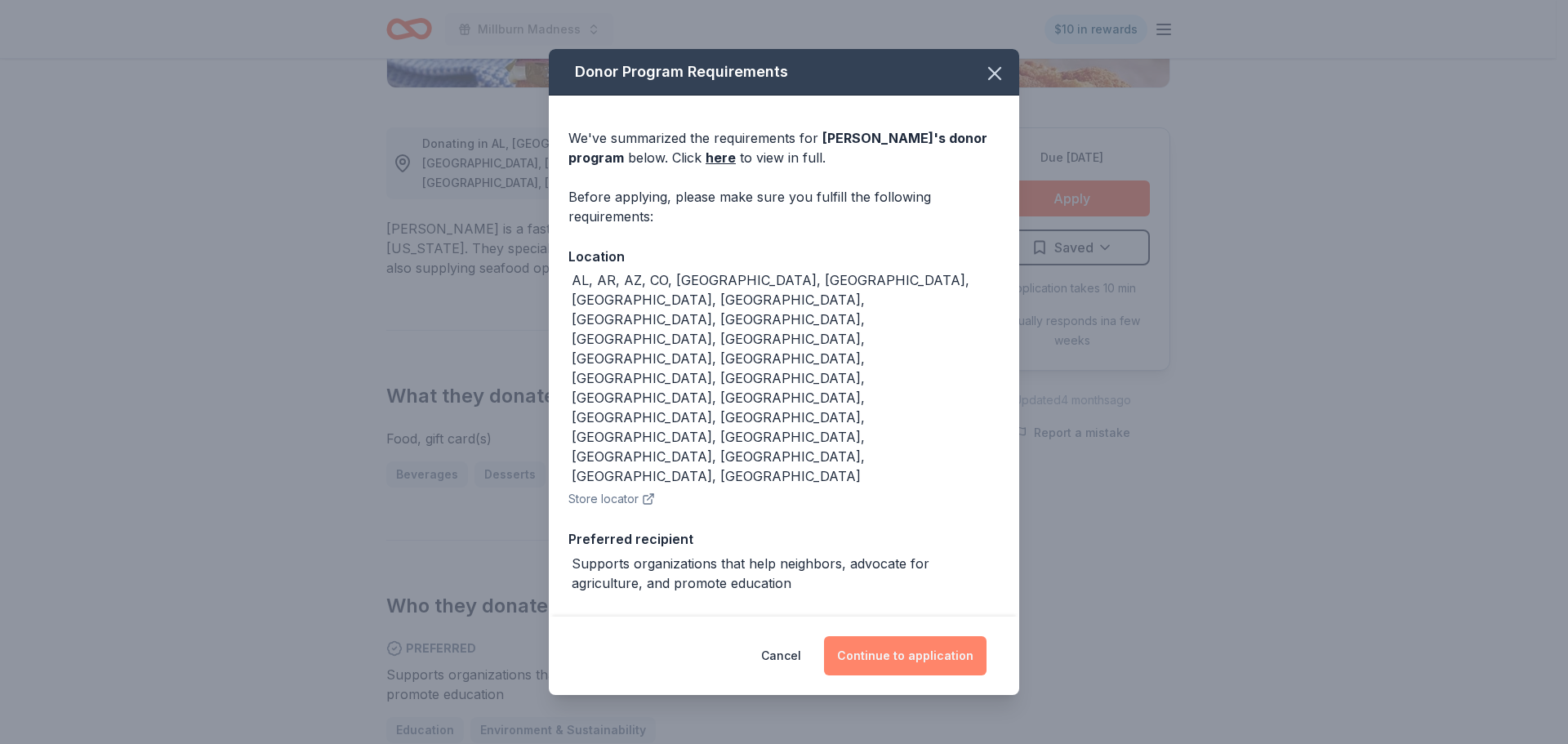
click at [896, 637] on button "Continue to application" at bounding box center [905, 656] width 162 height 39
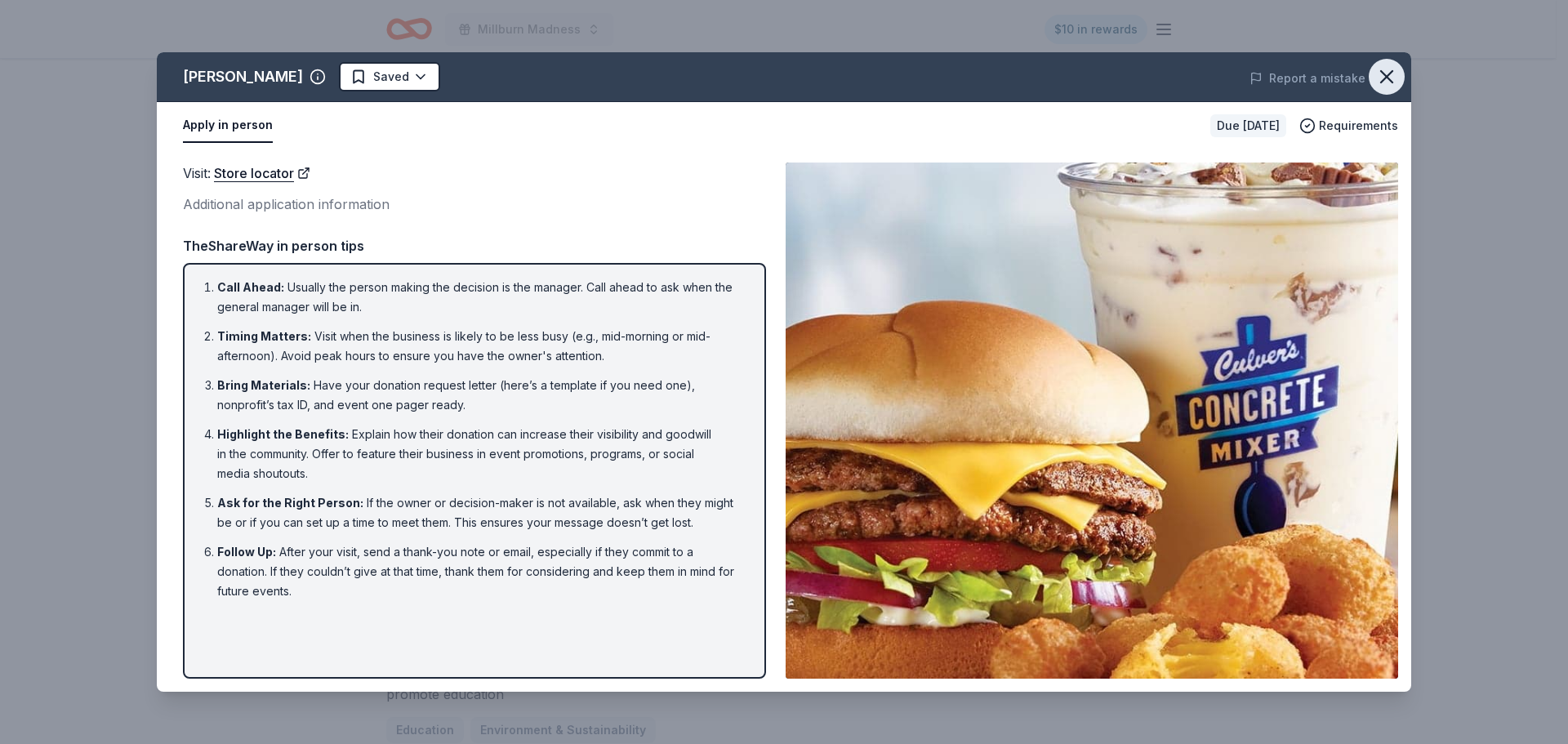
click at [1381, 71] on icon "button" at bounding box center [1387, 77] width 11 height 11
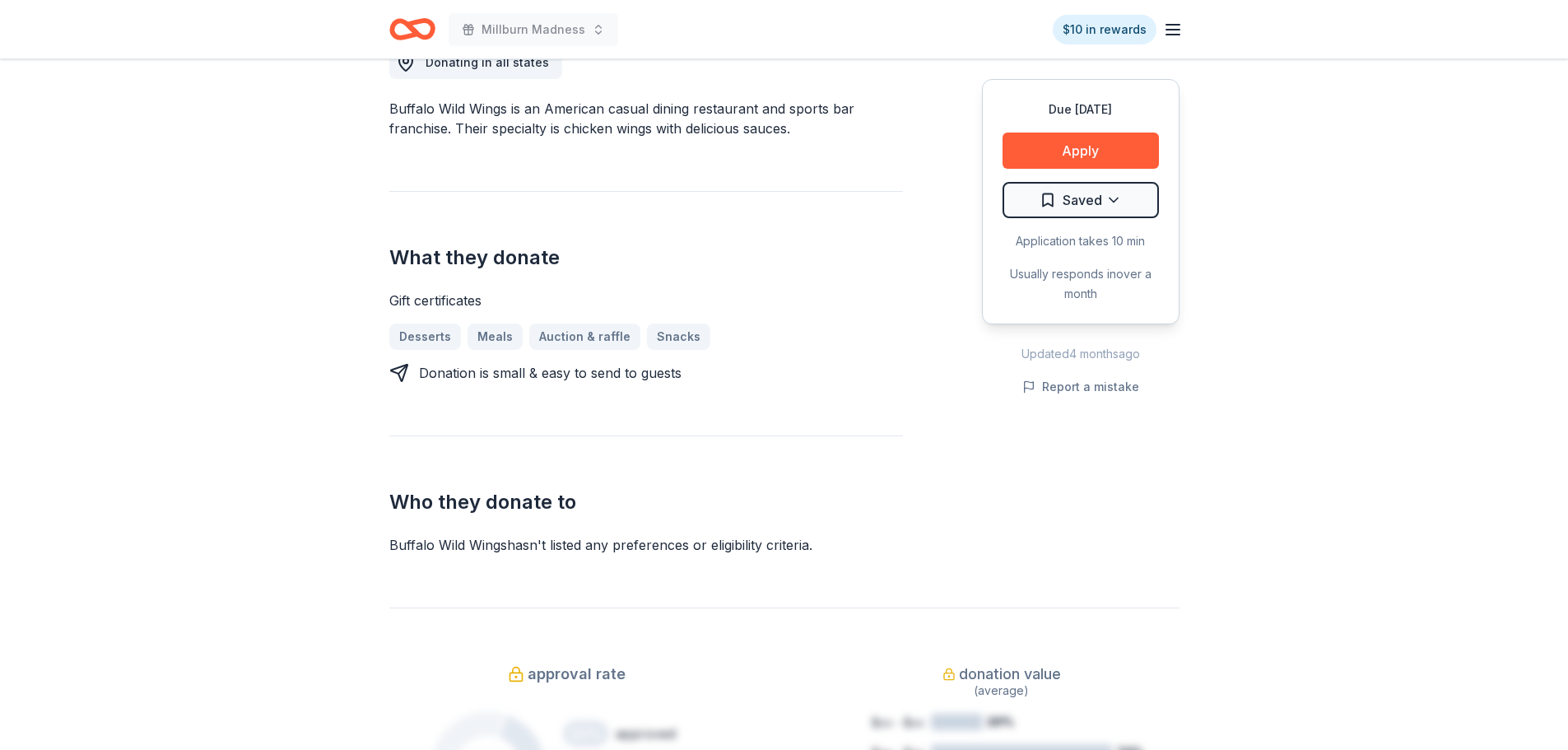
scroll to position [82, 0]
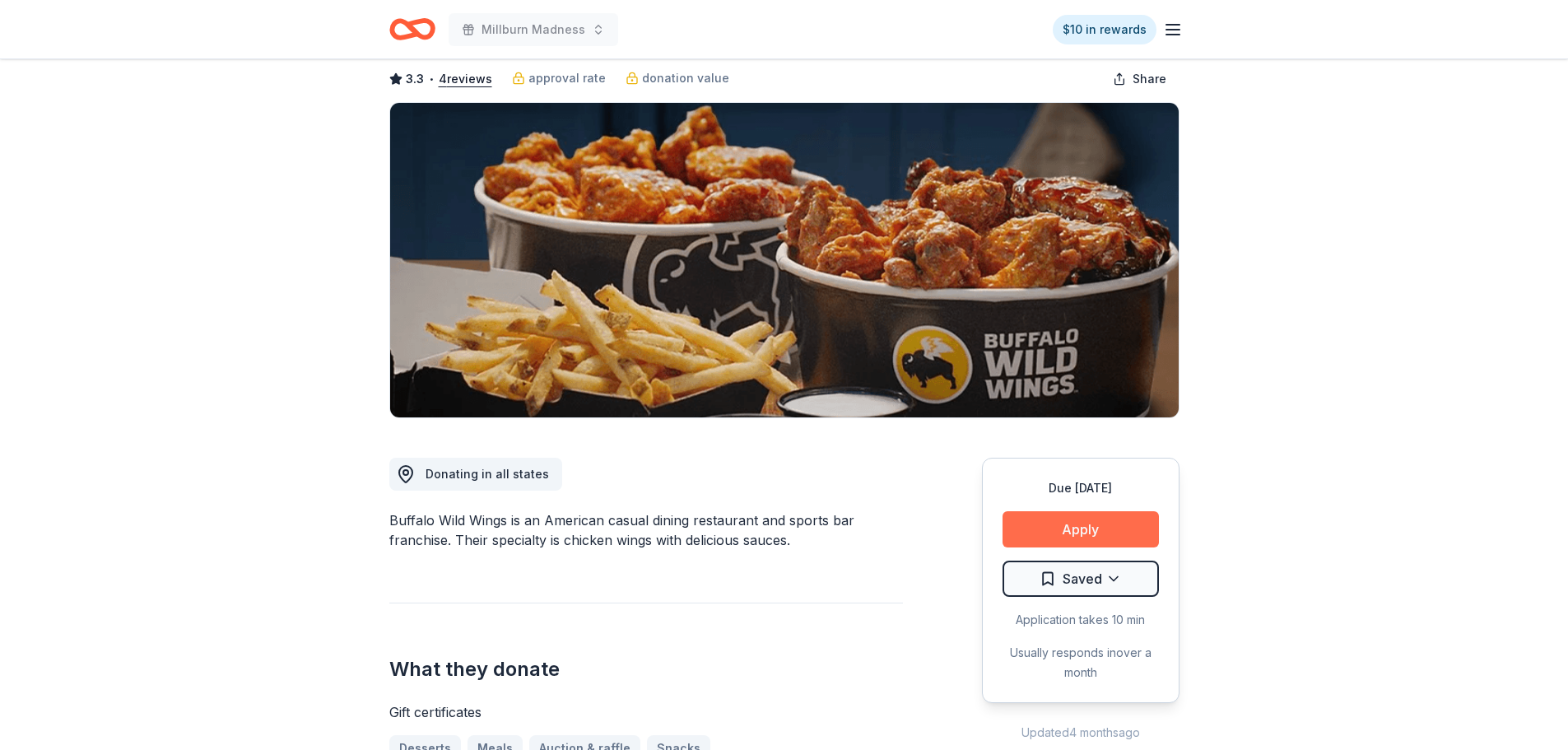
click at [1077, 531] on button "Apply" at bounding box center [1081, 530] width 157 height 36
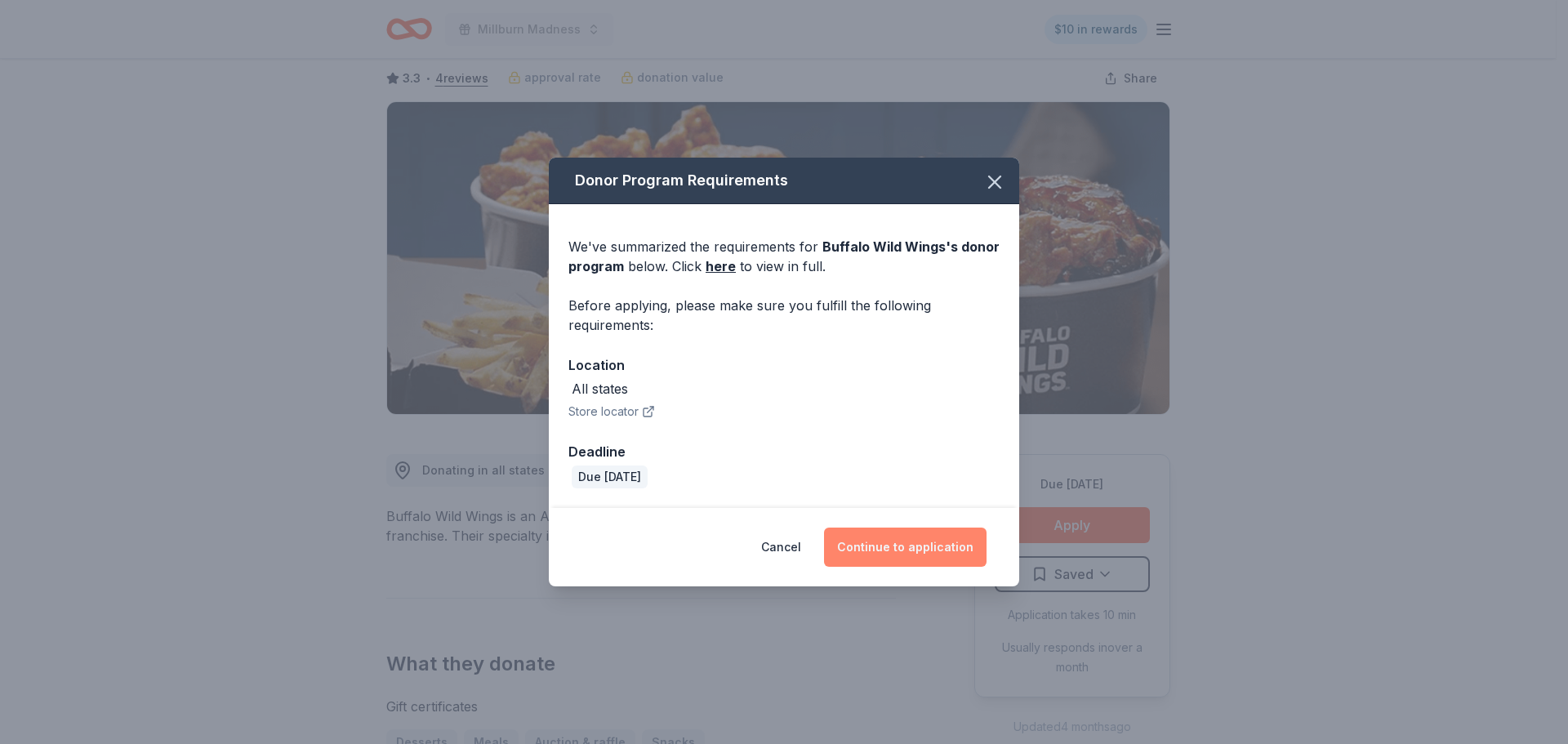
click at [903, 538] on button "Continue to application" at bounding box center [905, 547] width 162 height 39
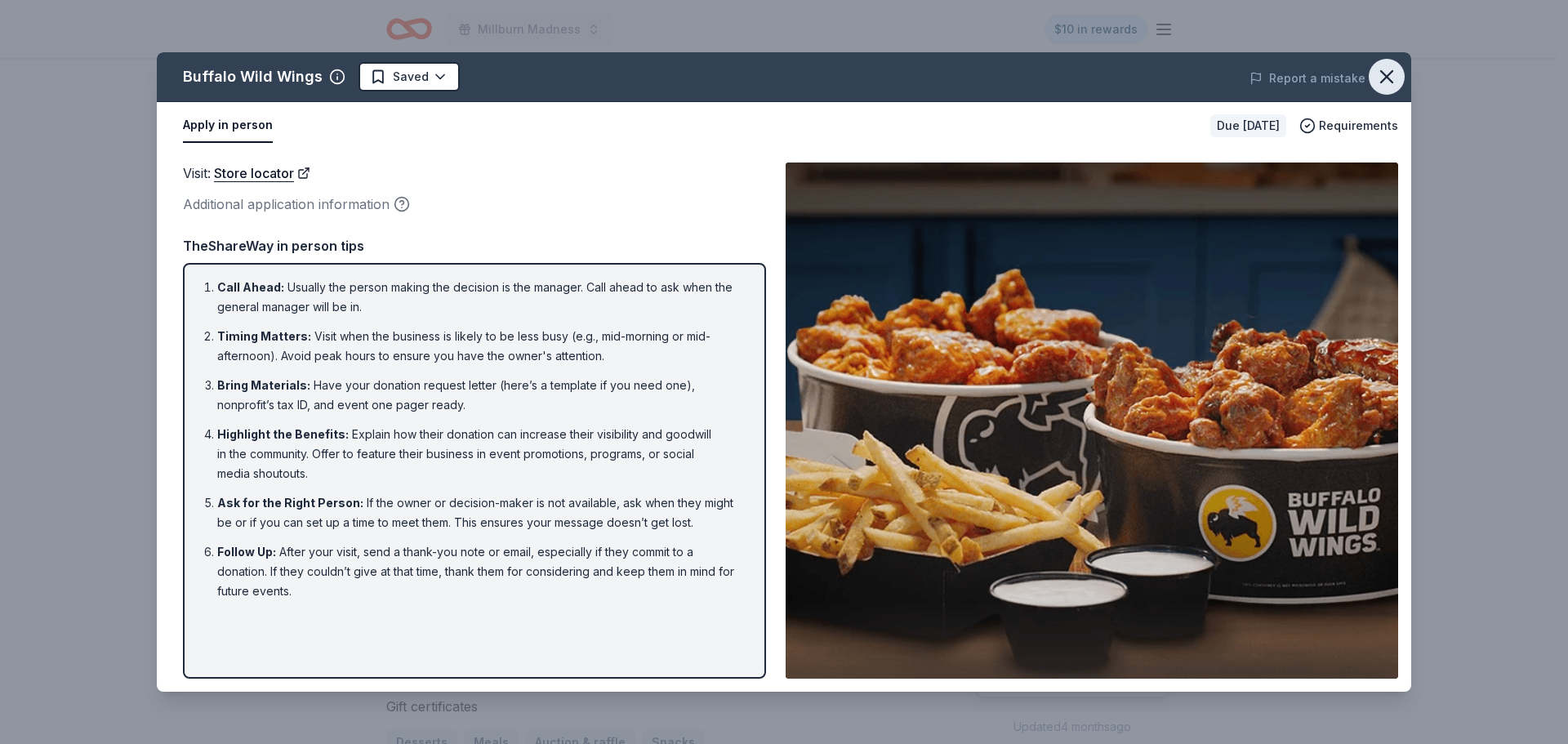
click at [1382, 84] on icon "button" at bounding box center [1387, 77] width 23 height 23
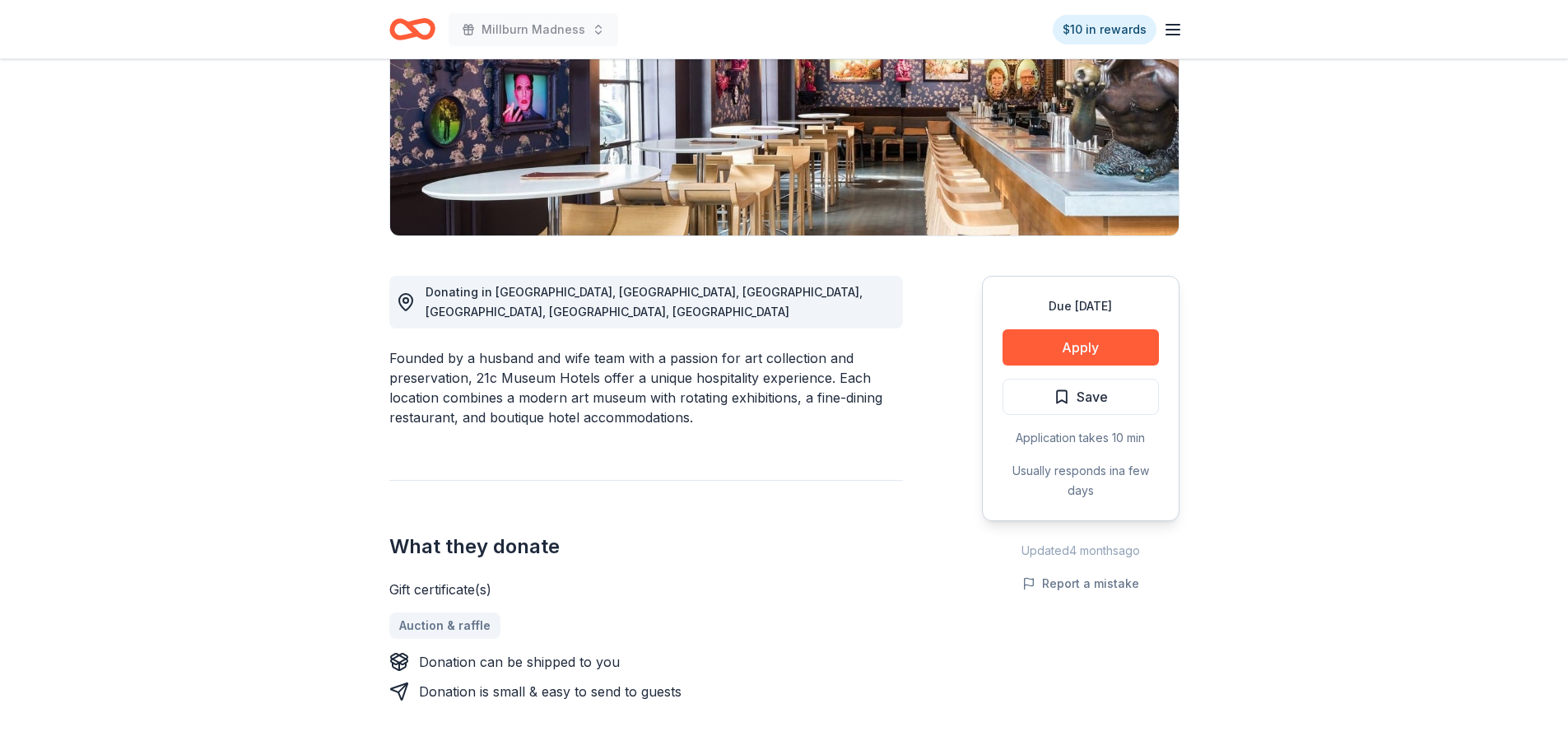
scroll to position [247, 0]
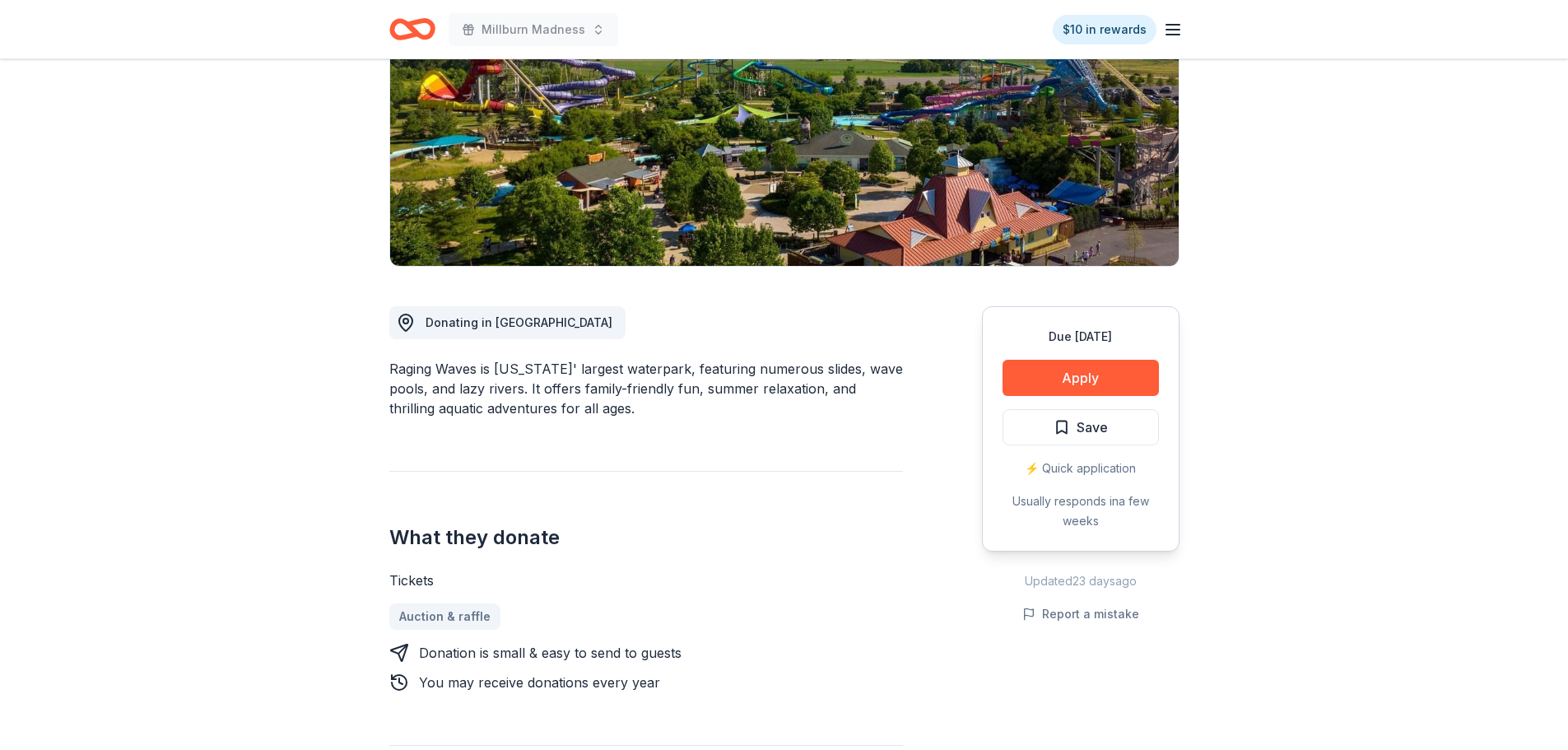
scroll to position [82, 0]
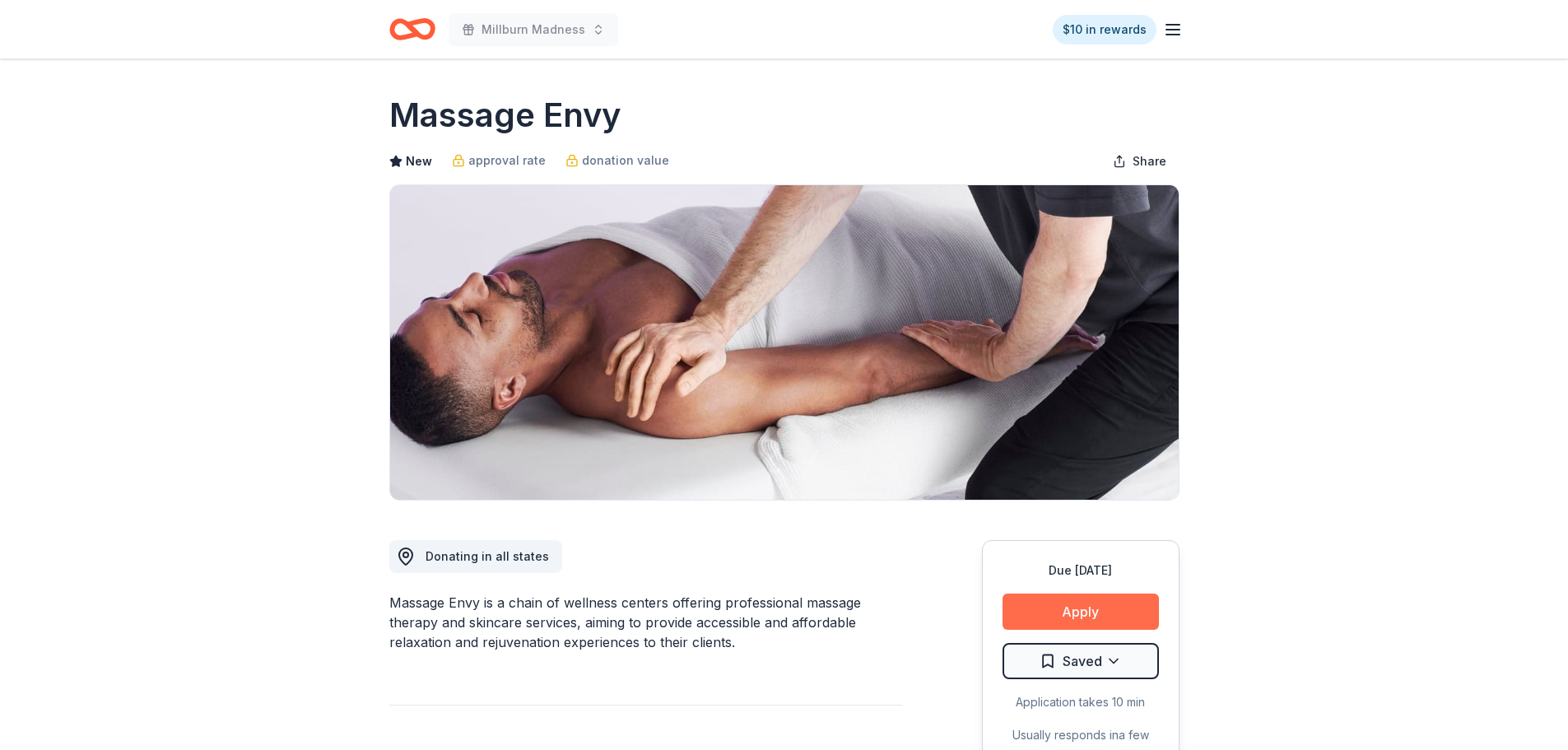
click at [1037, 604] on button "Apply" at bounding box center [1081, 612] width 157 height 36
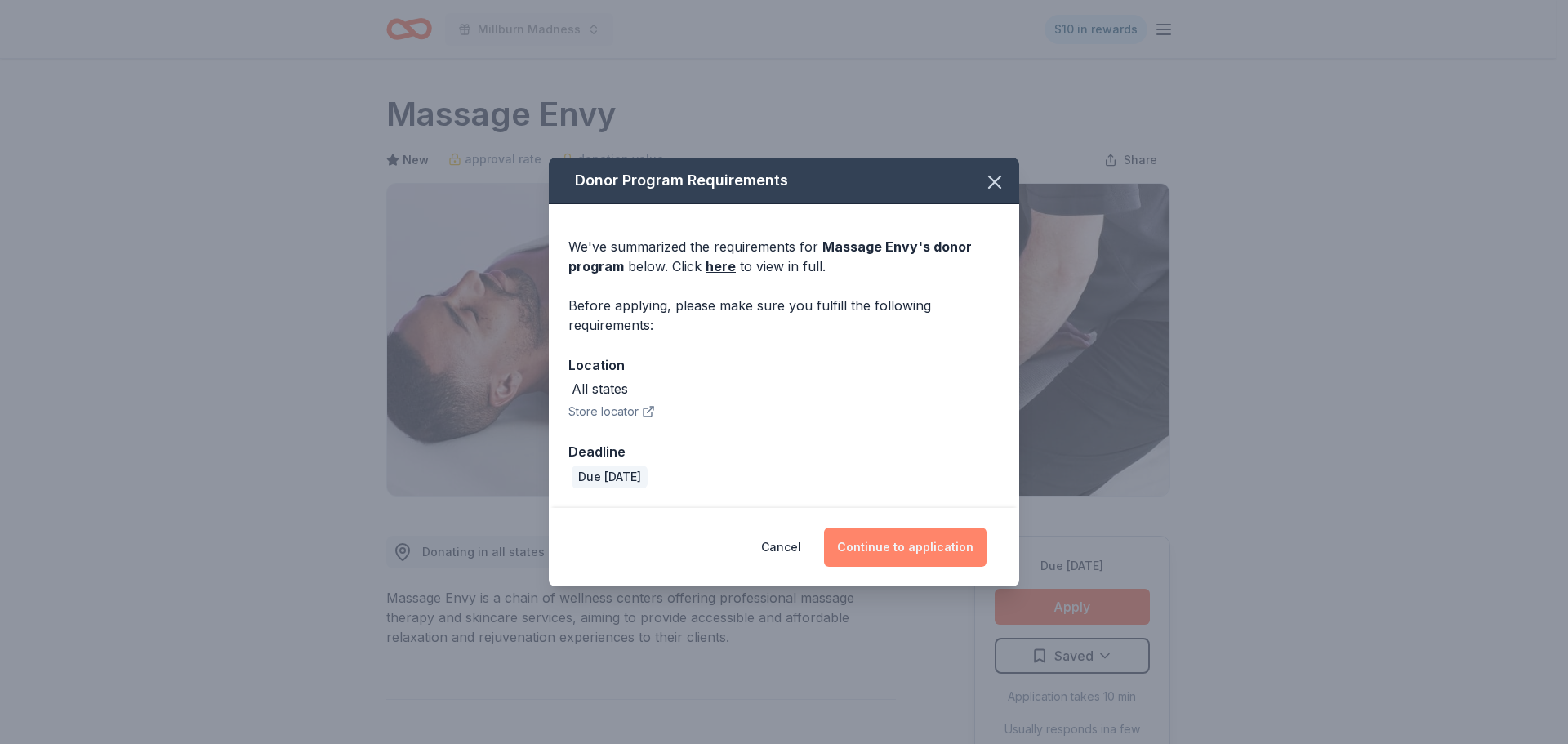
click at [875, 558] on button "Continue to application" at bounding box center [905, 547] width 162 height 39
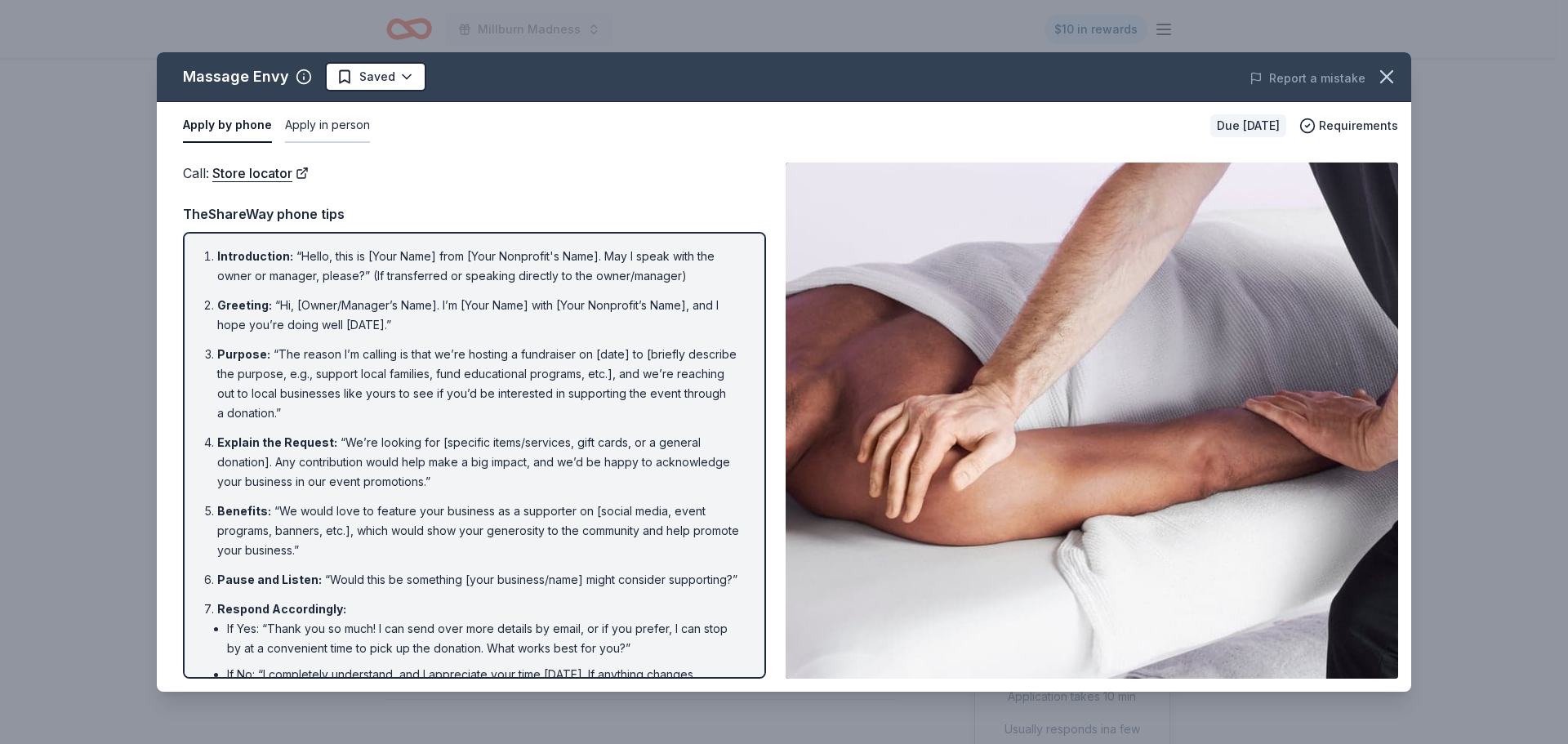
click at [313, 126] on button "Apply in person" at bounding box center [328, 126] width 85 height 34
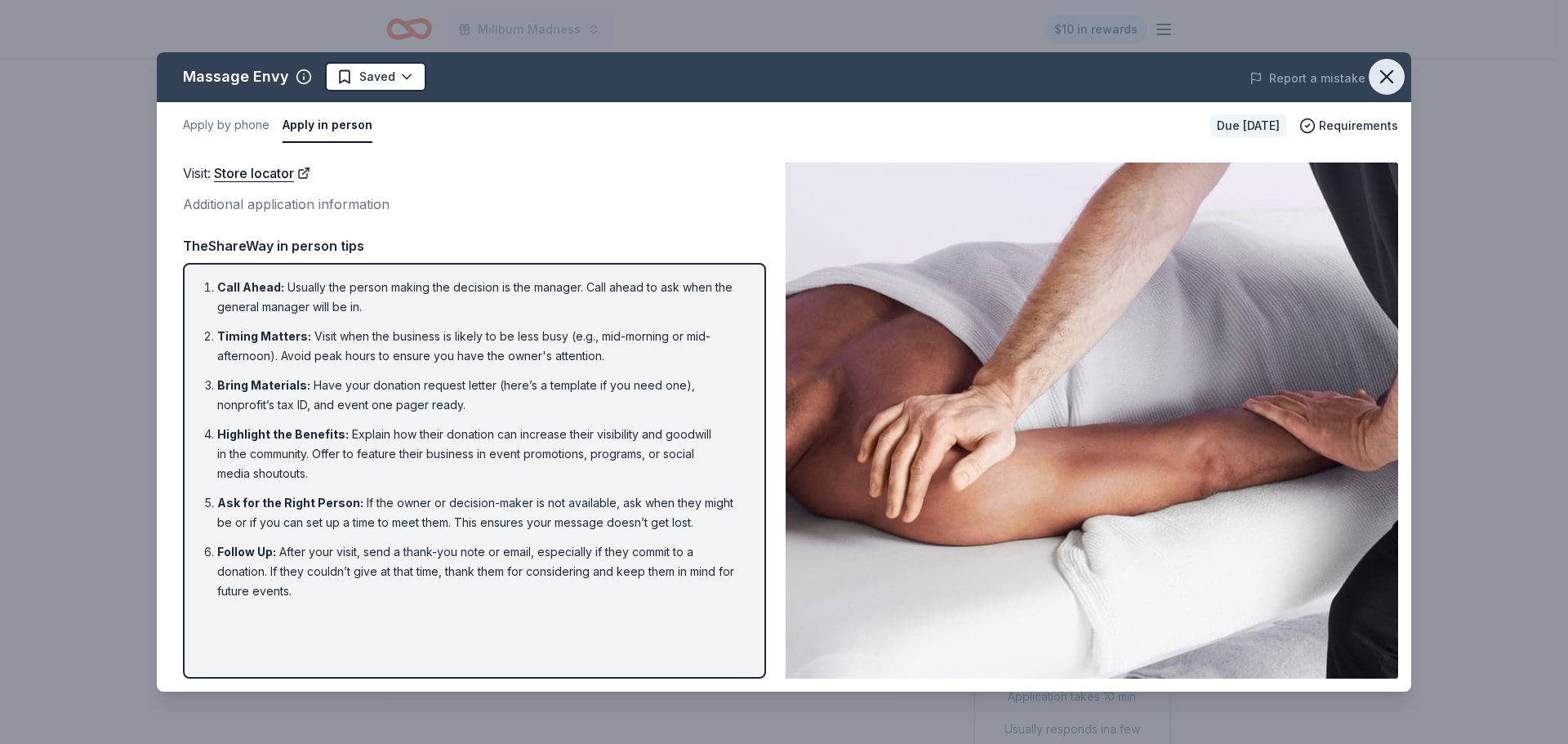
click at [1378, 66] on icon "button" at bounding box center [1387, 77] width 23 height 23
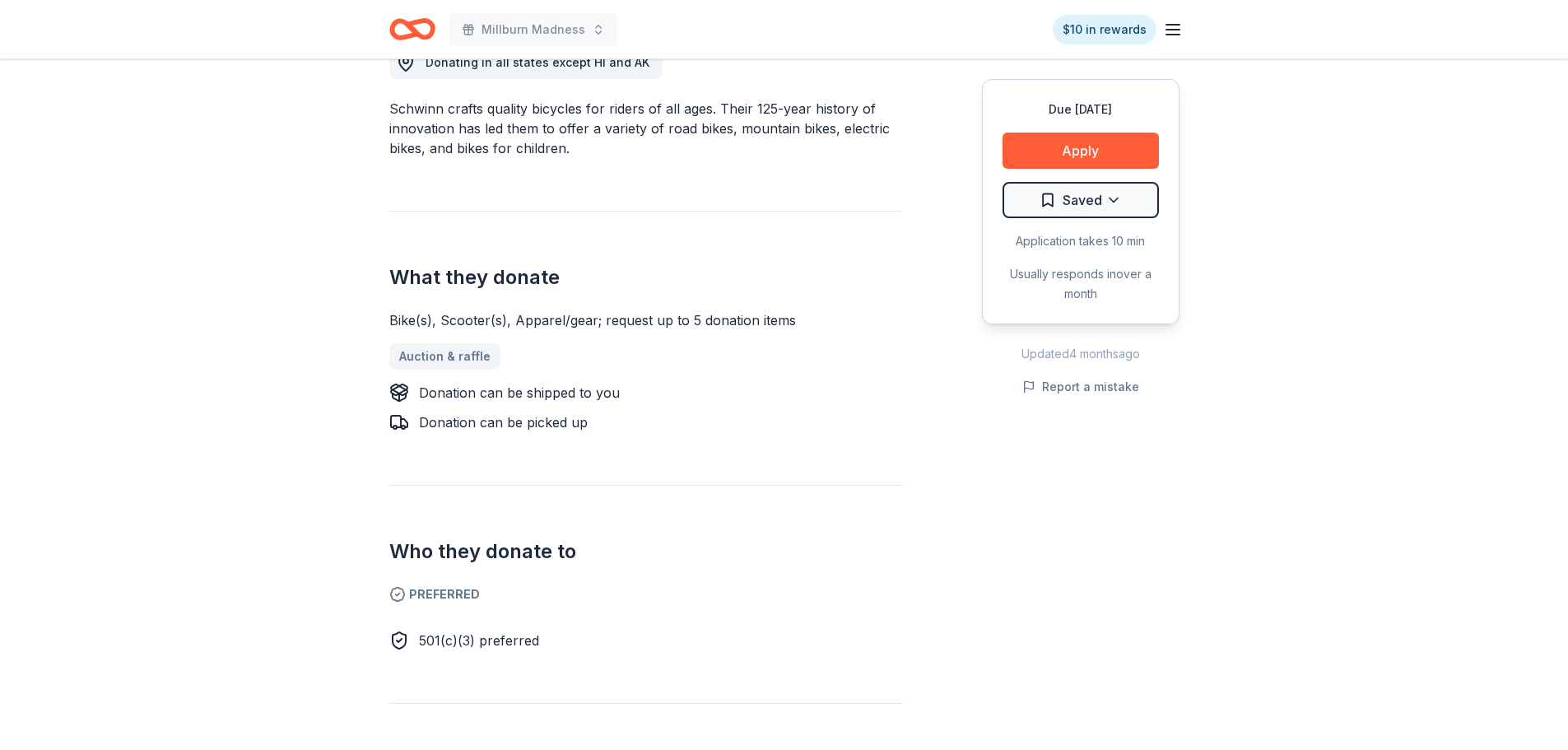
scroll to position [247, 0]
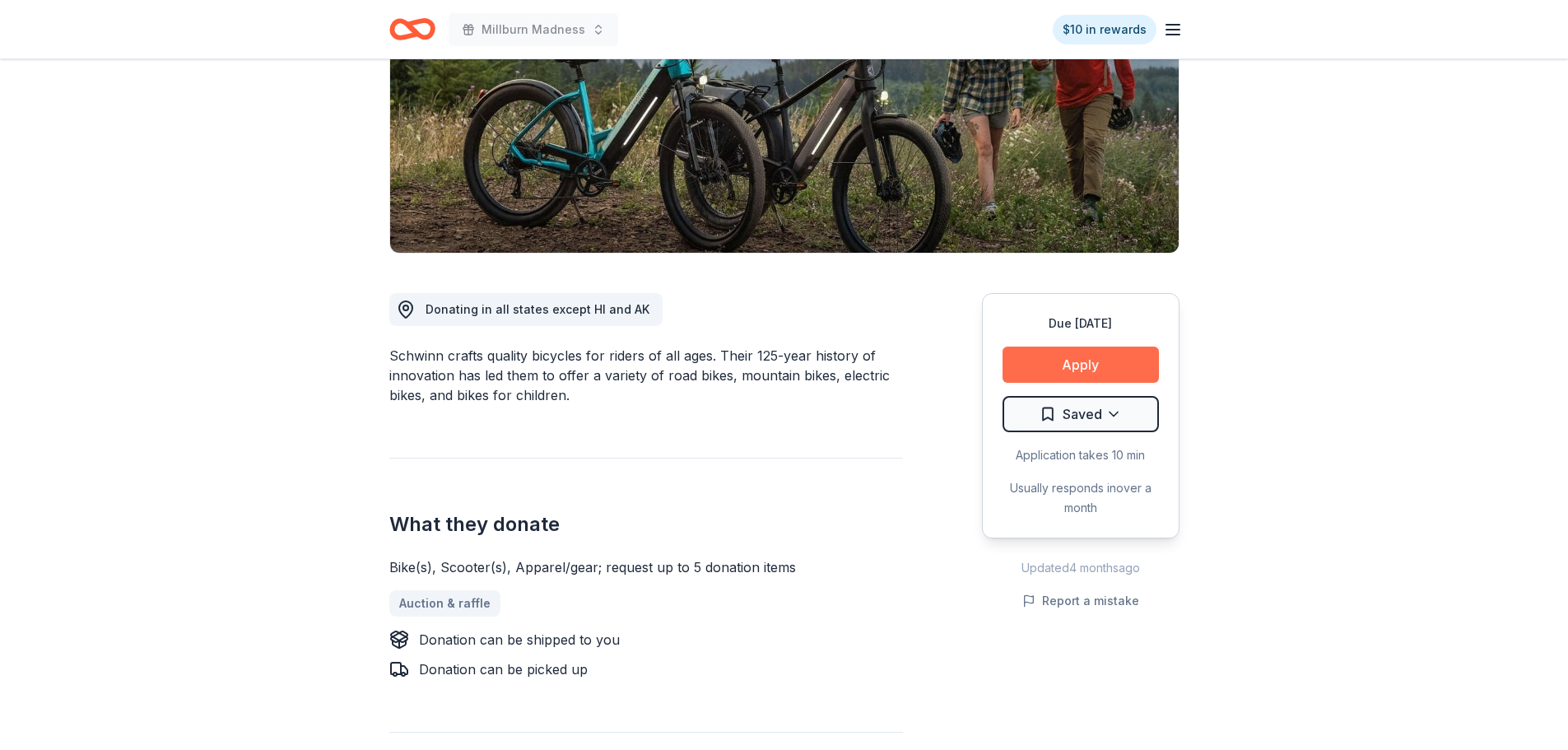
click at [1094, 371] on button "Apply" at bounding box center [1081, 365] width 157 height 36
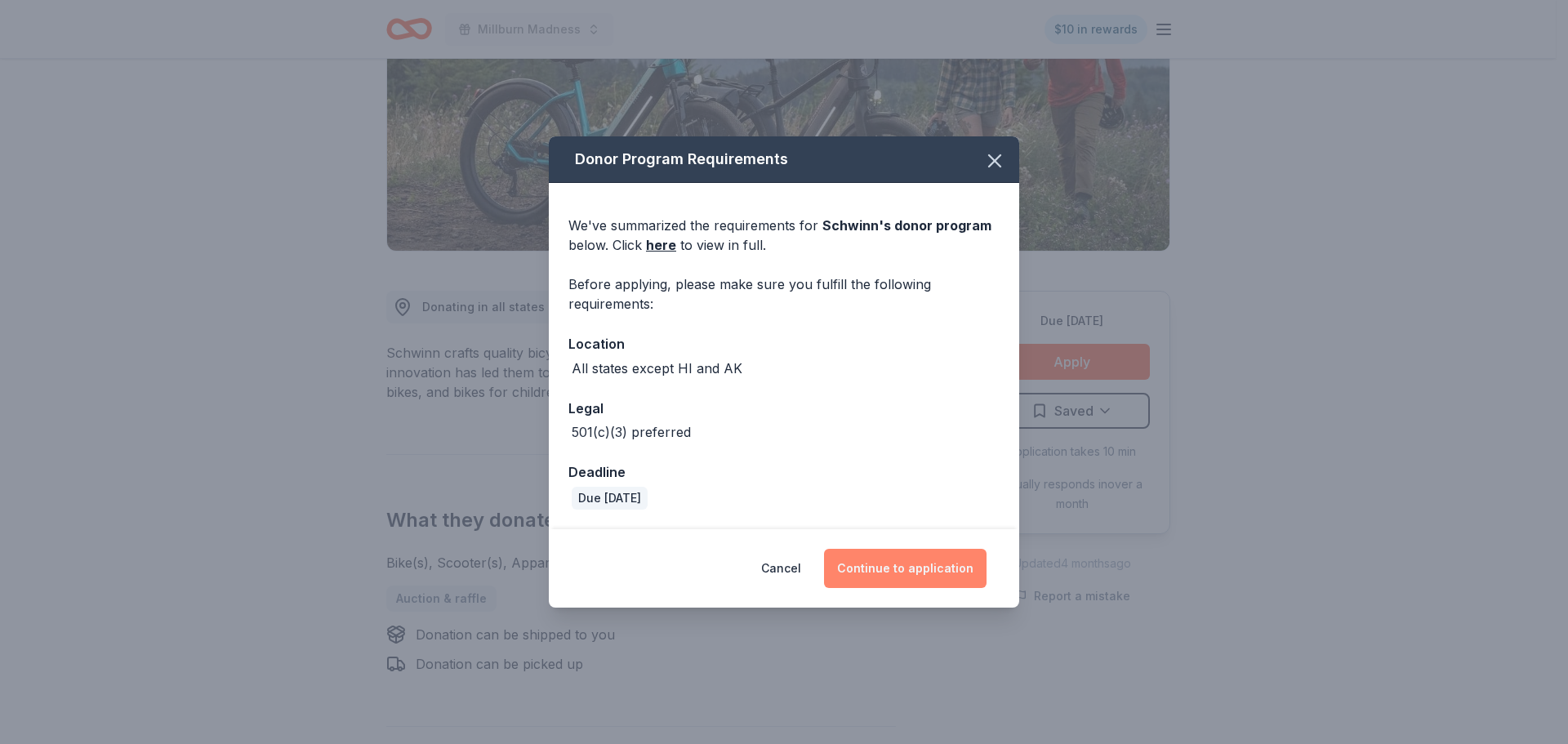
click at [880, 567] on button "Continue to application" at bounding box center [905, 568] width 162 height 39
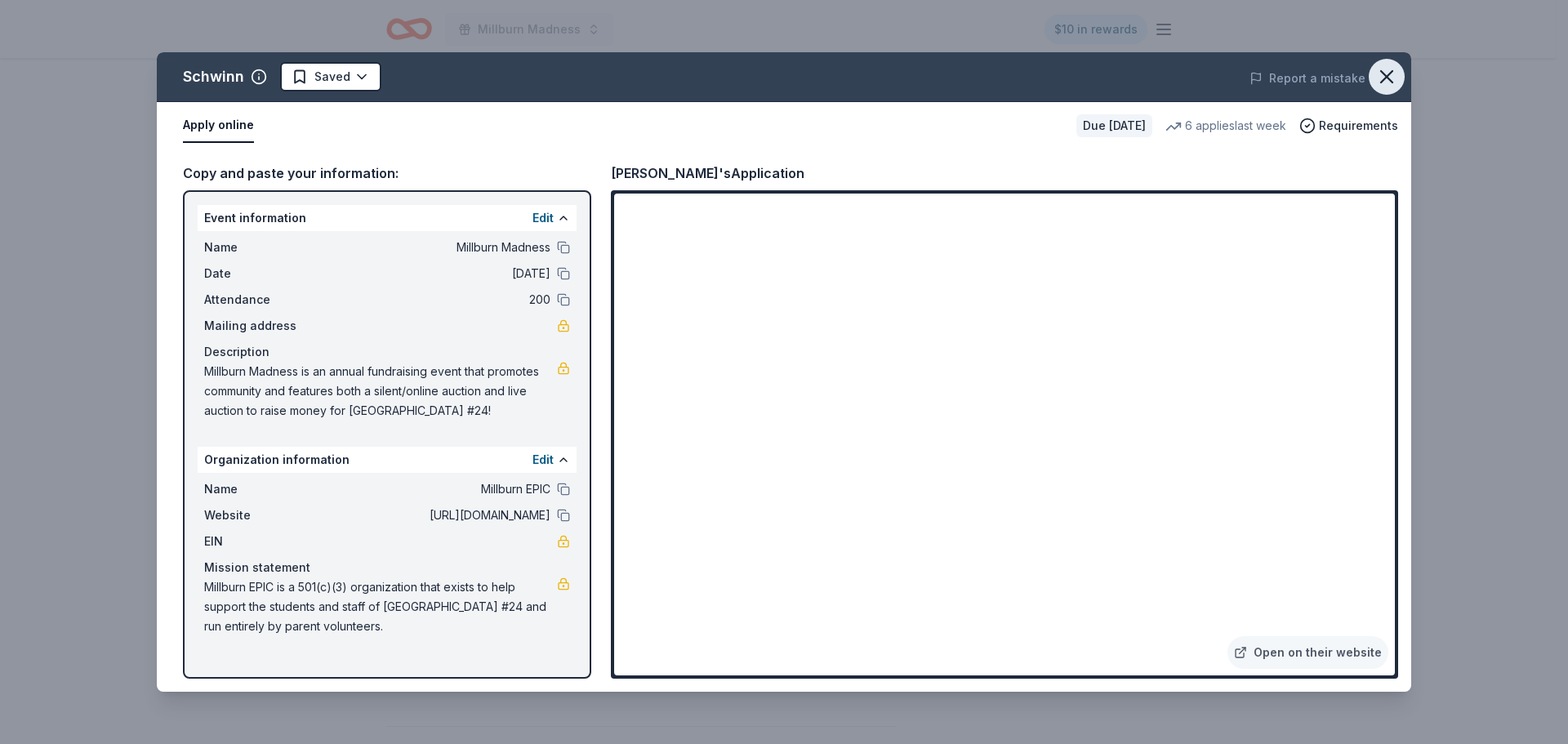
click at [1383, 76] on icon "button" at bounding box center [1387, 77] width 23 height 23
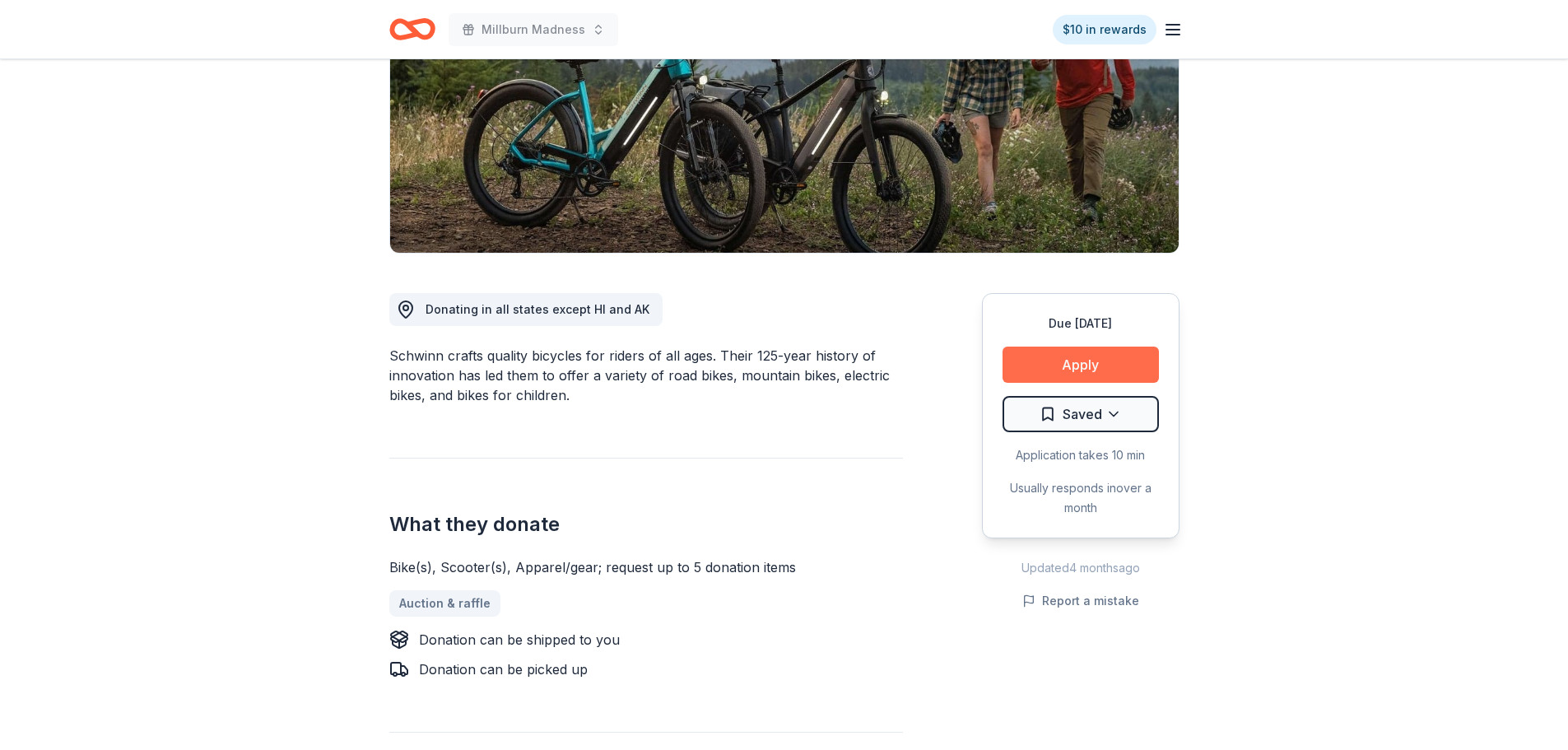
click at [1051, 355] on button "Apply" at bounding box center [1081, 365] width 157 height 36
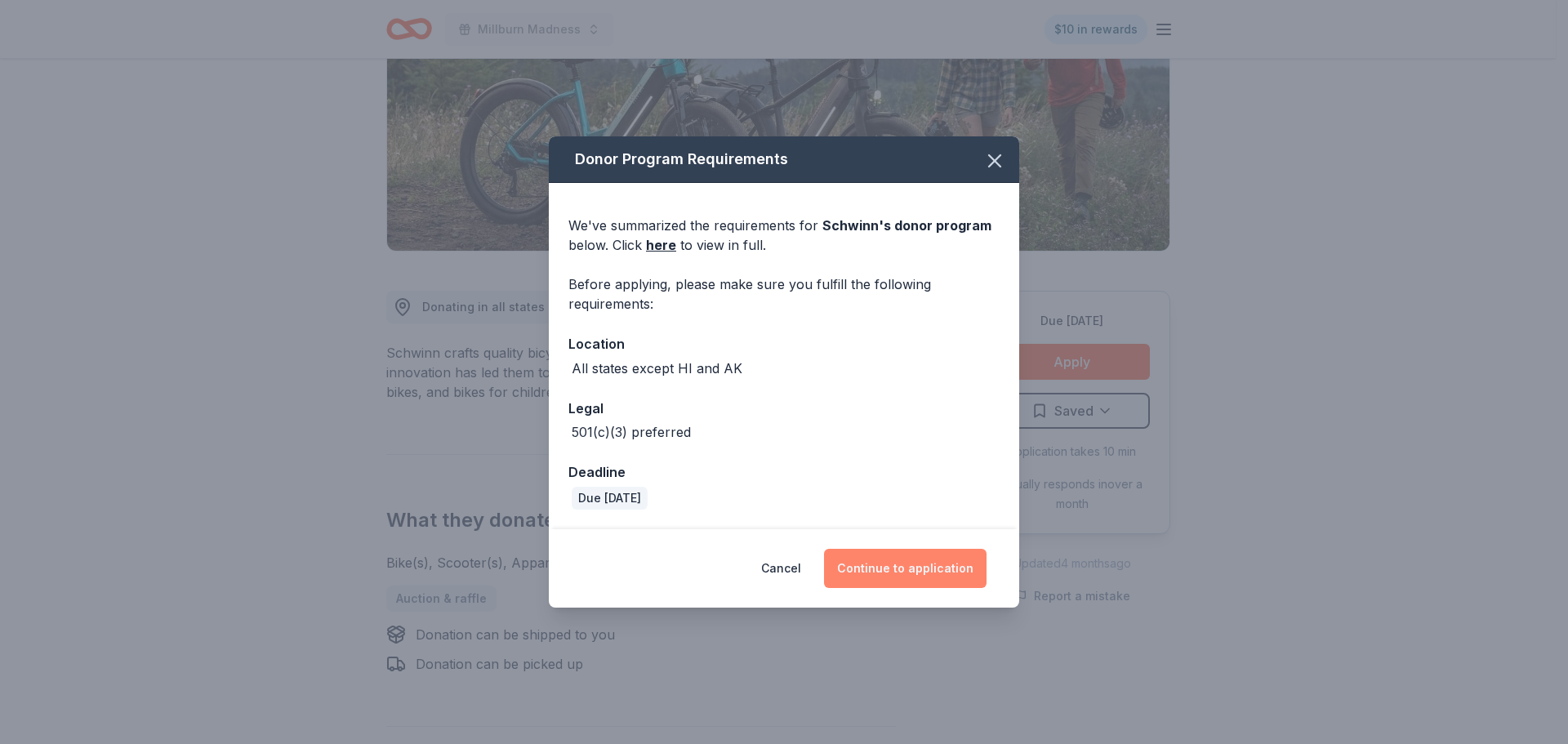
click at [896, 565] on button "Continue to application" at bounding box center [905, 568] width 162 height 39
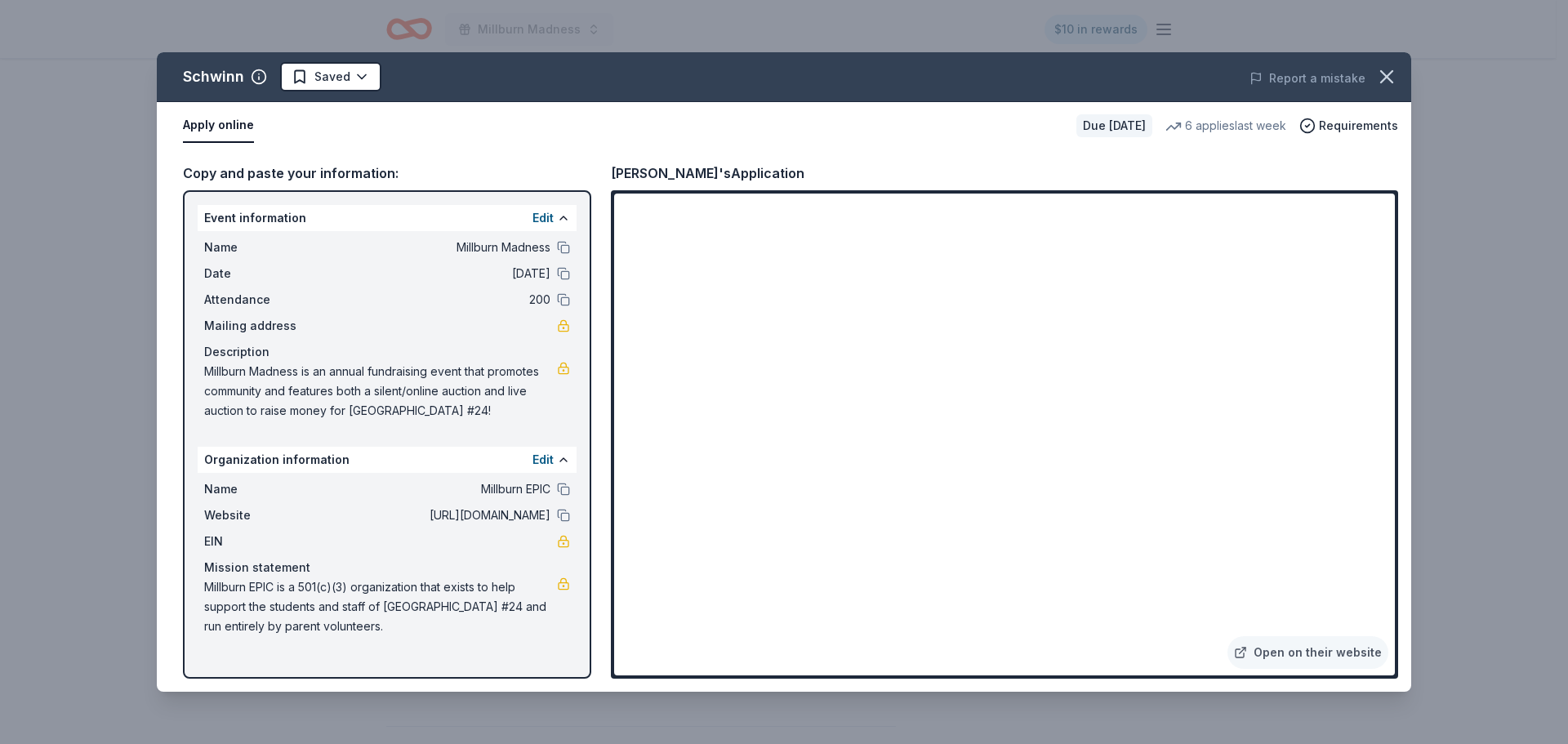
drag, startPoint x: 512, startPoint y: 406, endPoint x: 206, endPoint y: 385, distance: 306.7
click at [206, 385] on span "Millburn Madness is an annual fundraising event that promotes community and fea…" at bounding box center [380, 391] width 353 height 59
drag, startPoint x: 211, startPoint y: 367, endPoint x: 402, endPoint y: 378, distance: 191.3
click at [383, 378] on span "Millburn Madness is an annual fundraising event that promotes community and fea…" at bounding box center [380, 391] width 353 height 59
click at [1386, 82] on icon "button" at bounding box center [1387, 77] width 23 height 23
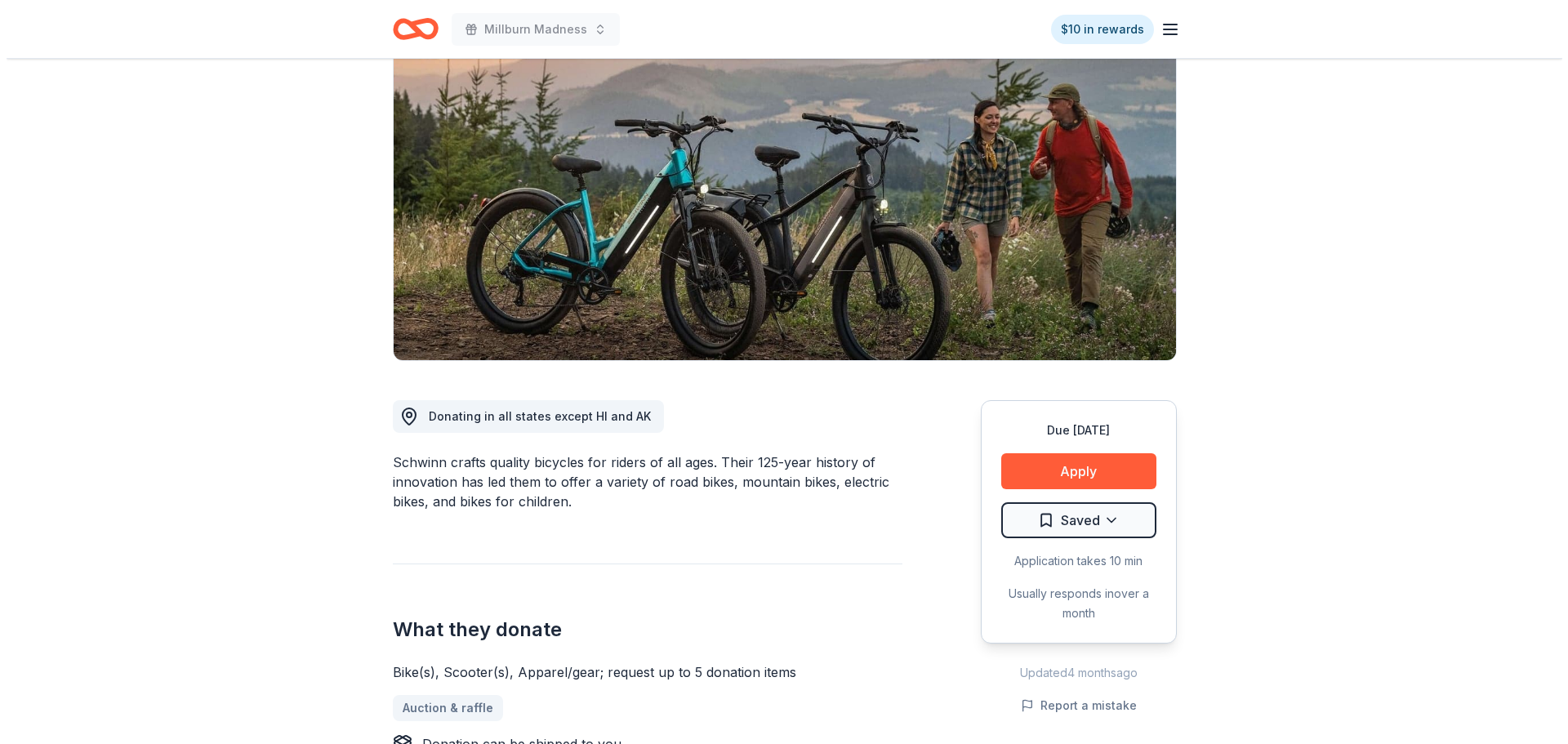
scroll to position [326, 0]
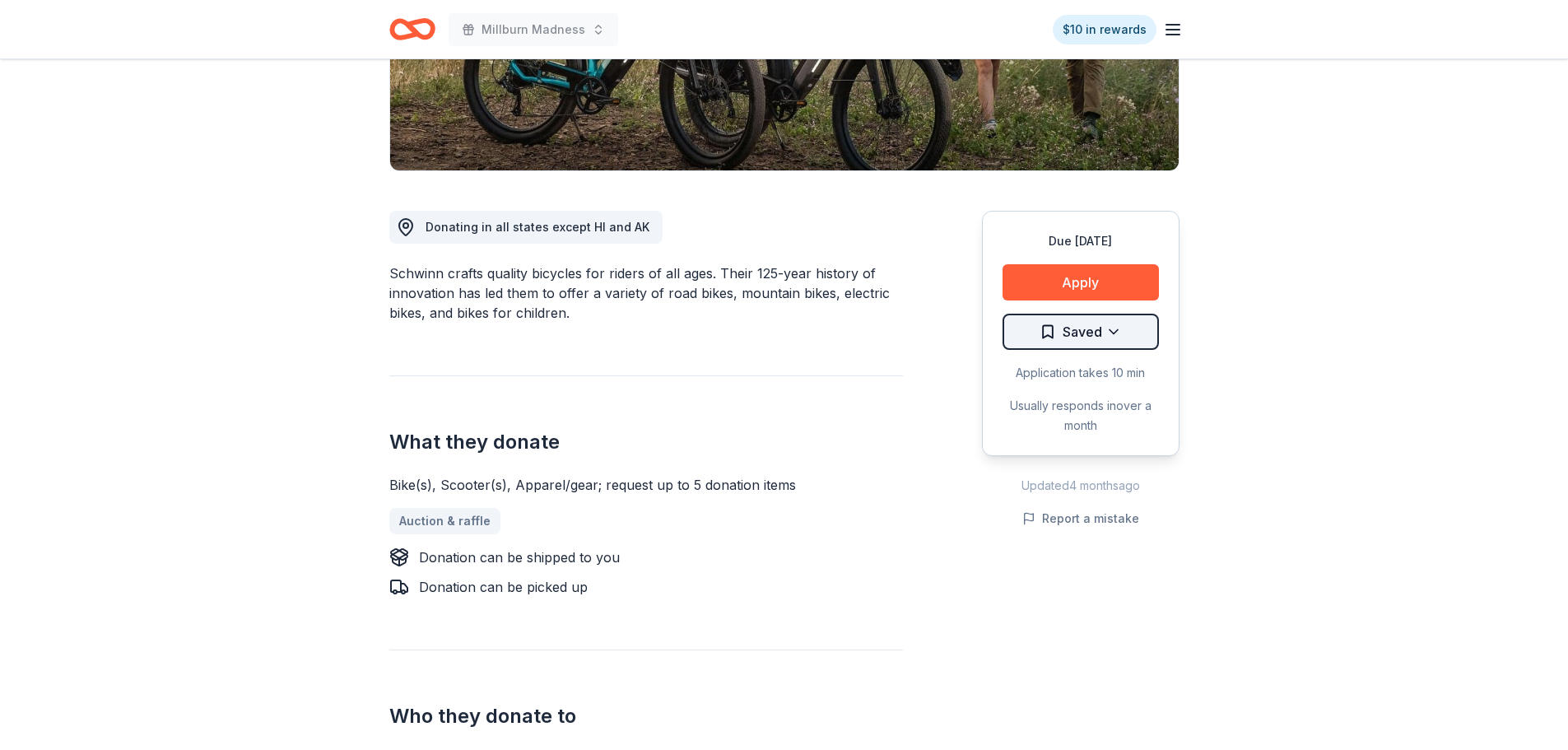
click at [1079, 341] on html "Millburn Madness $10 in rewards Due [DATE] Share Schwinn New 6 applies last wee…" at bounding box center [784, 46] width 1568 height 750
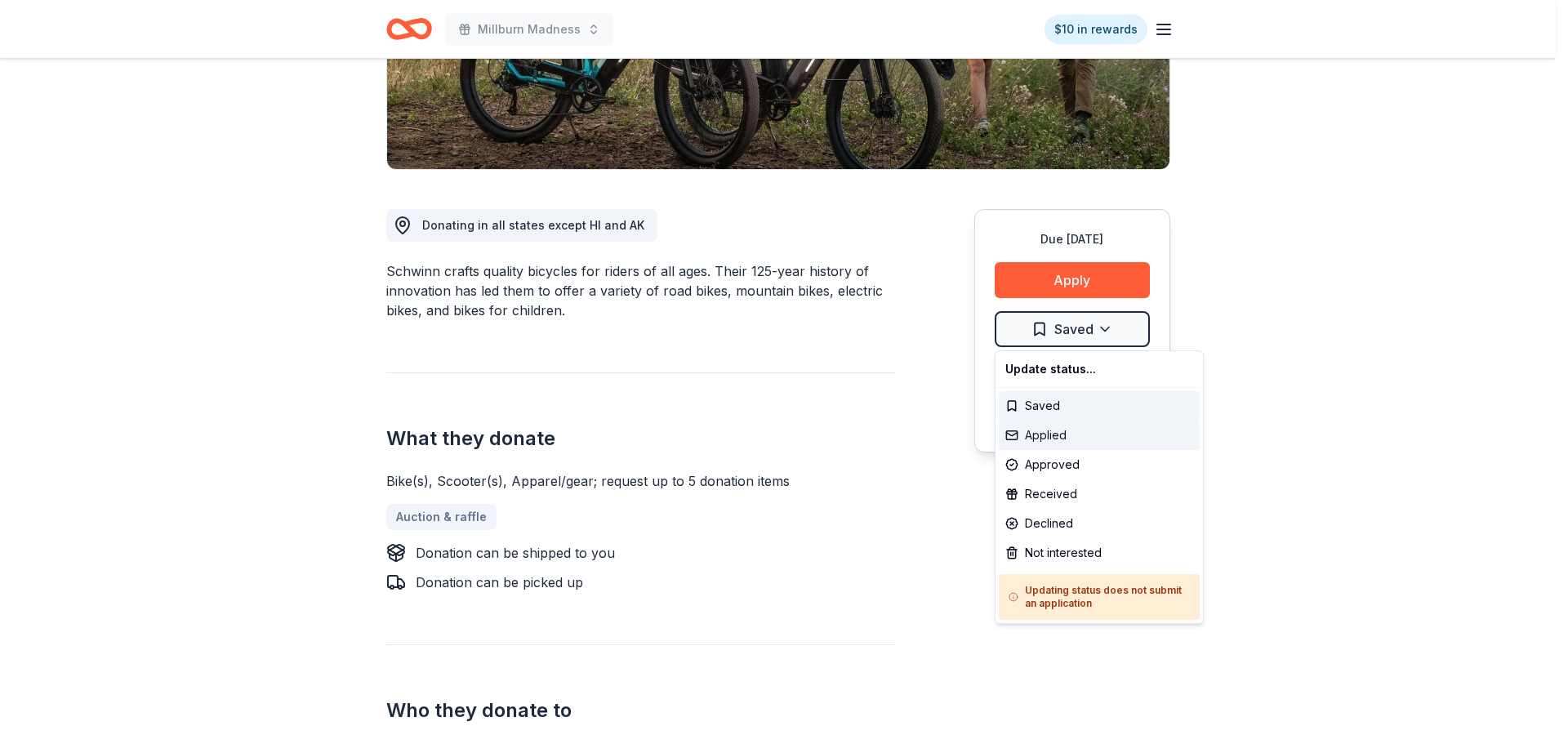
click at [1052, 437] on div "Applied" at bounding box center [1099, 435] width 201 height 29
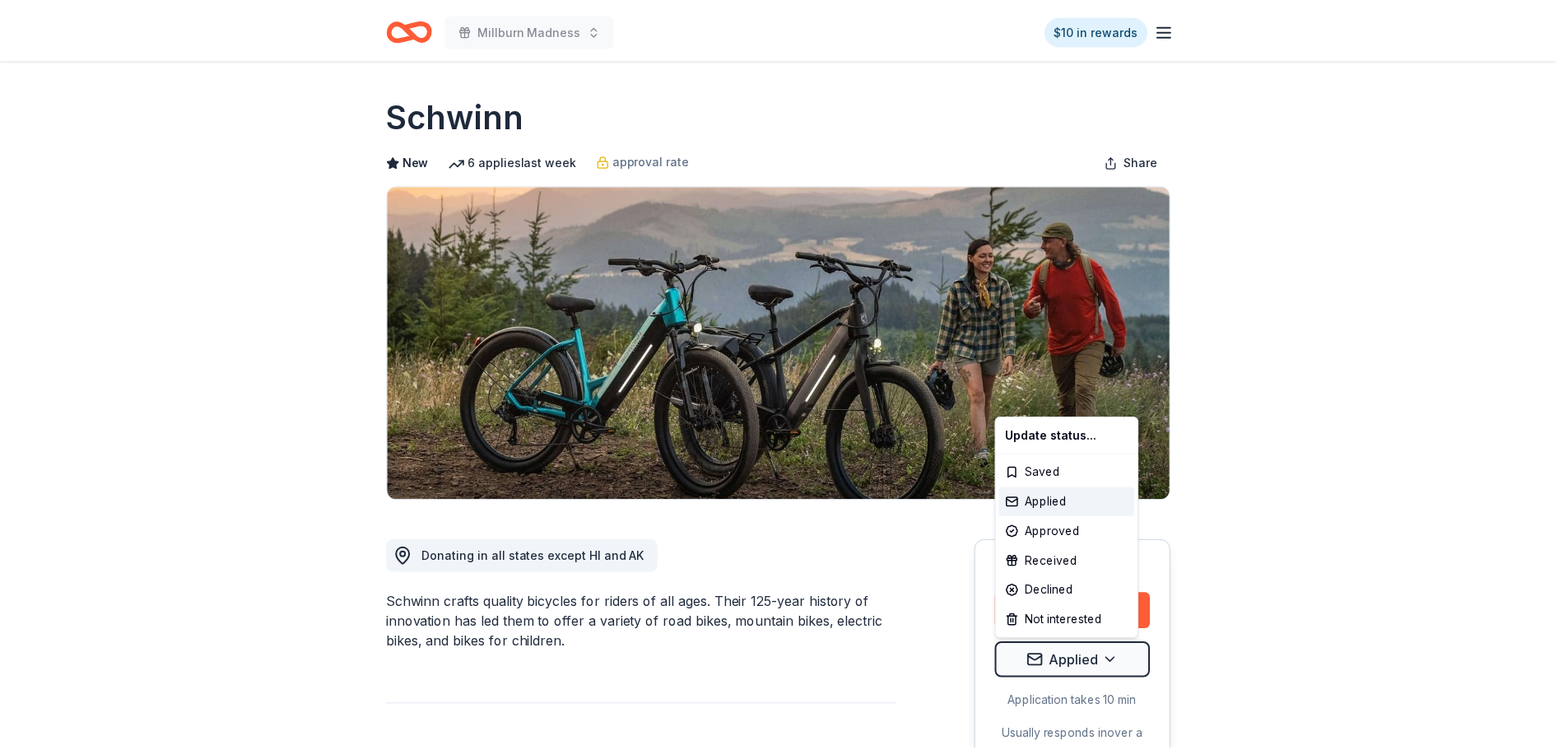
scroll to position [0, 0]
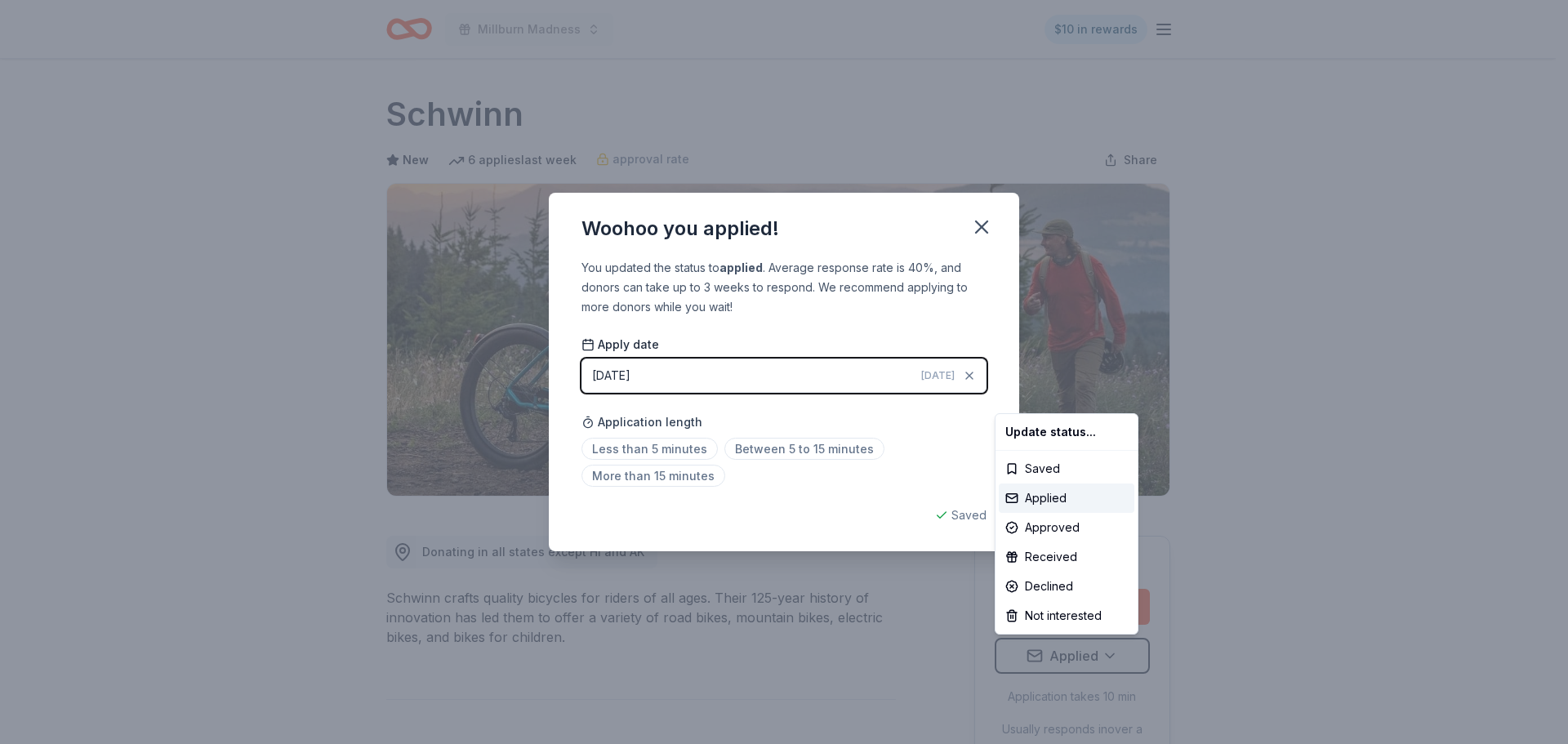
click at [973, 218] on html "Millburn Madness $10 in rewards Due [DATE] Share Schwinn New 6 applies last wee…" at bounding box center [784, 372] width 1568 height 744
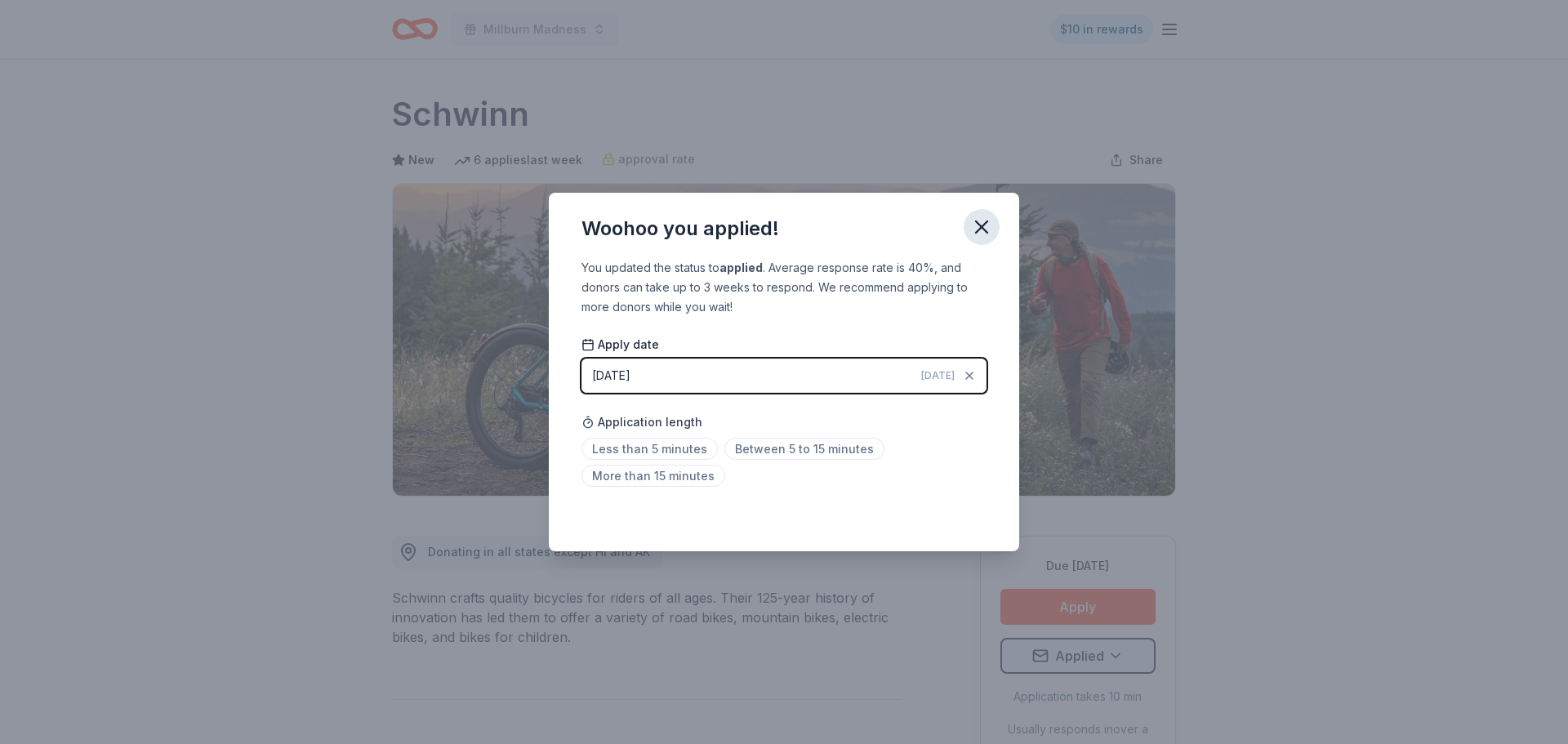
click at [989, 228] on icon "button" at bounding box center [982, 227] width 23 height 23
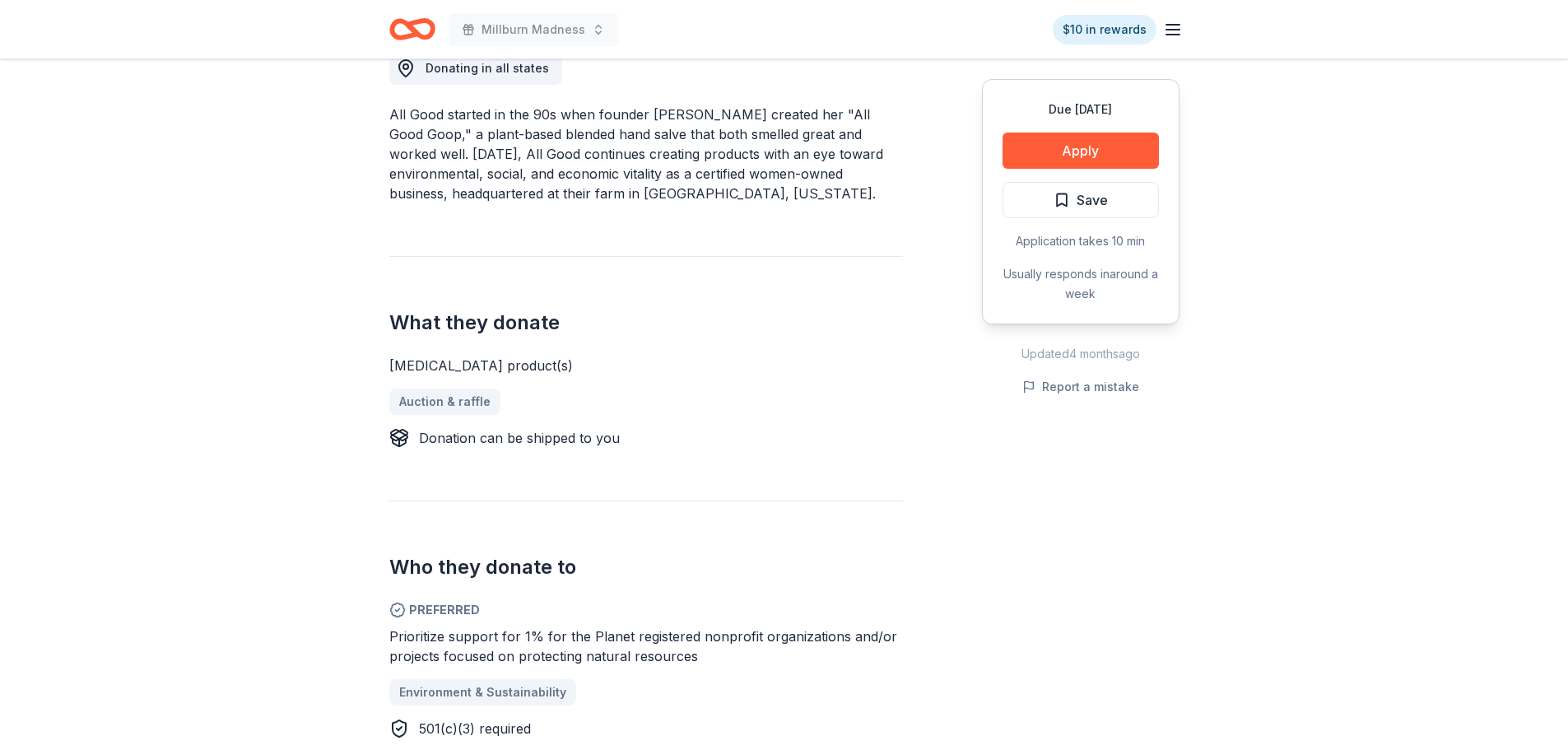
scroll to position [329, 0]
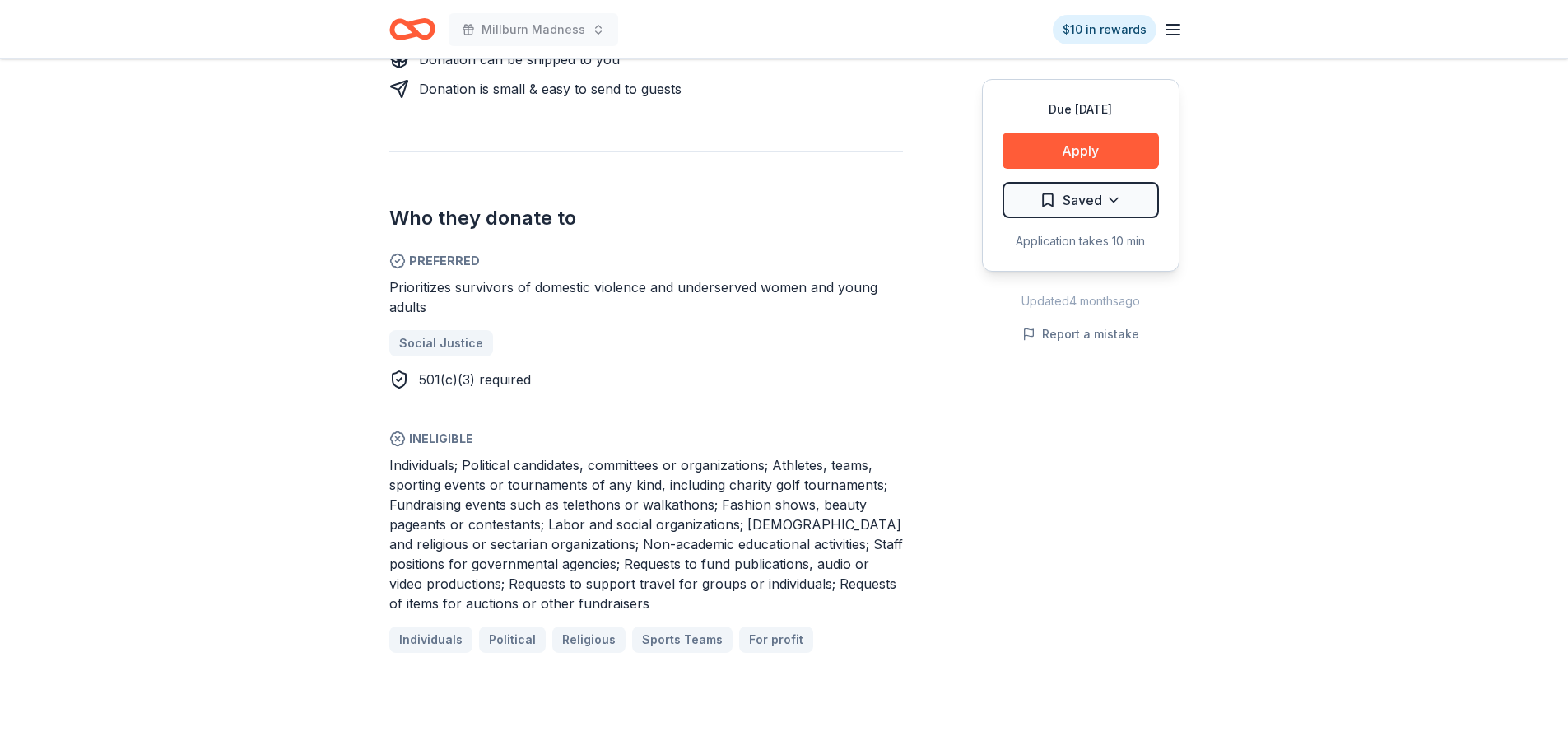
scroll to position [824, 0]
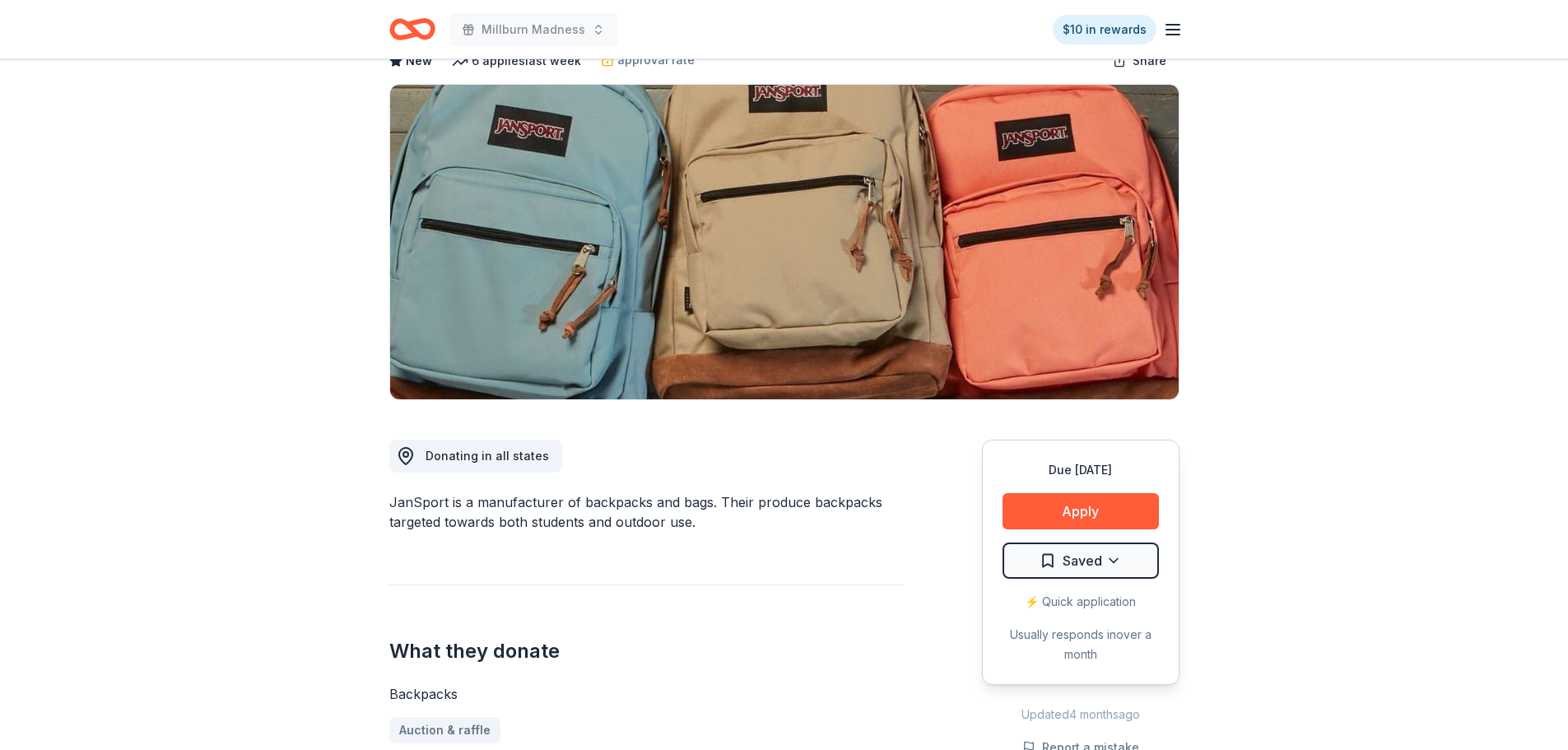
scroll to position [329, 0]
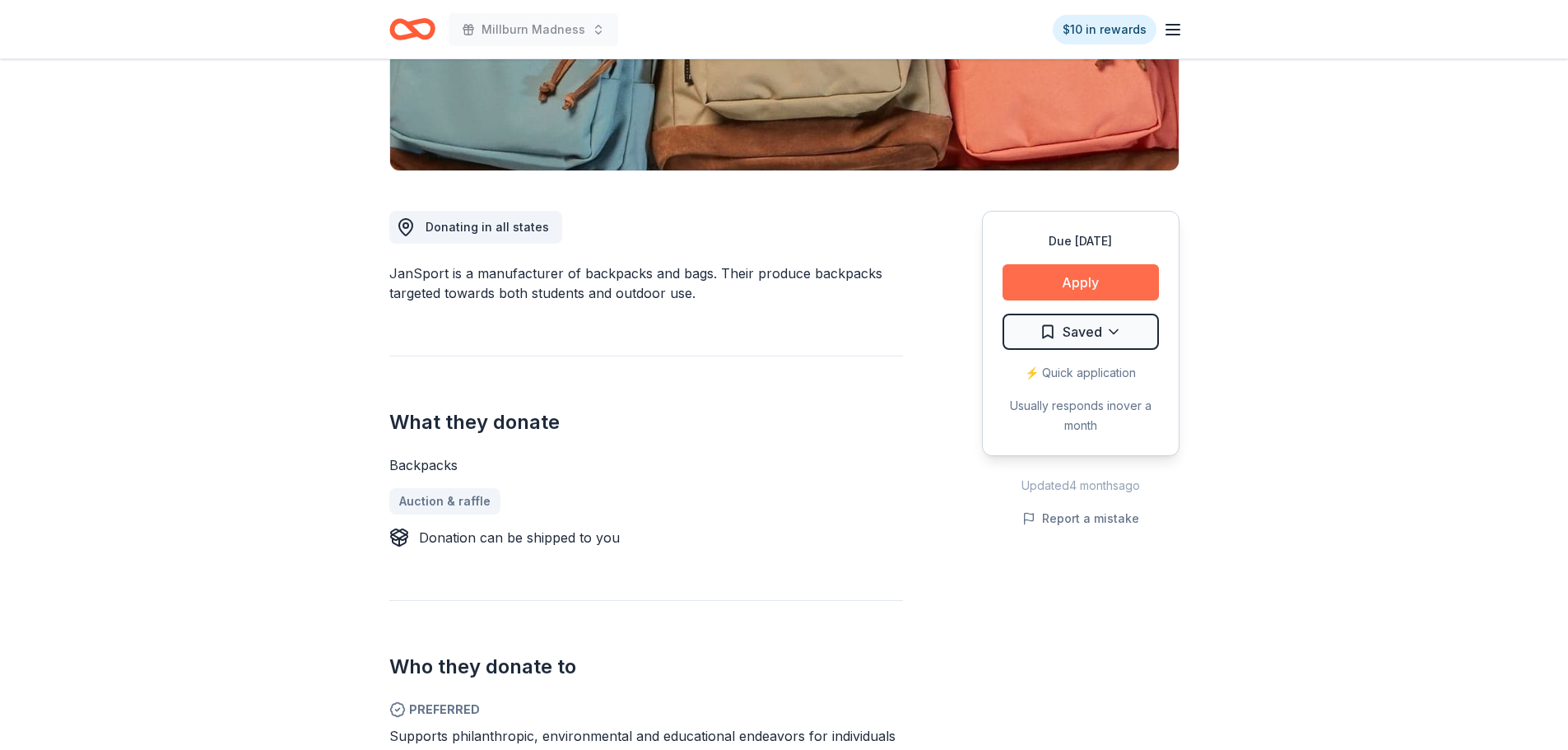
click at [1040, 276] on button "Apply" at bounding box center [1081, 282] width 157 height 36
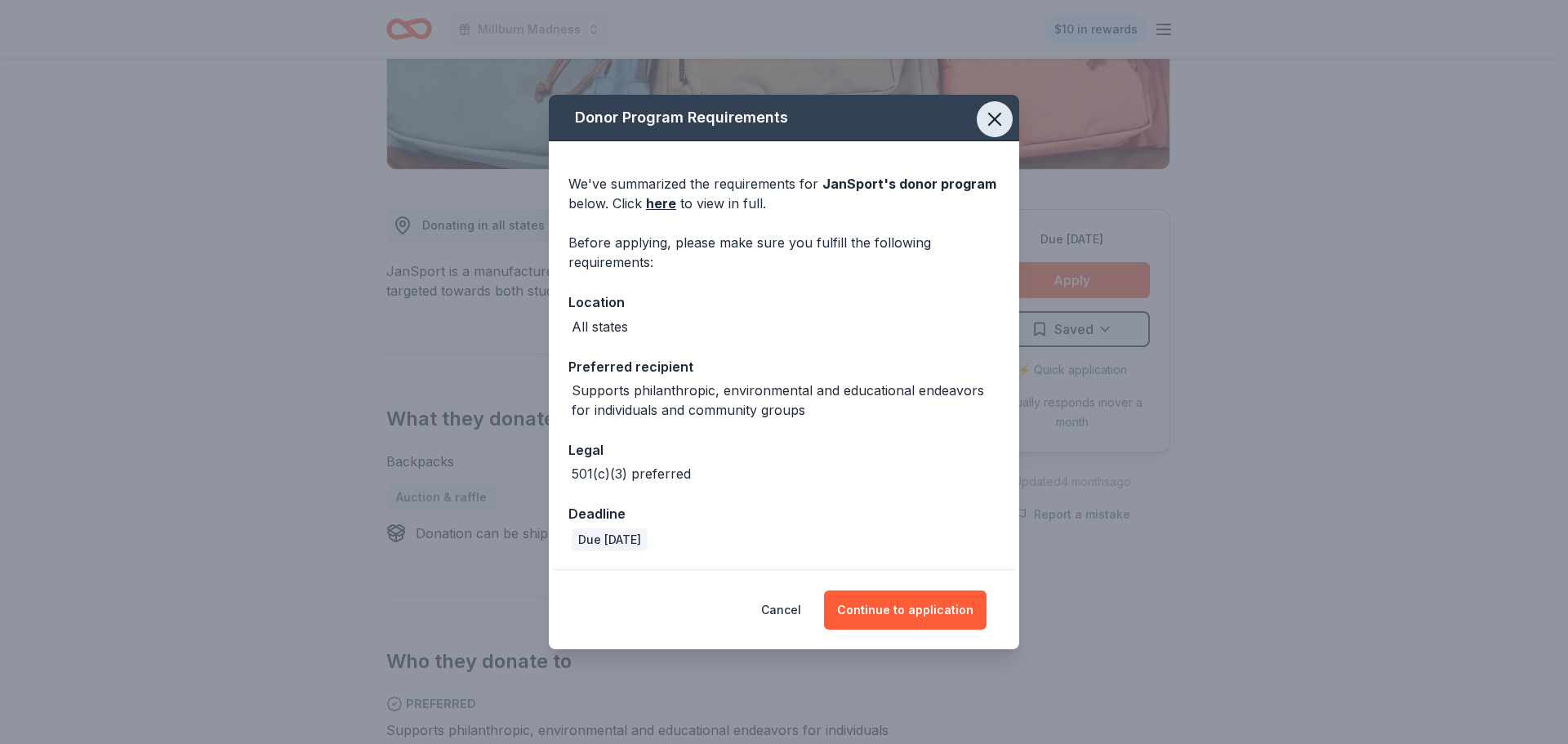
click at [989, 121] on icon "button" at bounding box center [995, 120] width 23 height 23
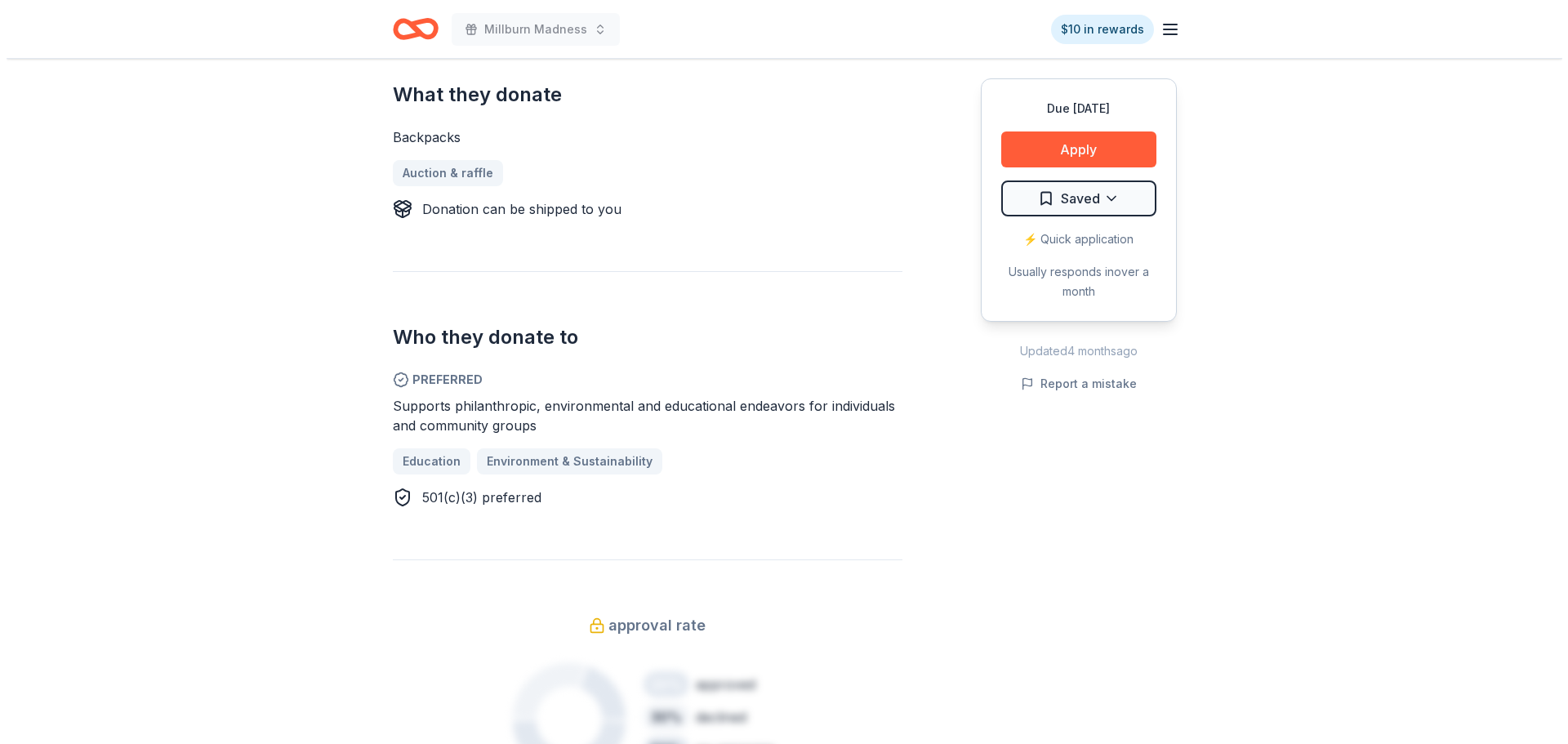
scroll to position [654, 0]
click at [1014, 145] on button "Apply" at bounding box center [1073, 150] width 156 height 36
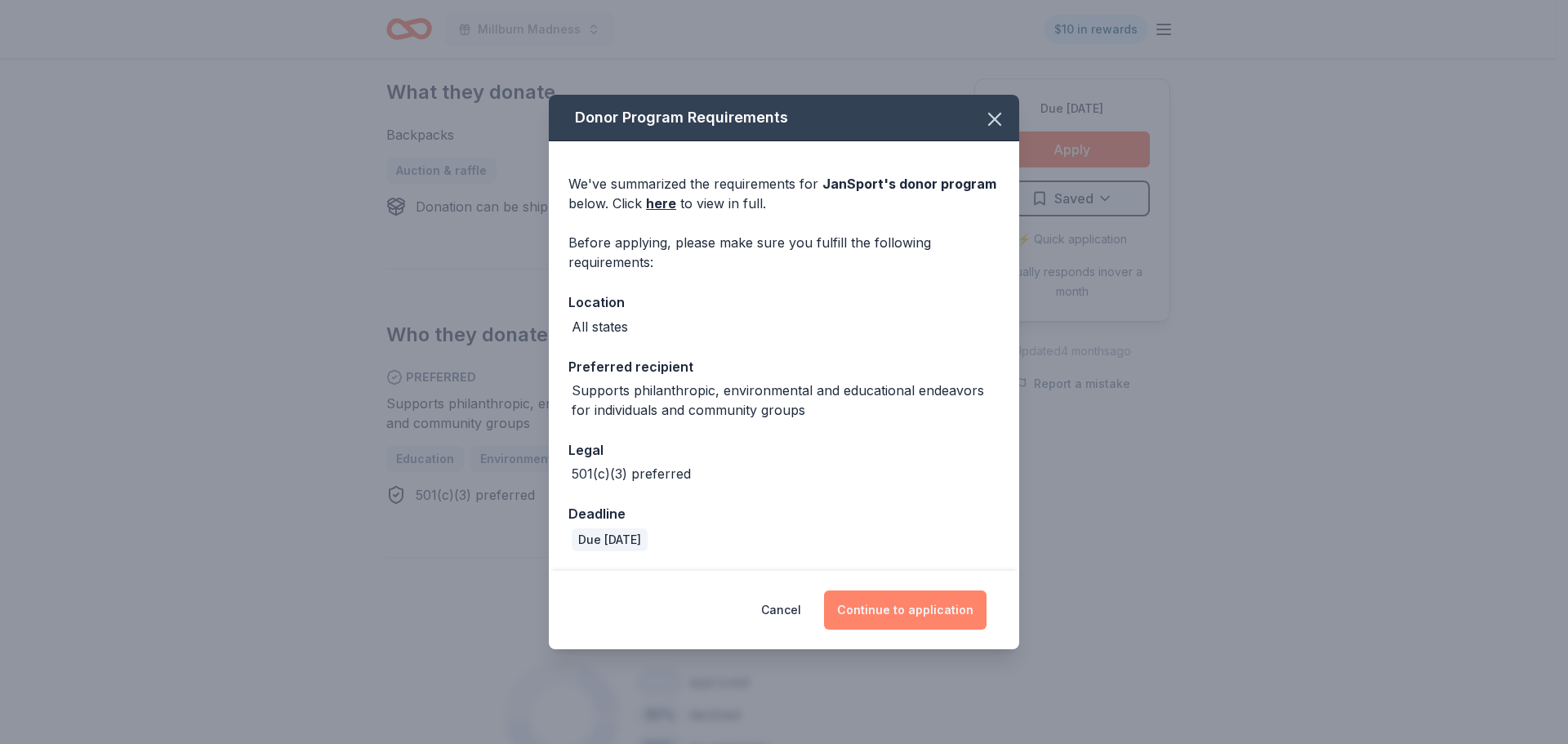
click at [886, 616] on button "Continue to application" at bounding box center [905, 610] width 162 height 39
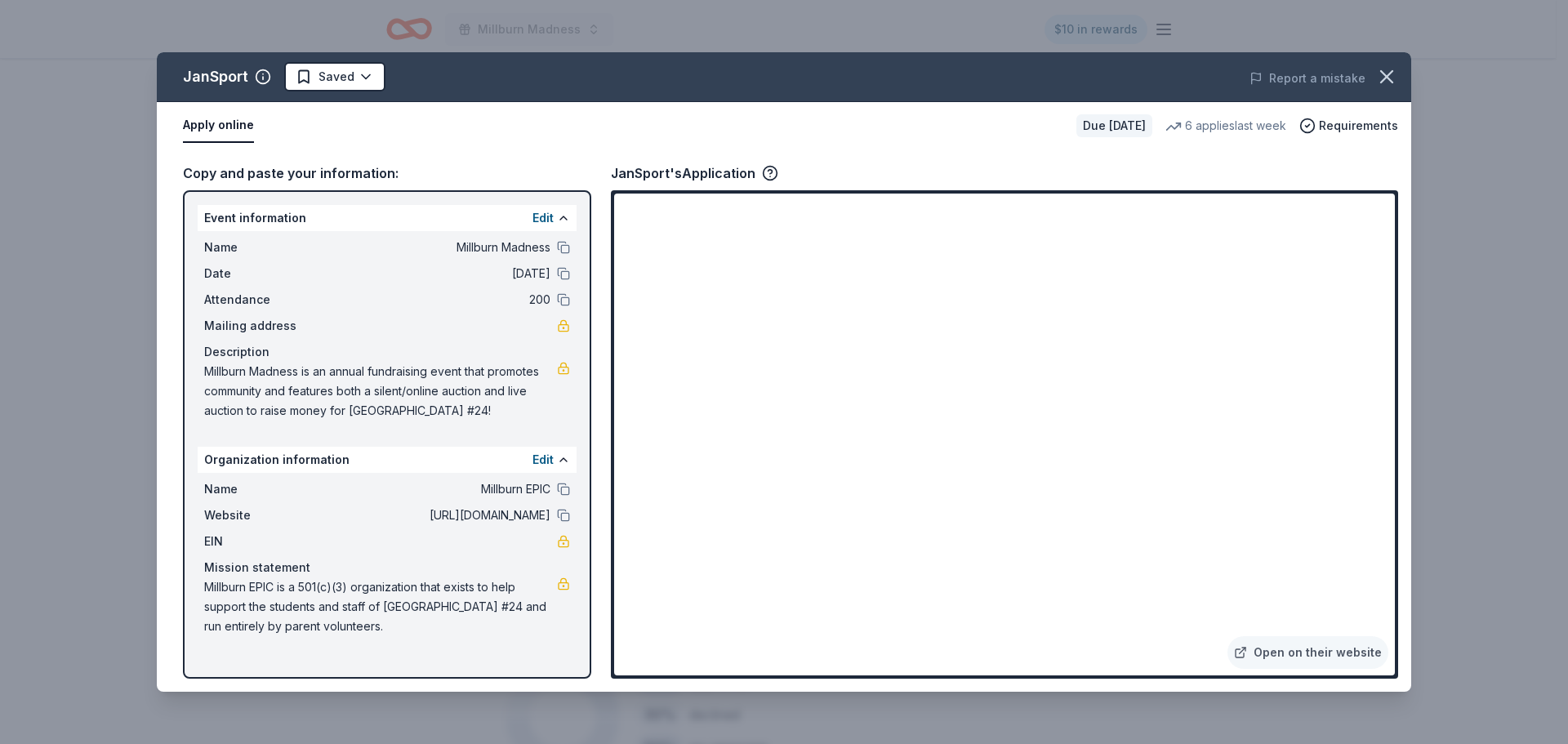
drag, startPoint x: 496, startPoint y: 409, endPoint x: 326, endPoint y: 391, distance: 171.0
click at [326, 392] on span "Millburn Madness is an annual fundraising event that promotes community and fea…" at bounding box center [380, 391] width 353 height 59
click at [1381, 80] on icon "button" at bounding box center [1387, 77] width 23 height 23
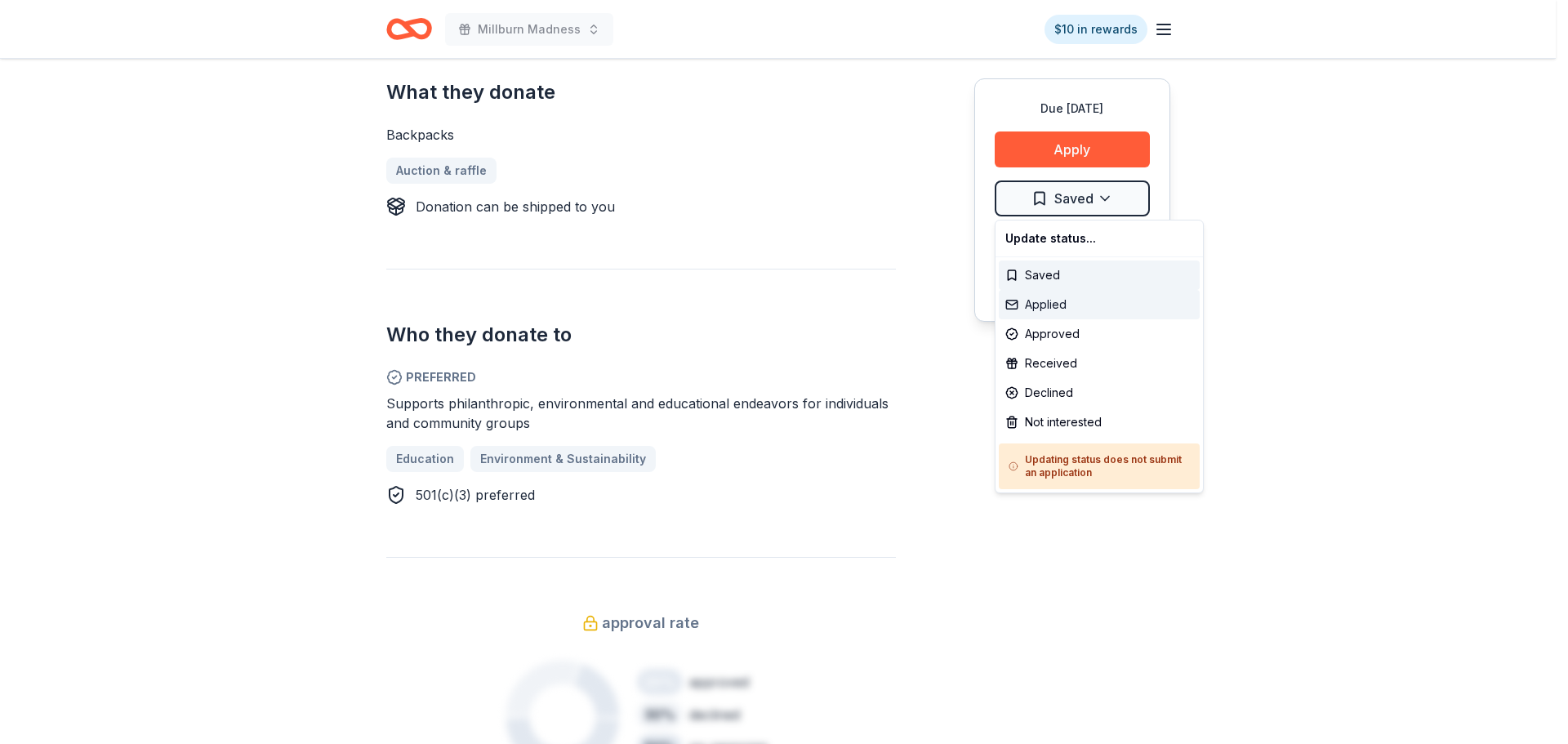
click at [1057, 303] on div "Applied" at bounding box center [1099, 305] width 201 height 29
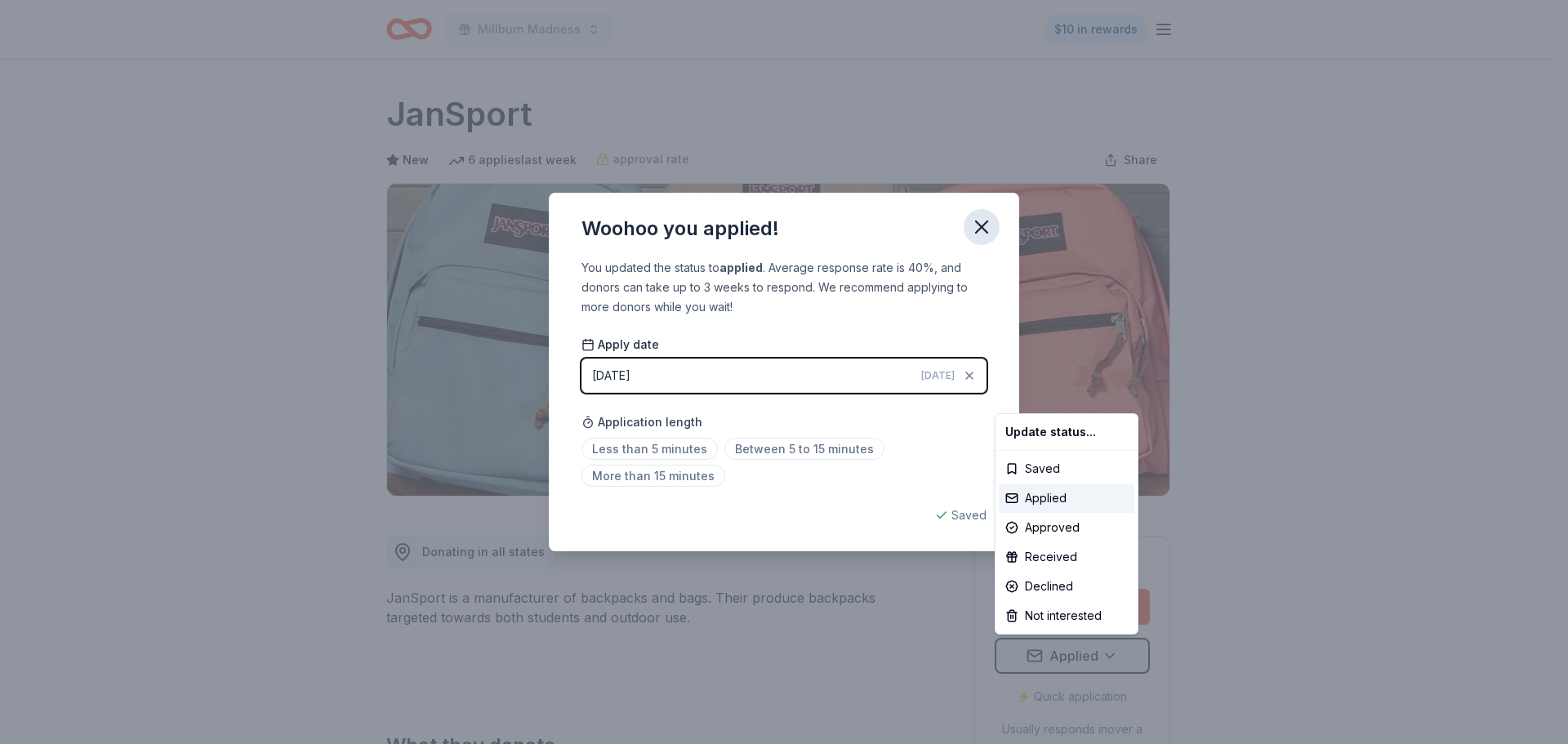
drag, startPoint x: 987, startPoint y: 232, endPoint x: 977, endPoint y: 217, distance: 18.0
click at [986, 231] on html "Millburn Madness $10 in rewards Due in 118 days Share JanSport New 6 applies la…" at bounding box center [784, 372] width 1568 height 744
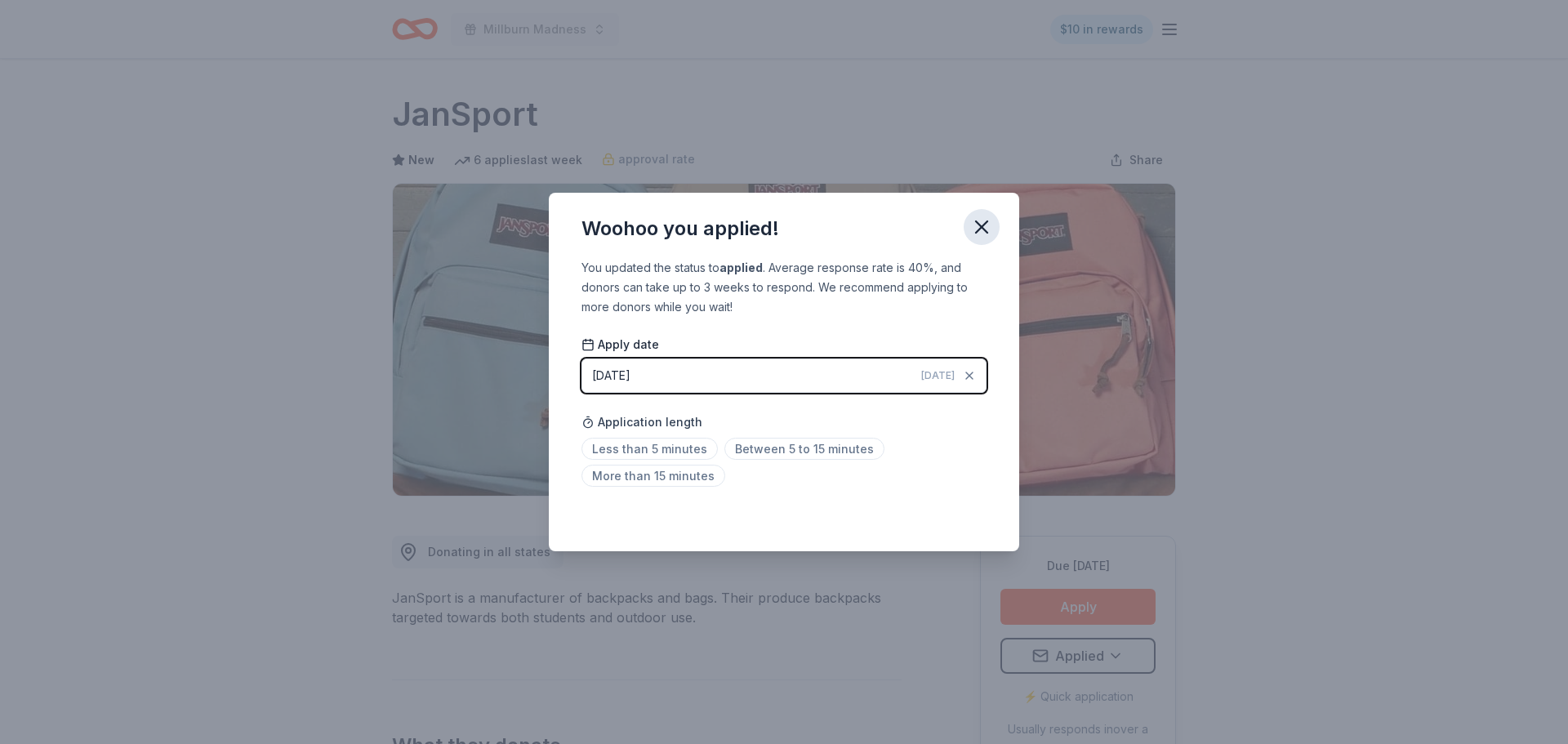
click at [987, 231] on icon "button" at bounding box center [982, 227] width 11 height 11
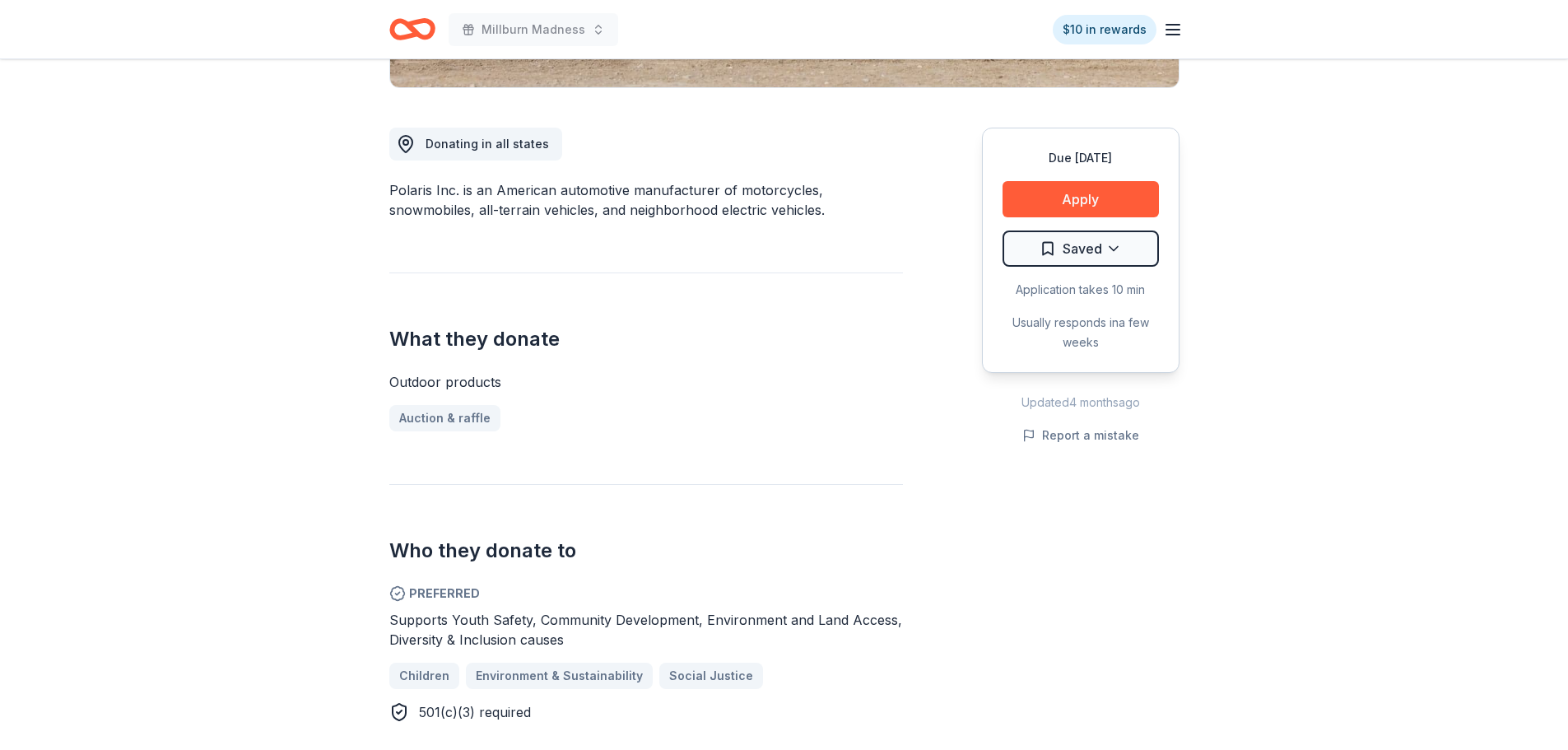
scroll to position [165, 0]
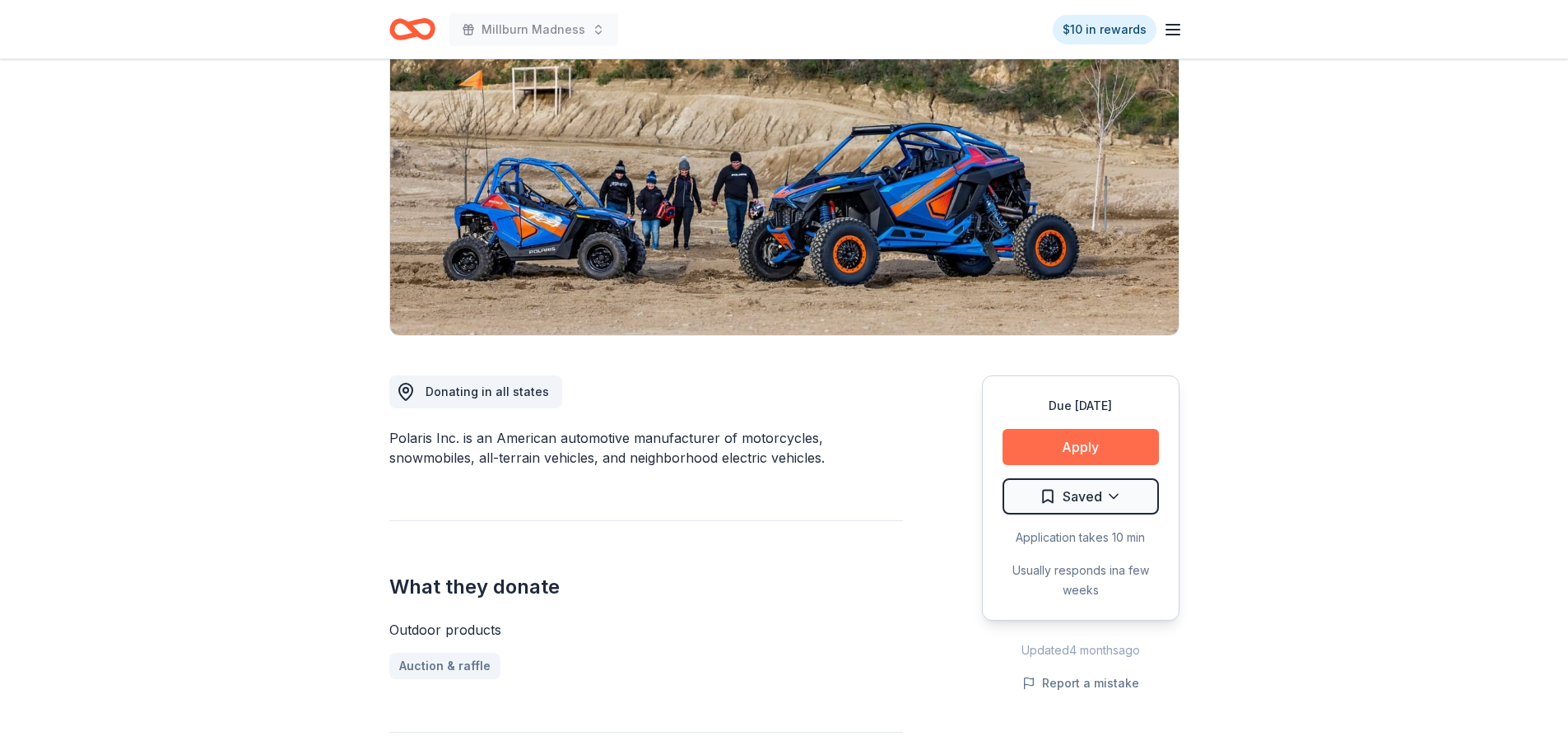
click at [1075, 442] on button "Apply" at bounding box center [1081, 448] width 157 height 36
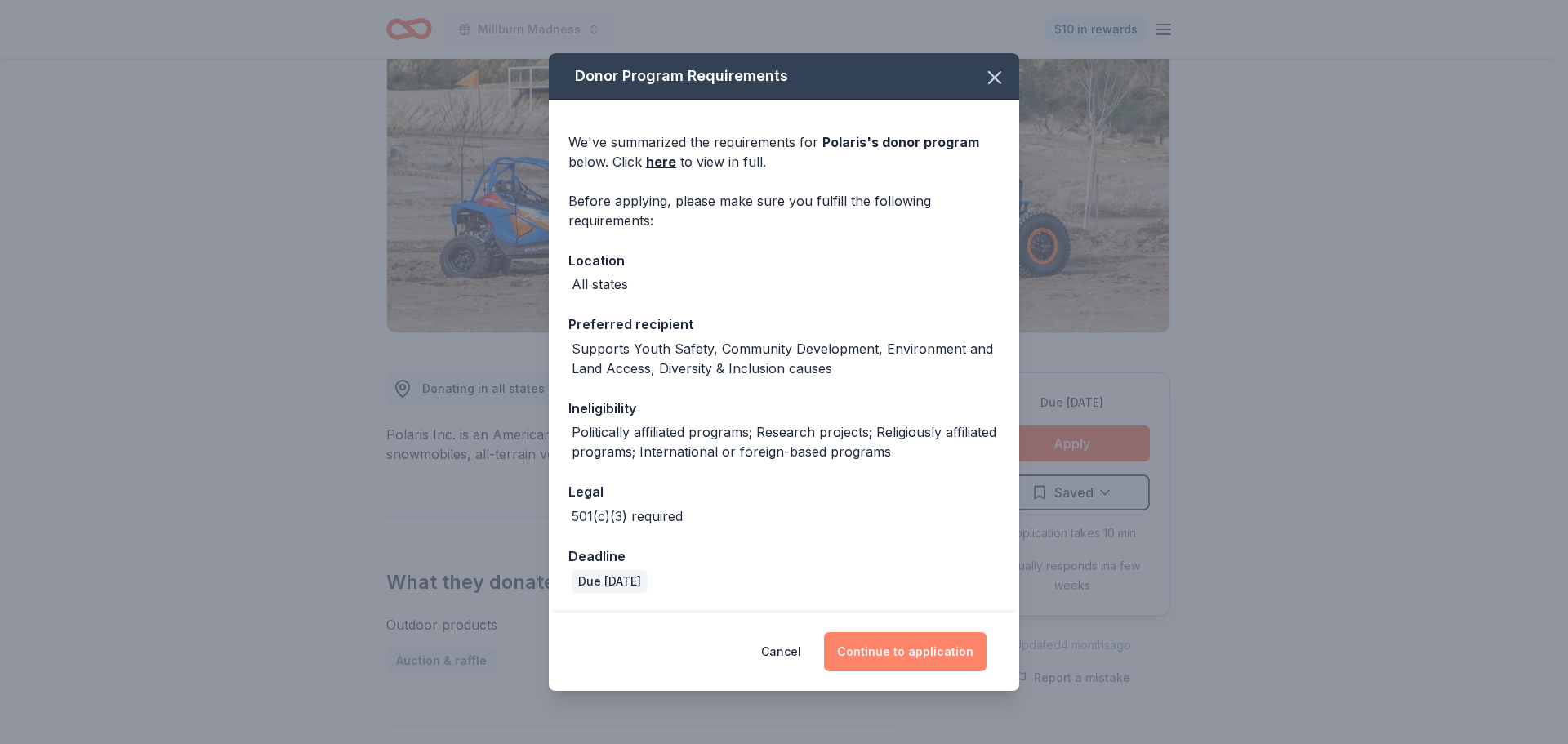
click at [901, 648] on button "Continue to application" at bounding box center [905, 651] width 162 height 39
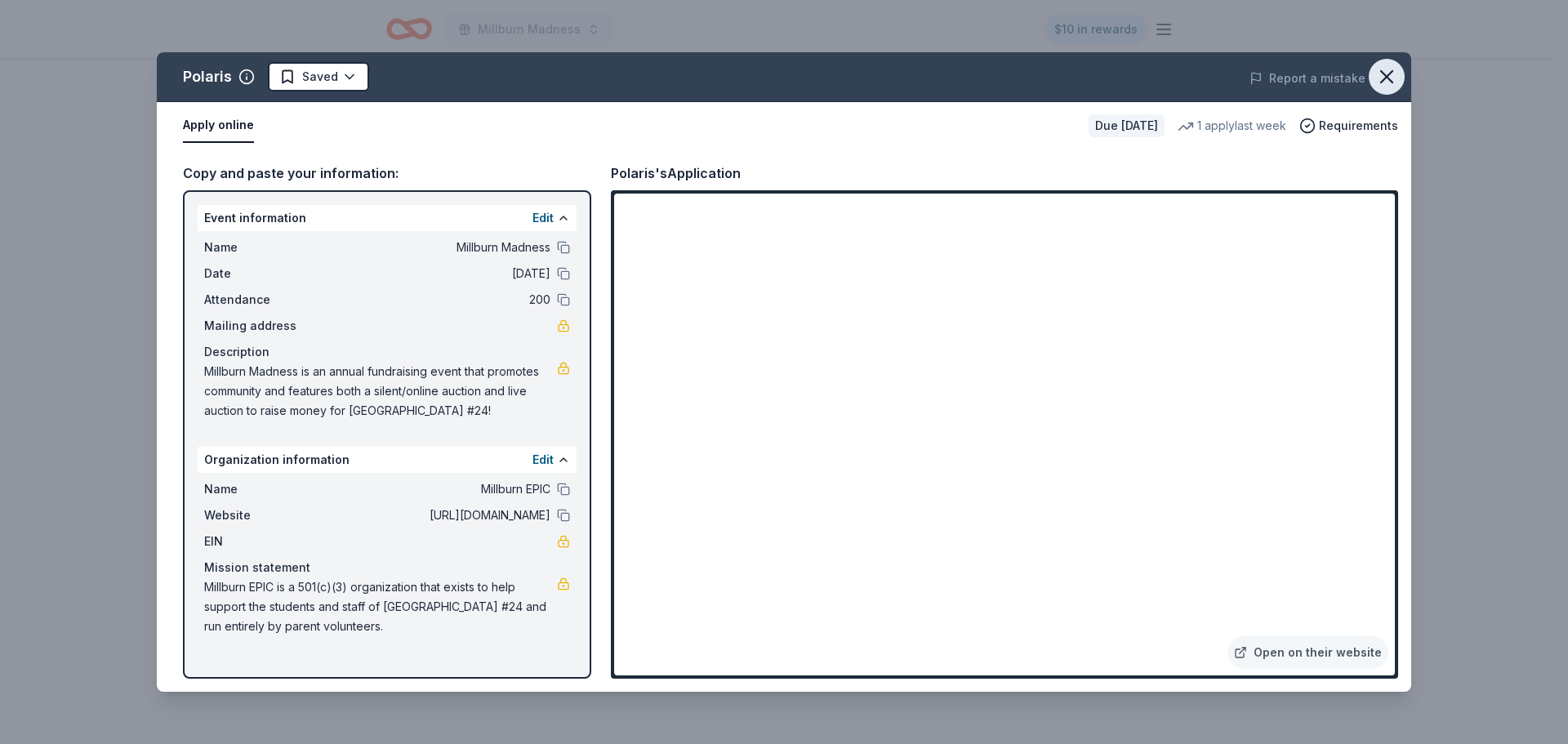
click at [1393, 80] on icon "button" at bounding box center [1387, 77] width 23 height 23
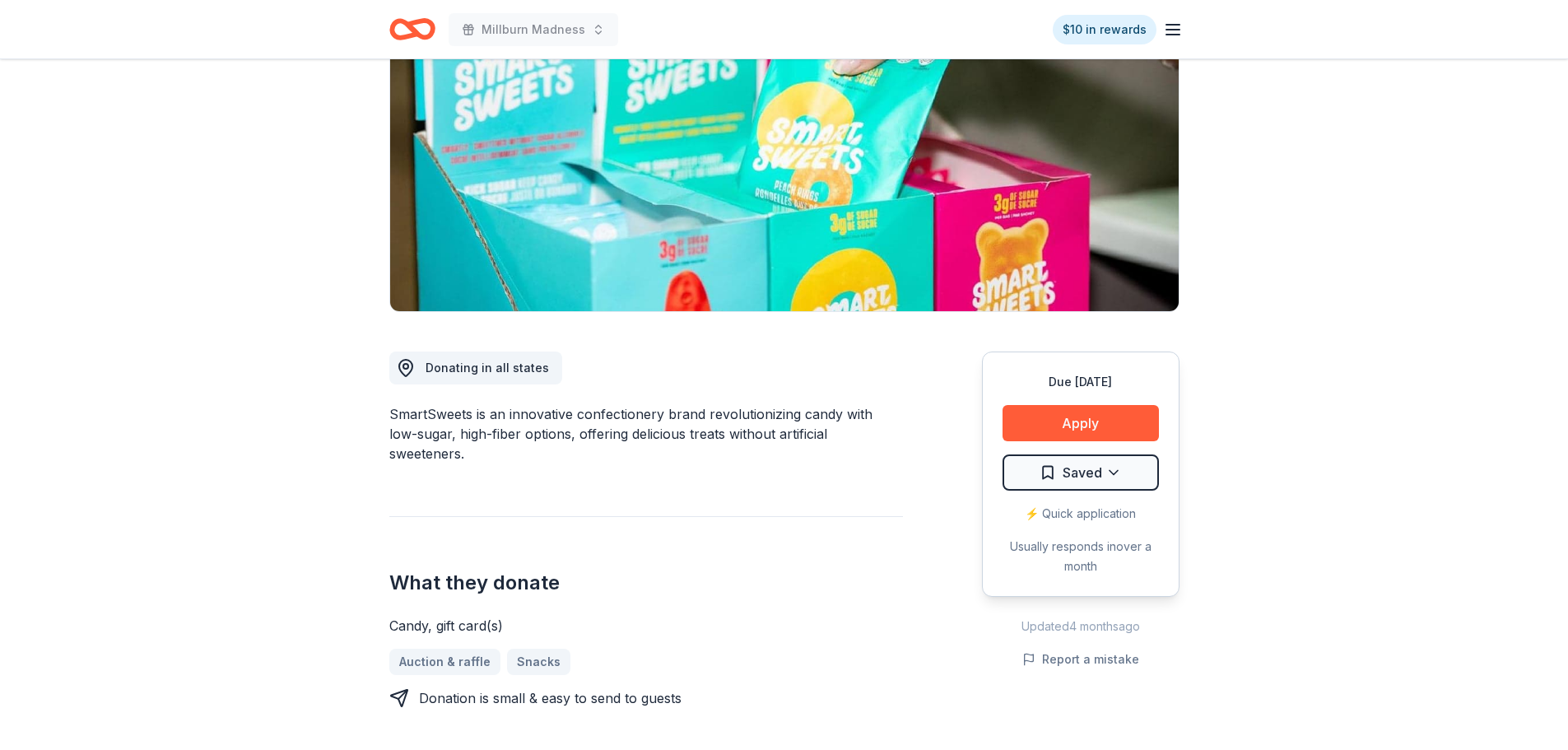
scroll to position [82, 0]
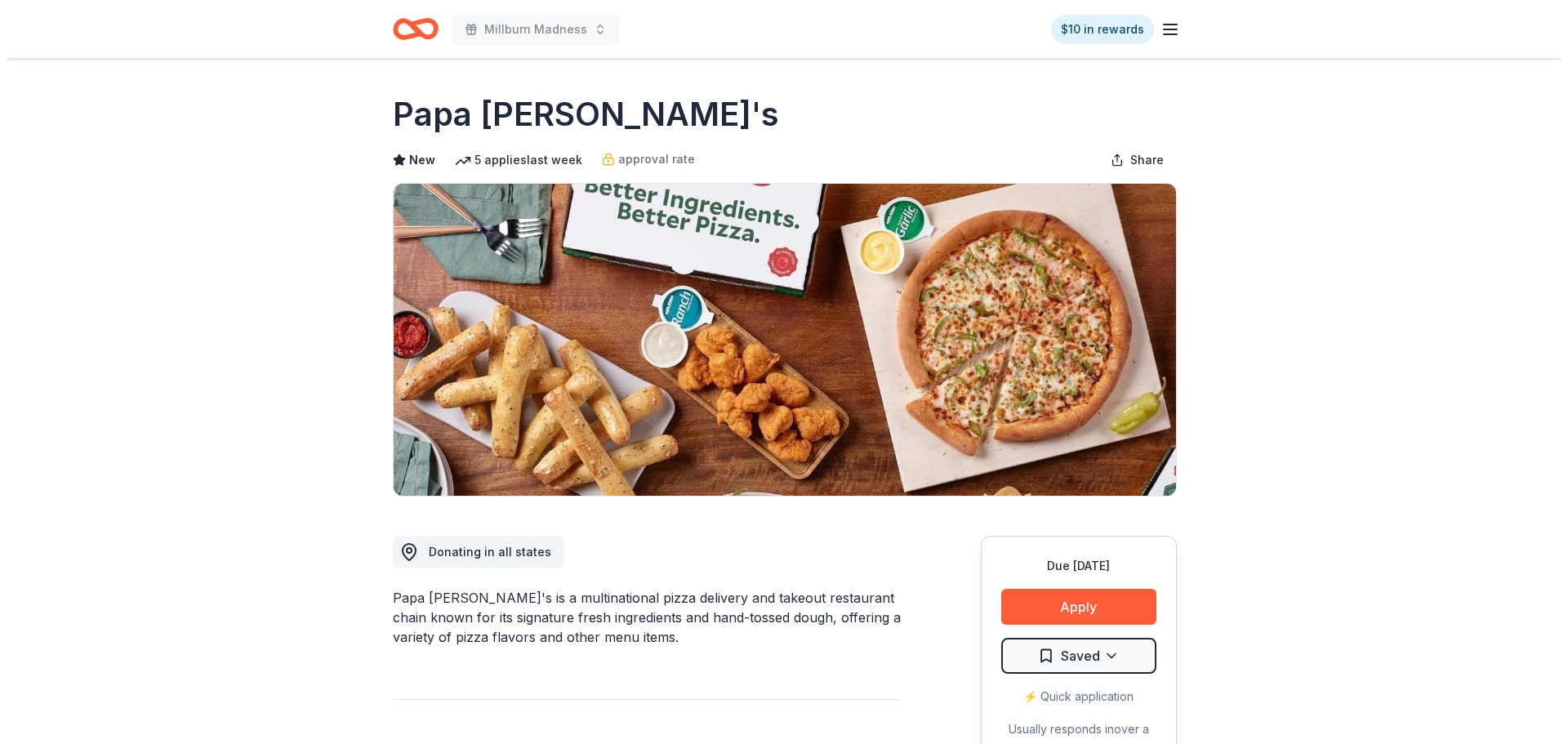
scroll to position [245, 0]
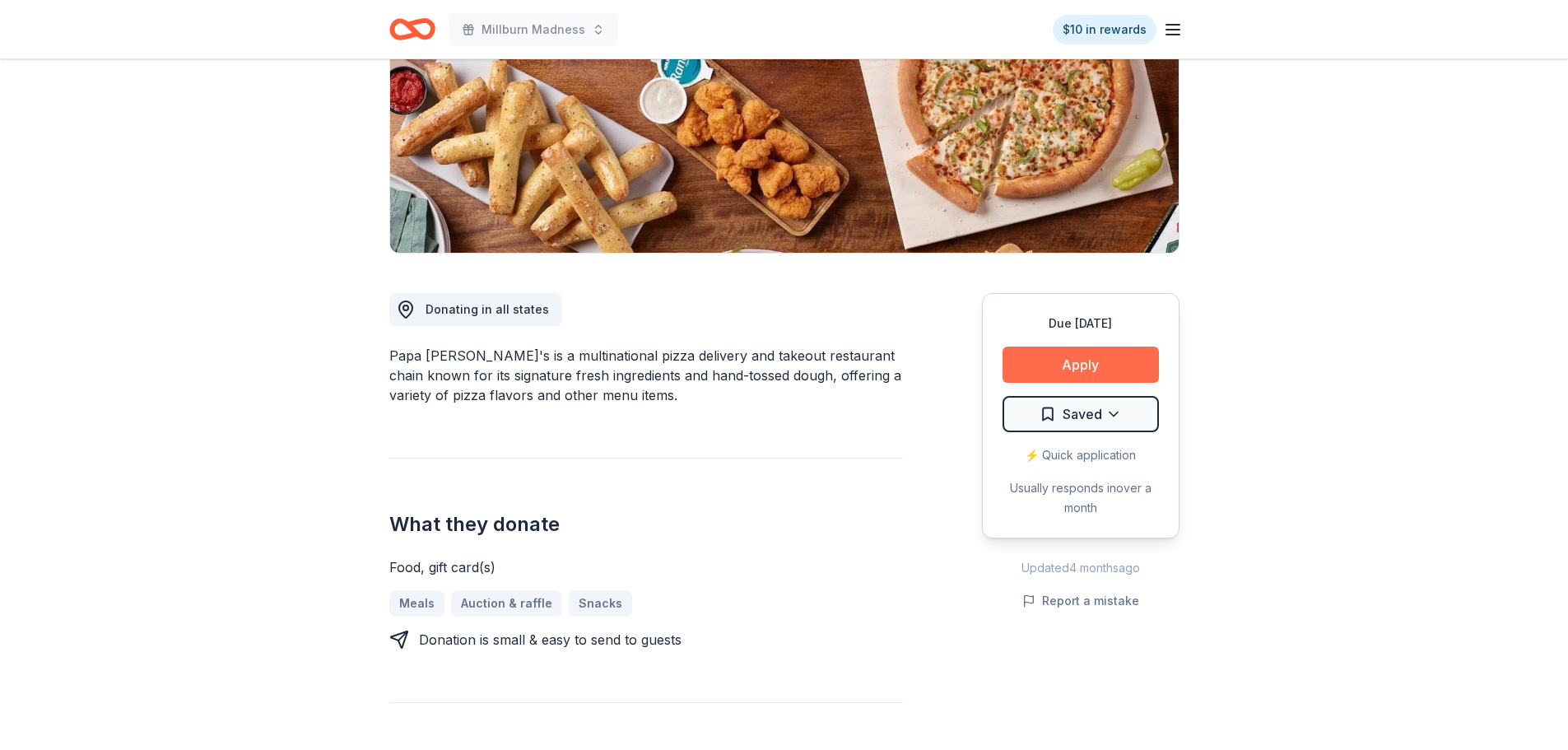
click at [1097, 364] on button "Apply" at bounding box center [1081, 365] width 157 height 36
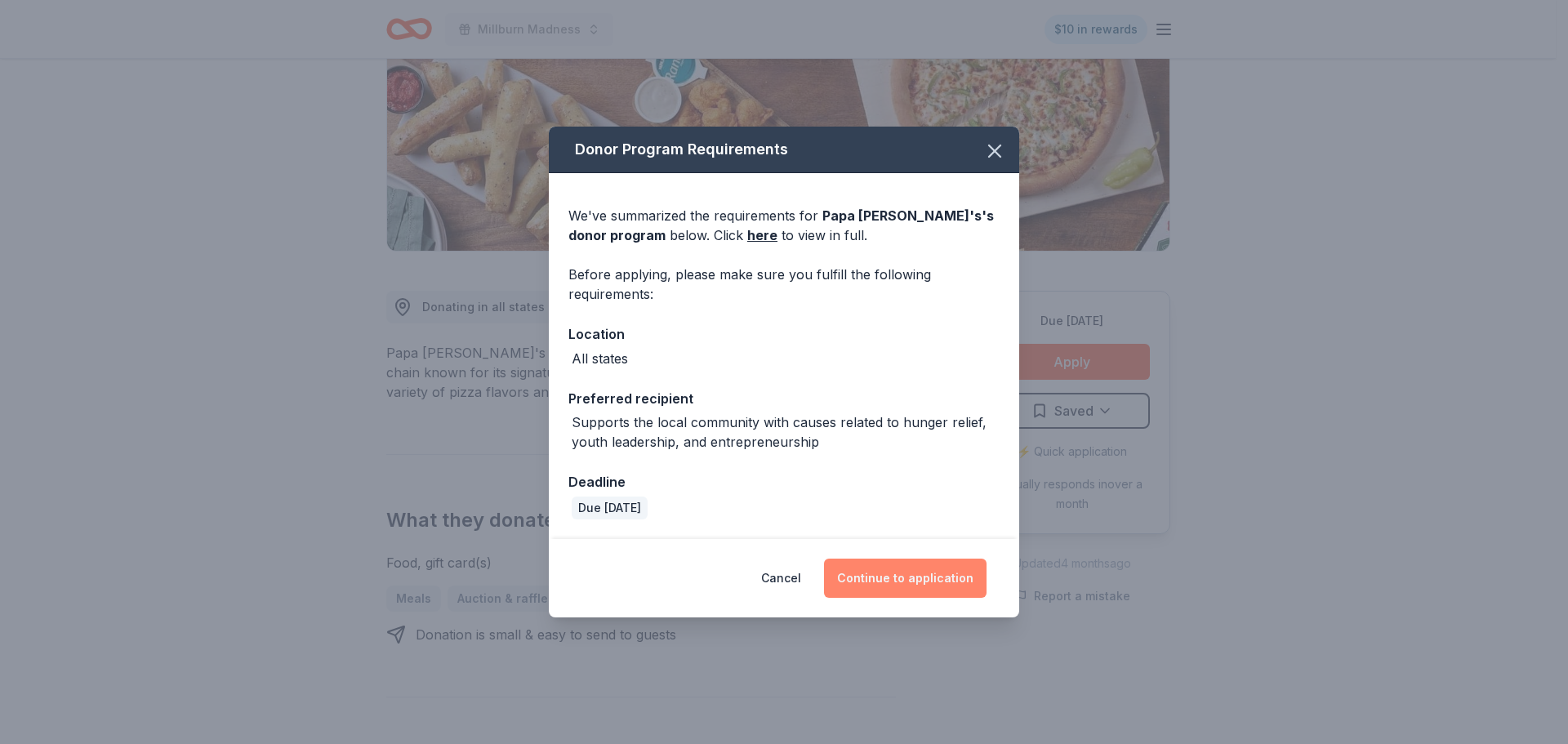
click at [898, 580] on button "Continue to application" at bounding box center [905, 578] width 162 height 39
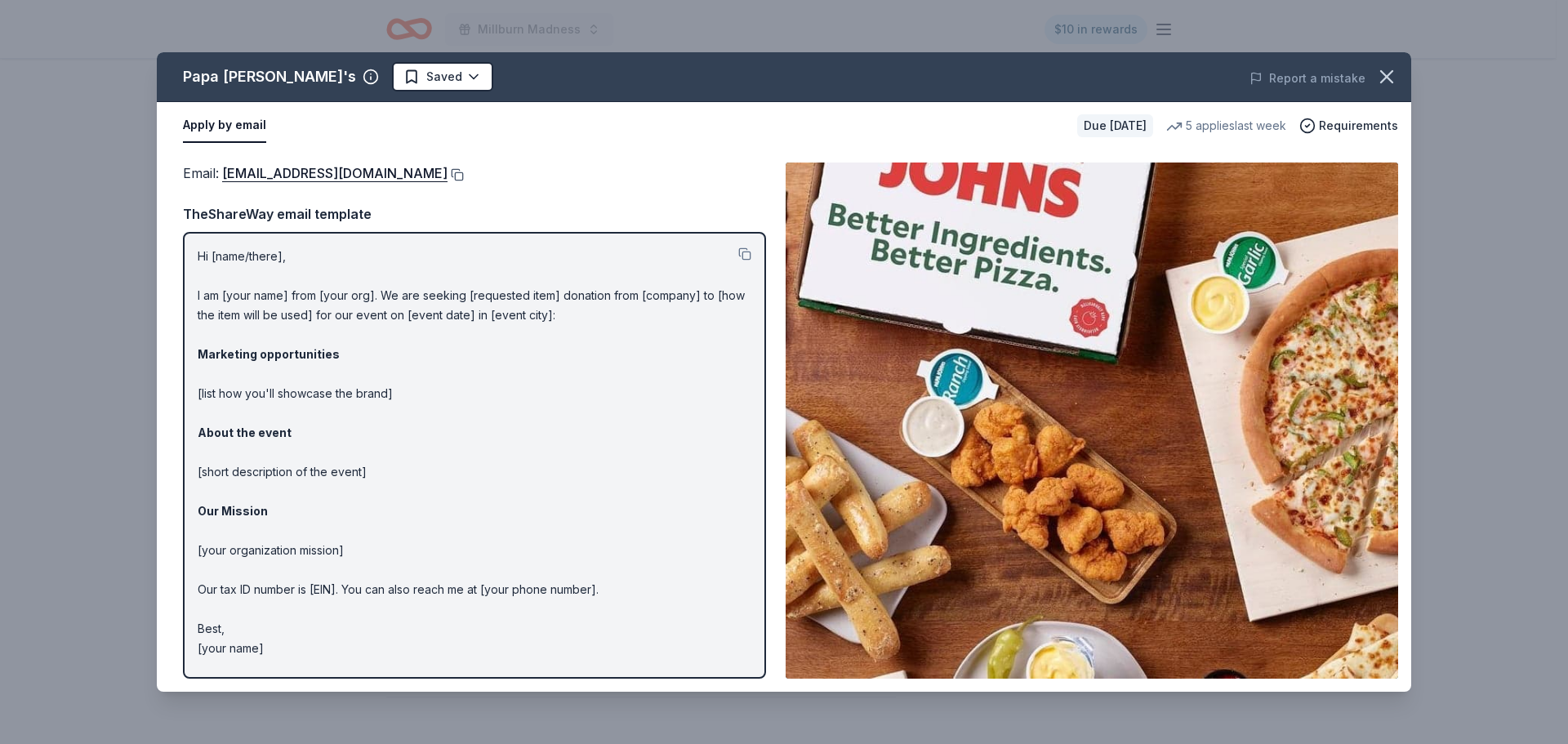
click at [448, 174] on button at bounding box center [455, 175] width 16 height 13
click at [1385, 75] on icon "button" at bounding box center [1387, 77] width 23 height 23
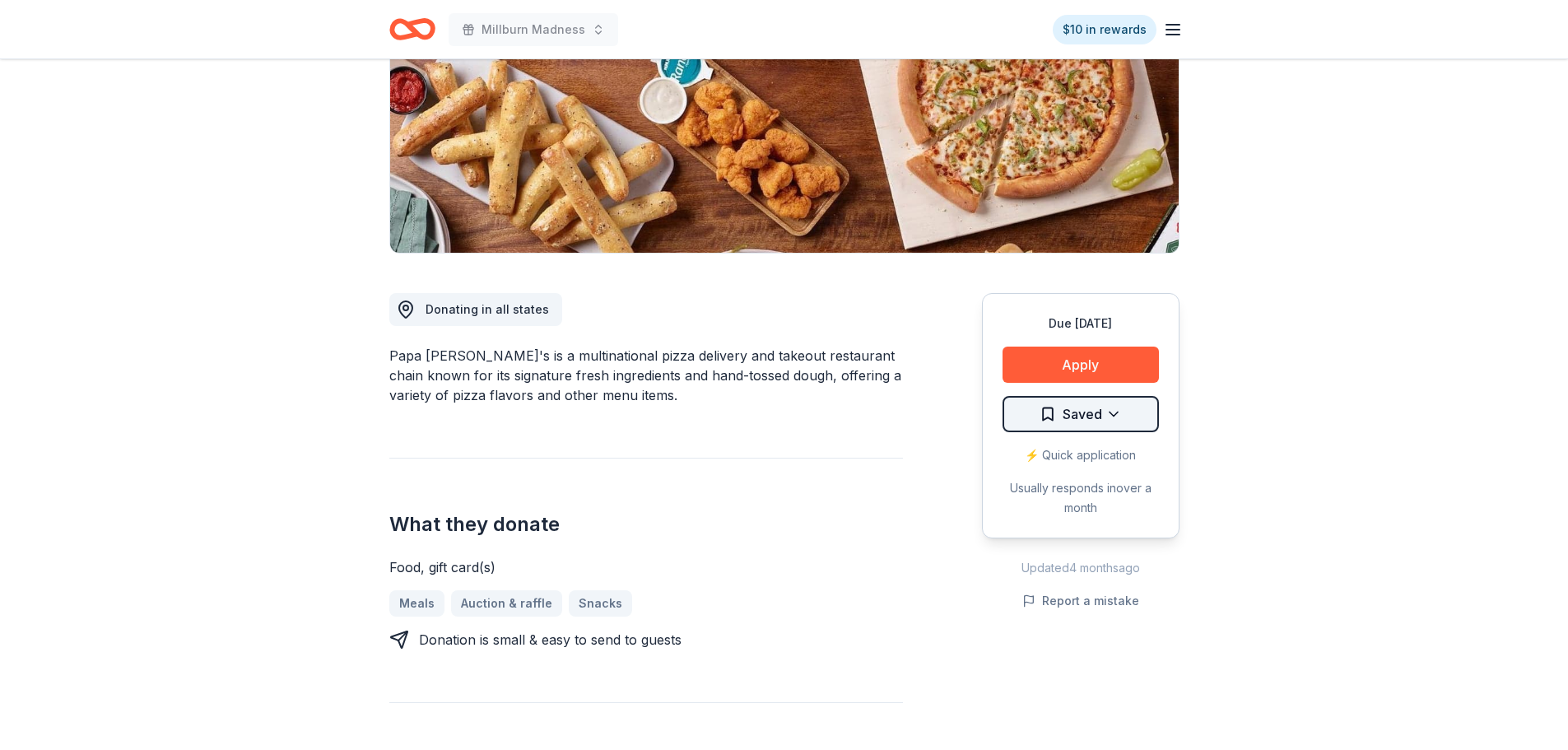
click at [1066, 412] on html "Millburn Madness $10 in rewards Due in 118 days Share Papa John's New 5 applies…" at bounding box center [784, 128] width 1568 height 750
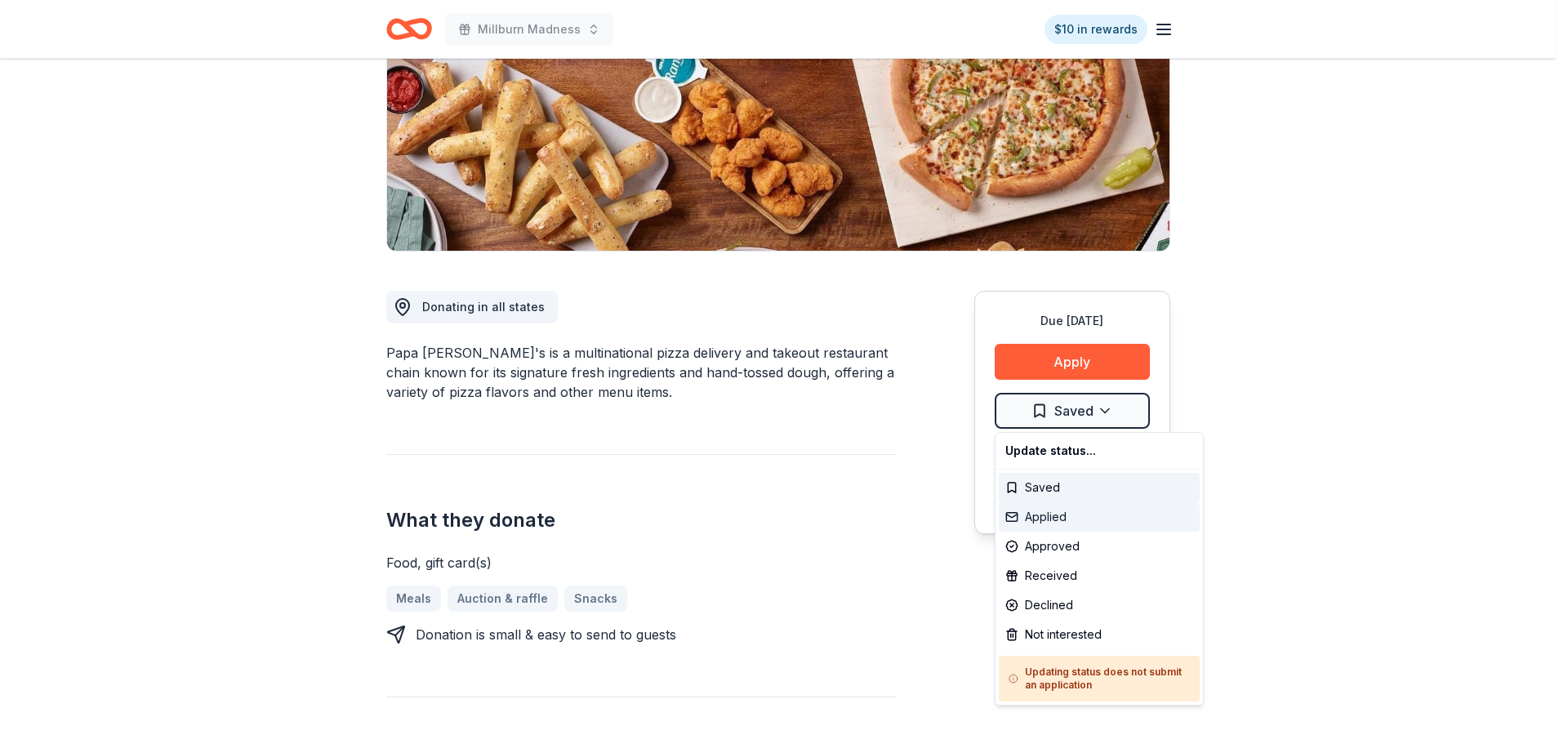
click at [1064, 514] on div "Applied" at bounding box center [1099, 517] width 201 height 29
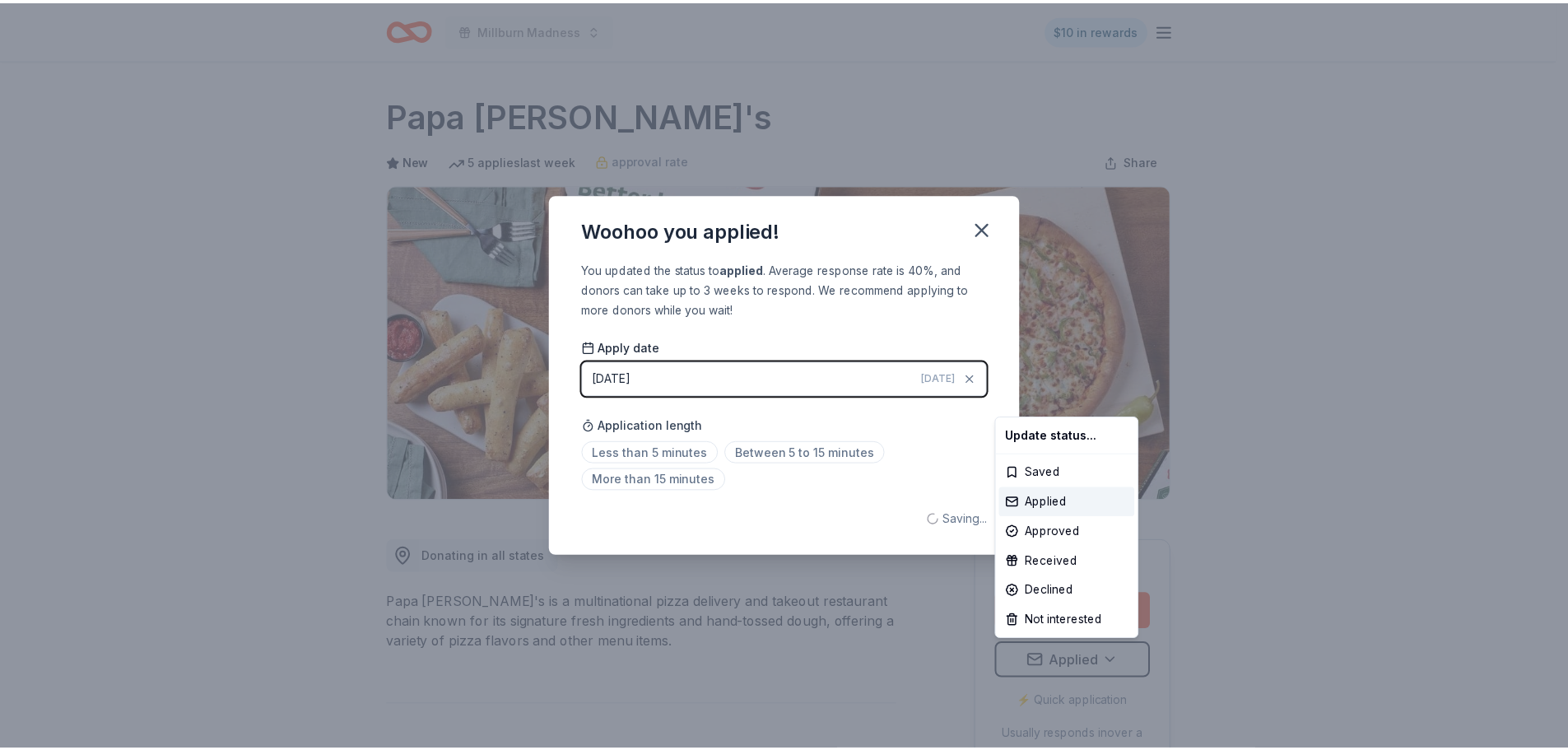
scroll to position [0, 0]
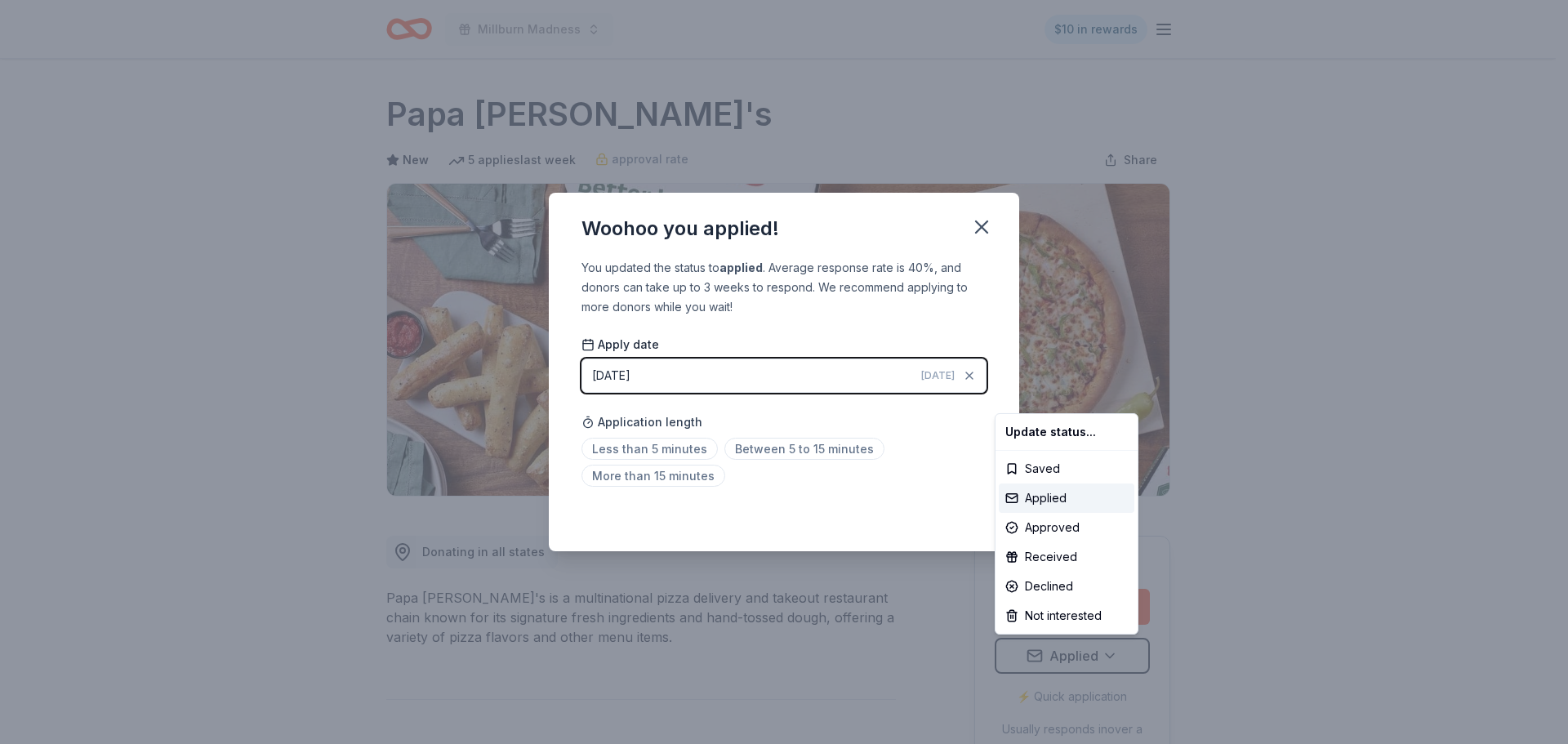
click at [990, 232] on html "Millburn Madness $10 in rewards Due in 118 days Share Papa John's New 5 applies…" at bounding box center [784, 372] width 1568 height 744
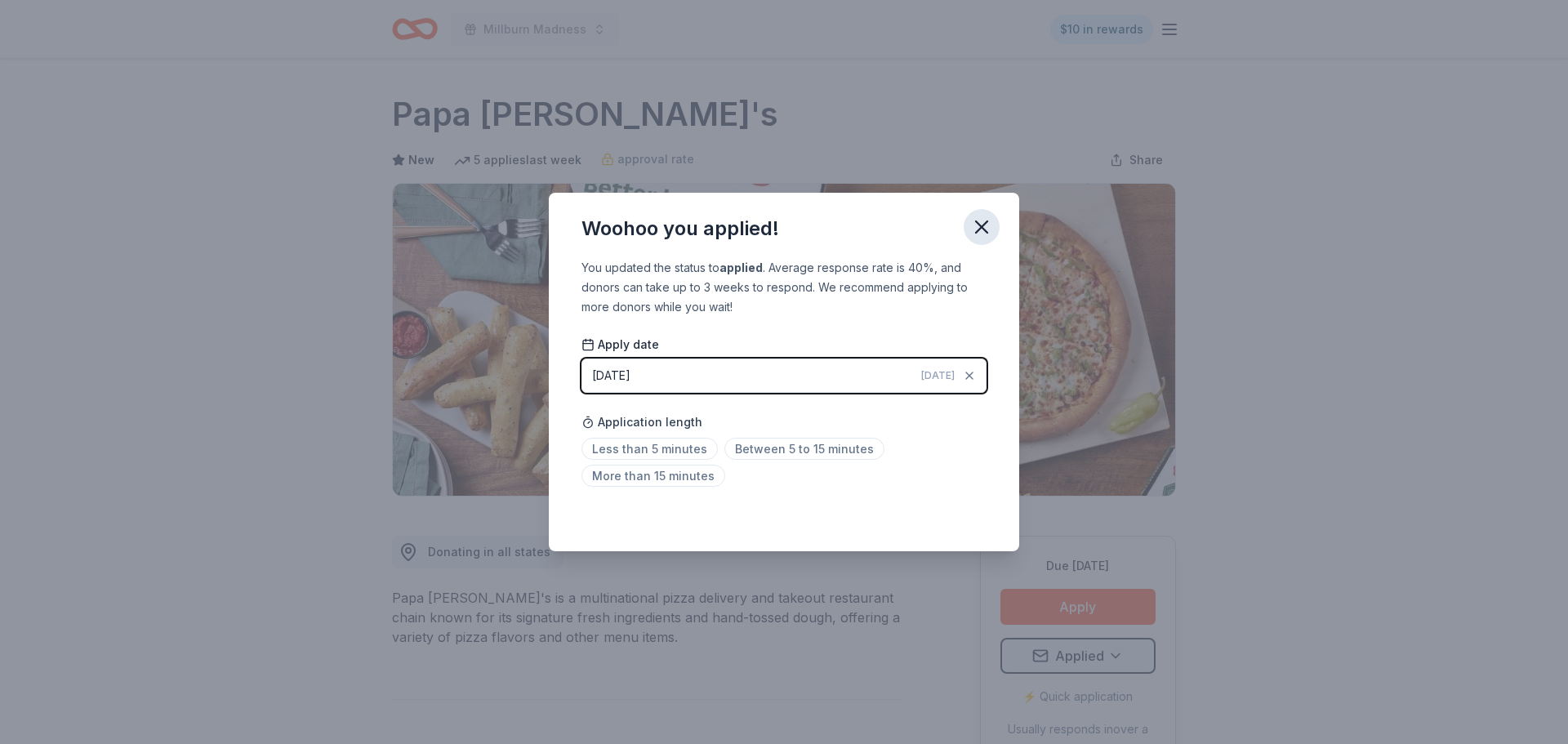
click at [980, 230] on icon "button" at bounding box center [982, 227] width 11 height 11
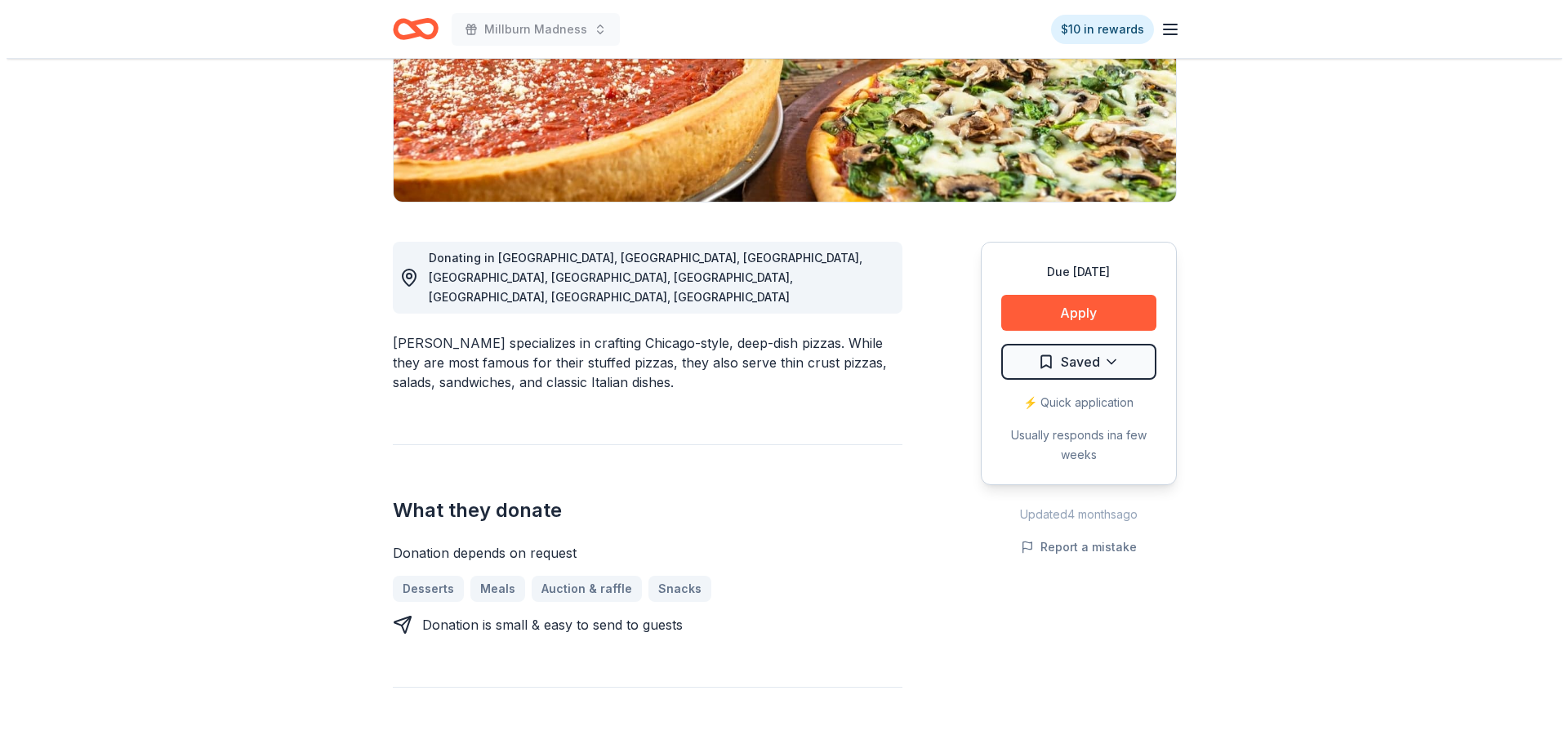
scroll to position [326, 0]
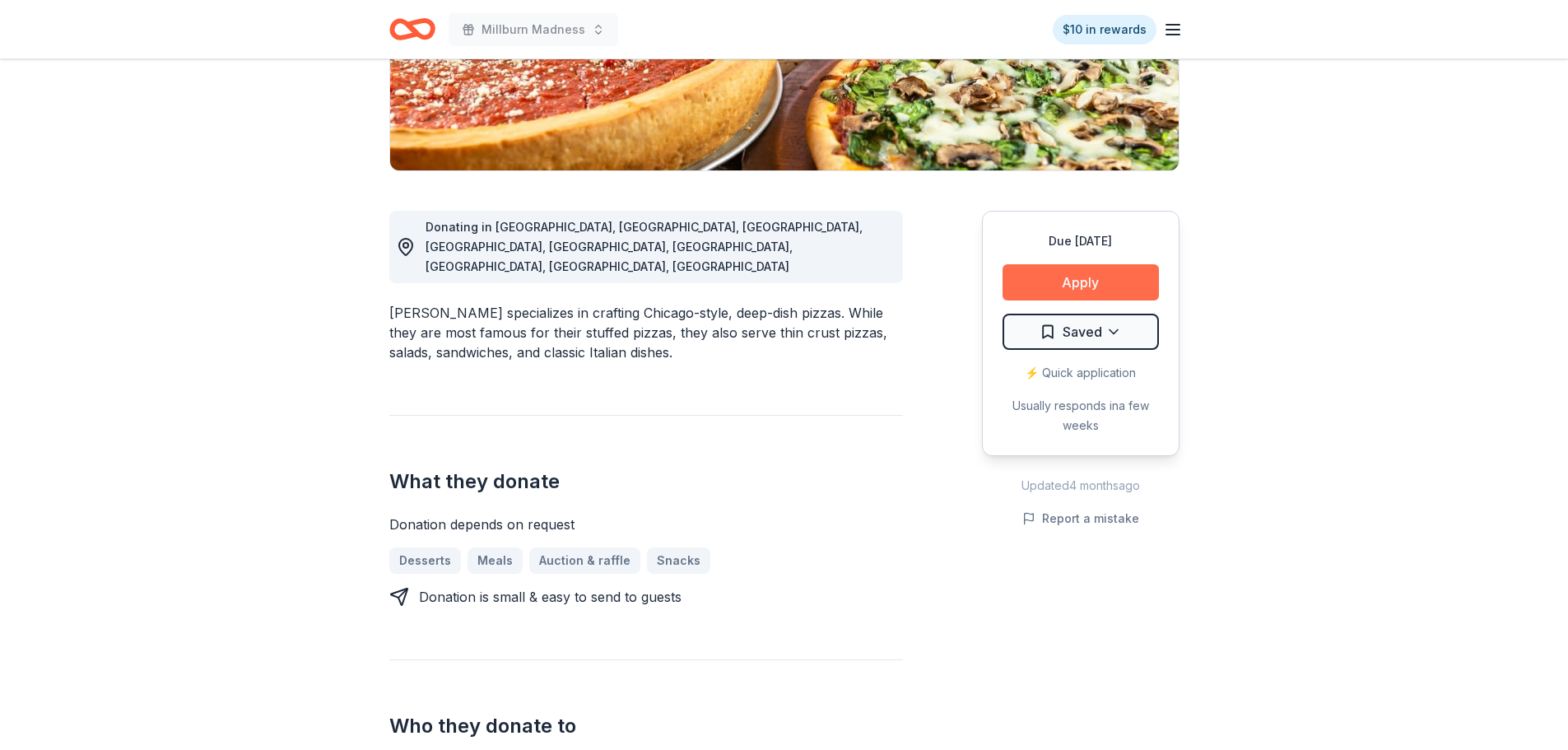
click at [1084, 282] on button "Apply" at bounding box center [1081, 282] width 157 height 36
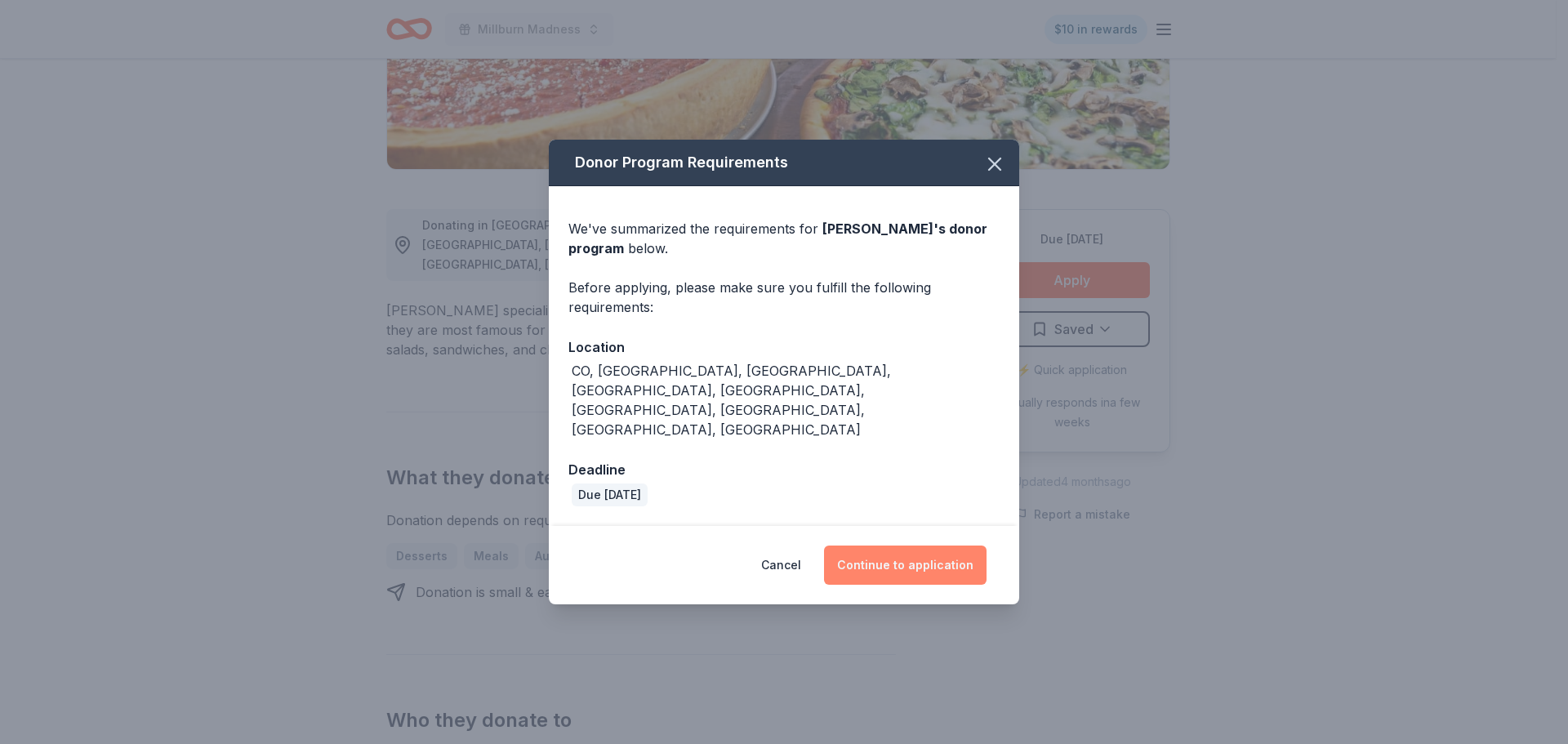
click at [921, 546] on button "Continue to application" at bounding box center [905, 565] width 162 height 39
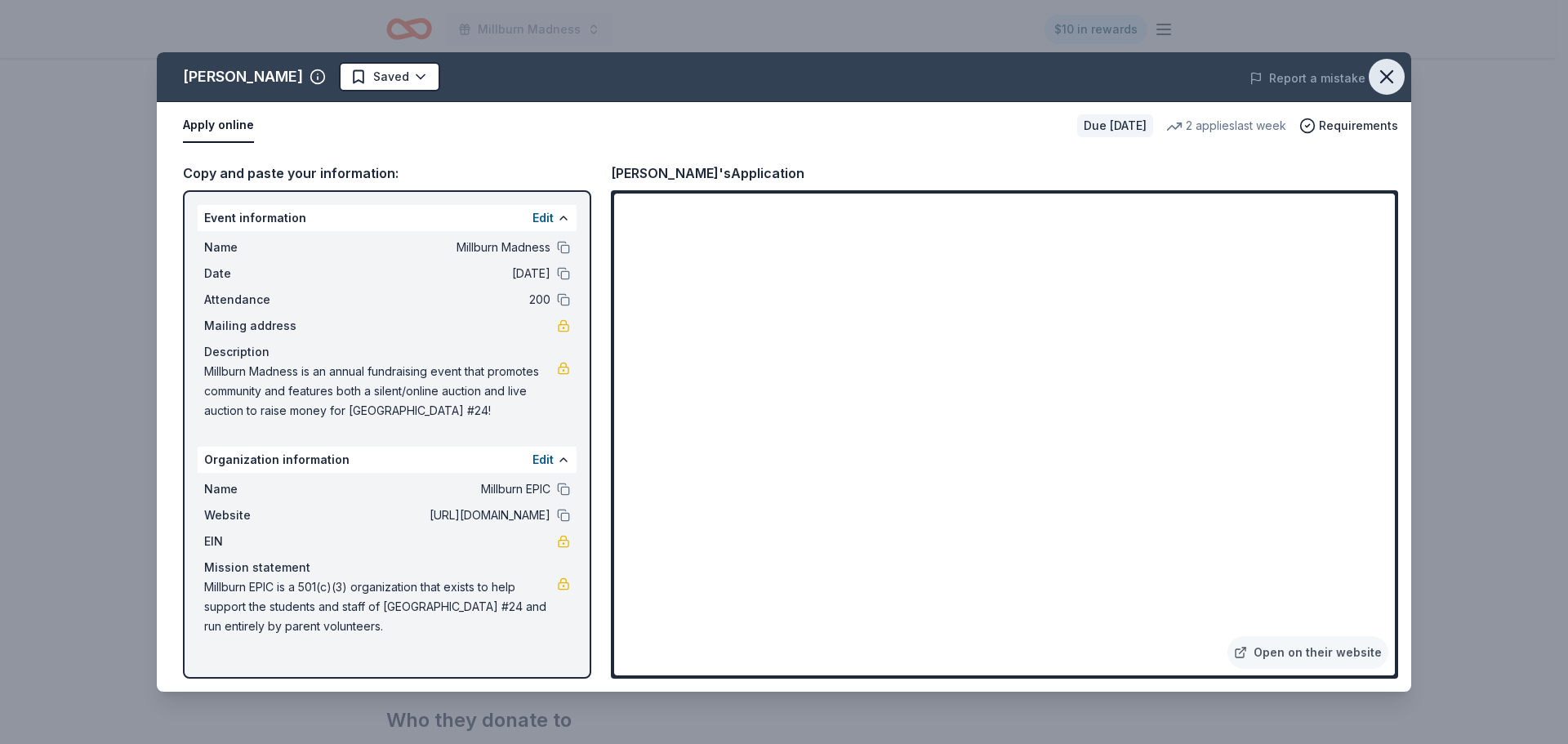
click at [1383, 77] on icon "button" at bounding box center [1387, 77] width 23 height 23
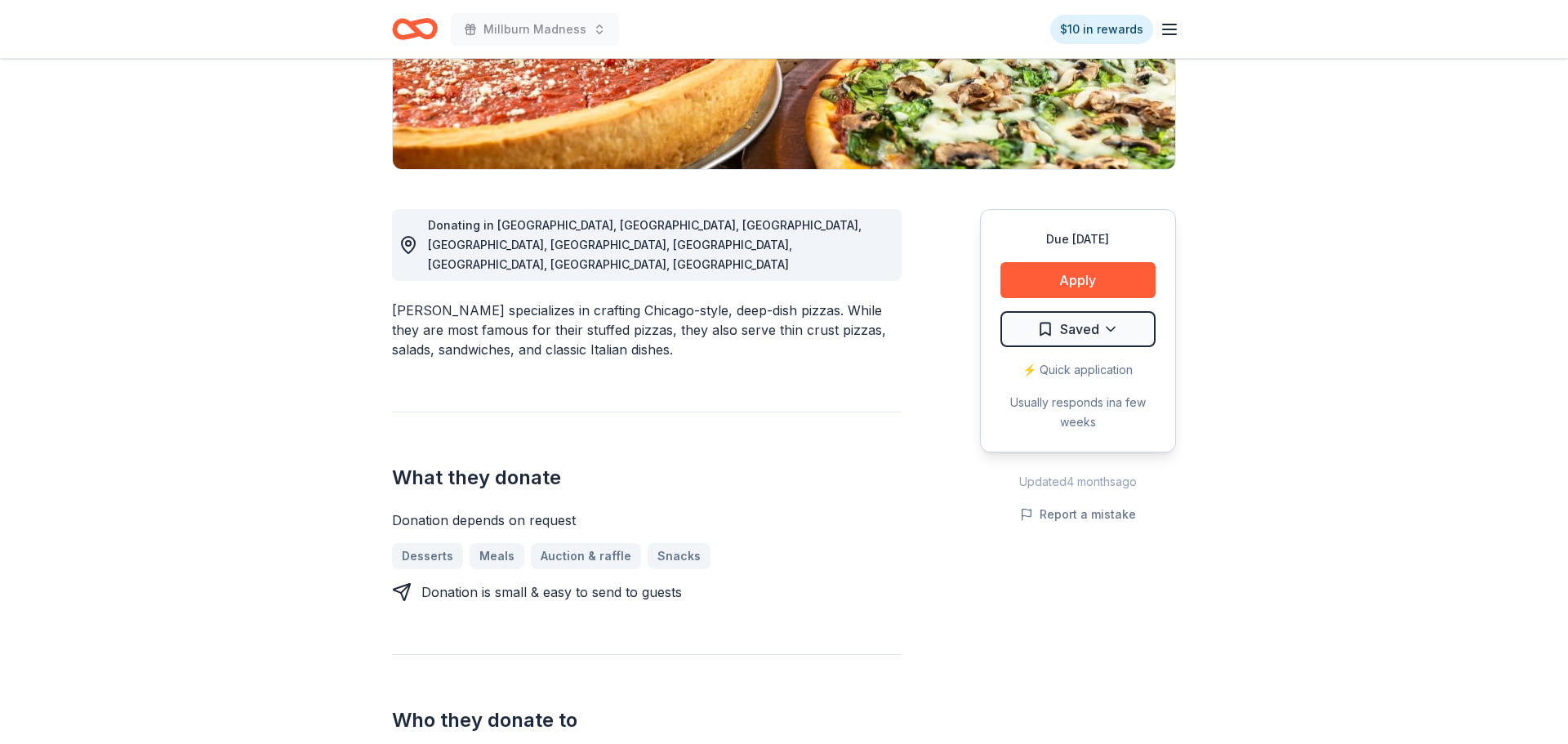
click at [1132, 326] on html "Millburn Madness $10 in rewards Due in 118 days Share Giordano's New • 1 review…" at bounding box center [784, 46] width 1568 height 744
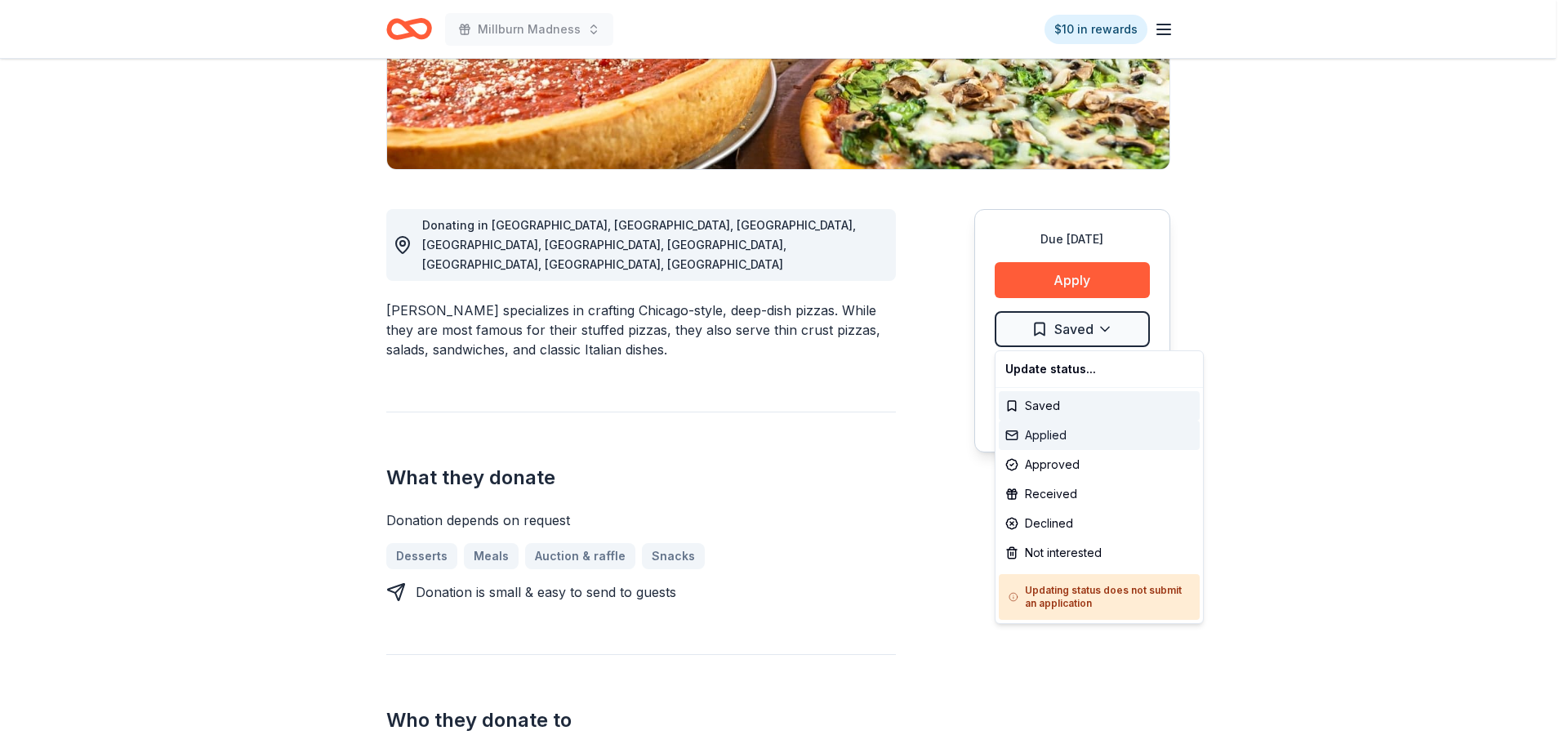
click at [1069, 433] on div "Applied" at bounding box center [1099, 435] width 201 height 29
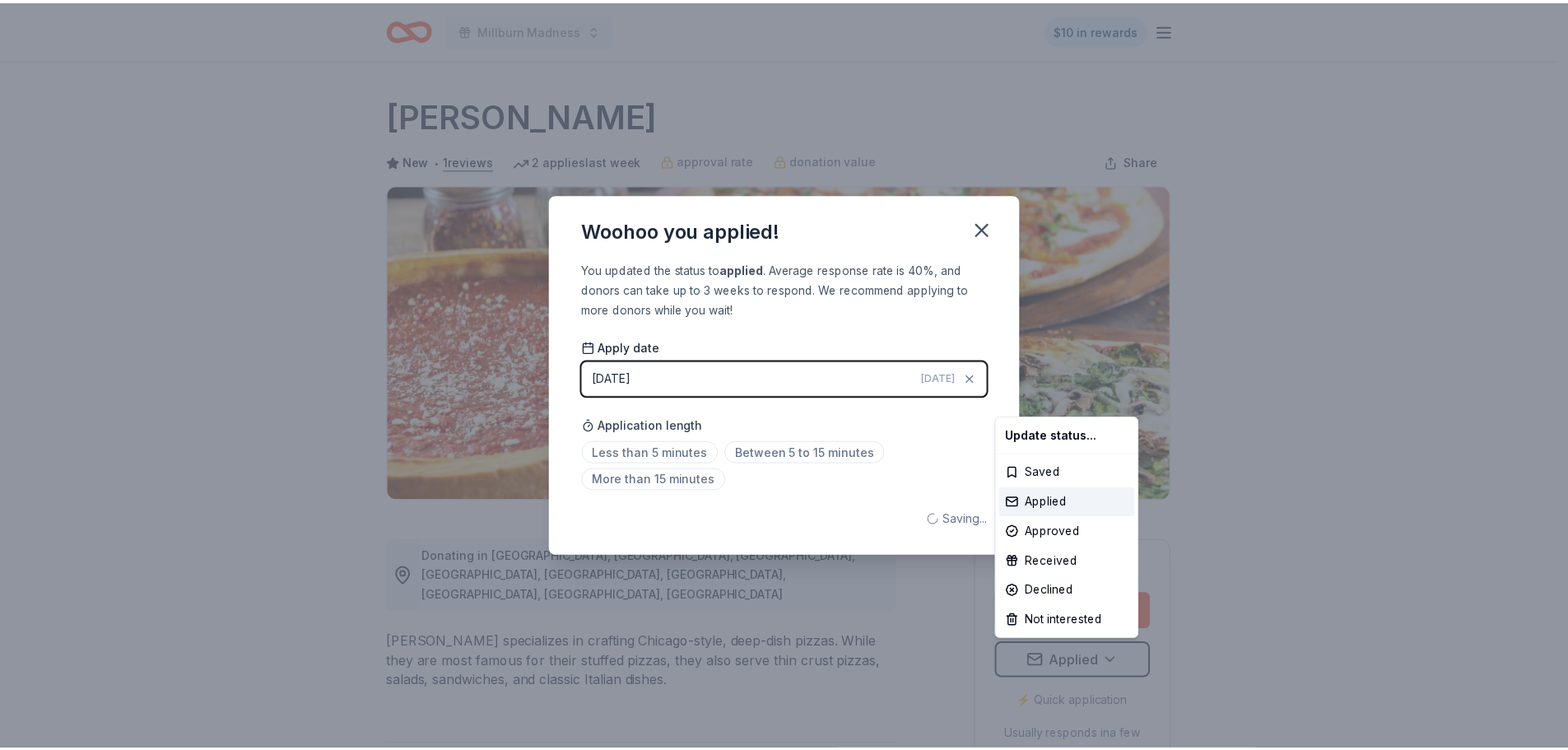
scroll to position [0, 0]
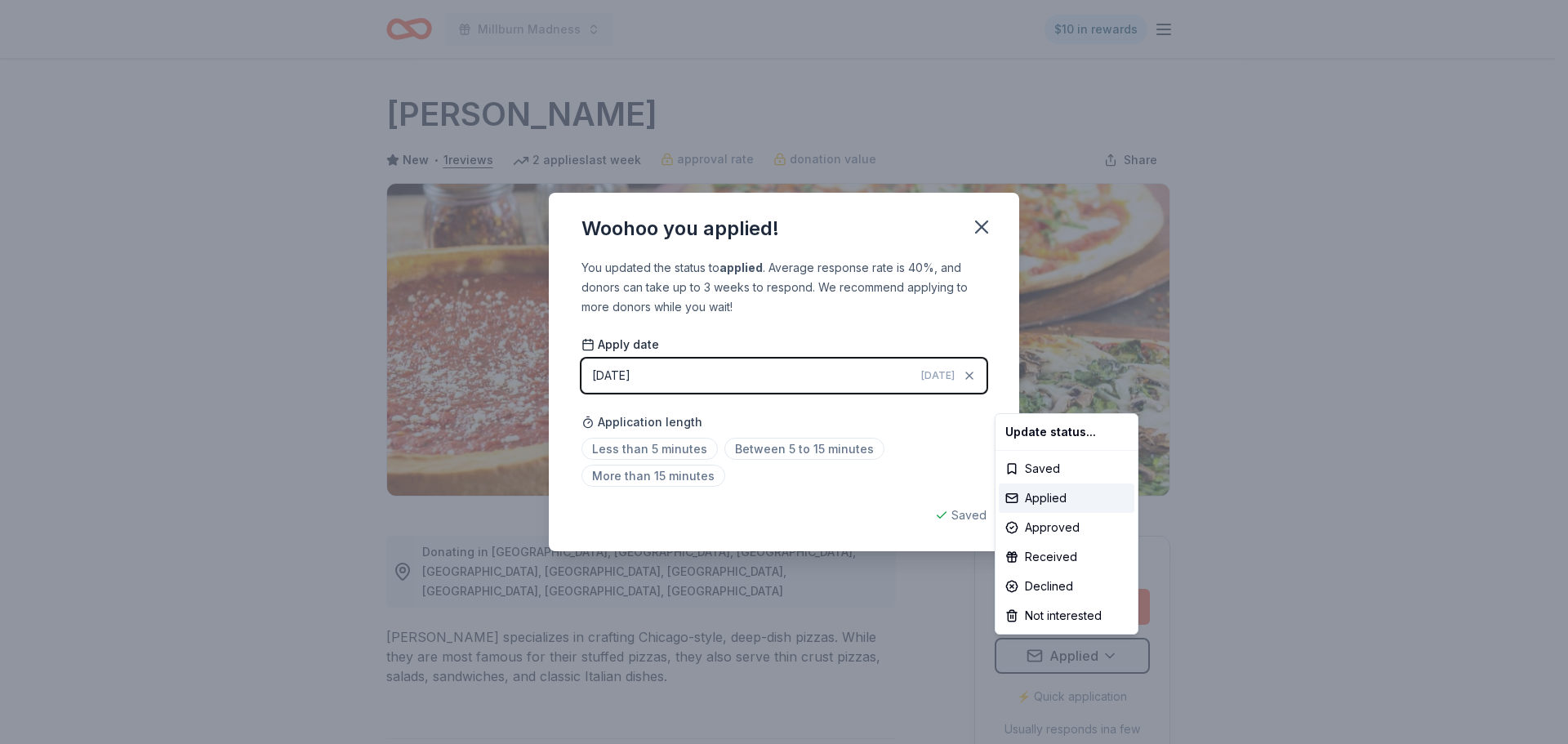
click at [977, 234] on html "Millburn Madness $10 in rewards Due in 118 days Share Giordano's New • 1 review…" at bounding box center [784, 372] width 1568 height 744
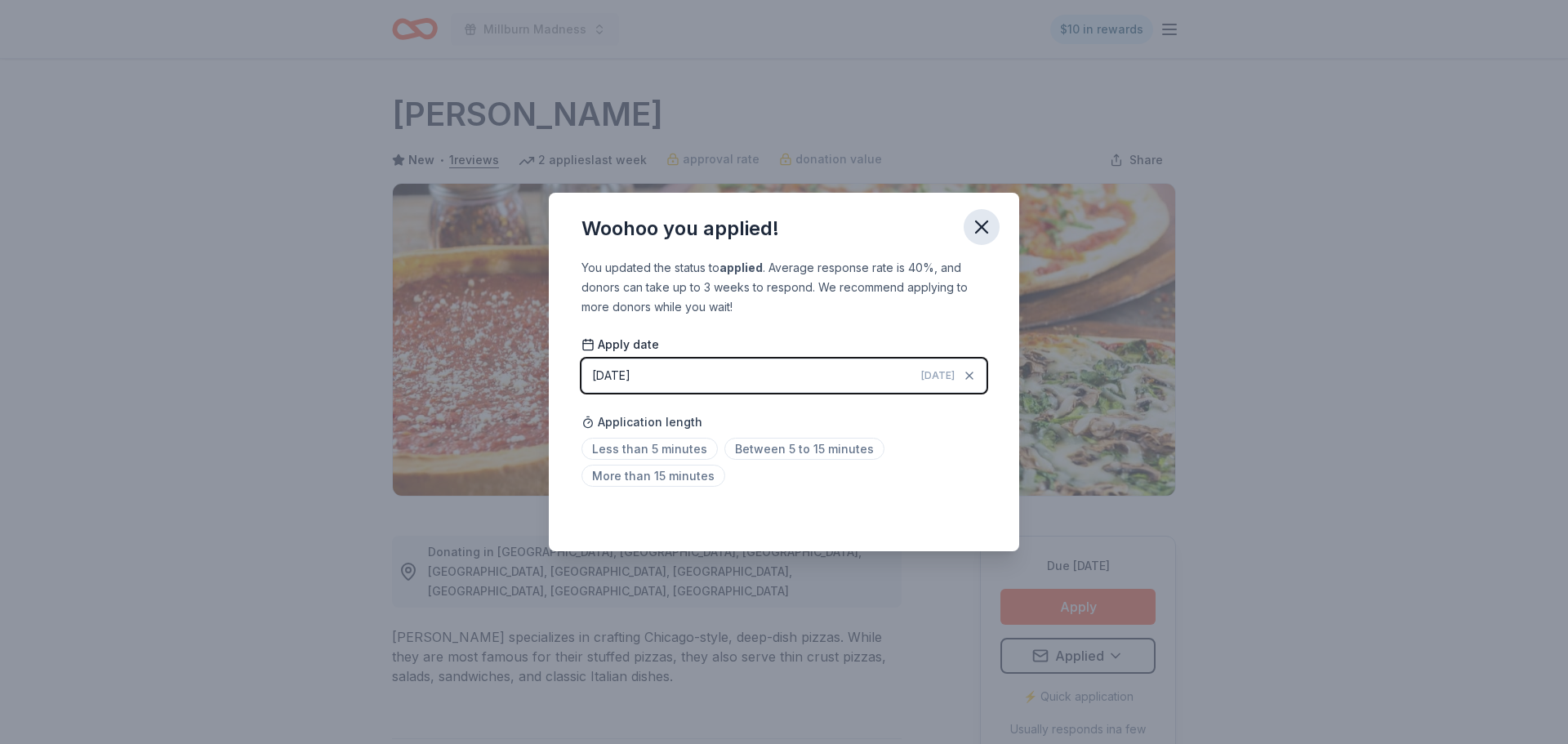
click at [976, 224] on icon "button" at bounding box center [982, 227] width 23 height 23
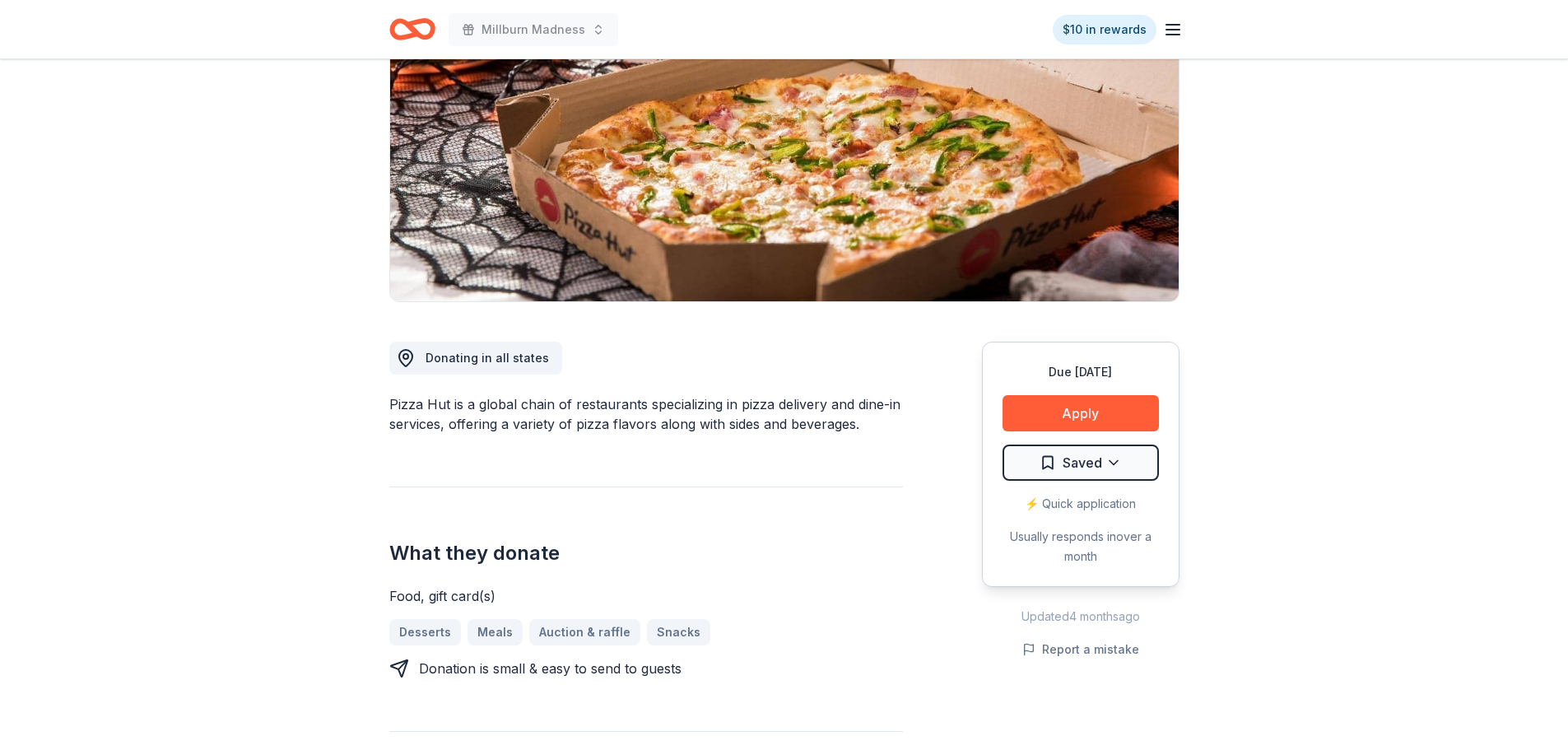
scroll to position [247, 0]
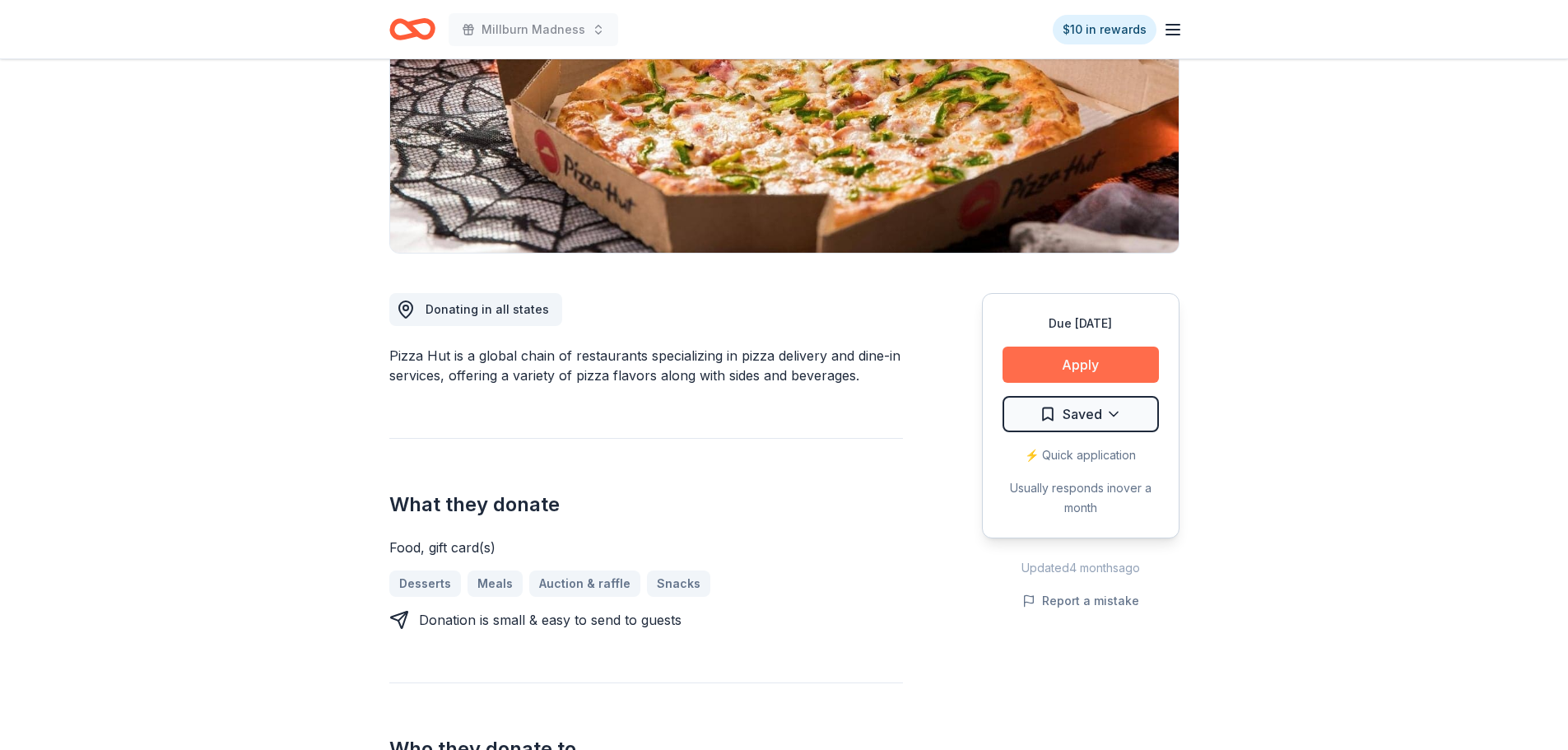
click at [1028, 360] on button "Apply" at bounding box center [1081, 365] width 157 height 36
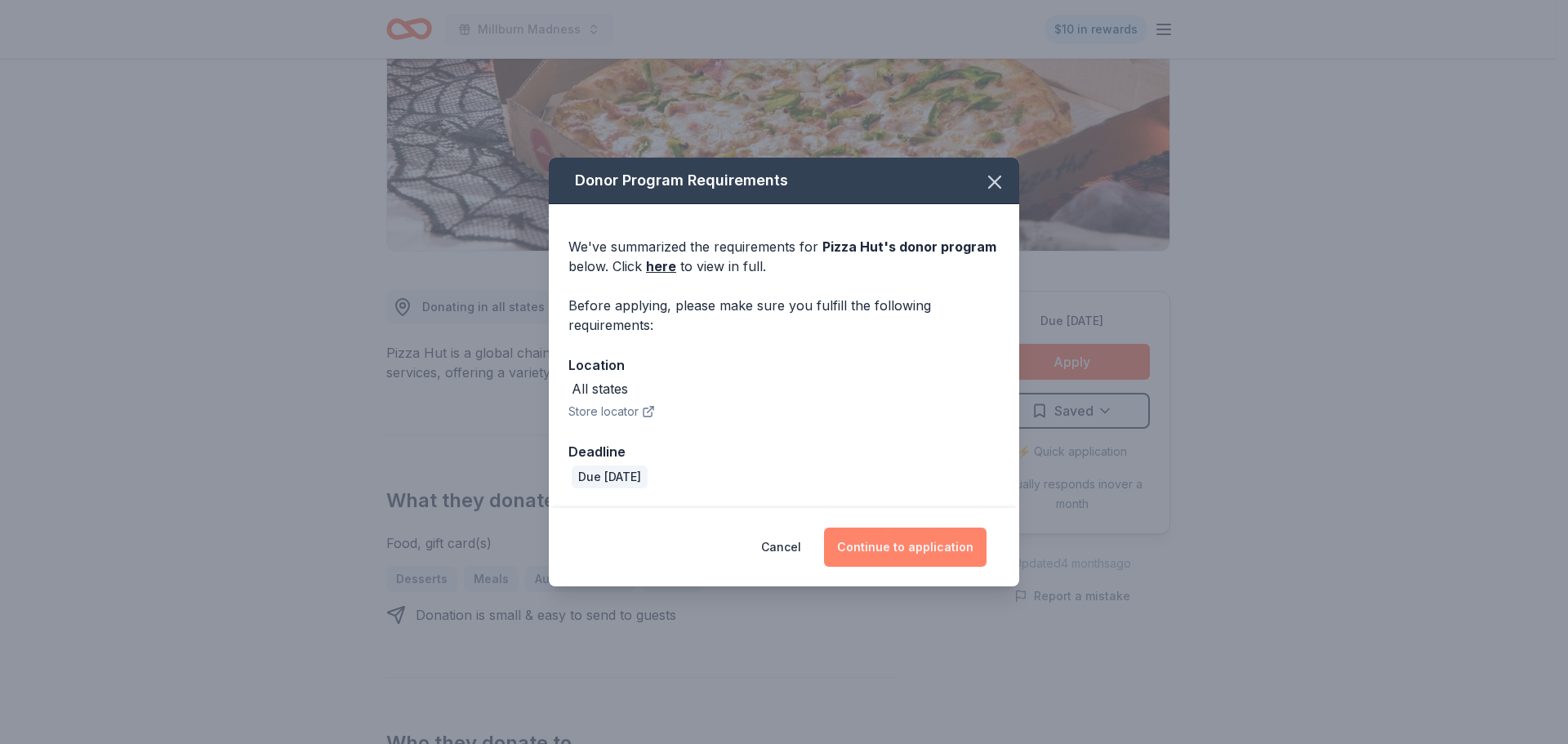
click at [902, 537] on button "Continue to application" at bounding box center [905, 547] width 162 height 39
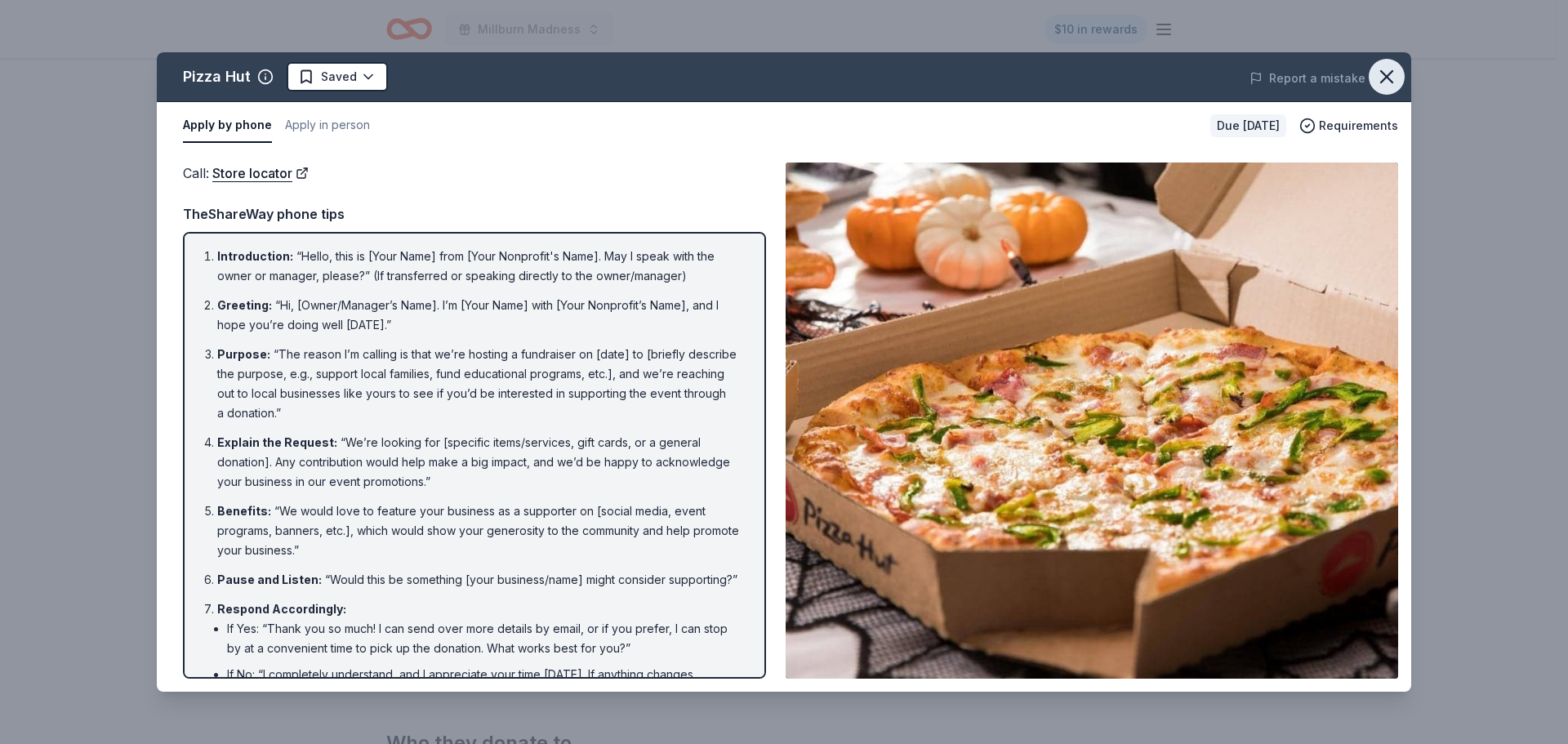
click at [1392, 71] on icon "button" at bounding box center [1387, 77] width 11 height 11
